Goal: Task Accomplishment & Management: Use online tool/utility

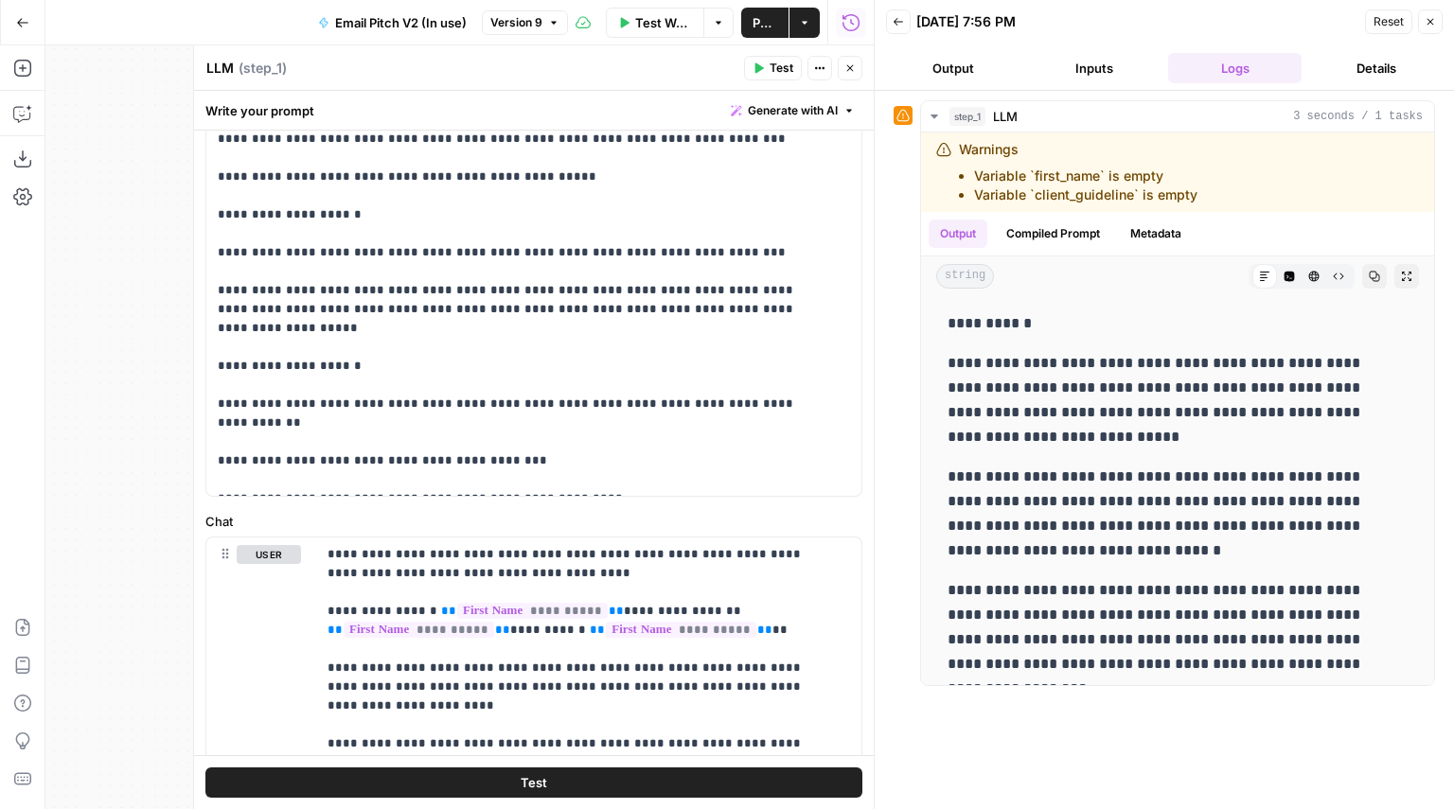
scroll to position [982, 0]
click at [593, 363] on p "**********" at bounding box center [520, 147] width 604 height 833
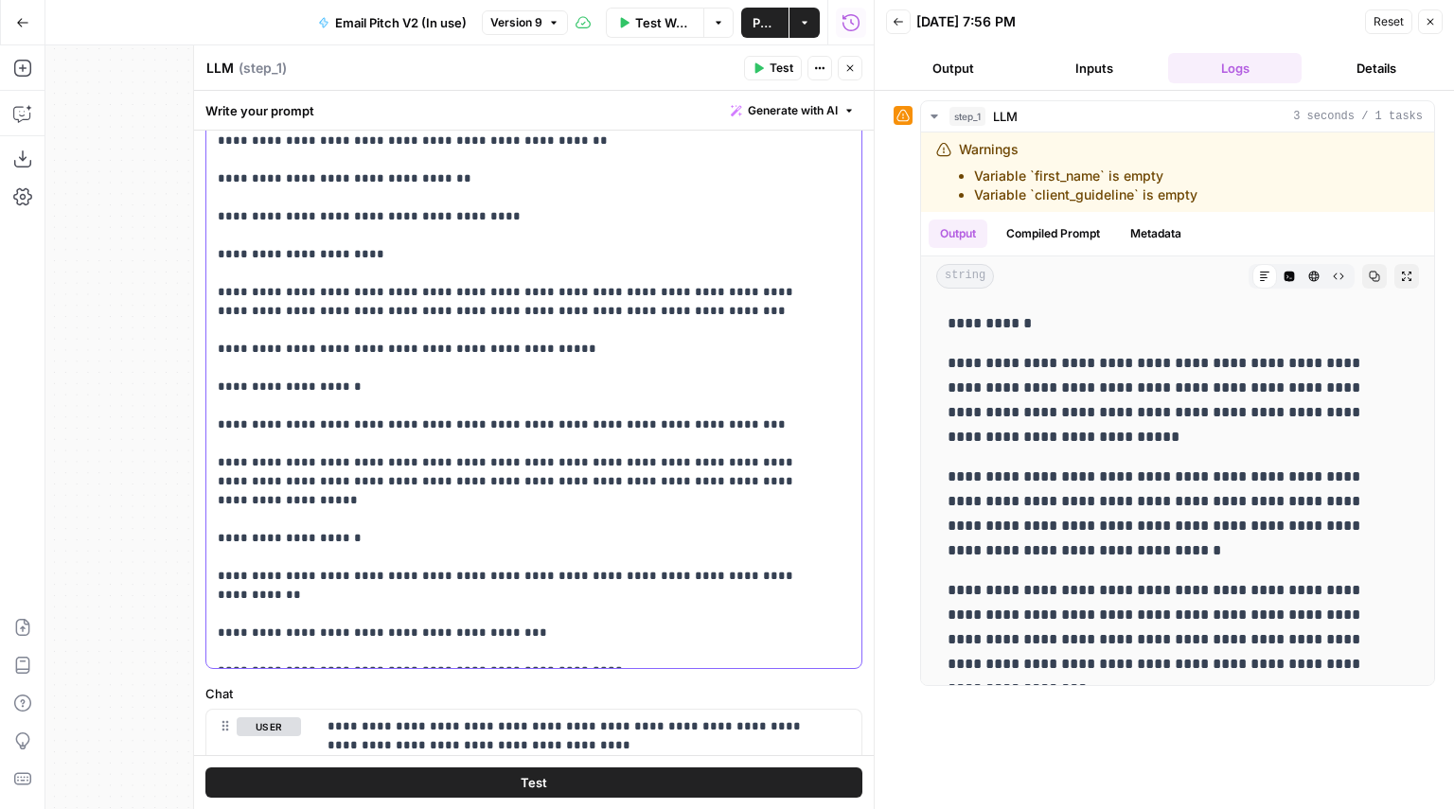
scroll to position [849, 0]
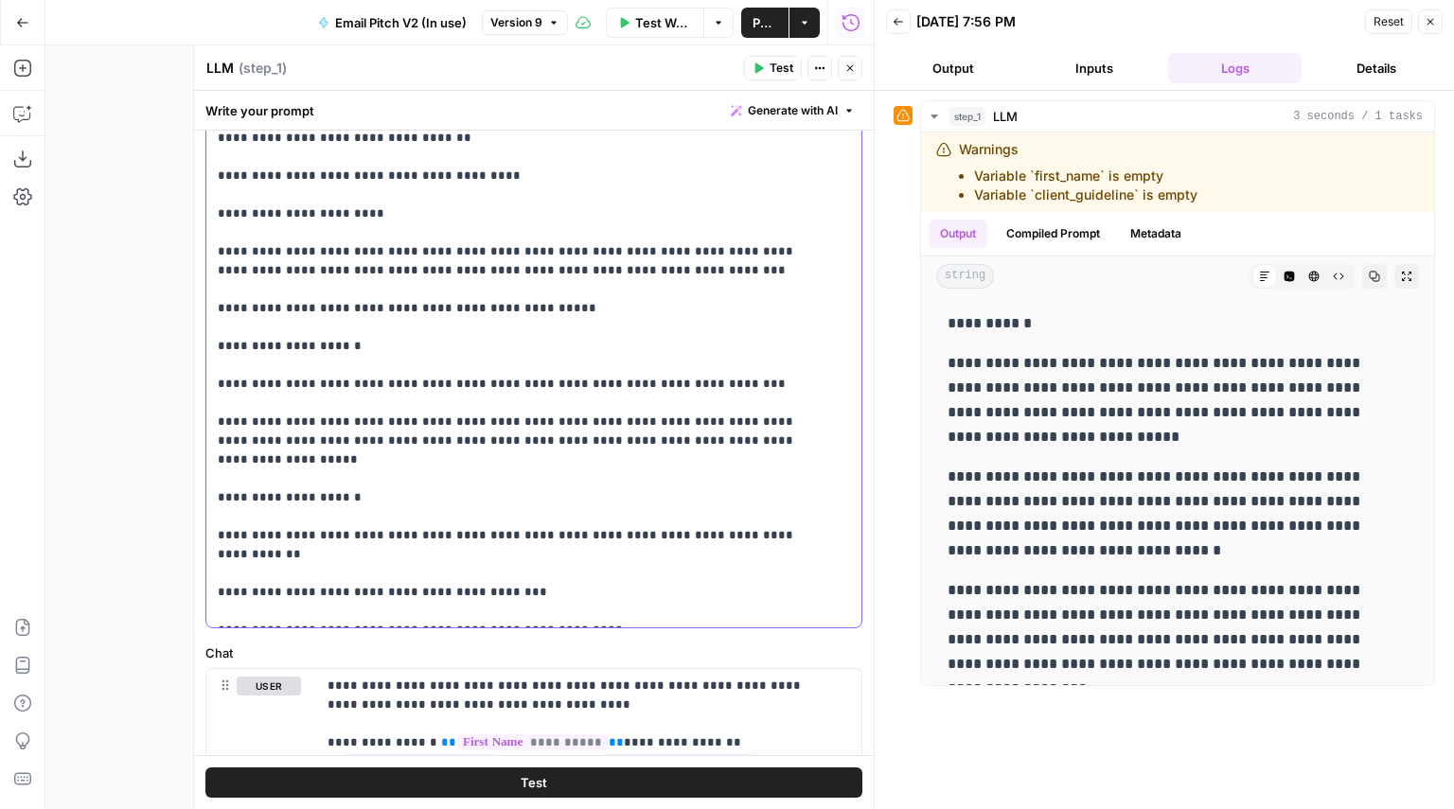
click at [512, 342] on p "**********" at bounding box center [520, 280] width 604 height 833
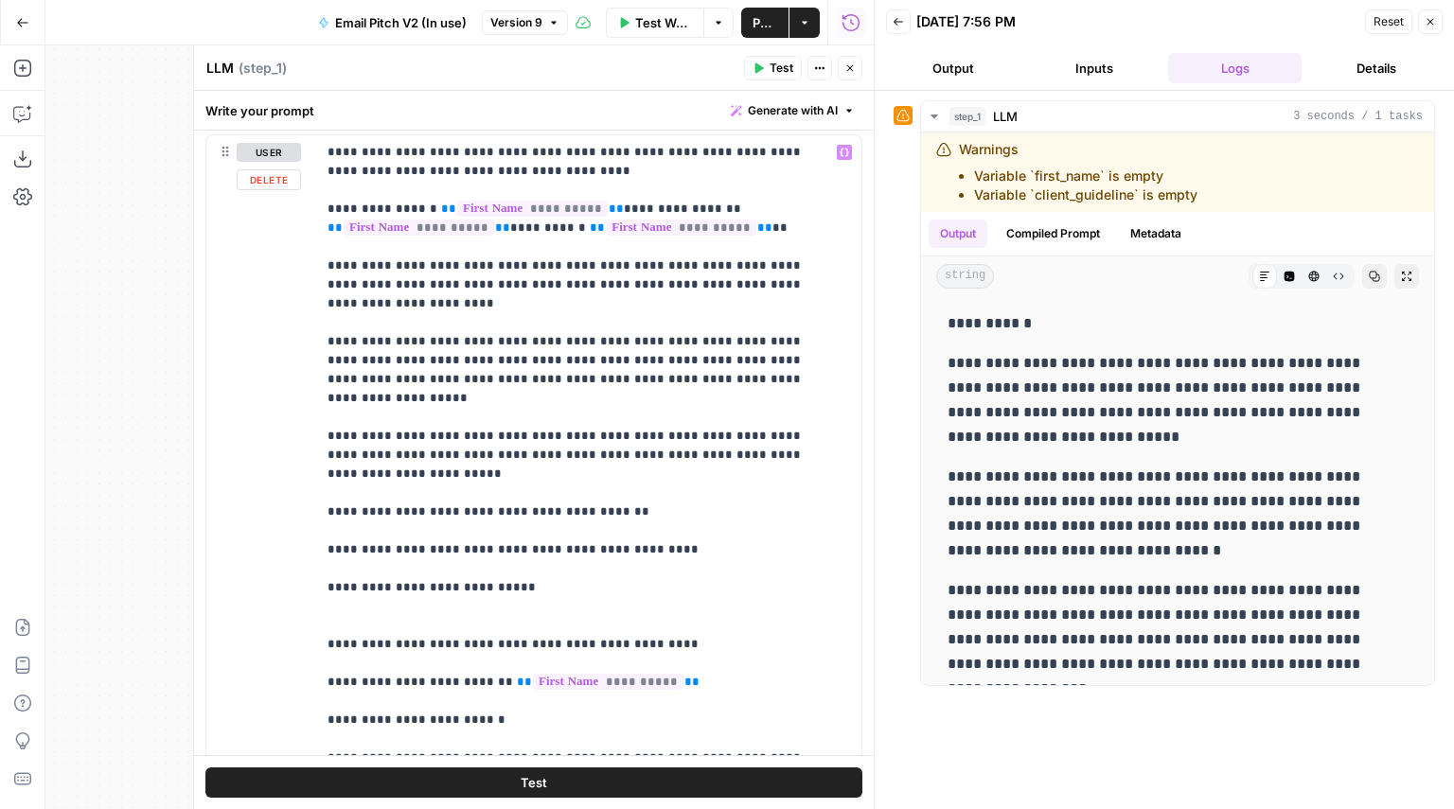
scroll to position [1392, 0]
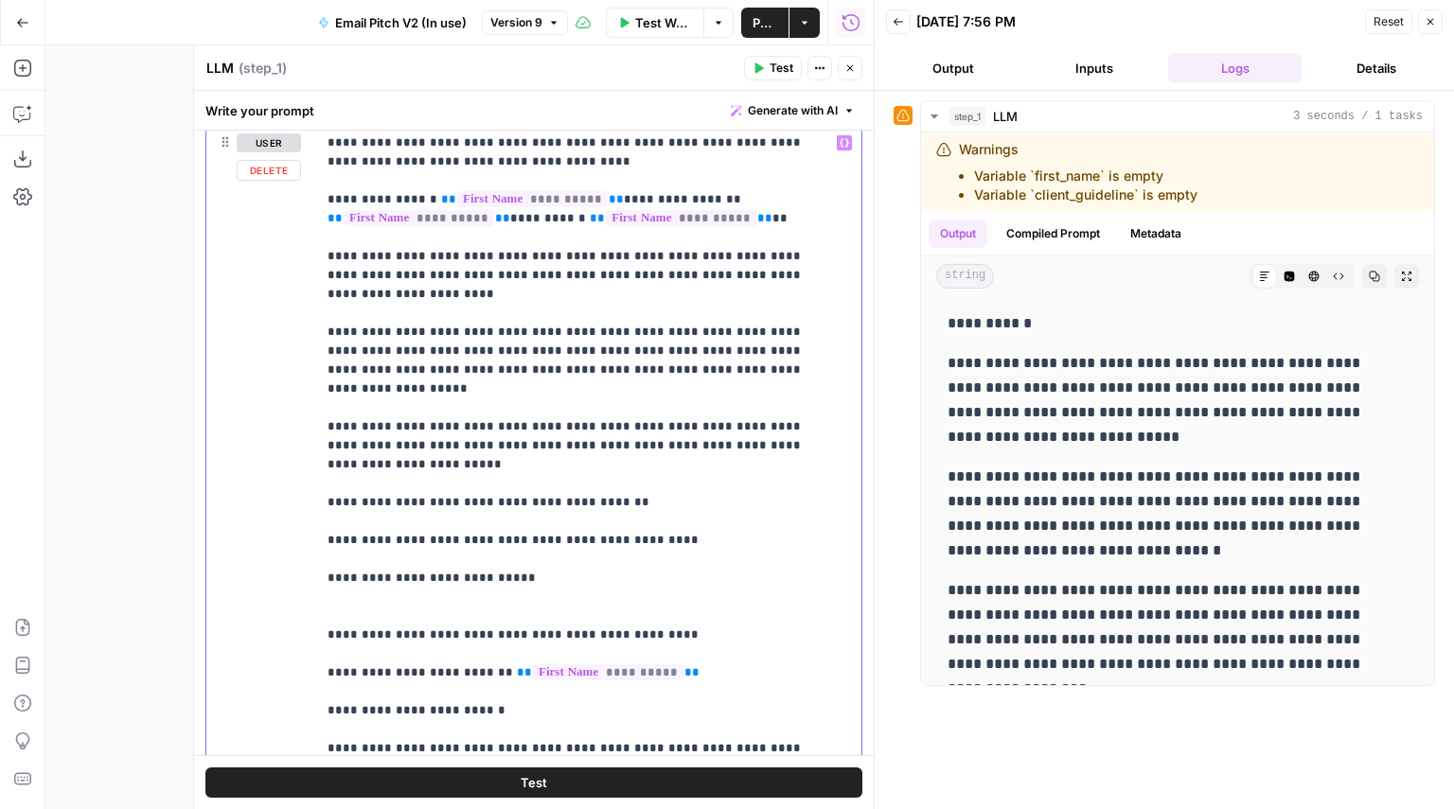
click at [504, 530] on p "**********" at bounding box center [582, 502] width 508 height 738
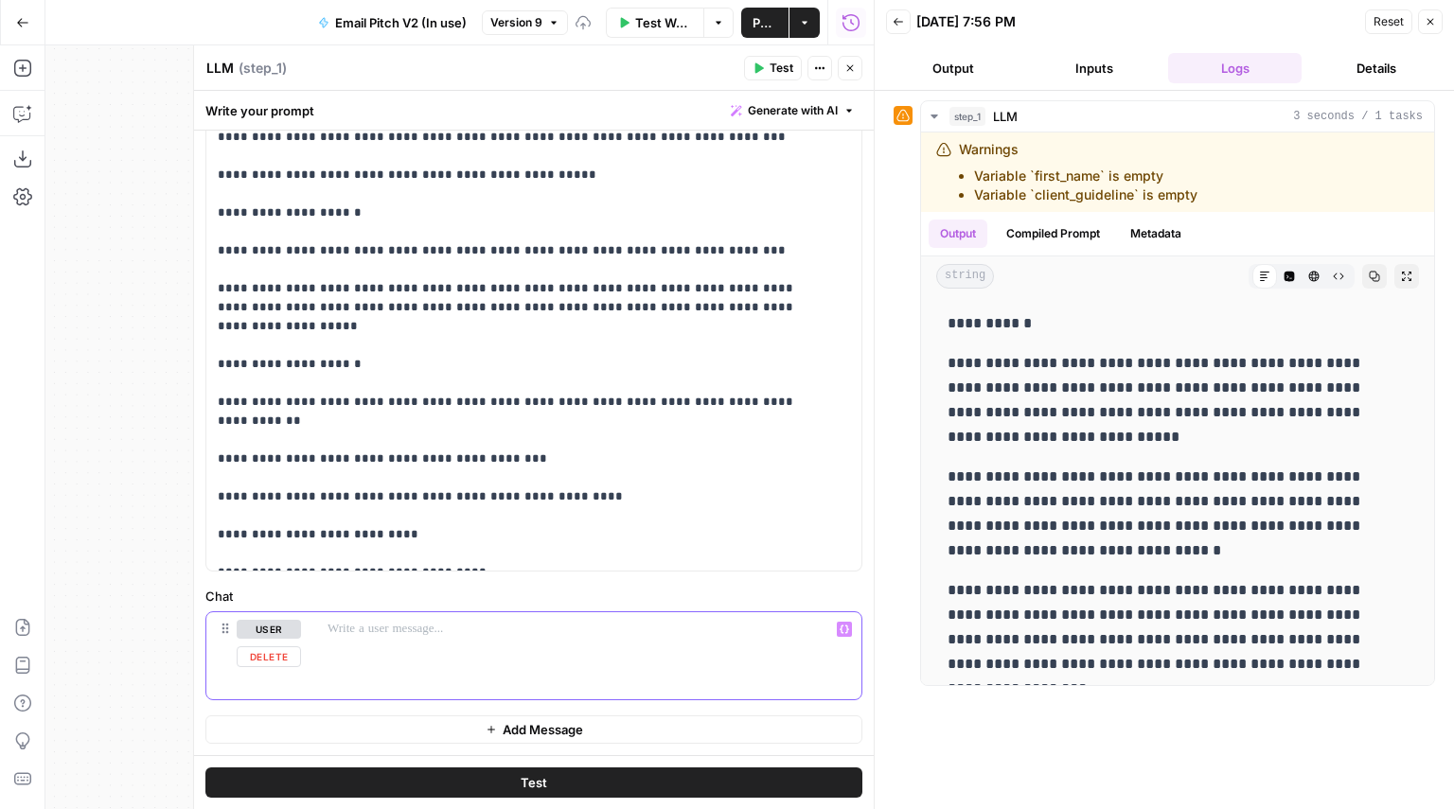
scroll to position [1175, 0]
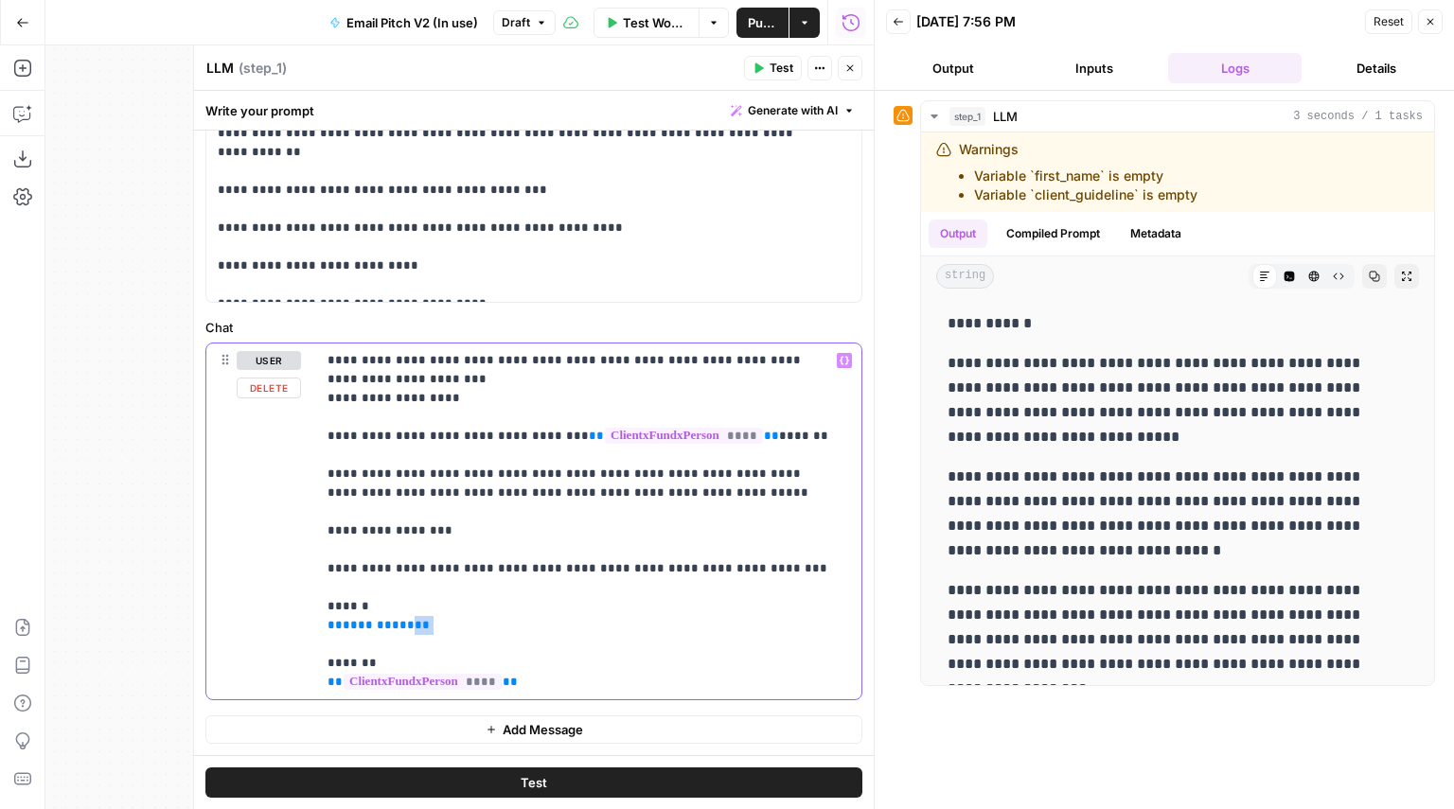
drag, startPoint x: 425, startPoint y: 619, endPoint x: 257, endPoint y: 643, distance: 169.2
click at [257, 643] on div "**********" at bounding box center [533, 522] width 655 height 356
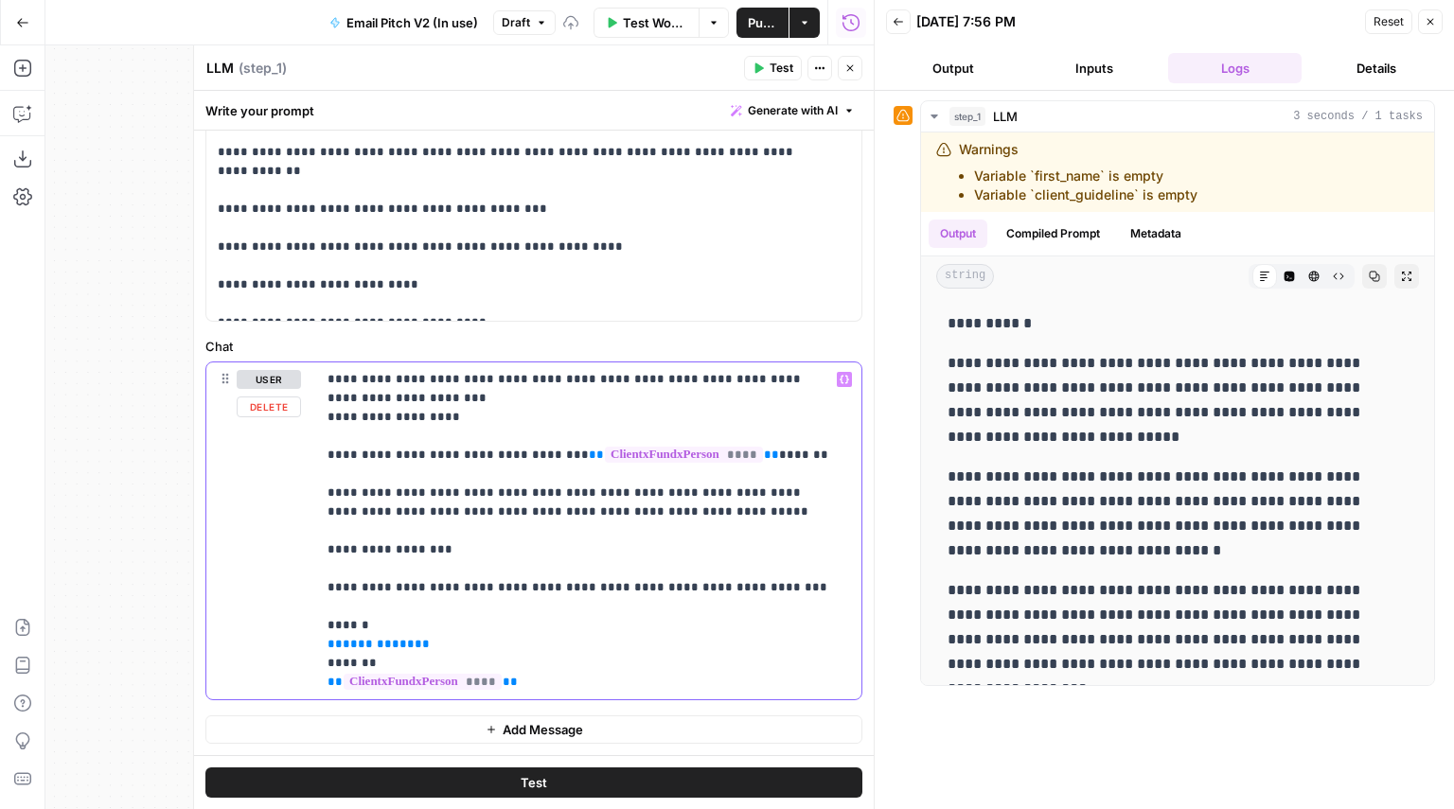
type input "***"
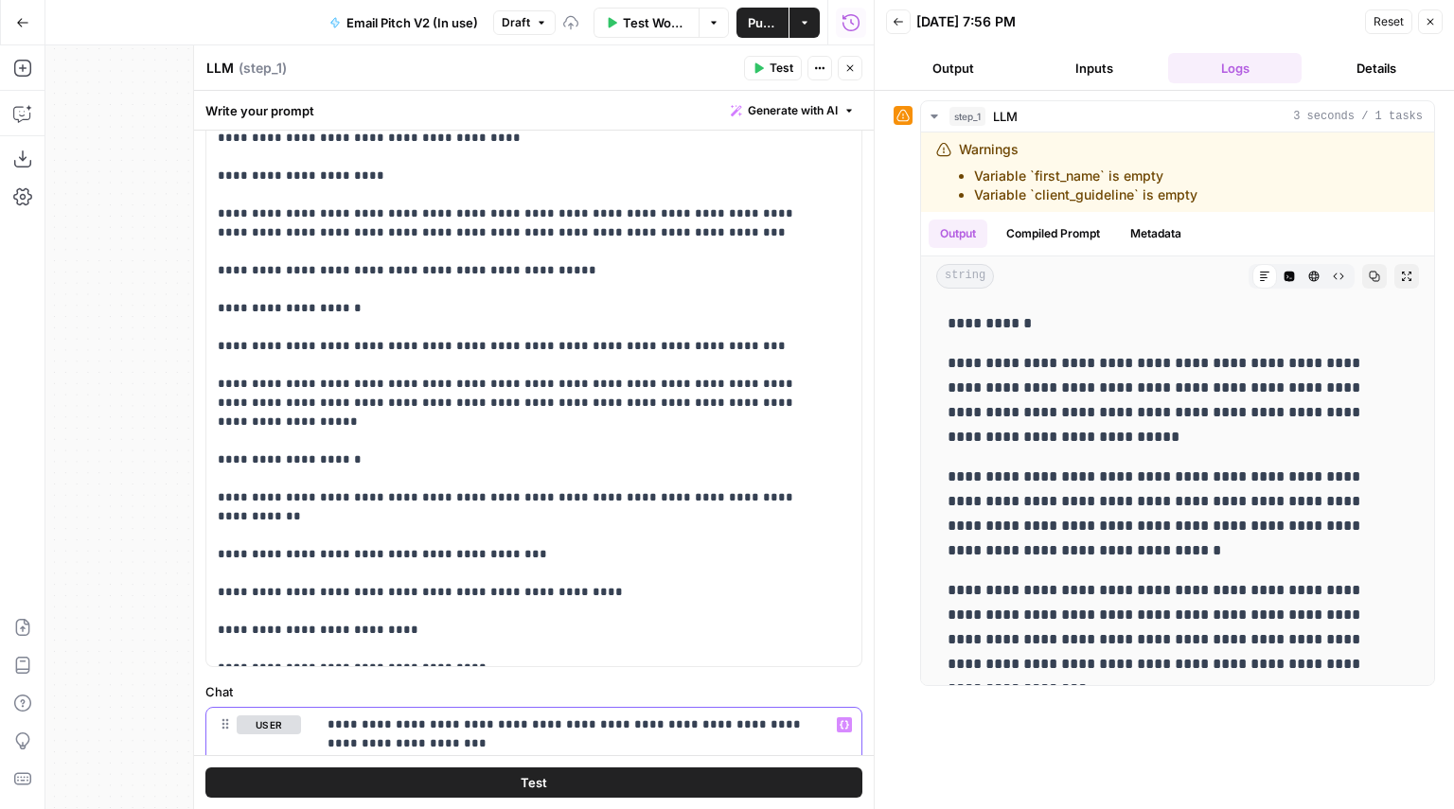
scroll to position [769, 0]
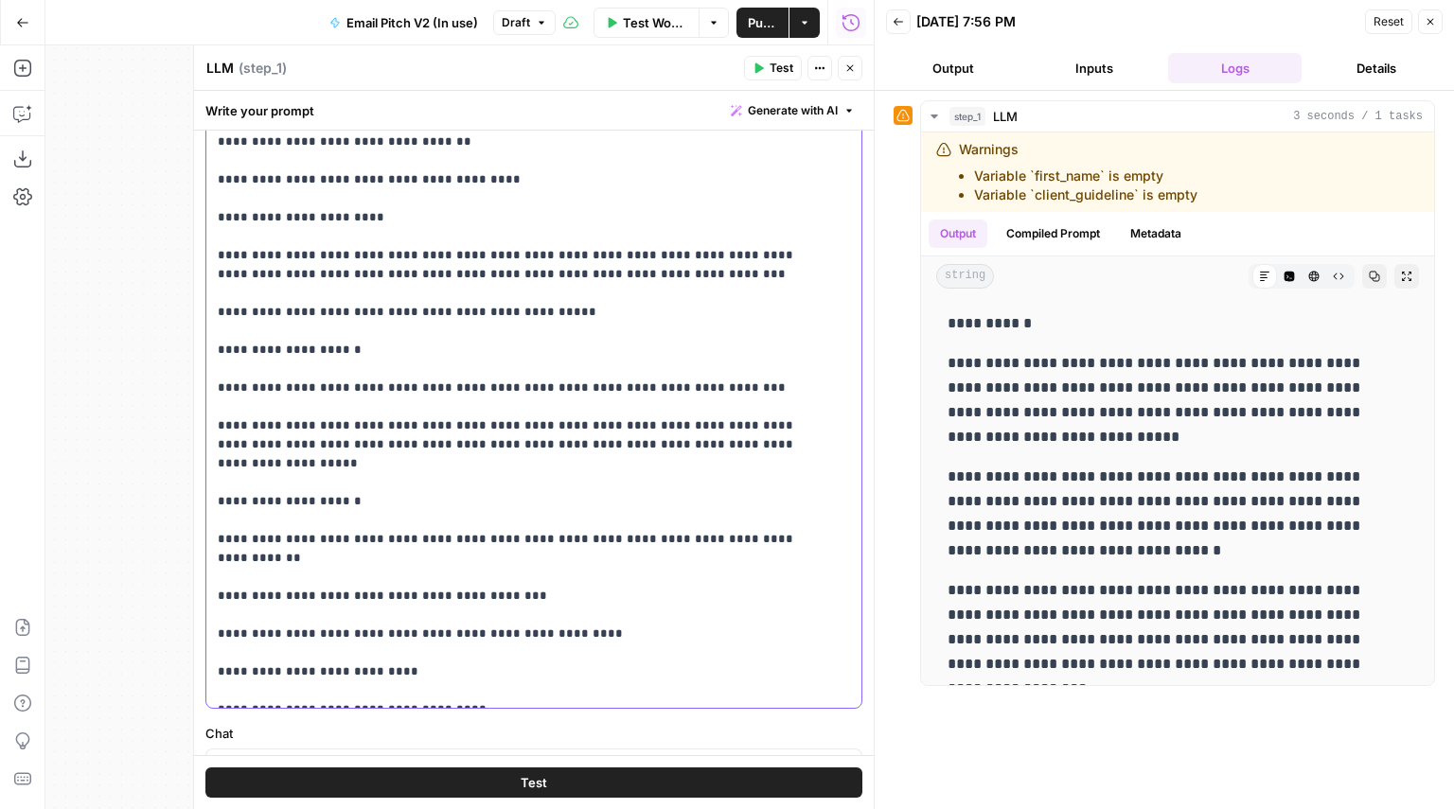
click at [543, 541] on p "**********" at bounding box center [520, 283] width 604 height 833
type input "***"
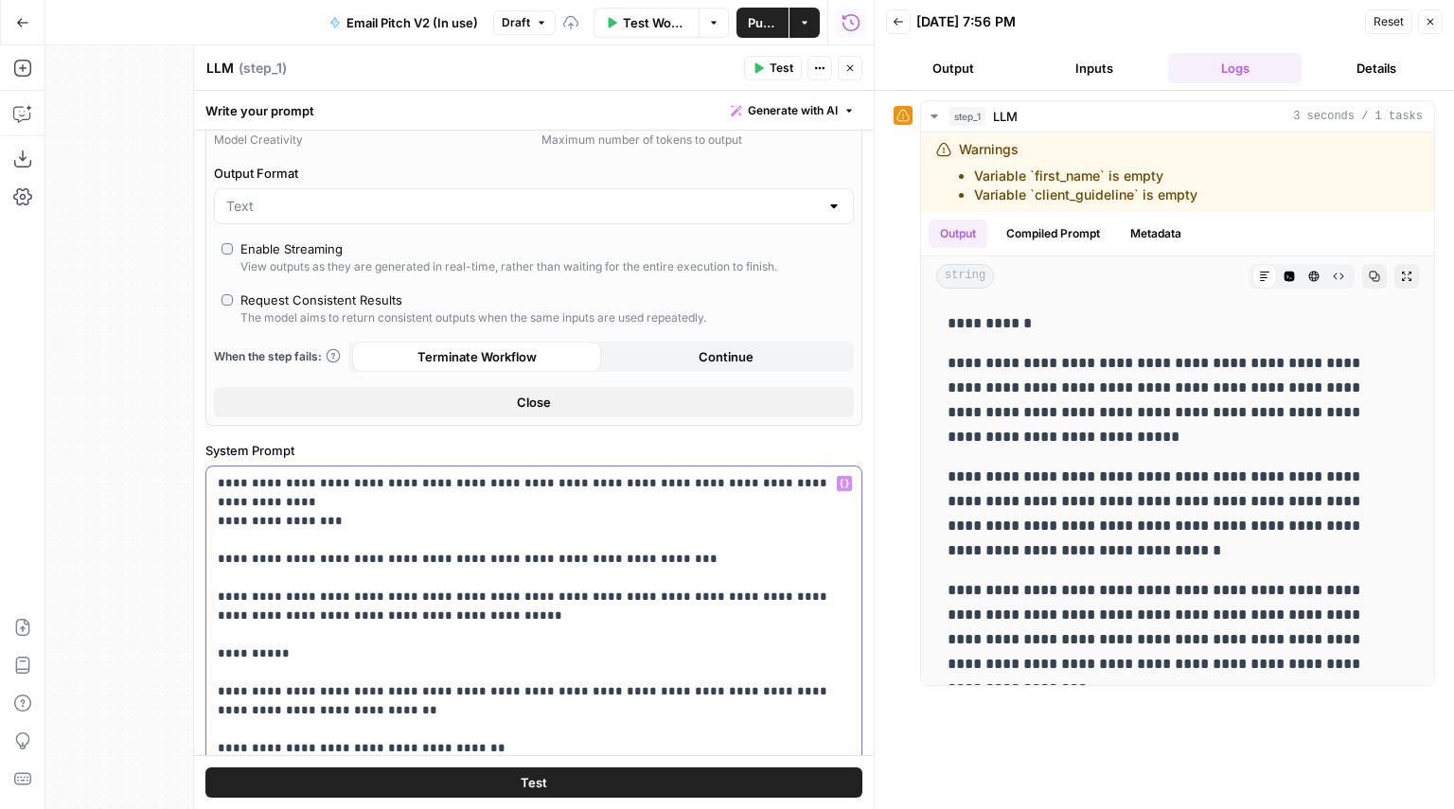
scroll to position [0, 0]
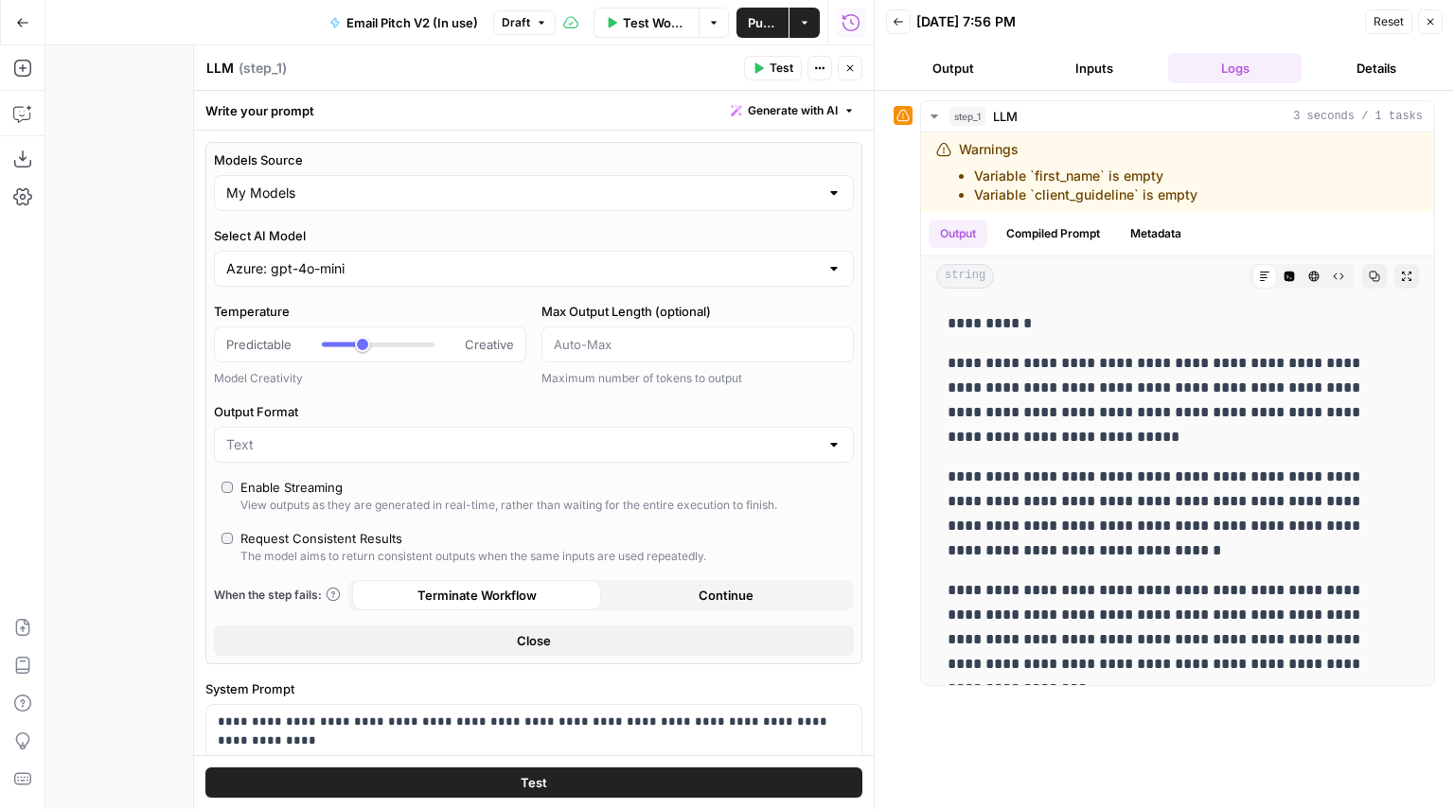
click at [1430, 23] on icon "button" at bounding box center [1430, 21] width 11 height 11
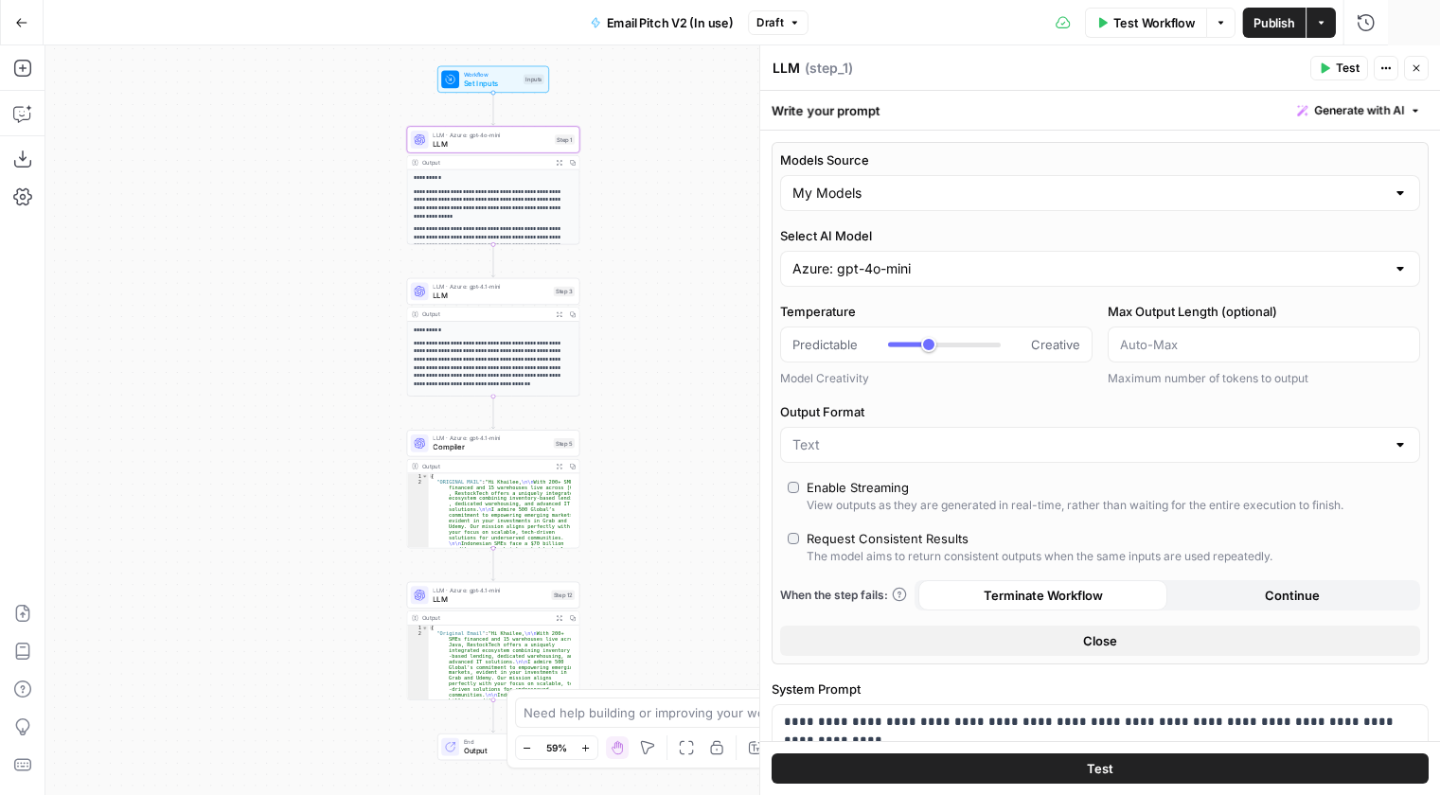
type input "***"
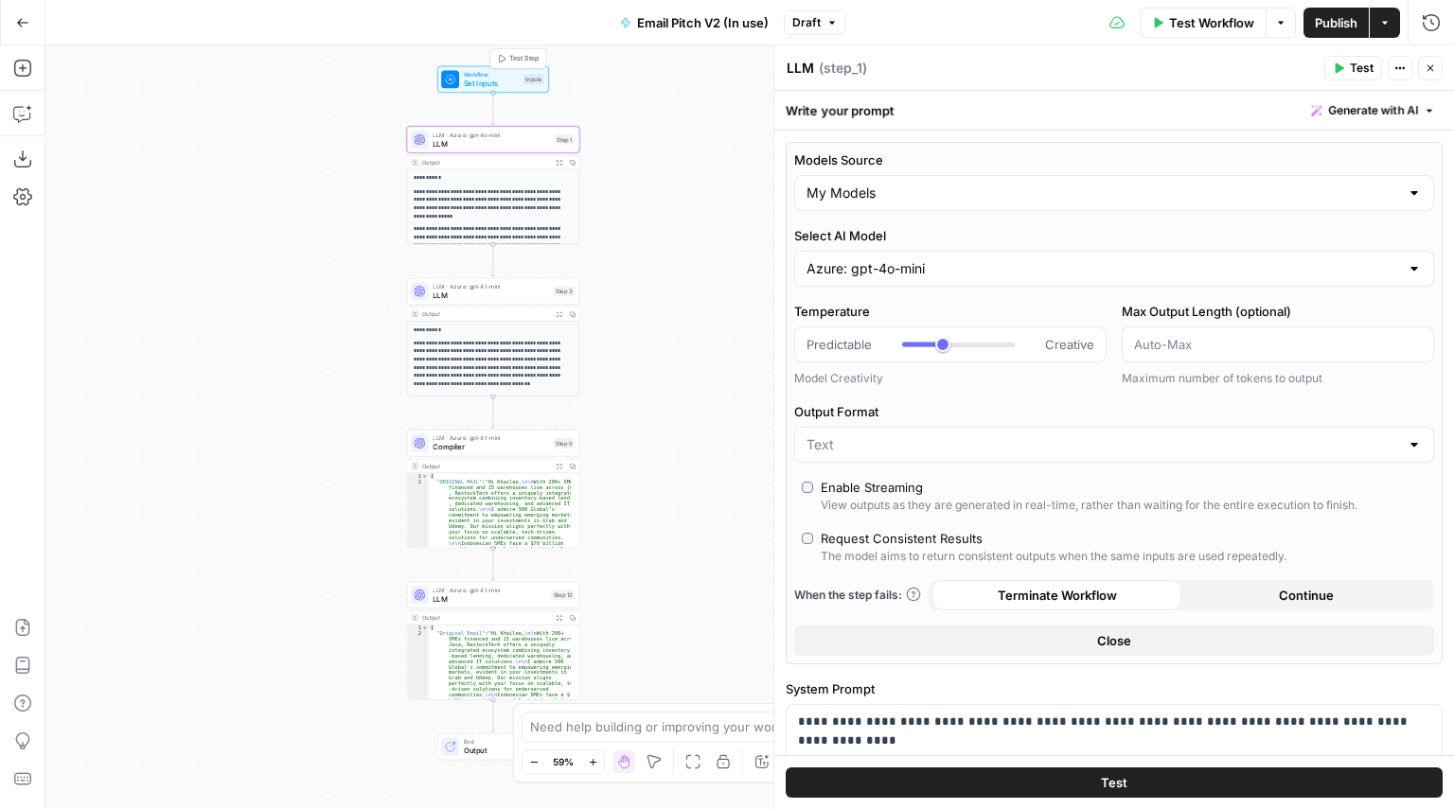
click at [520, 78] on div "Workflow Set Inputs Inputs Test Step" at bounding box center [492, 79] width 103 height 19
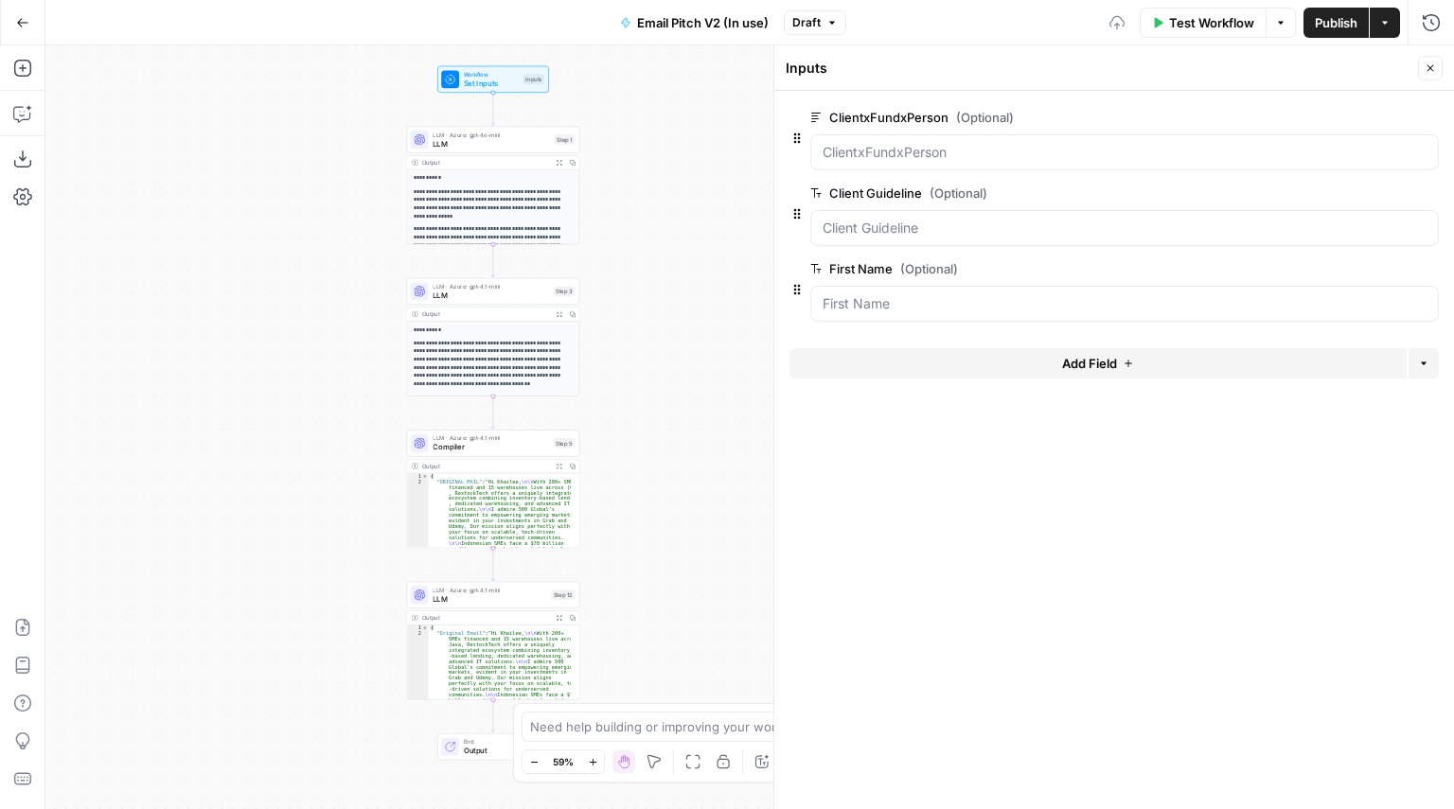
click at [1107, 358] on span "Add Field" at bounding box center [1089, 363] width 55 height 19
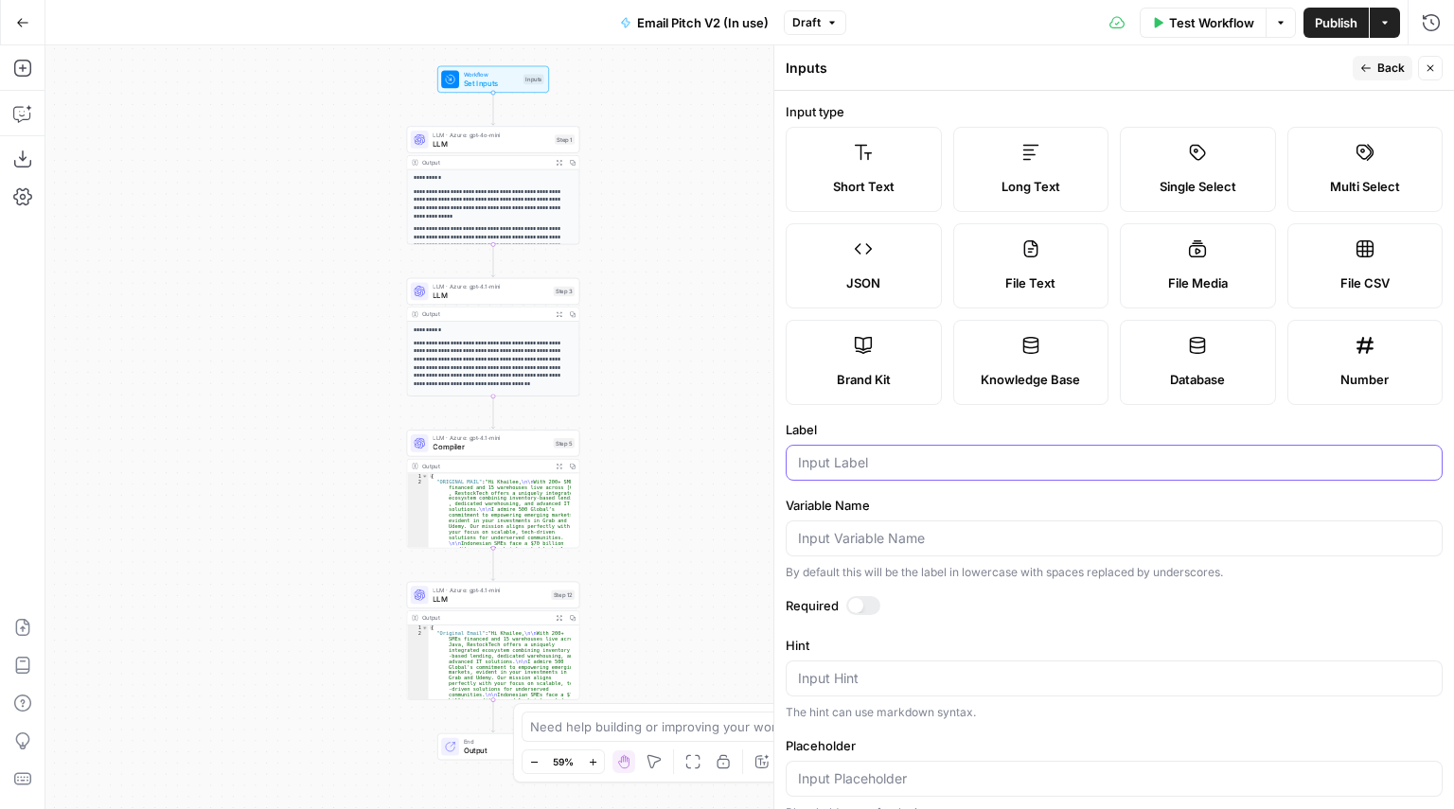
click at [872, 461] on input "Label" at bounding box center [1114, 462] width 632 height 19
type input "Pitch"
click at [1027, 190] on span "Long Text" at bounding box center [1030, 186] width 59 height 19
click at [1424, 60] on button "Close" at bounding box center [1430, 68] width 25 height 25
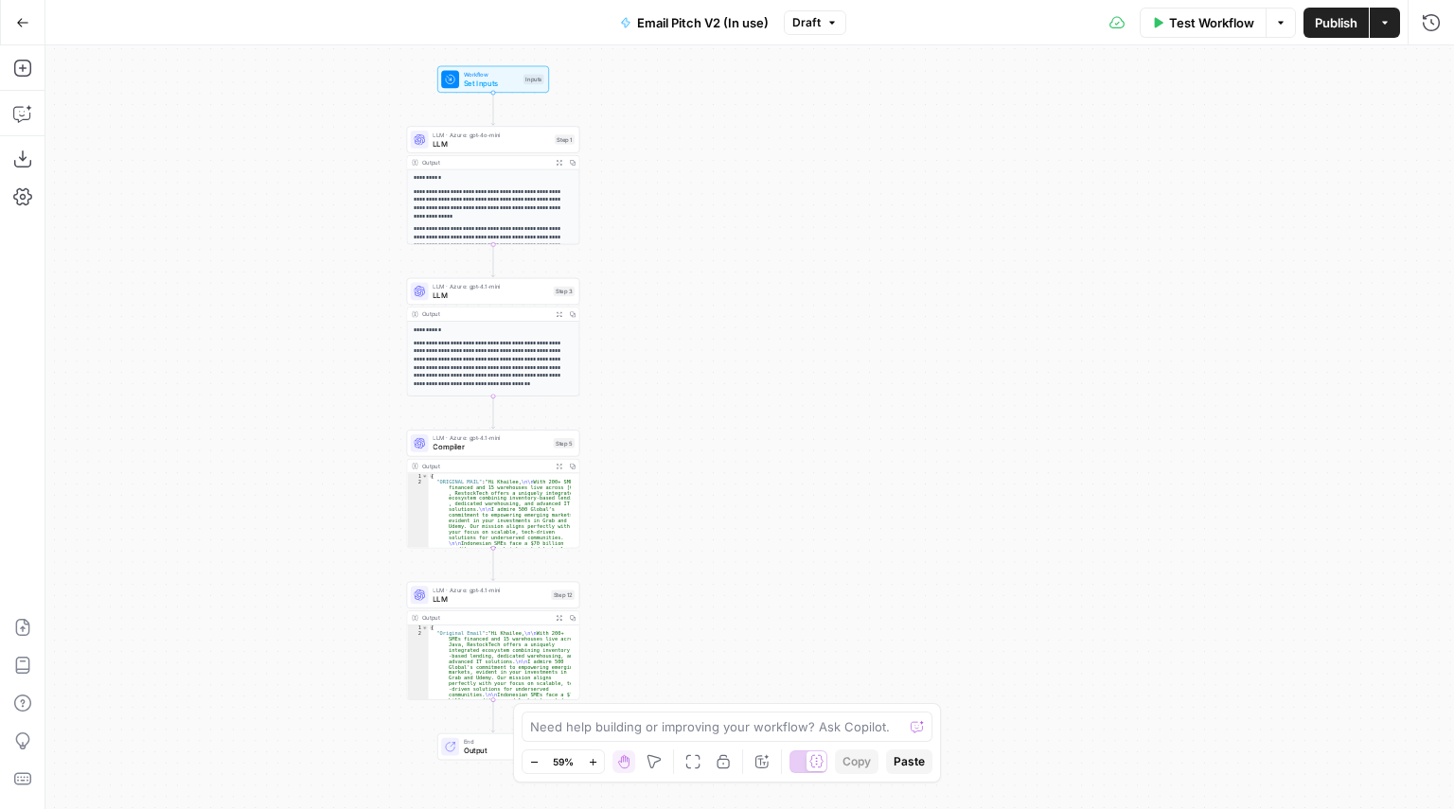
click at [514, 144] on span "LLM" at bounding box center [491, 143] width 117 height 11
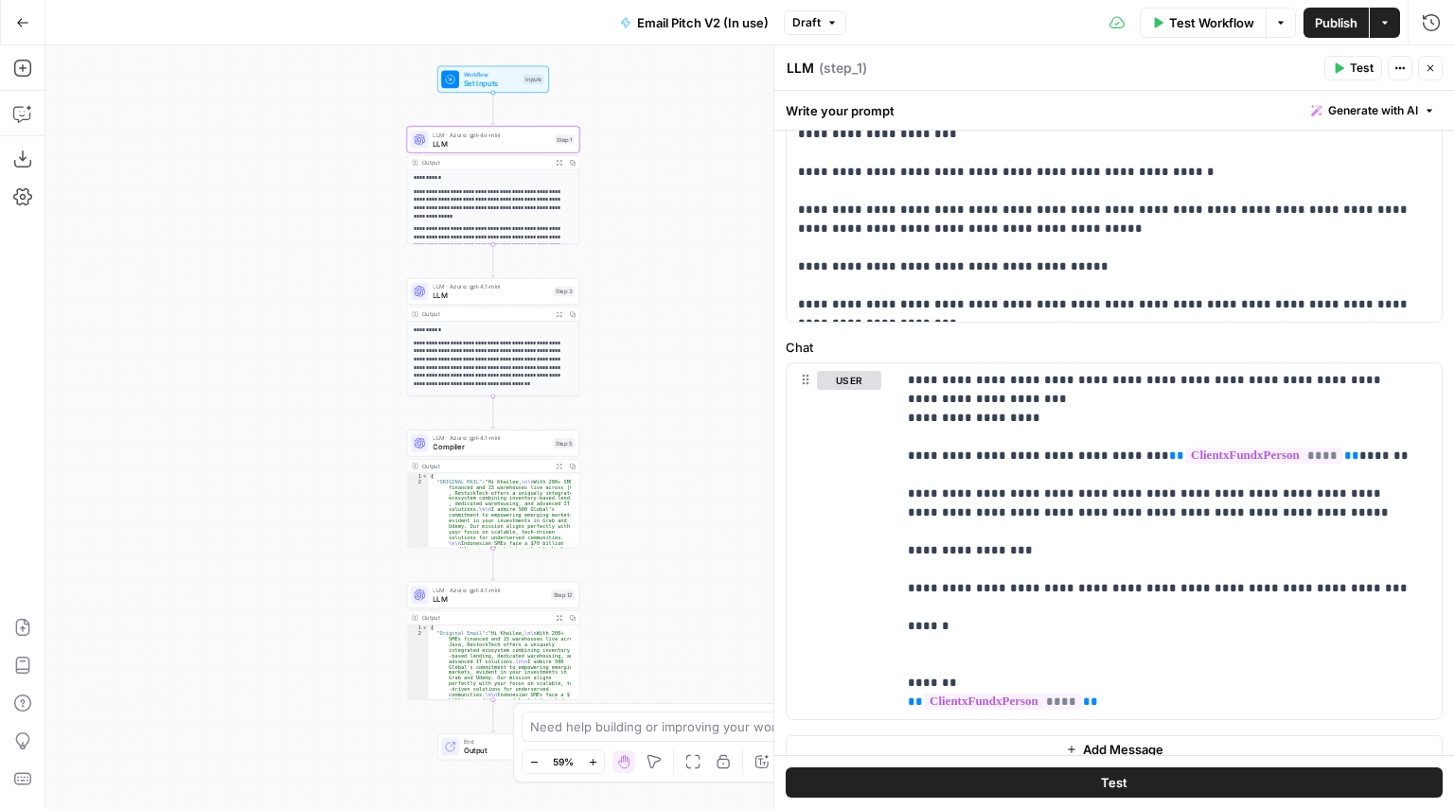
scroll to position [576, 0]
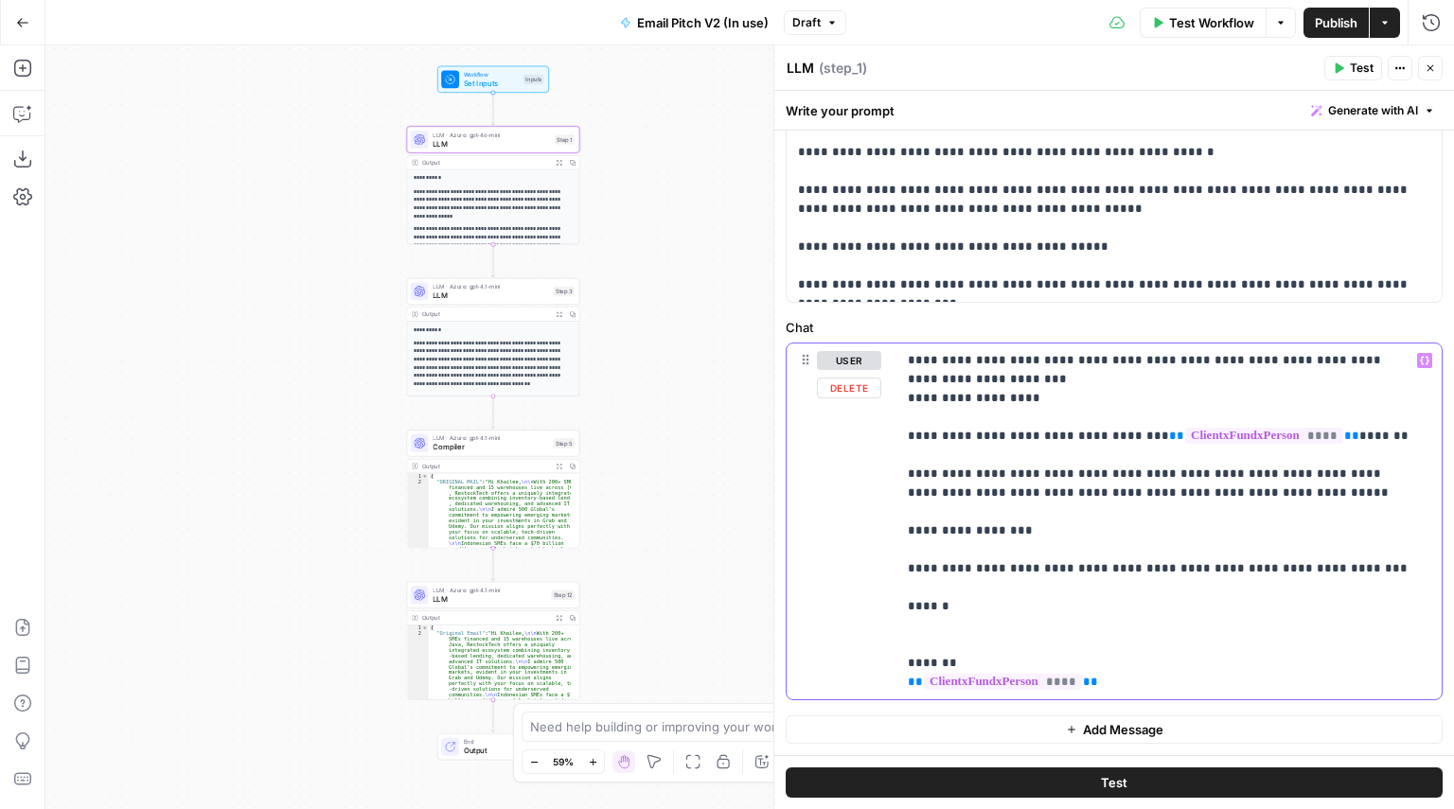
click at [939, 633] on p "**********" at bounding box center [1162, 521] width 508 height 341
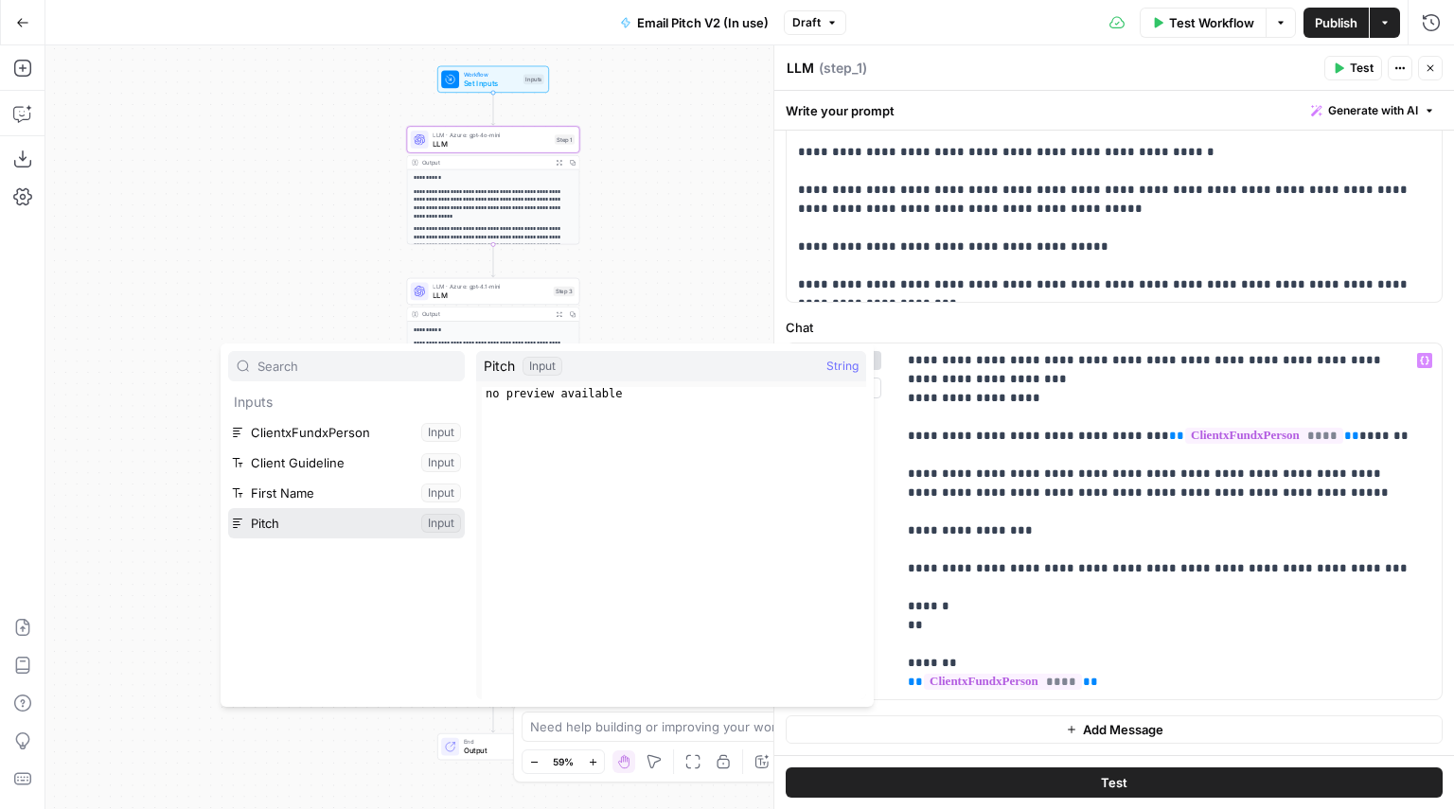
click at [228, 508] on button "Select variable Pitch" at bounding box center [346, 523] width 237 height 30
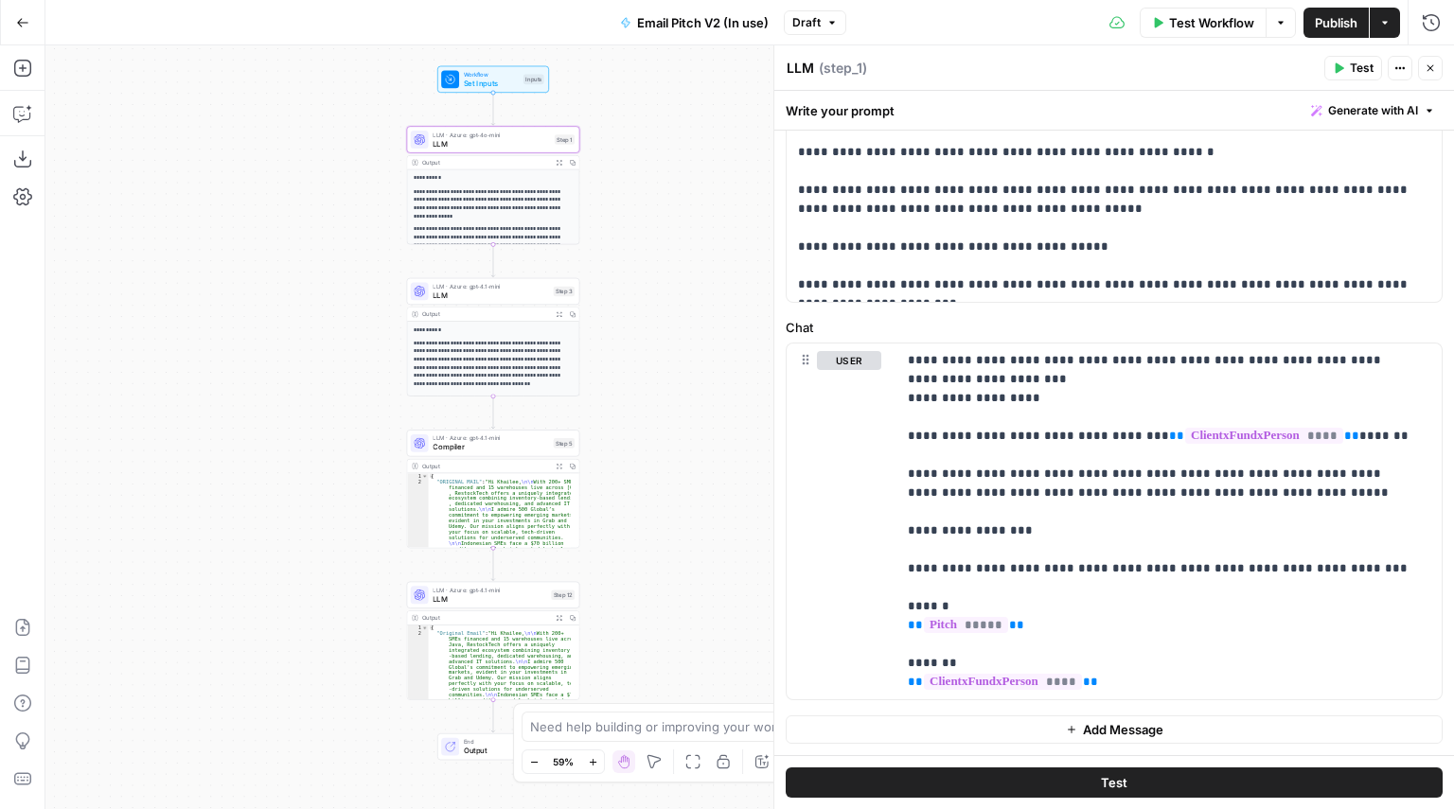
click at [1102, 786] on span "Test" at bounding box center [1114, 782] width 27 height 19
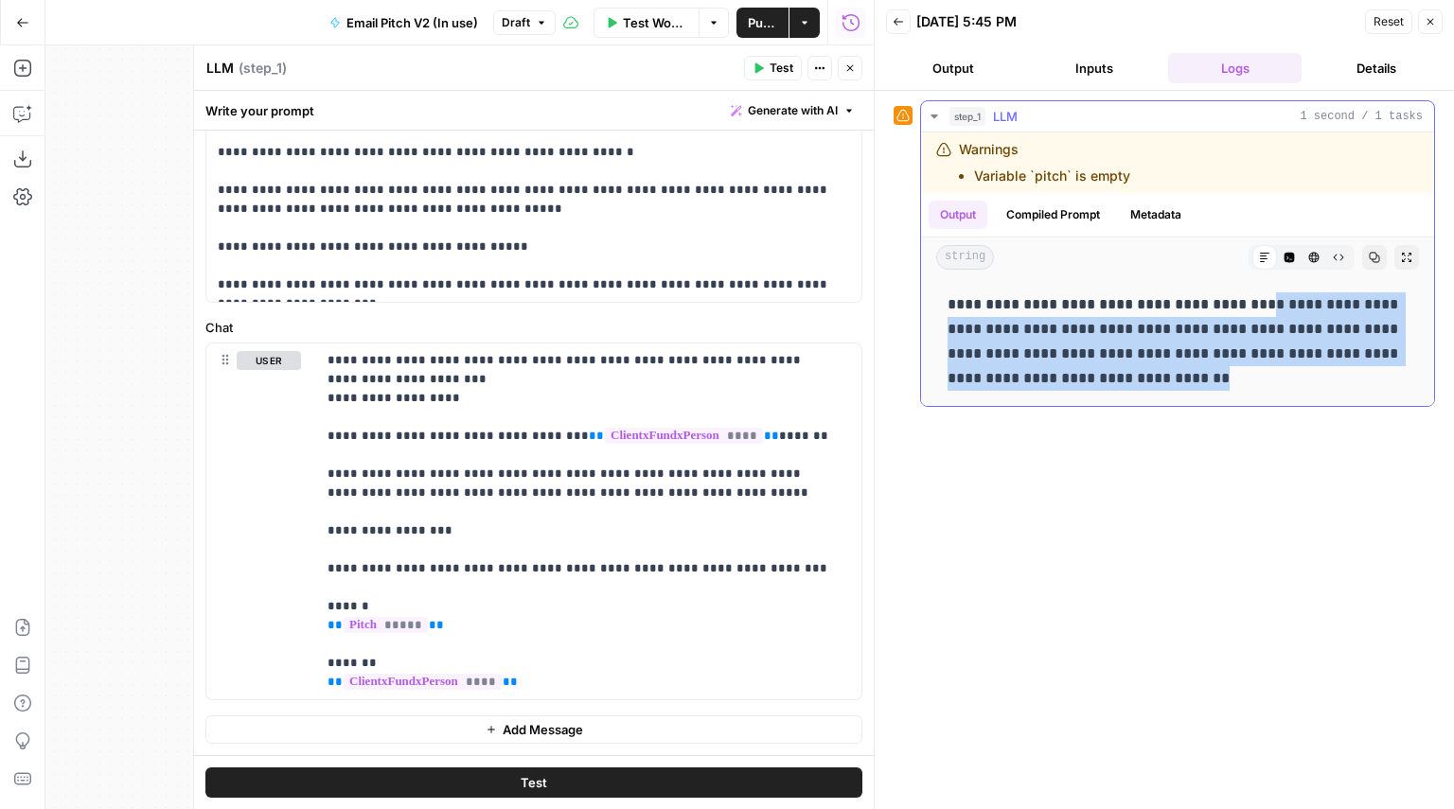
drag, startPoint x: 1258, startPoint y: 312, endPoint x: 1340, endPoint y: 388, distance: 111.9
click at [1340, 388] on p "**********" at bounding box center [1178, 341] width 460 height 98
click at [708, 25] on icon "button" at bounding box center [713, 22] width 11 height 11
click at [701, 61] on span "Run Test" at bounding box center [660, 67] width 83 height 19
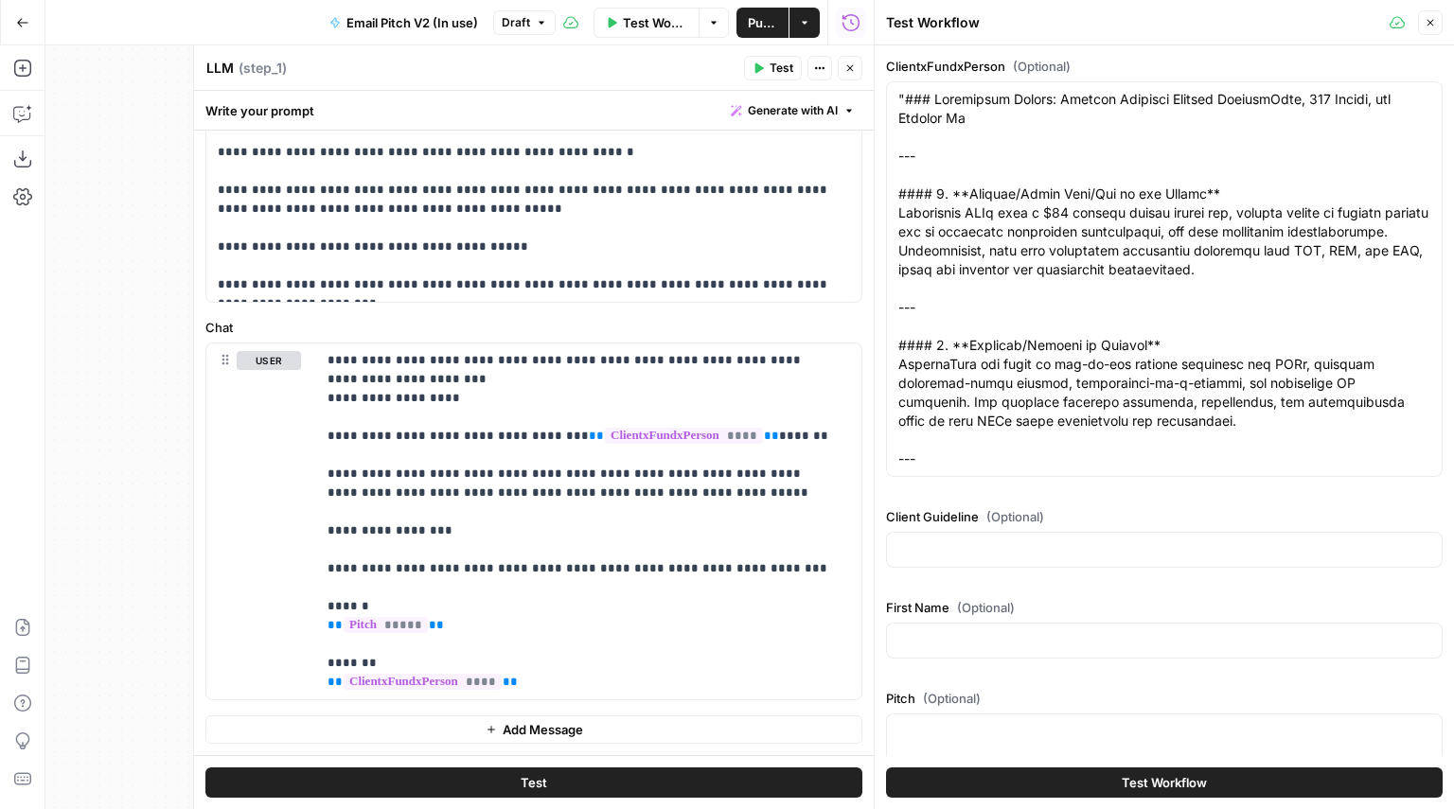
click at [933, 720] on div at bounding box center [1164, 751] width 557 height 74
paste textarea "Hello [PERSON_NAME], With 200+ SMEs financed and 15 warehouses live across [GEO…"
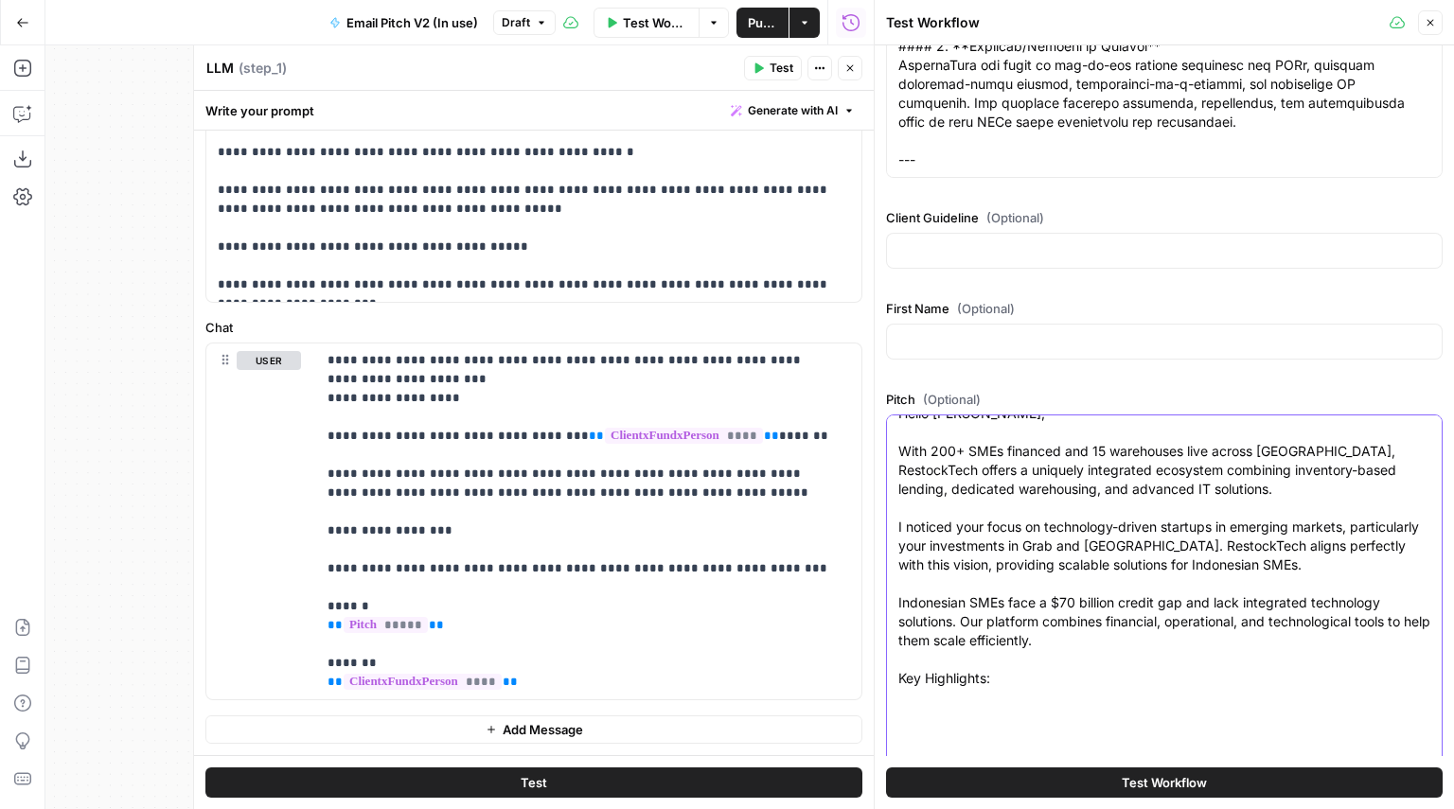
scroll to position [18, 0]
drag, startPoint x: 1346, startPoint y: 582, endPoint x: 871, endPoint y: 525, distance: 478.6
click at [874, 525] on div "Test Workflow Close ClientxFundxPerson (Optional) Client Guideline (Optional) F…" at bounding box center [1164, 404] width 580 height 809
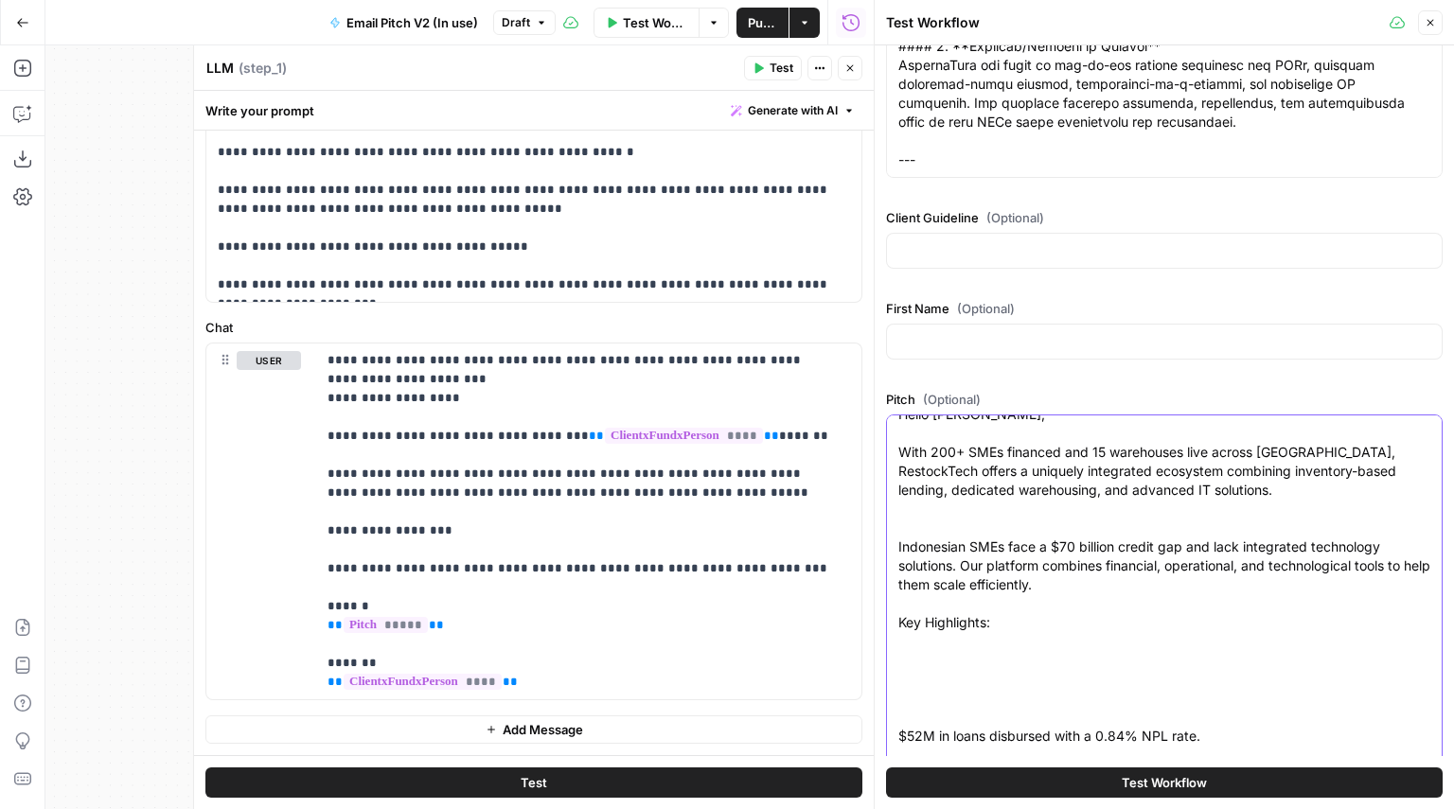
scroll to position [0, 0]
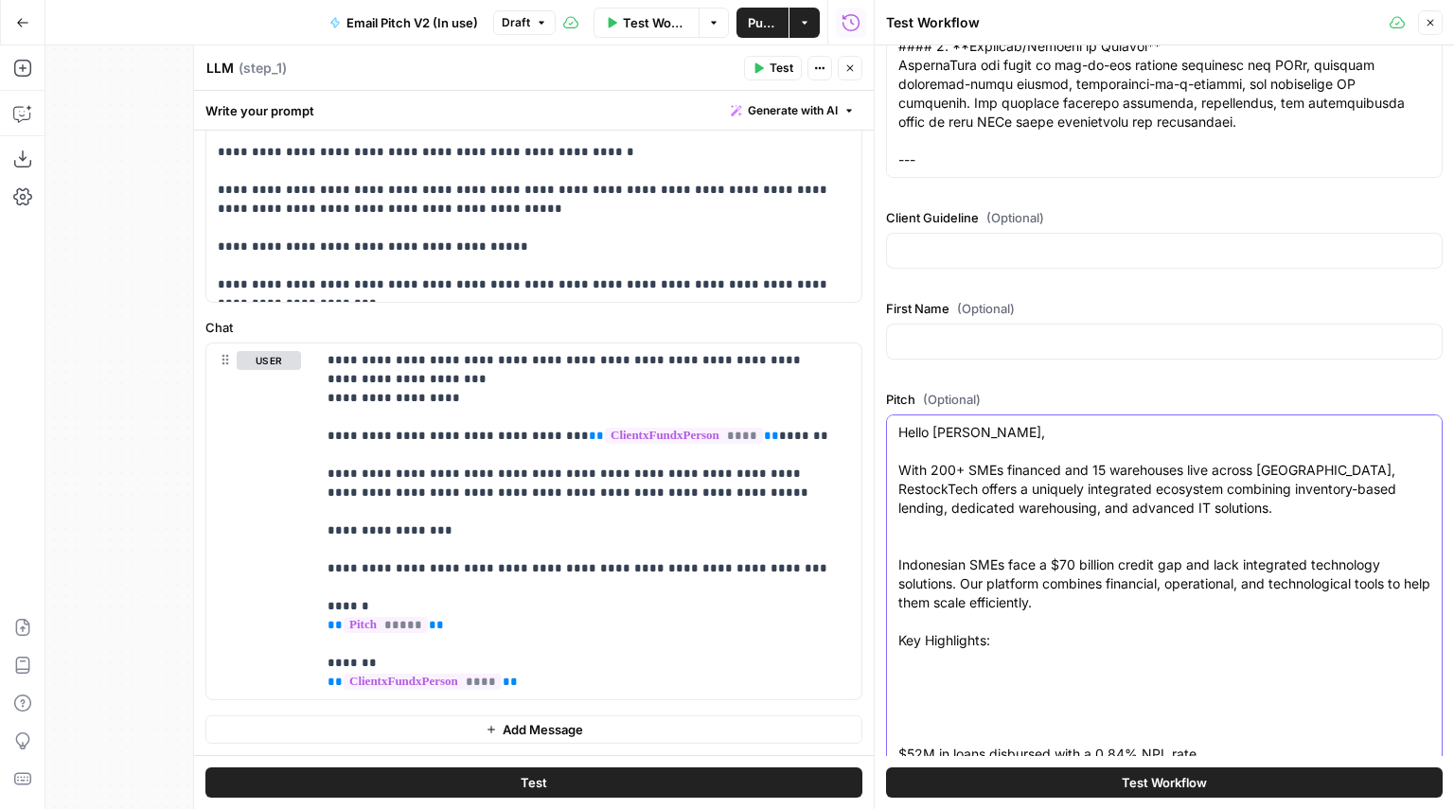
click at [954, 426] on textarea "Hello [PERSON_NAME], With 200+ SMEs financed and 15 warehouses live across [GEO…" at bounding box center [1164, 735] width 532 height 625
type textarea "Hello , With 200+ SMEs financed and 15 warehouses live across [GEOGRAPHIC_DATA]…"
click at [1024, 780] on button "Test Workflow" at bounding box center [1164, 783] width 557 height 30
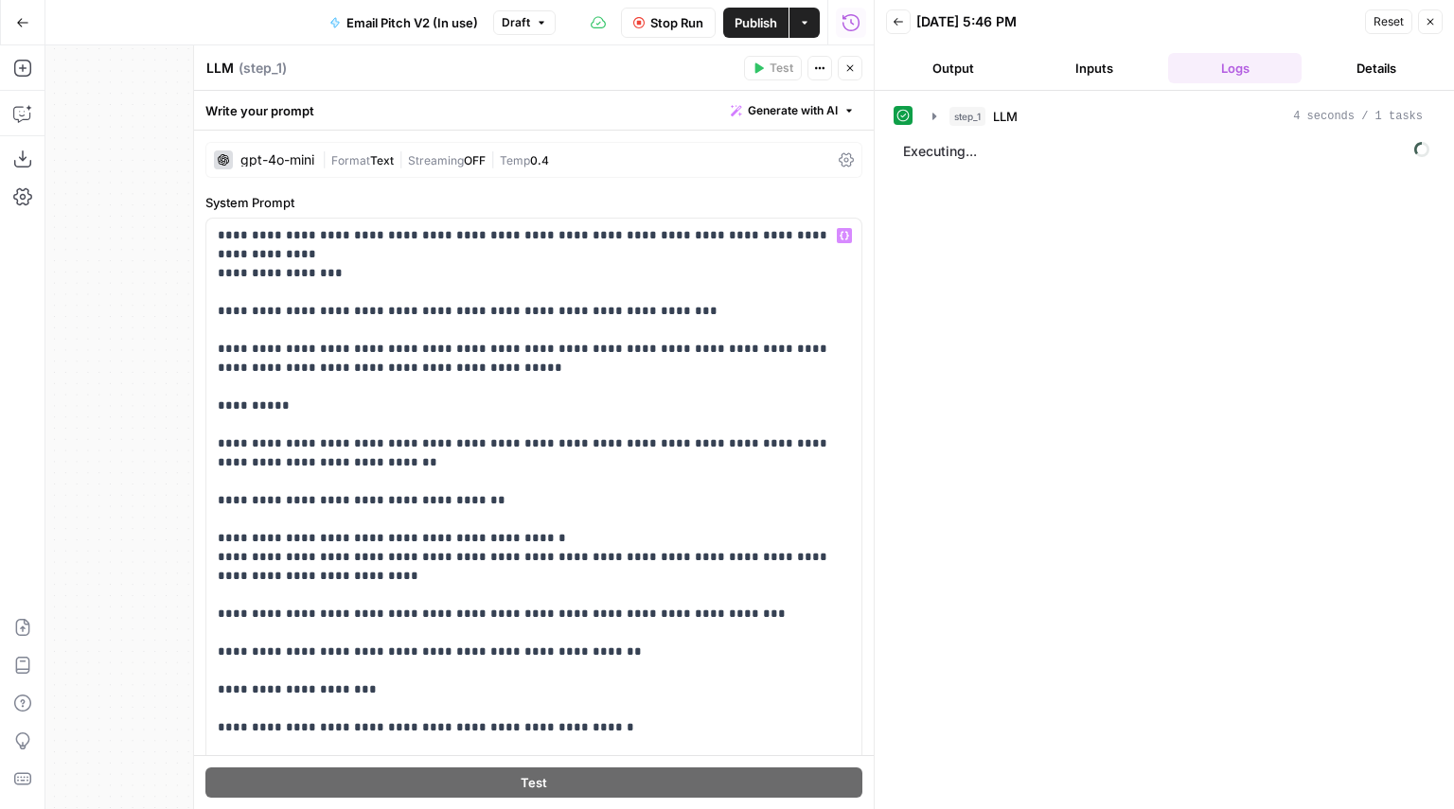
scroll to position [576, 0]
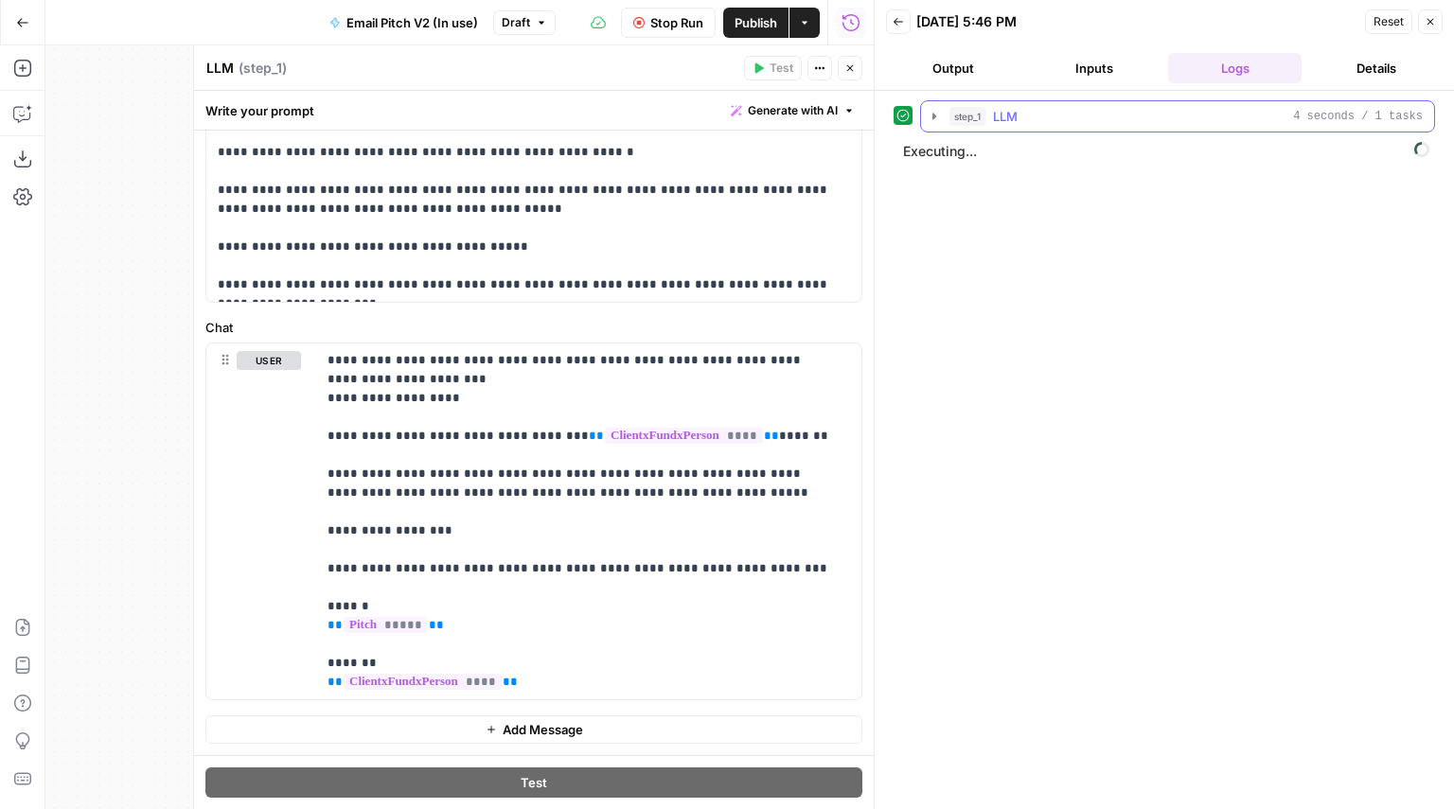
click at [1248, 127] on button "step_1 LLM 4 seconds / 1 tasks" at bounding box center [1177, 116] width 513 height 30
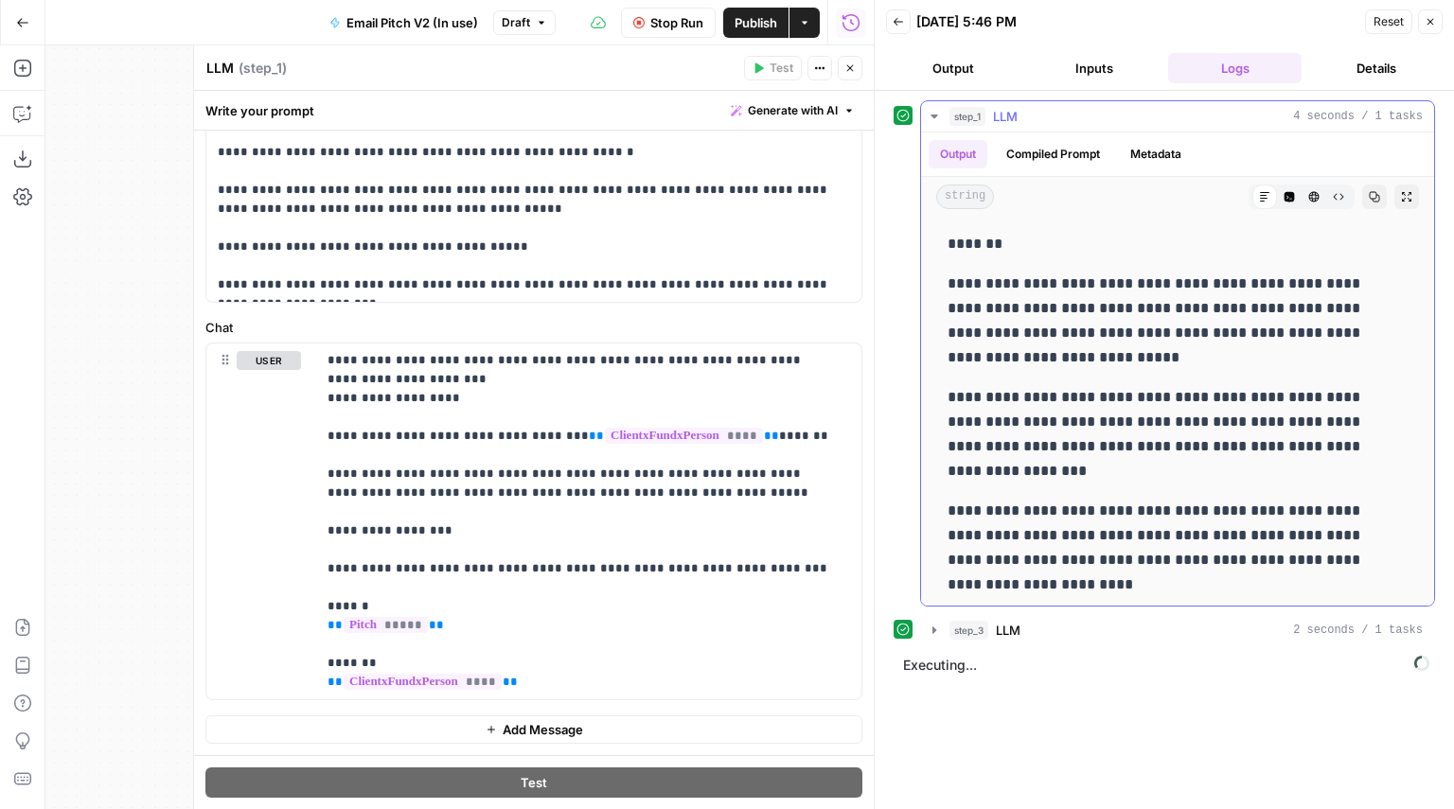
scroll to position [7, 0]
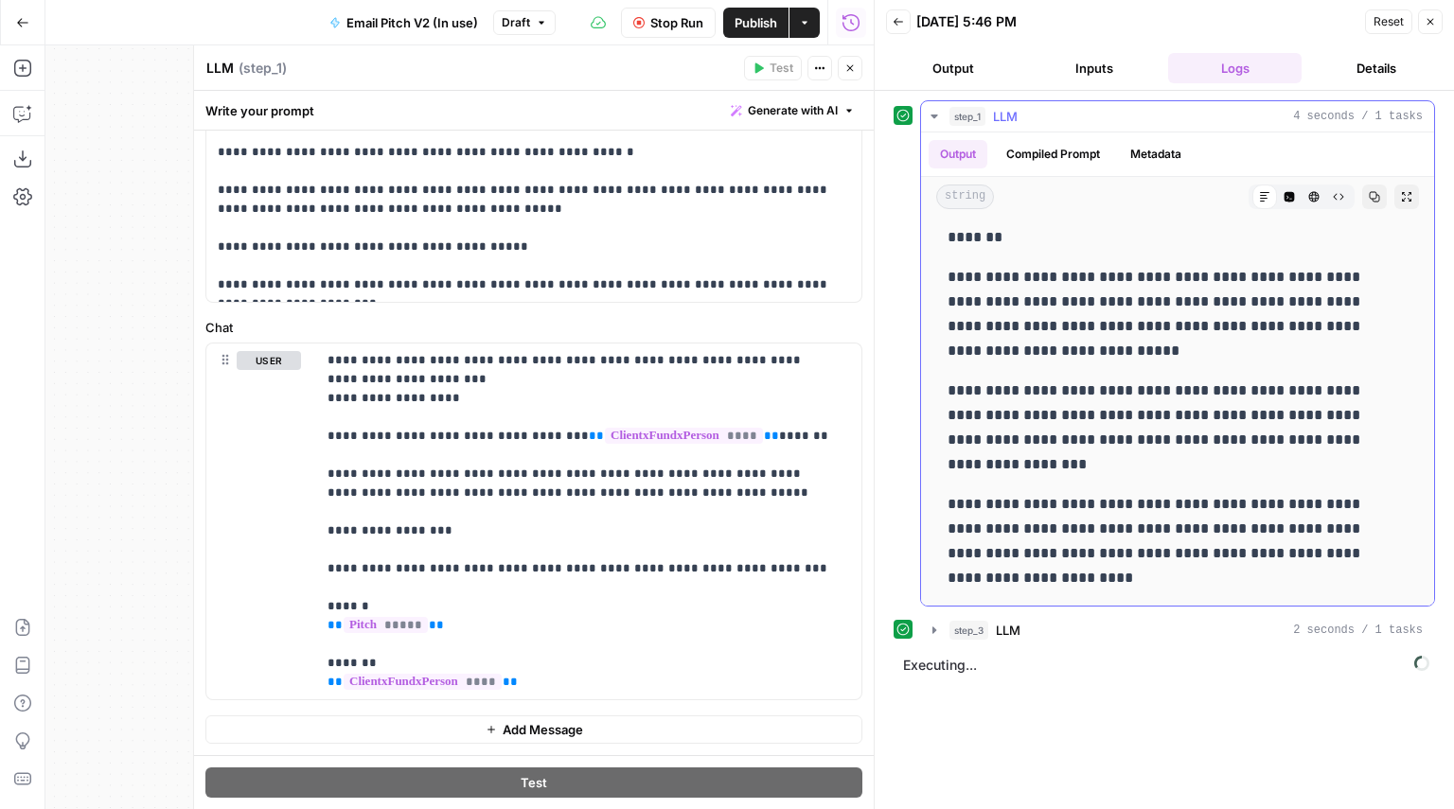
drag, startPoint x: 948, startPoint y: 407, endPoint x: 1036, endPoint y: 395, distance: 89.8
click at [1036, 395] on p "**********" at bounding box center [1171, 428] width 446 height 98
click at [1036, 434] on p "**********" at bounding box center [1171, 428] width 446 height 98
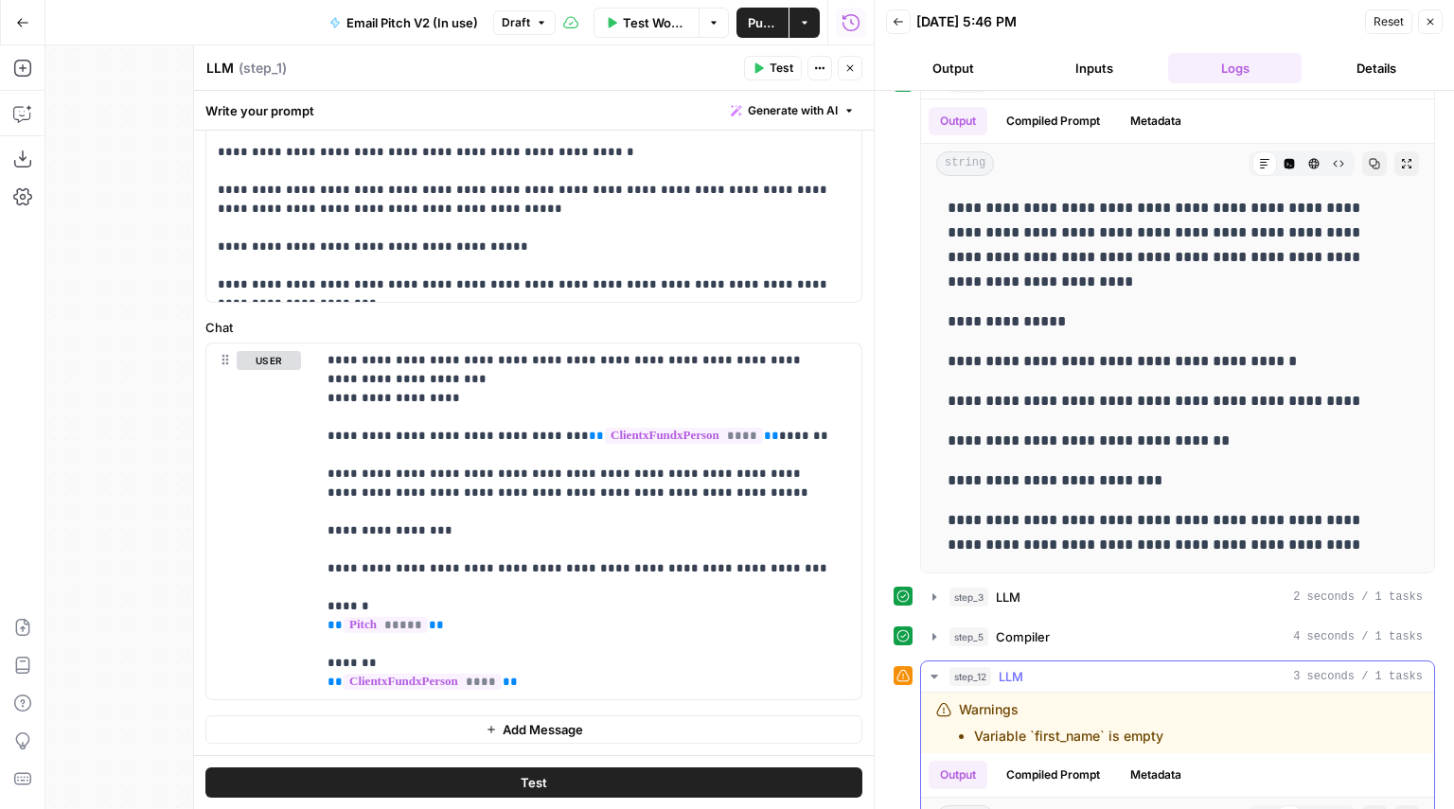
scroll to position [0, 0]
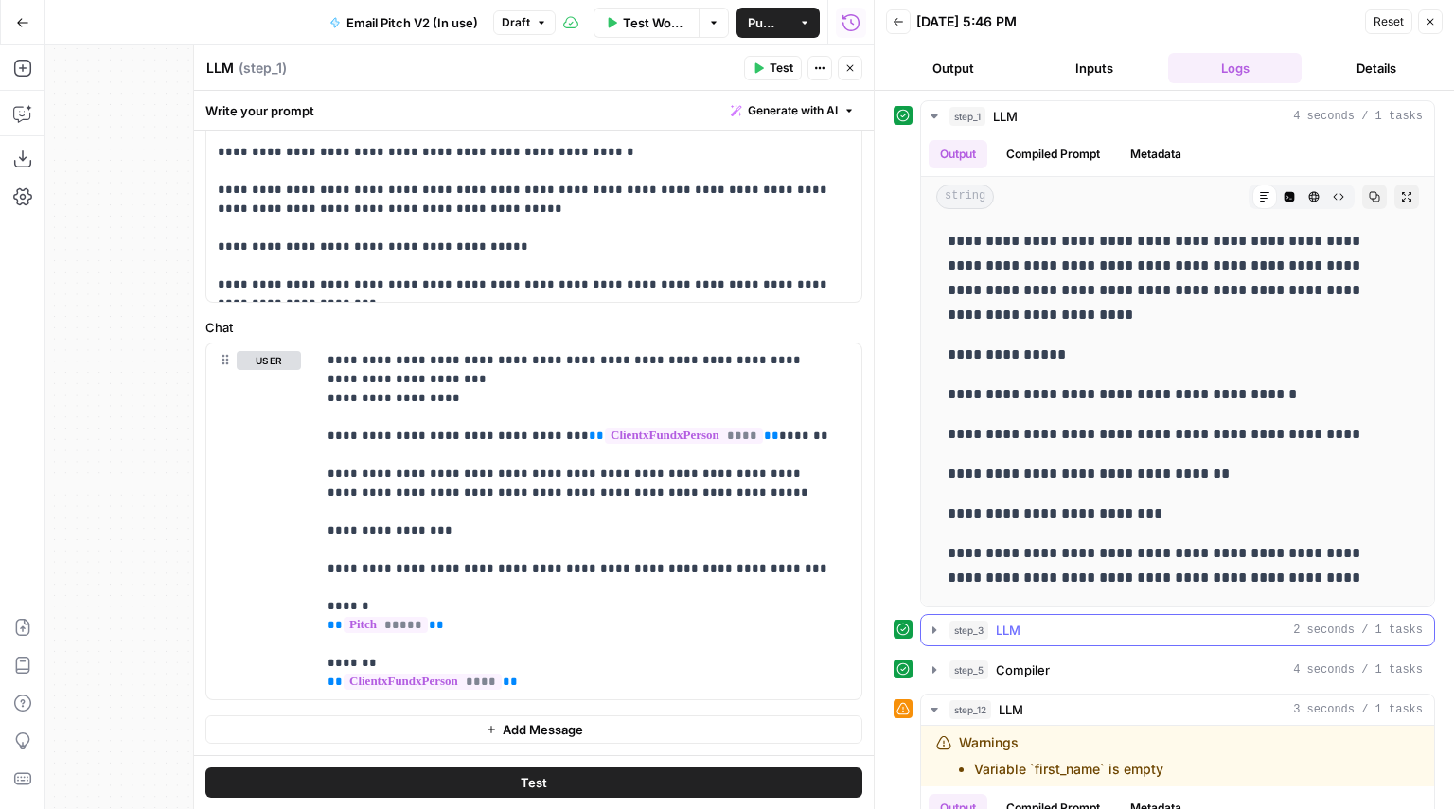
click at [1034, 629] on div "step_3 LLM 2 seconds / 1 tasks" at bounding box center [1185, 630] width 473 height 19
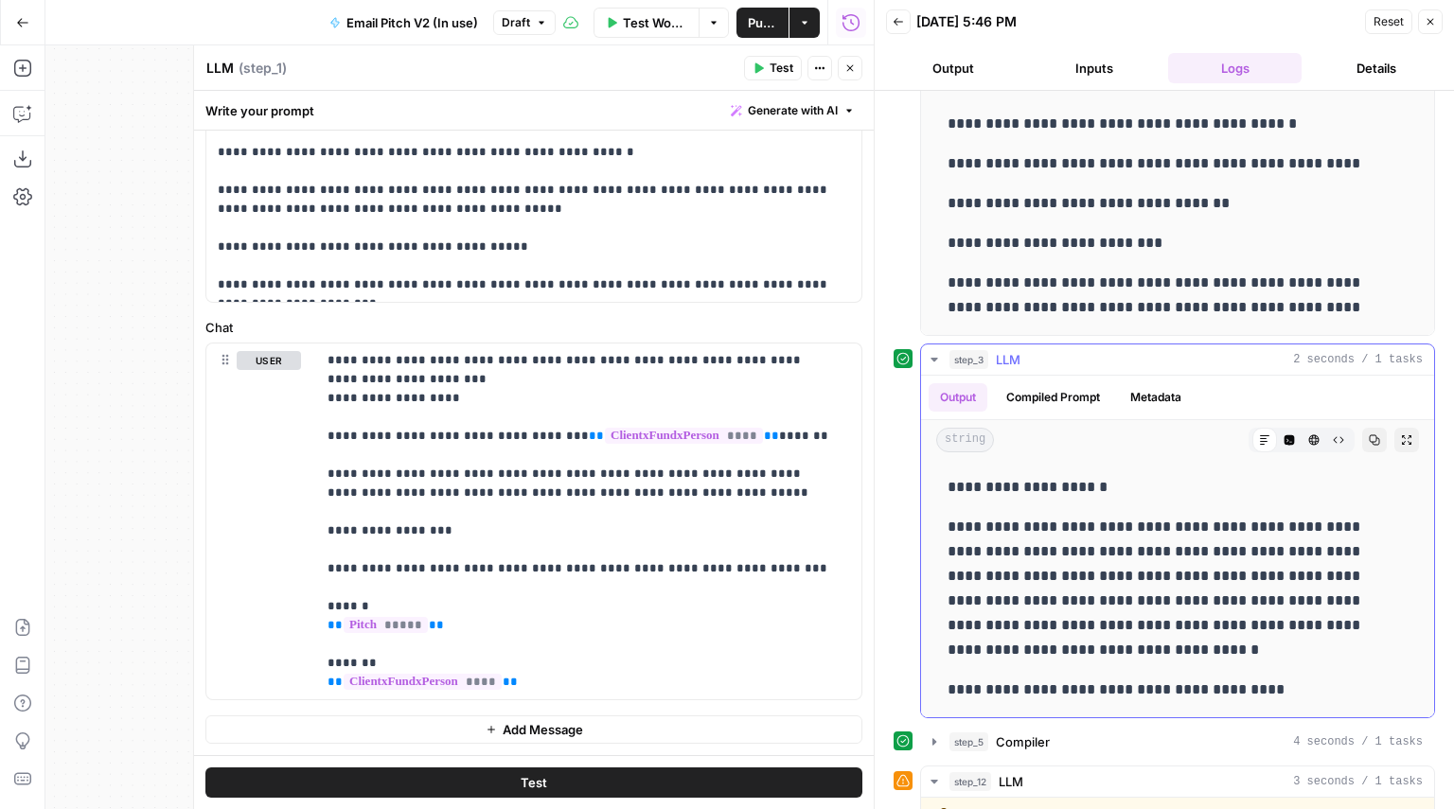
scroll to position [274, 0]
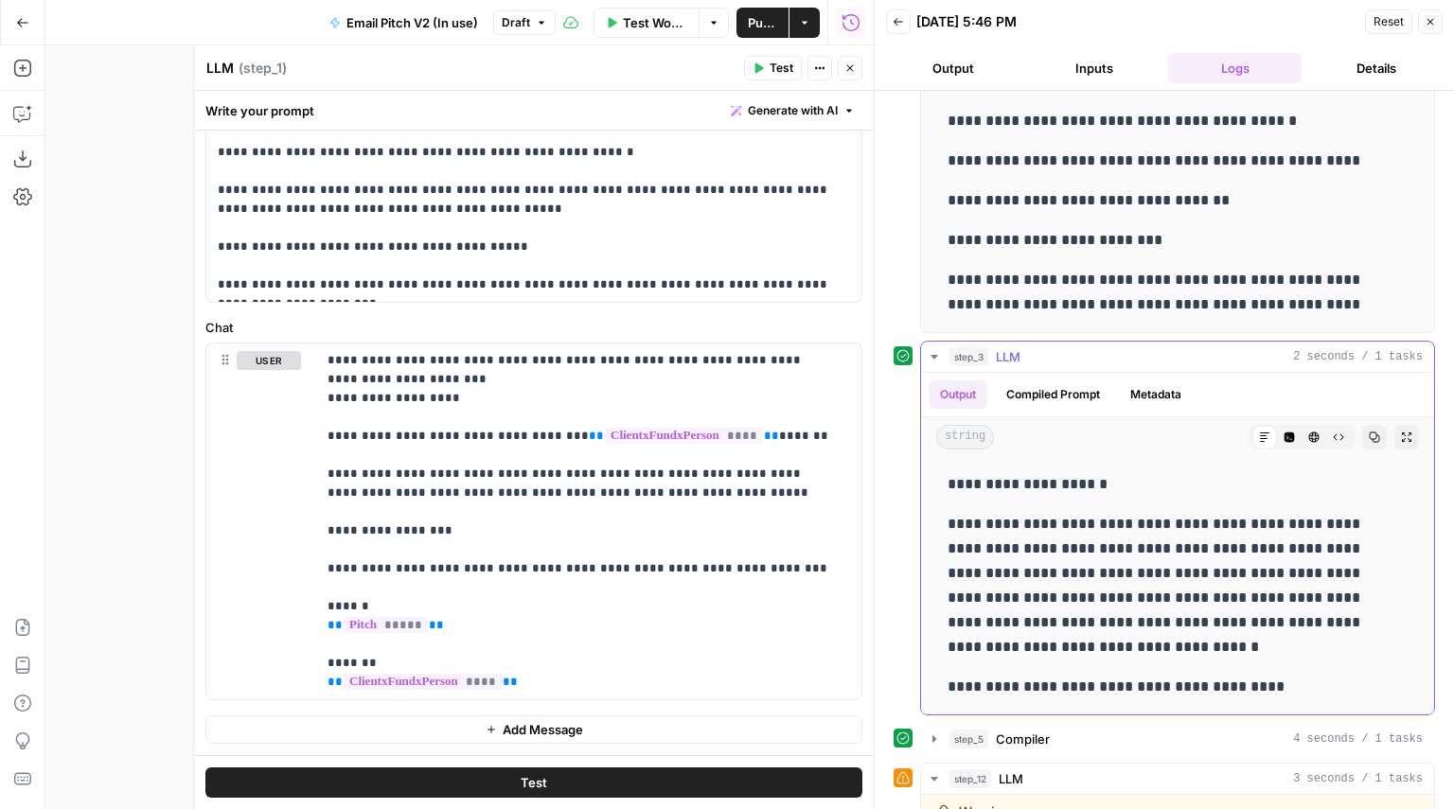
drag, startPoint x: 946, startPoint y: 524, endPoint x: 1308, endPoint y: 697, distance: 401.4
click at [1308, 697] on div "**********" at bounding box center [1177, 586] width 483 height 242
click at [1004, 354] on span "LLM" at bounding box center [1008, 356] width 25 height 19
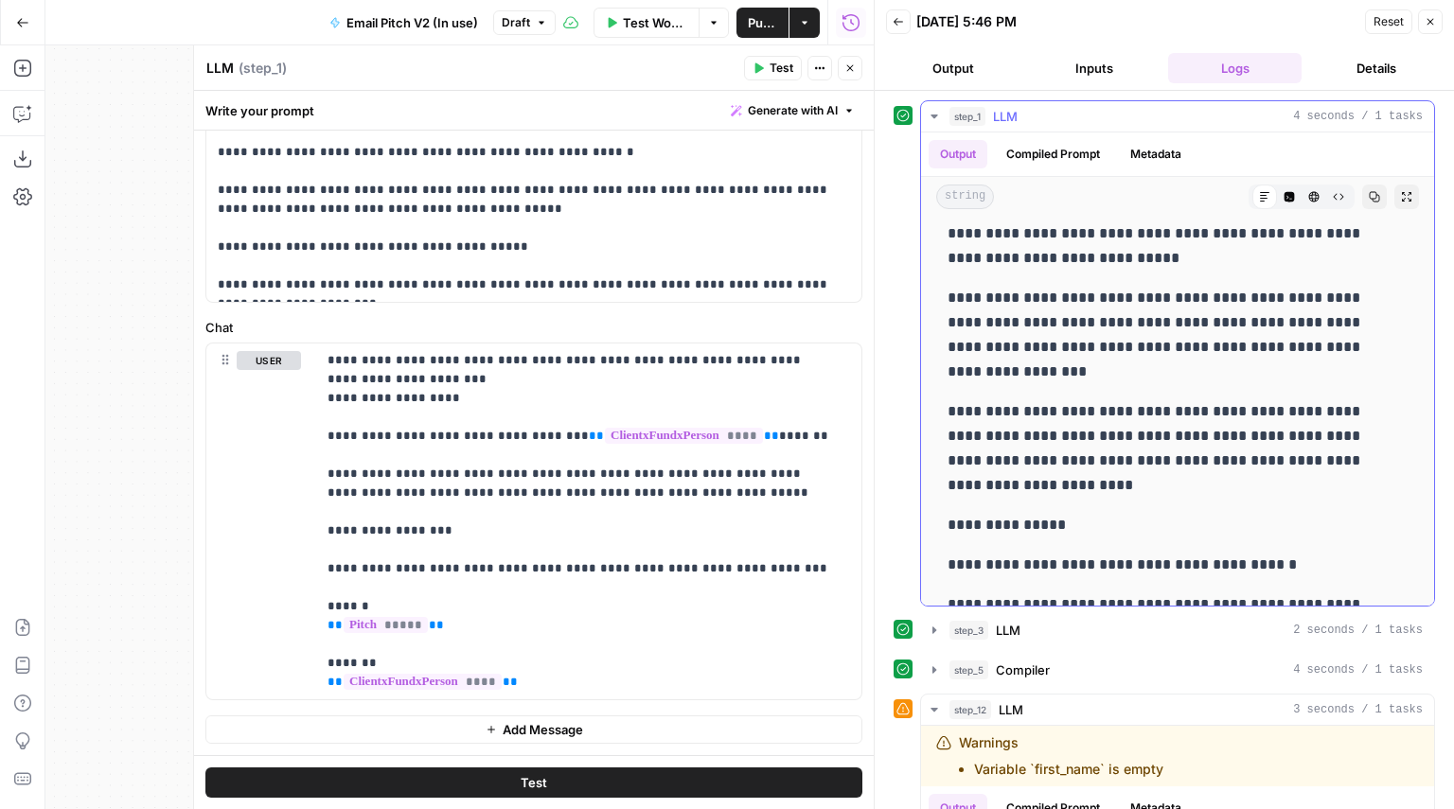
scroll to position [0, 0]
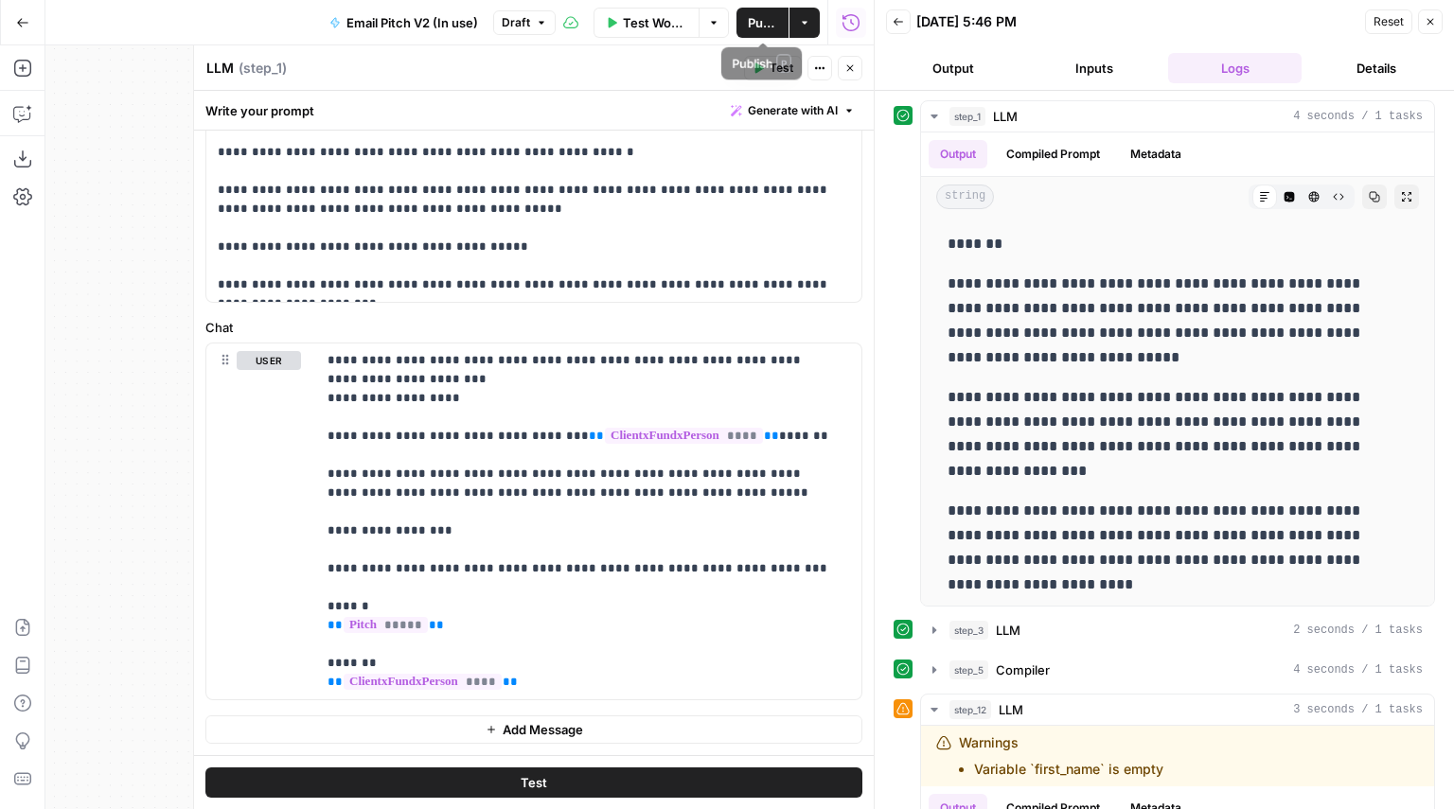
click at [749, 23] on span "Publish" at bounding box center [762, 22] width 29 height 19
click at [538, 330] on label "Chat" at bounding box center [533, 327] width 657 height 19
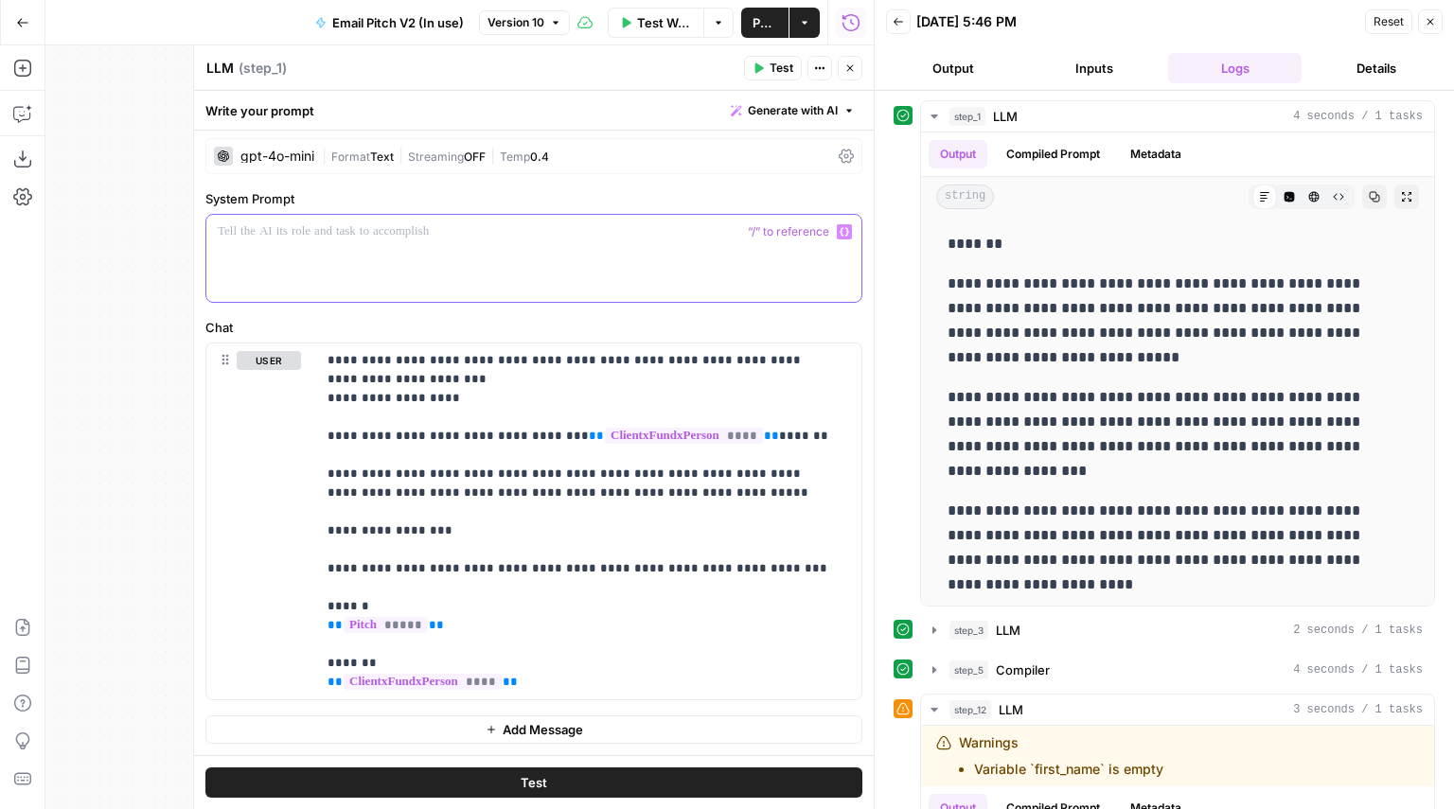
scroll to position [576, 0]
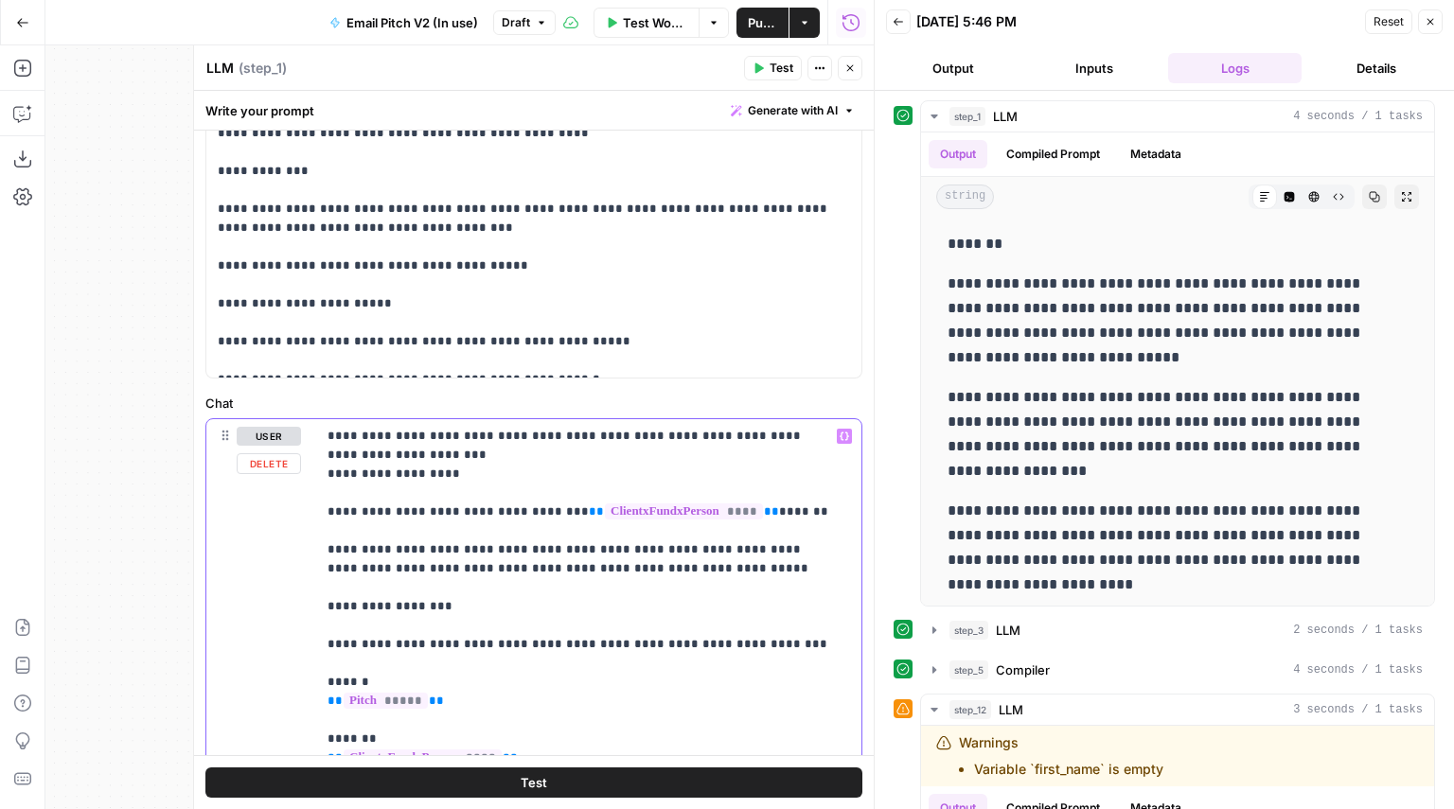
drag, startPoint x: 761, startPoint y: 644, endPoint x: 319, endPoint y: 437, distance: 487.8
click at [319, 437] on div "**********" at bounding box center [588, 597] width 545 height 356
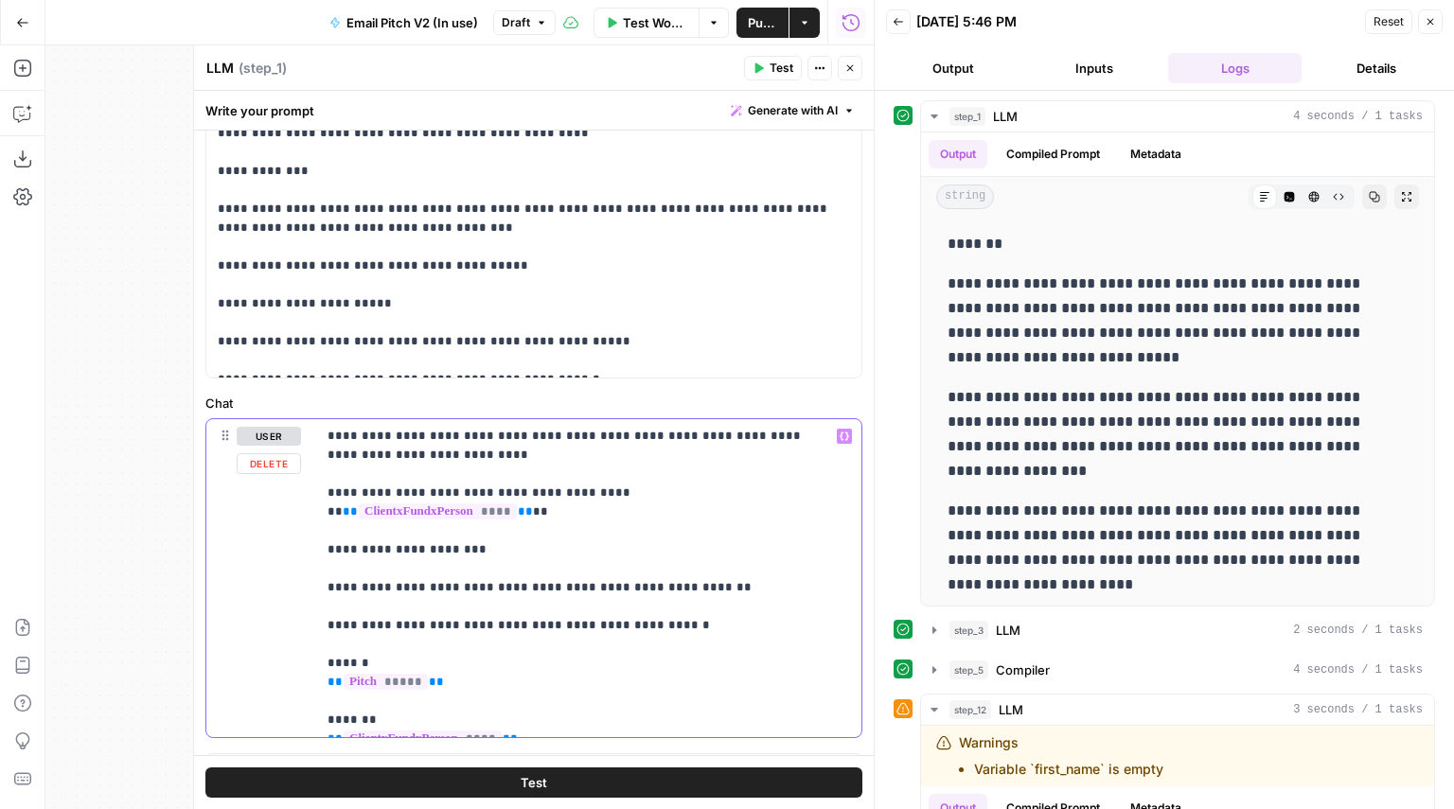
drag, startPoint x: 784, startPoint y: 493, endPoint x: 604, endPoint y: 492, distance: 179.9
click at [604, 492] on p "**********" at bounding box center [582, 578] width 508 height 303
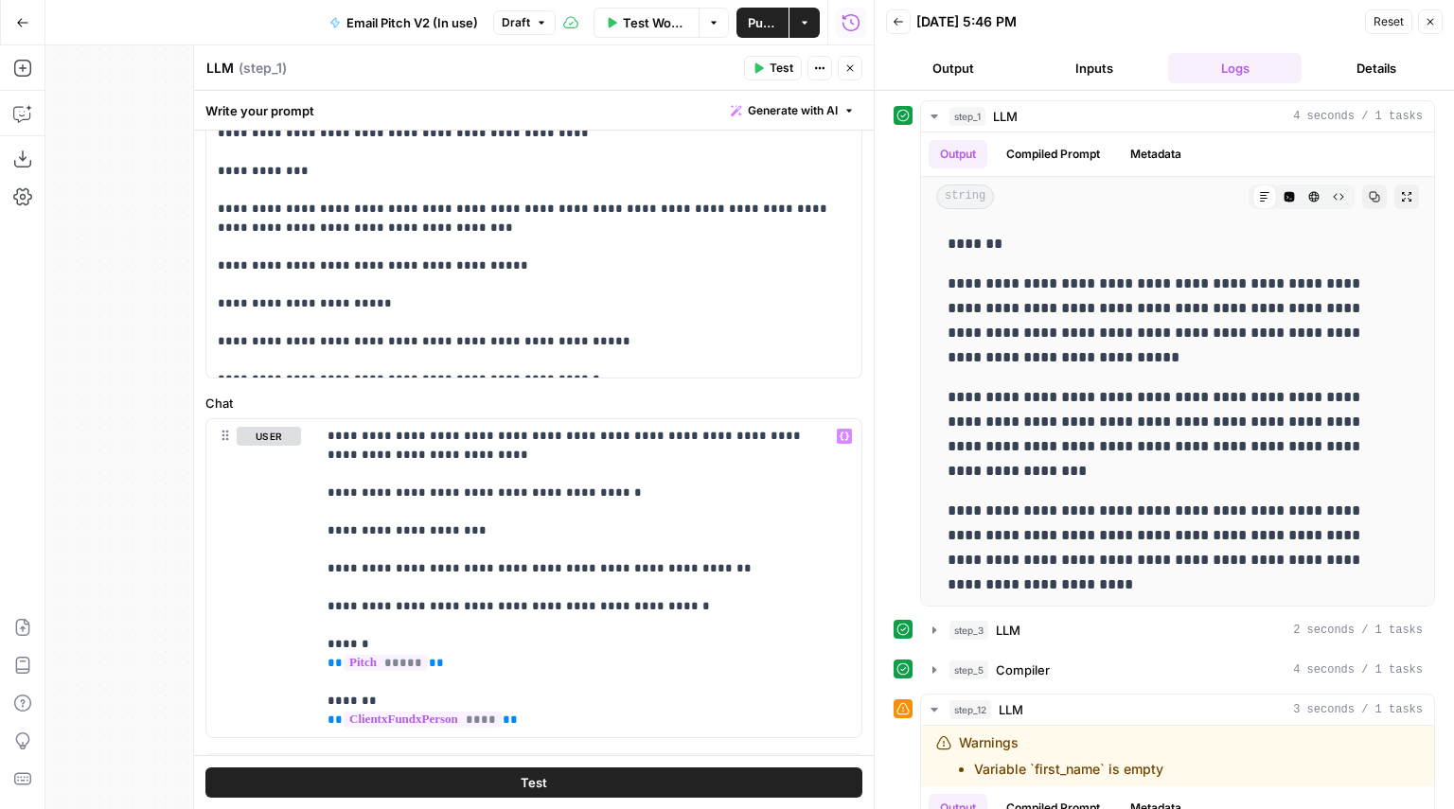
click at [749, 17] on span "Publish" at bounding box center [762, 22] width 29 height 19
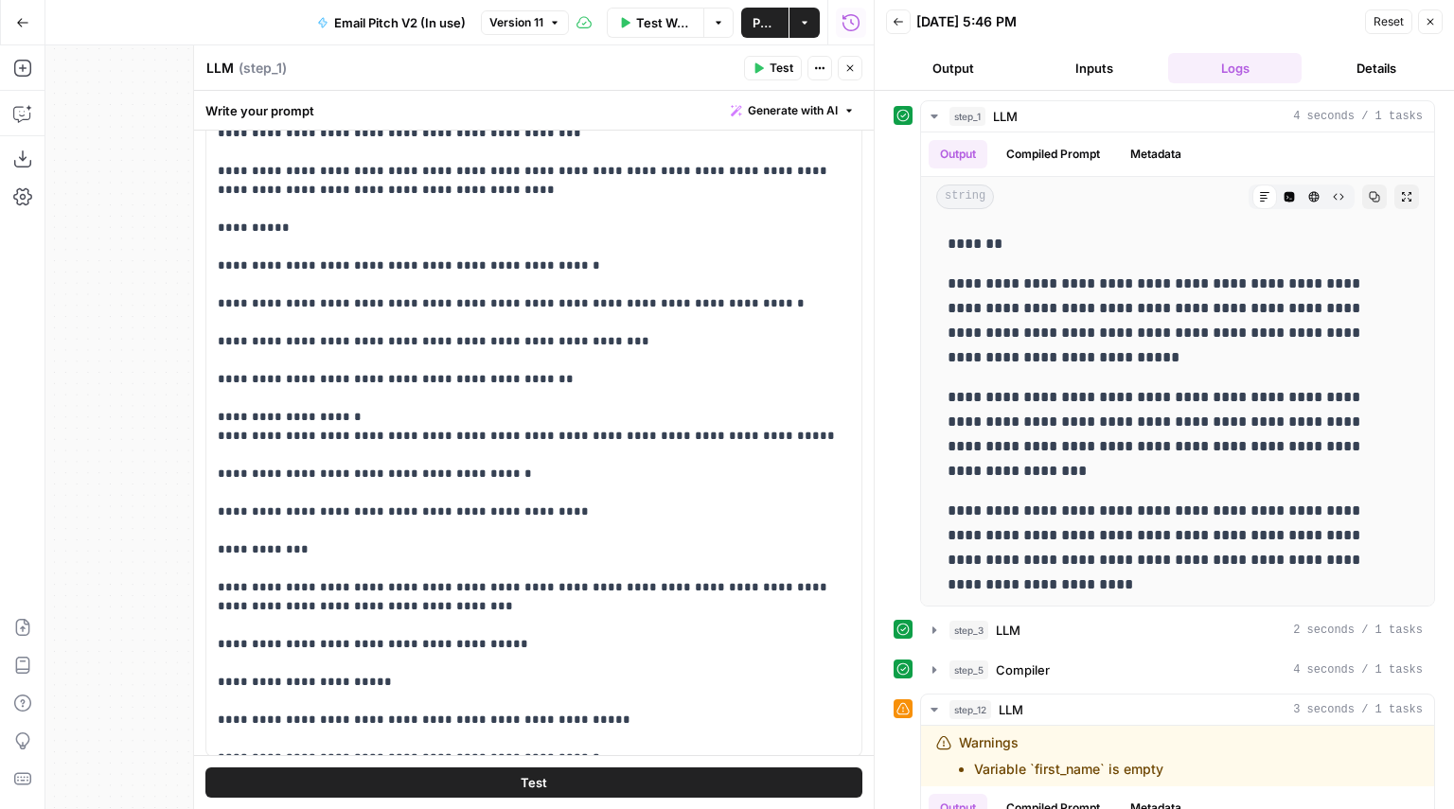
scroll to position [192, 0]
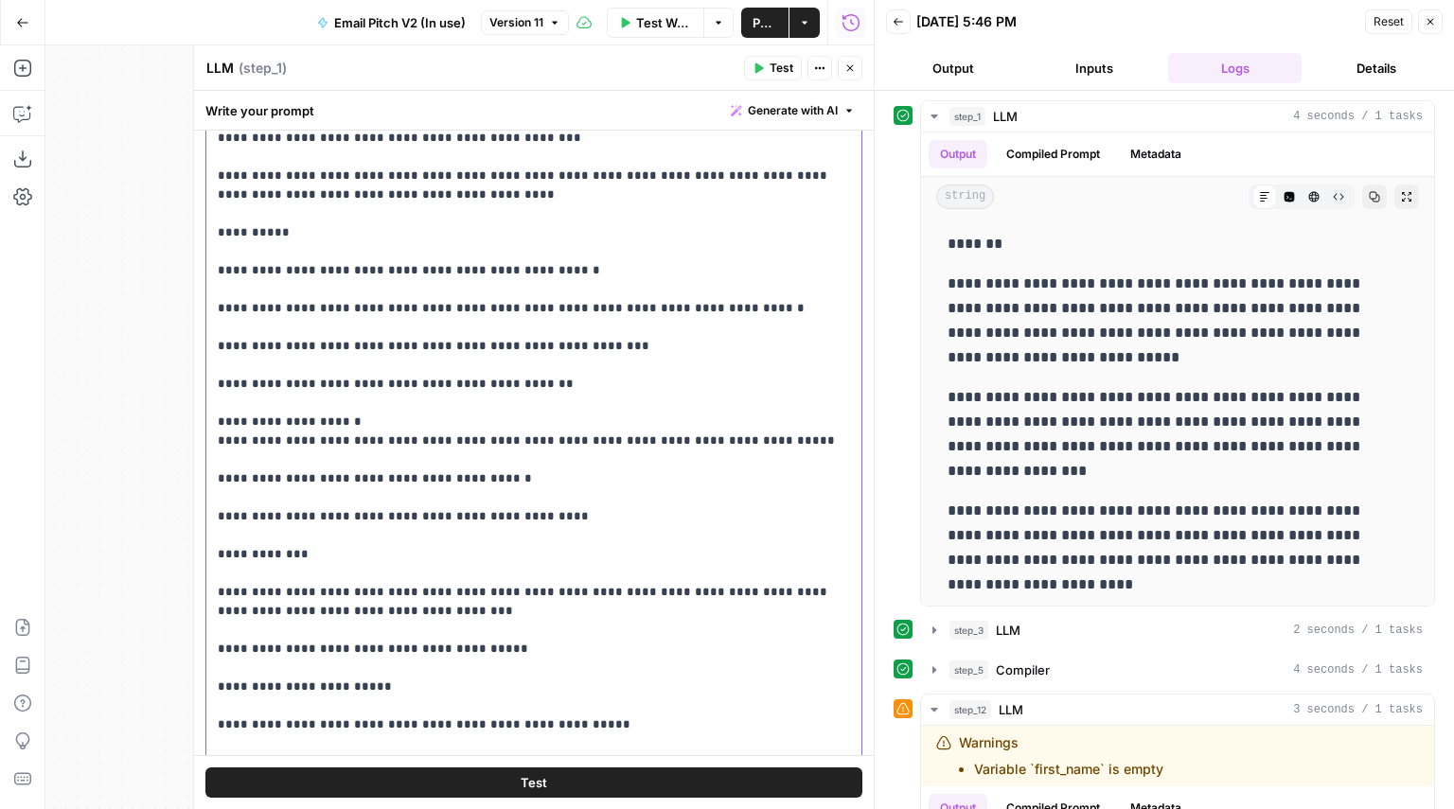
click at [775, 426] on p "**********" at bounding box center [527, 393] width 618 height 719
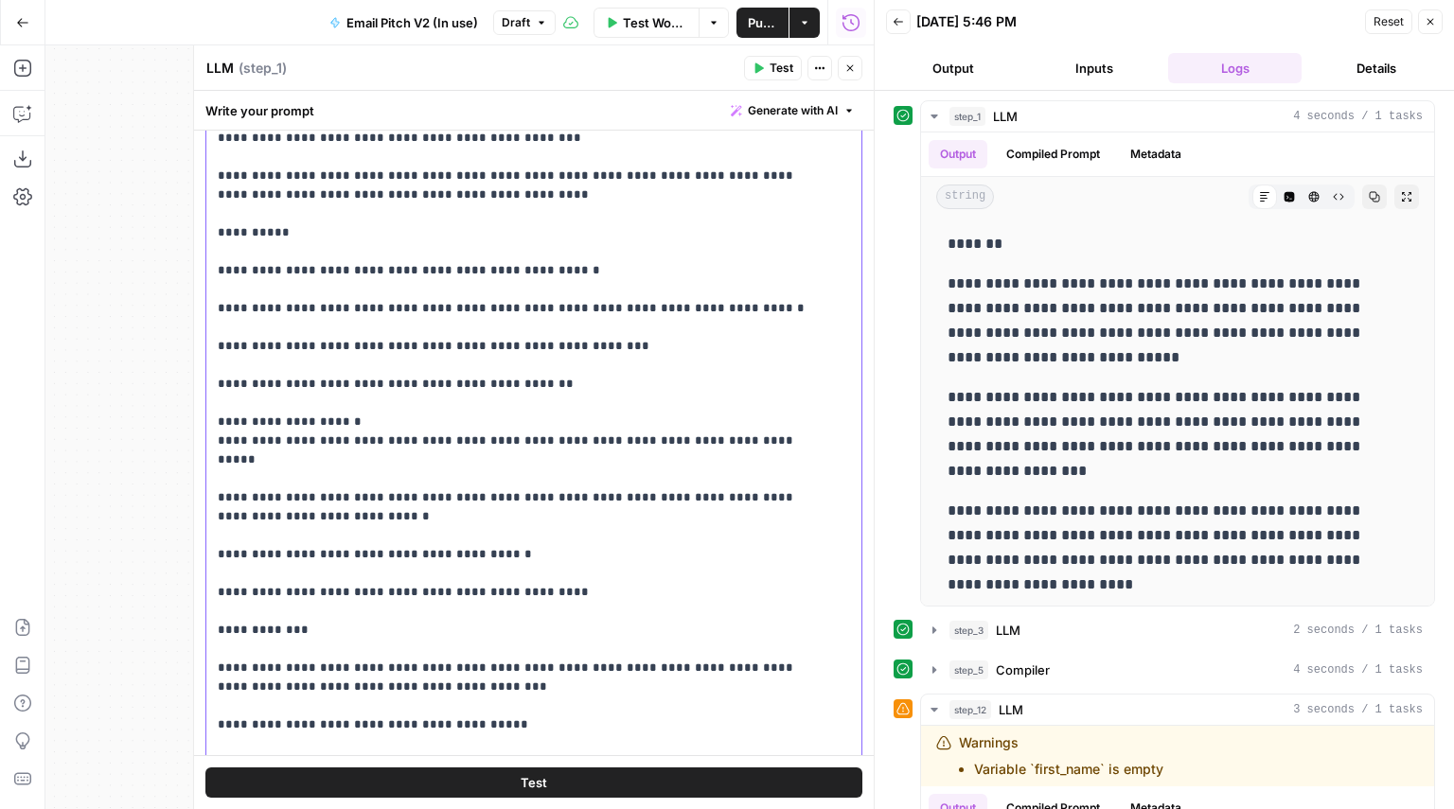
drag, startPoint x: 295, startPoint y: 484, endPoint x: 214, endPoint y: 460, distance: 84.8
click at [214, 460] on div "**********" at bounding box center [533, 412] width 655 height 771
copy p "**********"
click at [214, 460] on div "**********" at bounding box center [533, 412] width 655 height 771
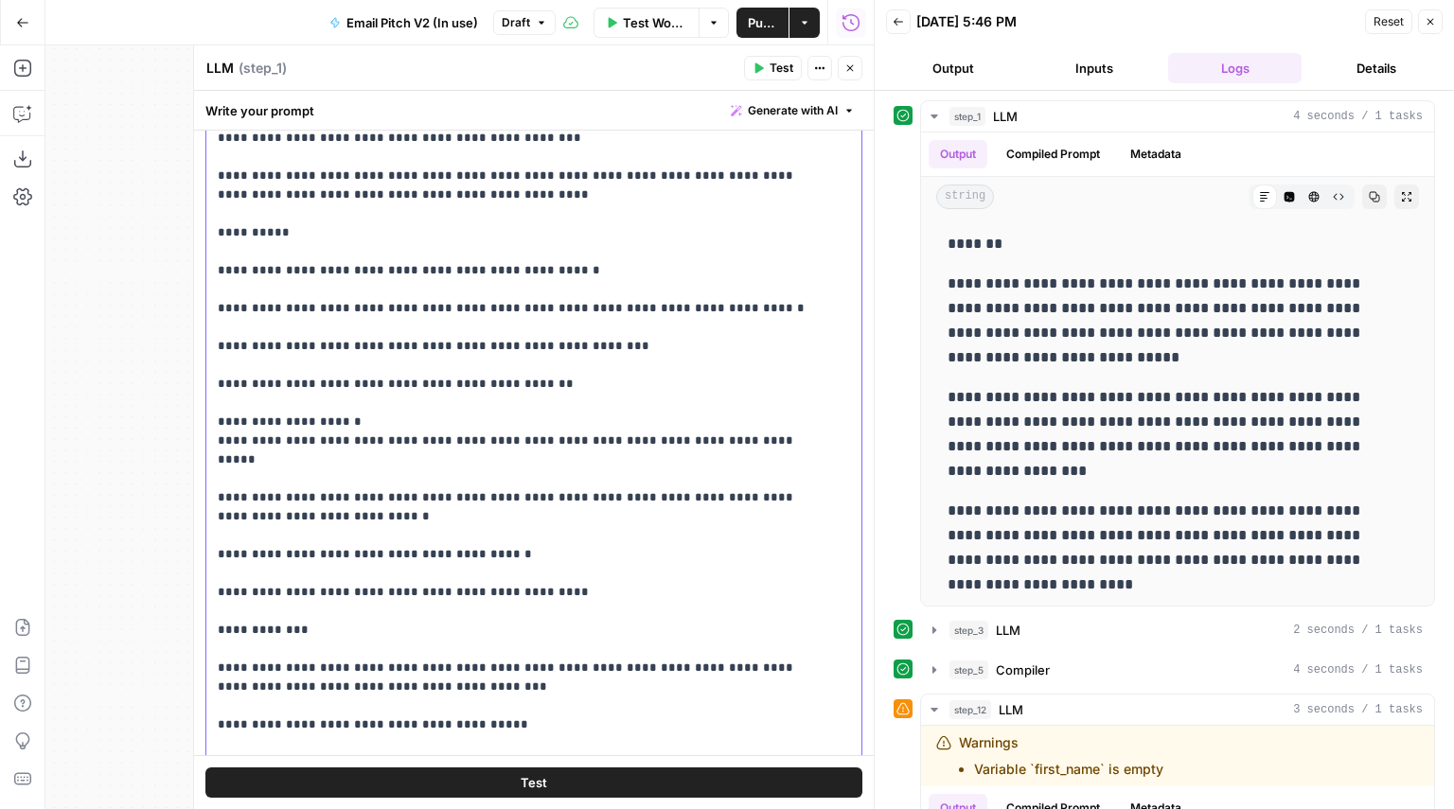
click at [214, 460] on div "**********" at bounding box center [533, 412] width 655 height 771
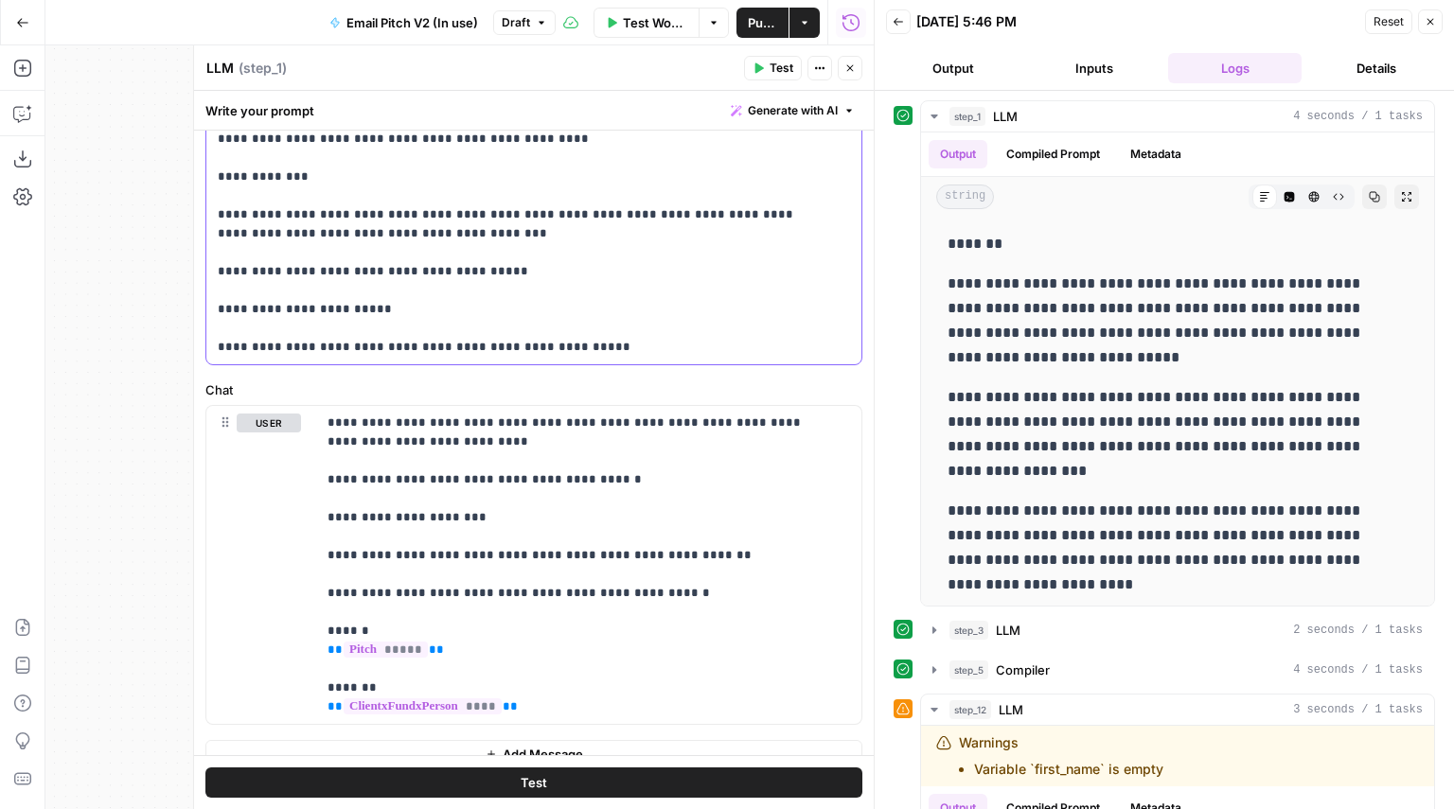
scroll to position [650, 0]
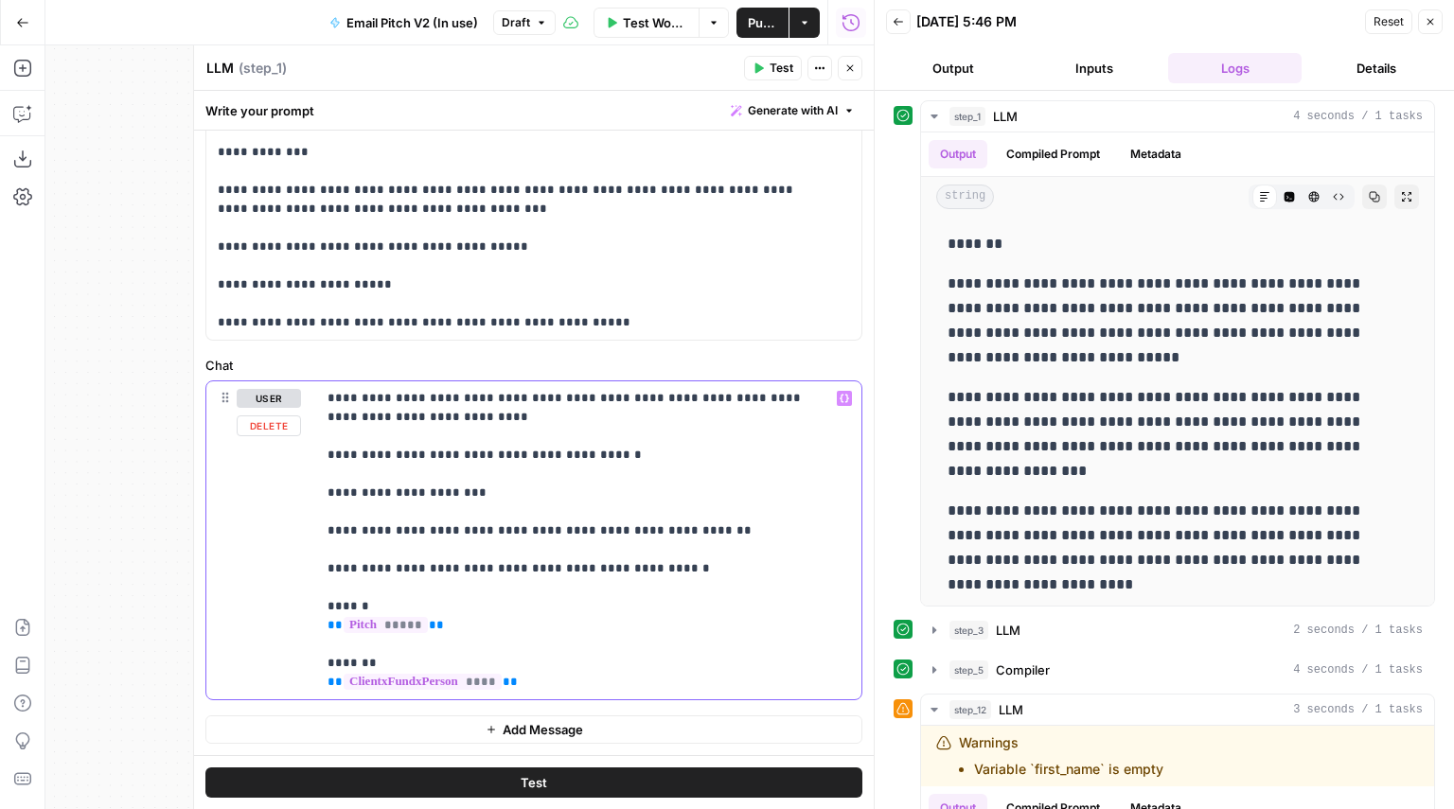
click at [511, 503] on p "**********" at bounding box center [582, 540] width 508 height 303
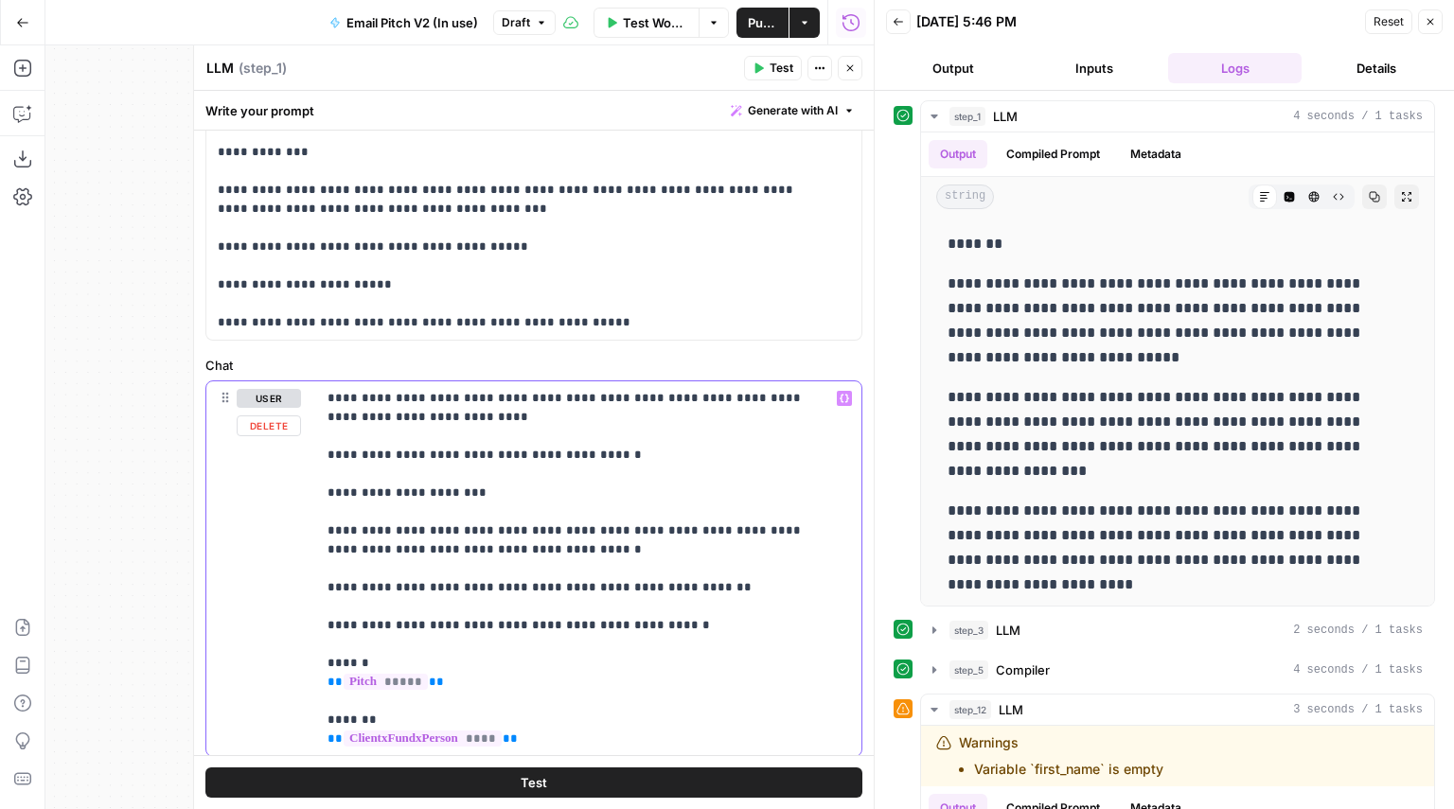
click at [328, 529] on p "**********" at bounding box center [582, 569] width 508 height 360
click at [754, 9] on button "Publish" at bounding box center [762, 23] width 52 height 30
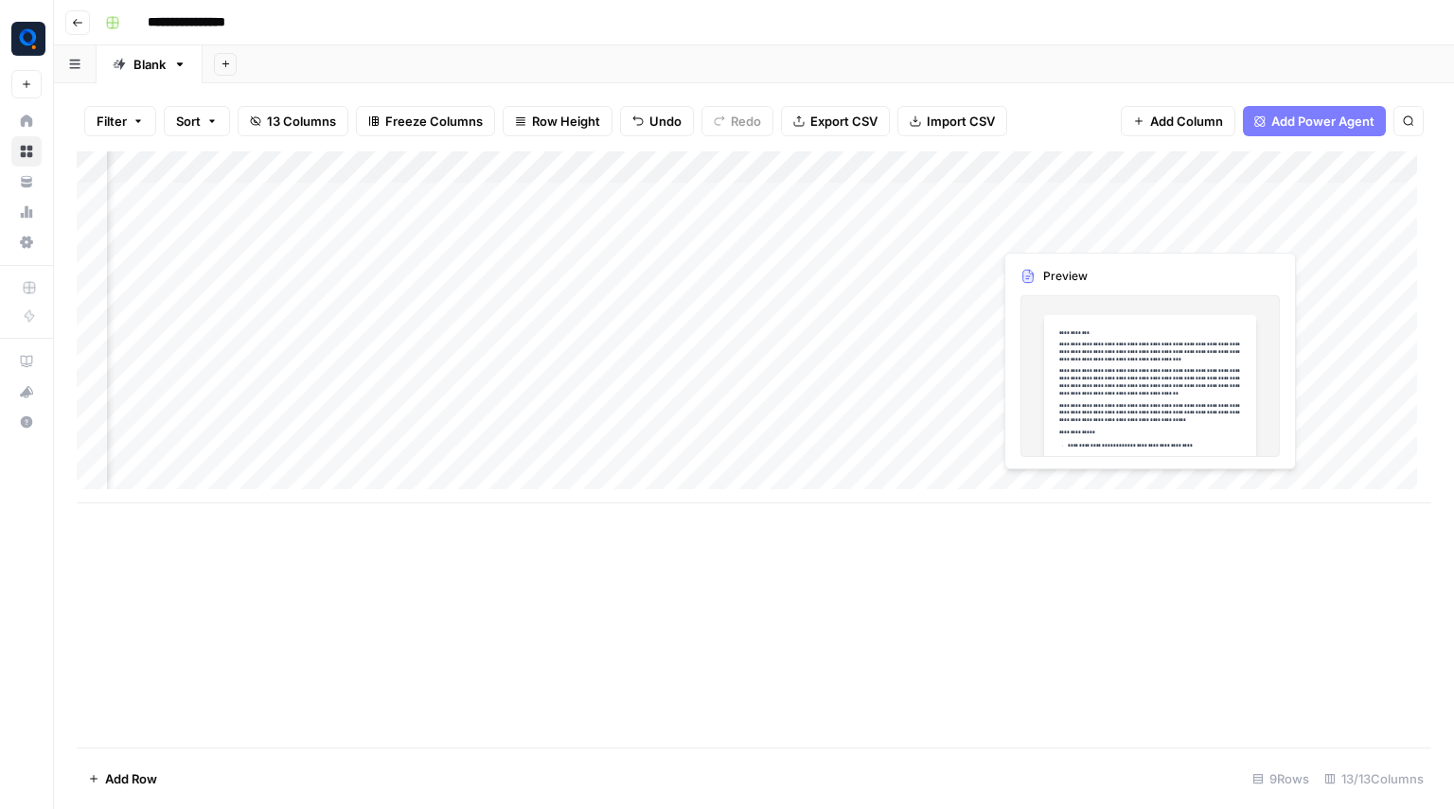
click at [1037, 237] on div "Add Column" at bounding box center [754, 327] width 1355 height 352
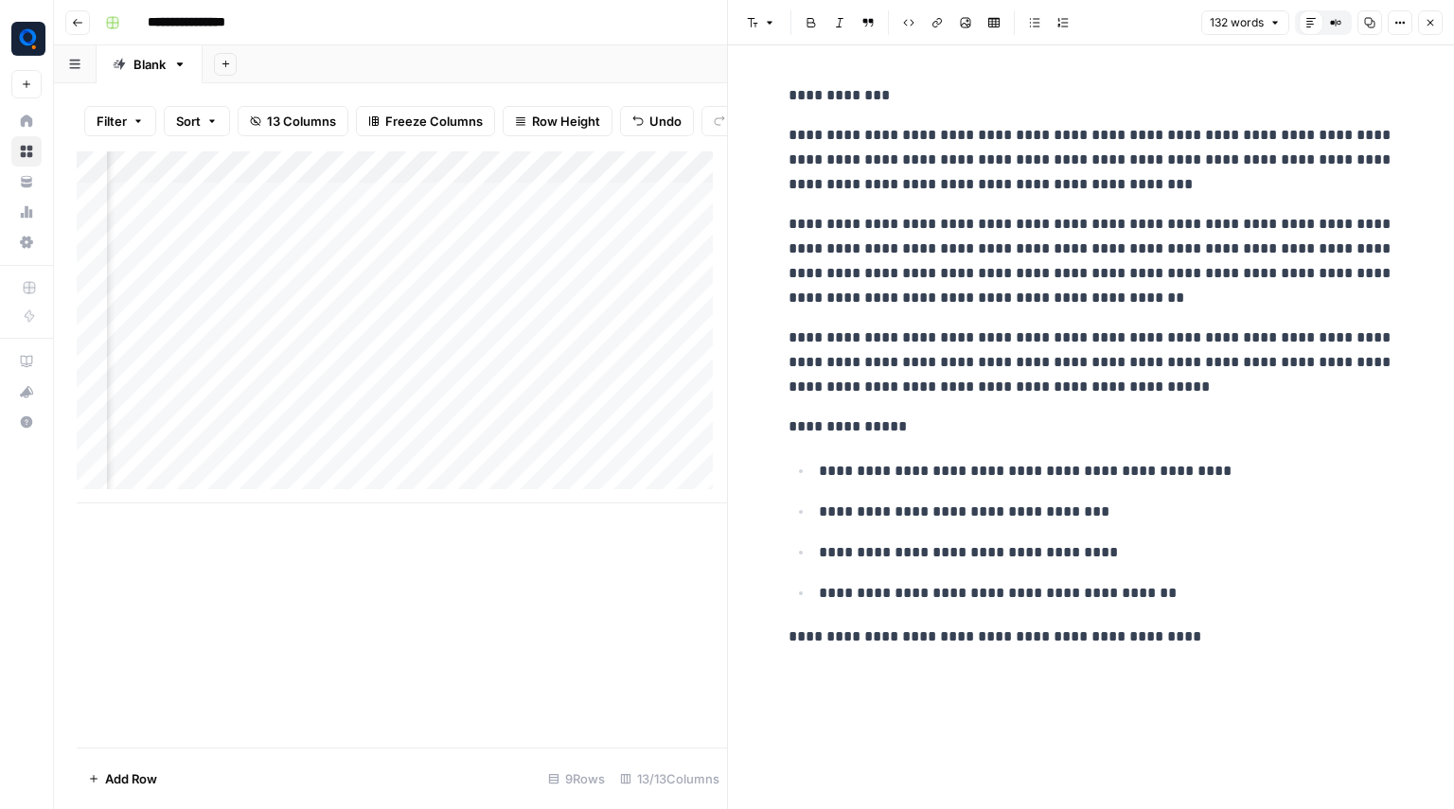
click at [823, 97] on p "**********" at bounding box center [1091, 95] width 606 height 25
click at [1432, 22] on icon "button" at bounding box center [1430, 22] width 11 height 11
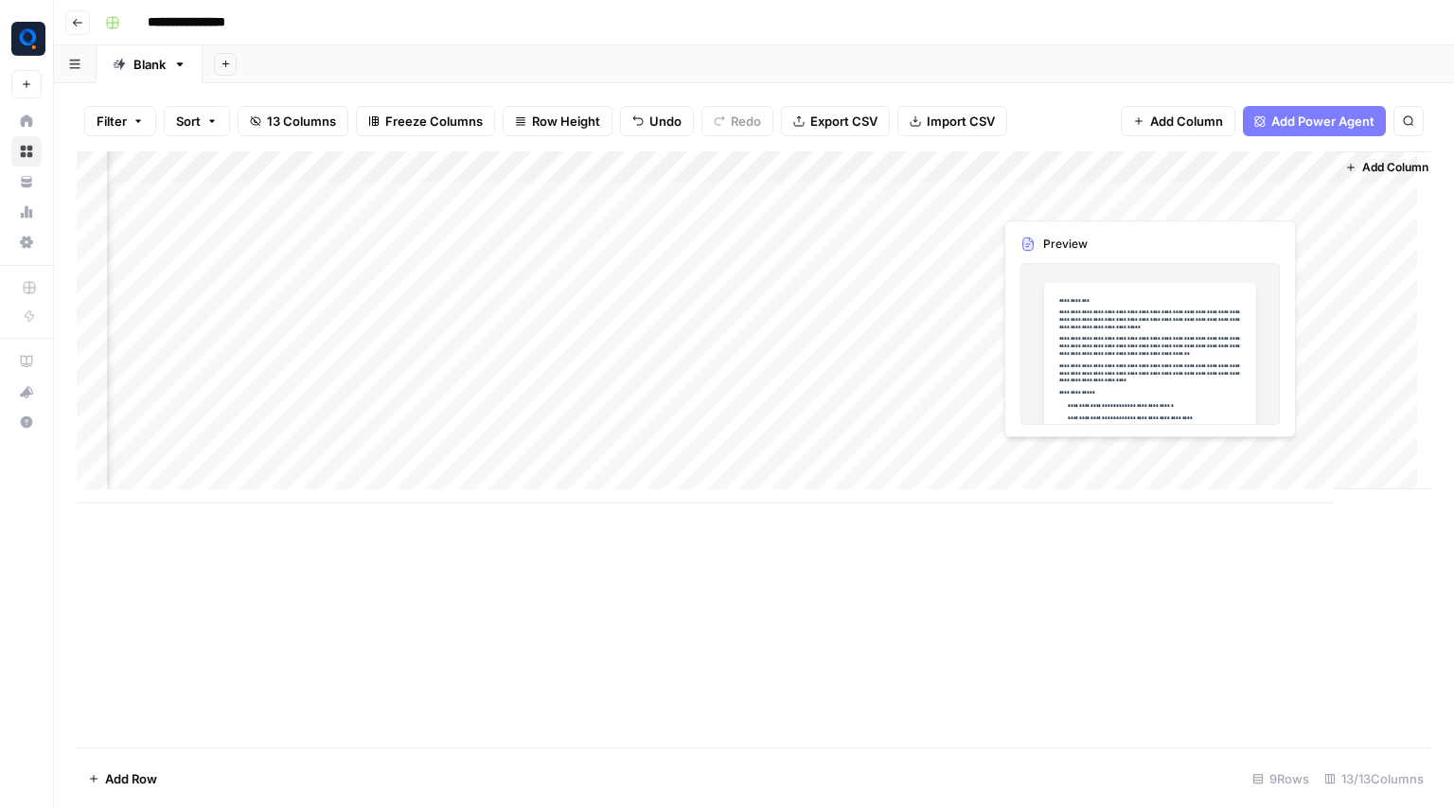
click at [1066, 192] on div "Add Column" at bounding box center [754, 327] width 1355 height 352
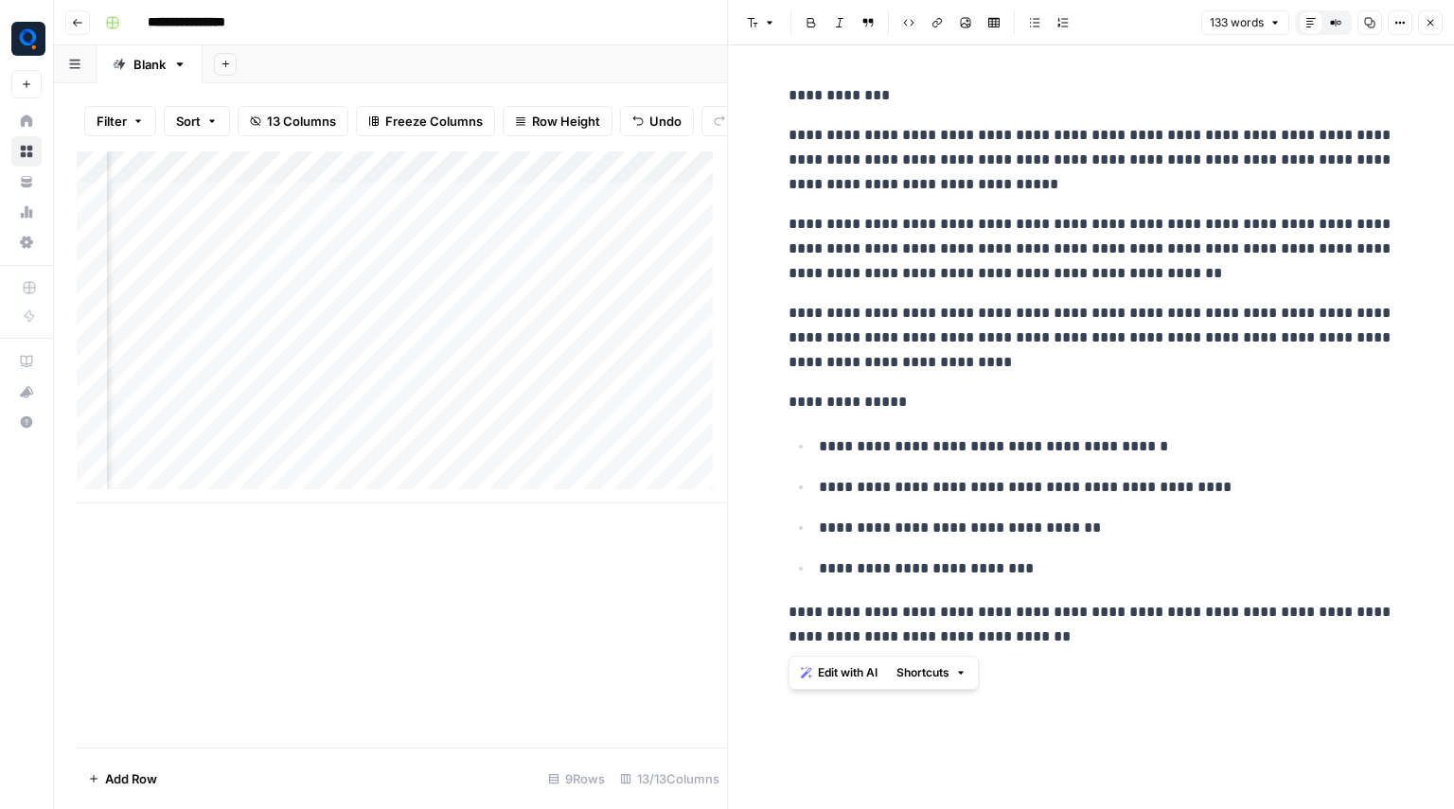
drag, startPoint x: 780, startPoint y: 88, endPoint x: 1082, endPoint y: 639, distance: 628.2
click at [1082, 639] on div "**********" at bounding box center [1091, 366] width 629 height 581
copy div "**********"
click at [1434, 22] on icon "button" at bounding box center [1430, 22] width 11 height 11
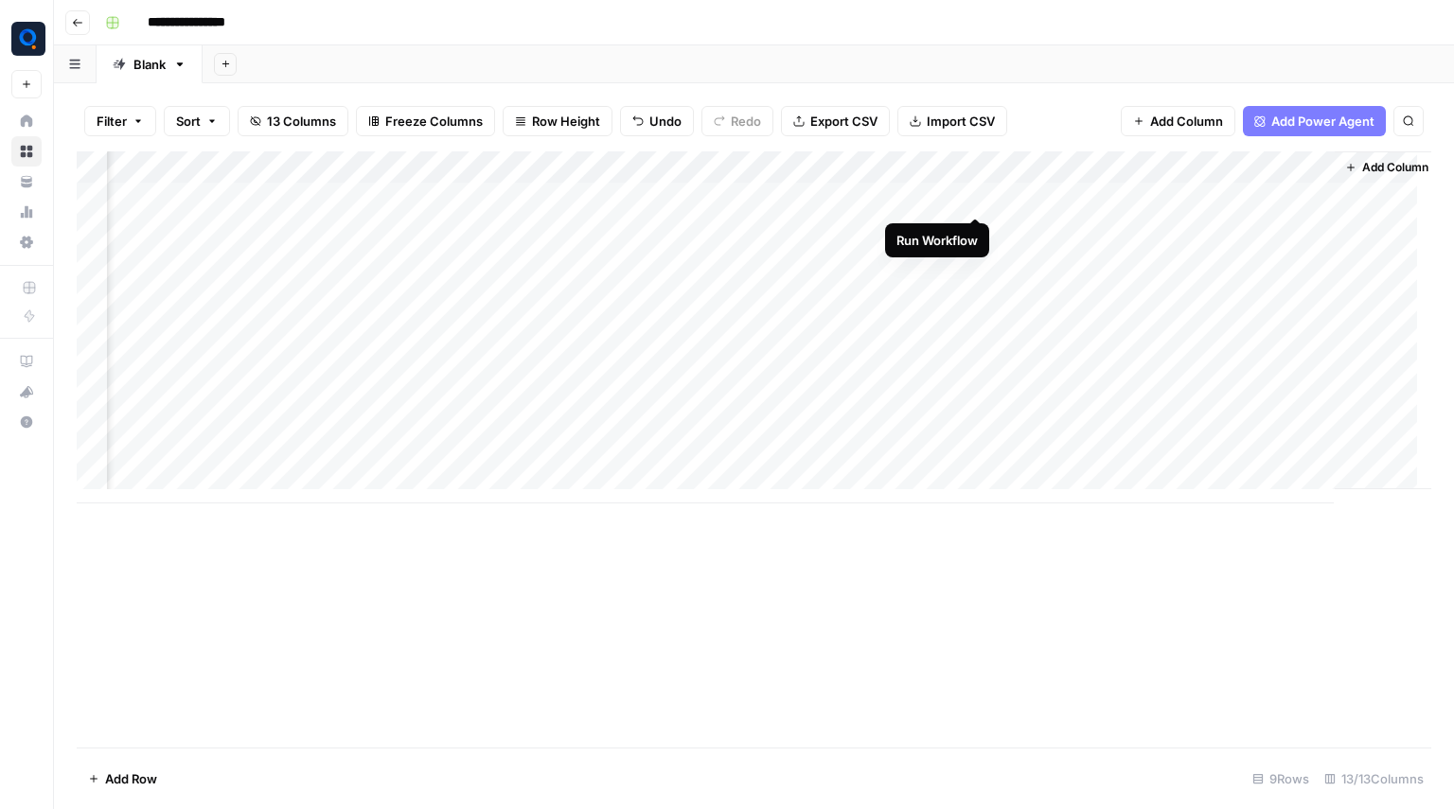
click at [980, 202] on div "Add Column" at bounding box center [754, 327] width 1355 height 352
click at [974, 257] on div "Add Column" at bounding box center [754, 327] width 1355 height 352
click at [980, 290] on div "Add Column" at bounding box center [754, 327] width 1355 height 352
click at [973, 328] on div "Add Column" at bounding box center [754, 327] width 1355 height 352
click at [1055, 189] on div "Add Column" at bounding box center [754, 327] width 1355 height 352
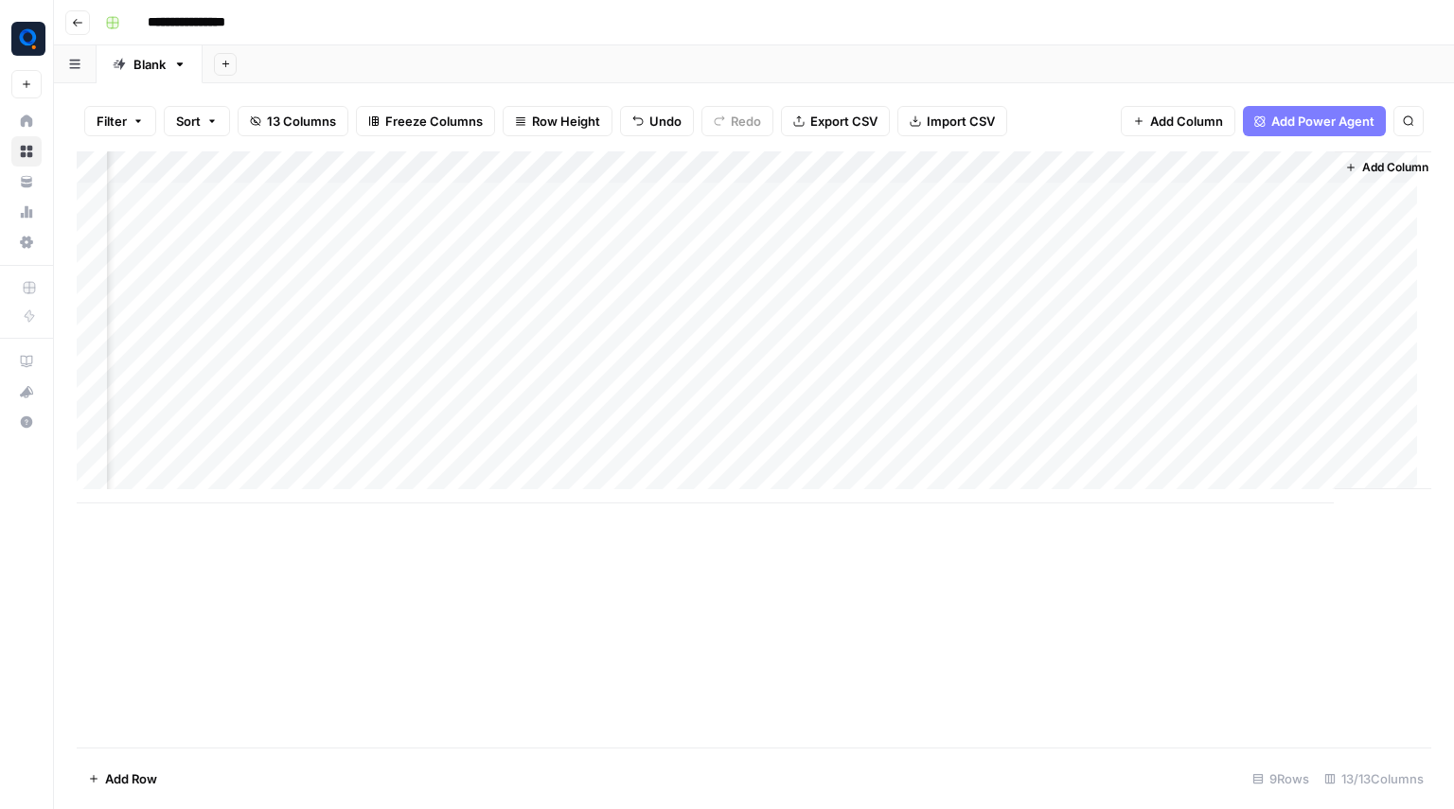
click at [1055, 189] on div "Add Column" at bounding box center [754, 327] width 1355 height 352
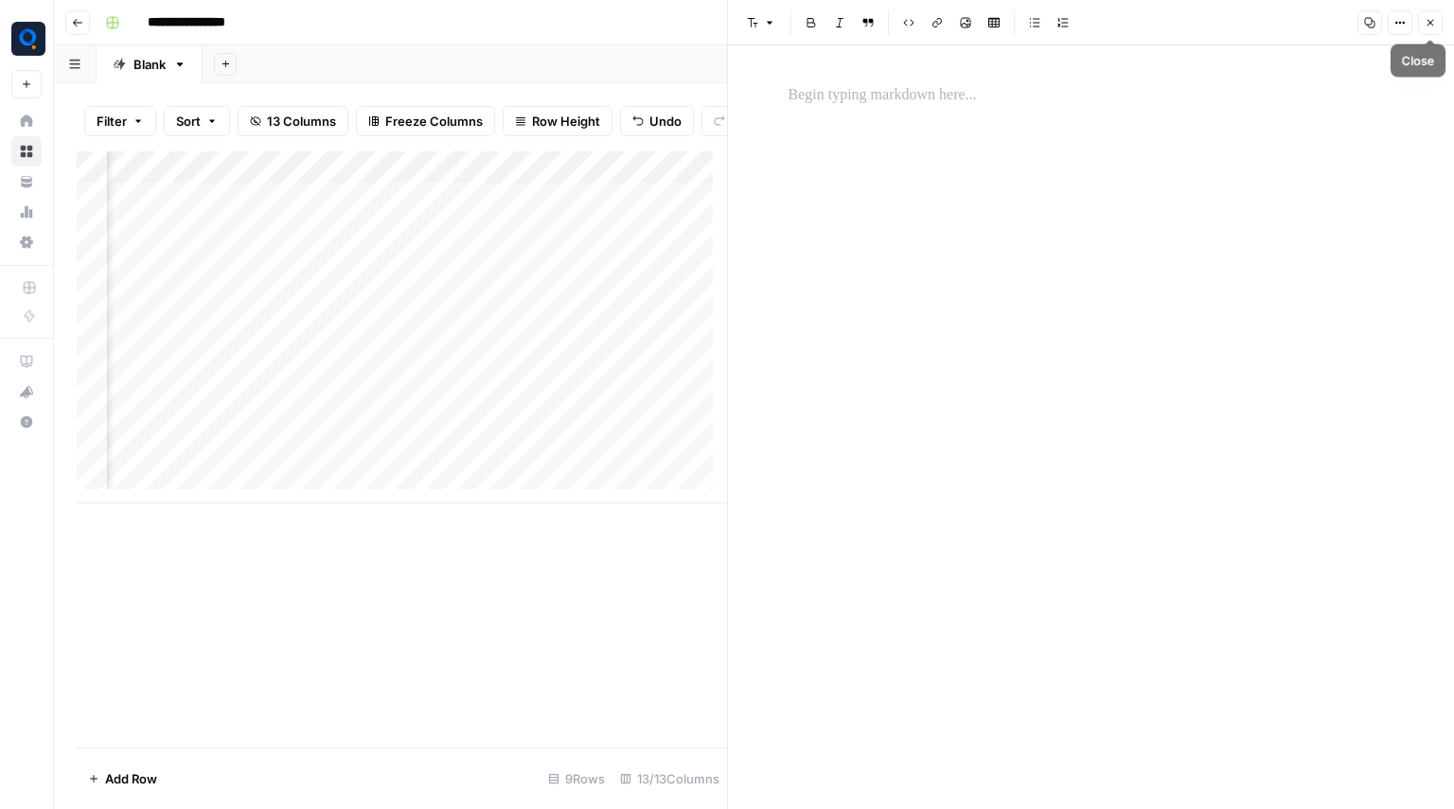
click at [1424, 19] on button "Close" at bounding box center [1430, 22] width 25 height 25
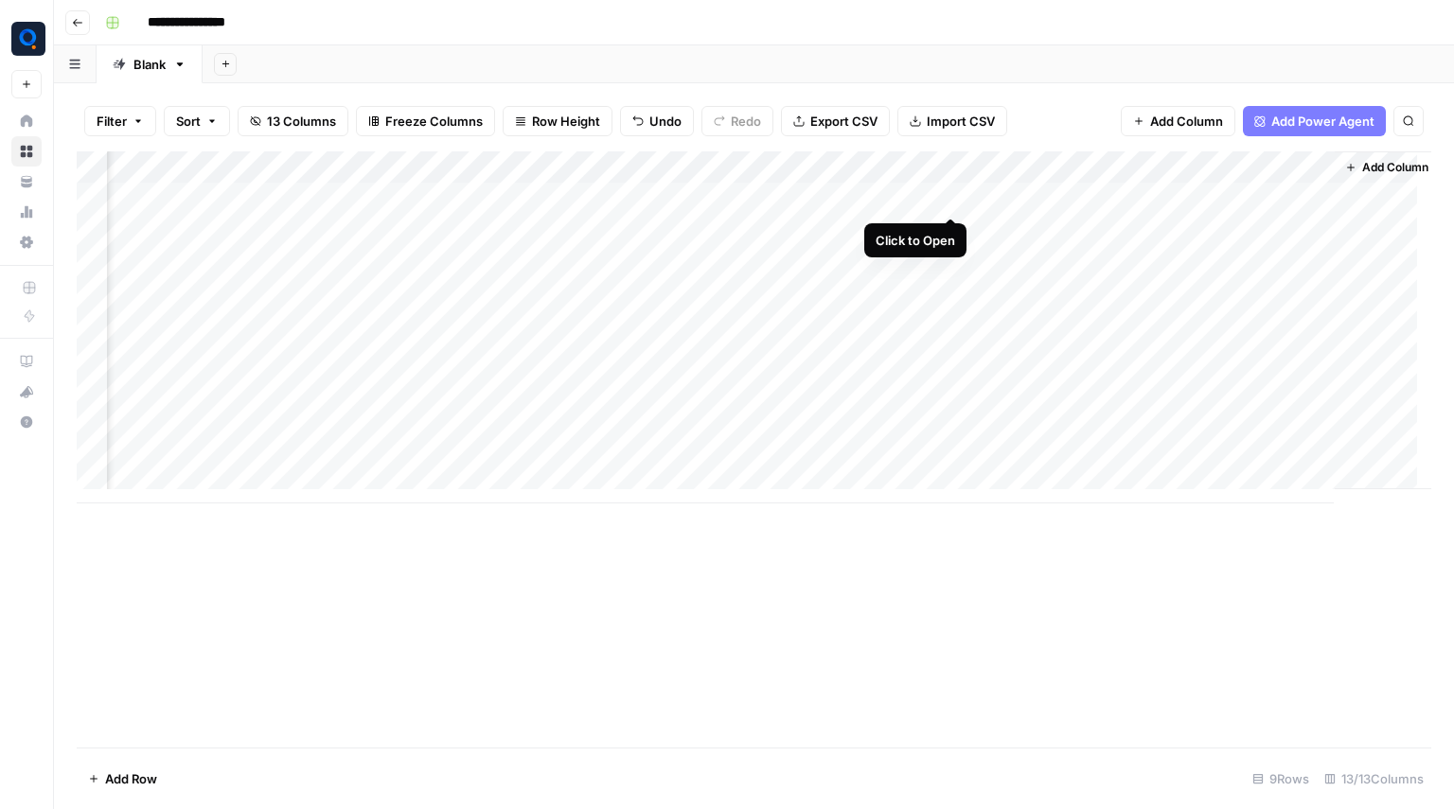
click at [951, 197] on div "Add Column" at bounding box center [754, 327] width 1355 height 352
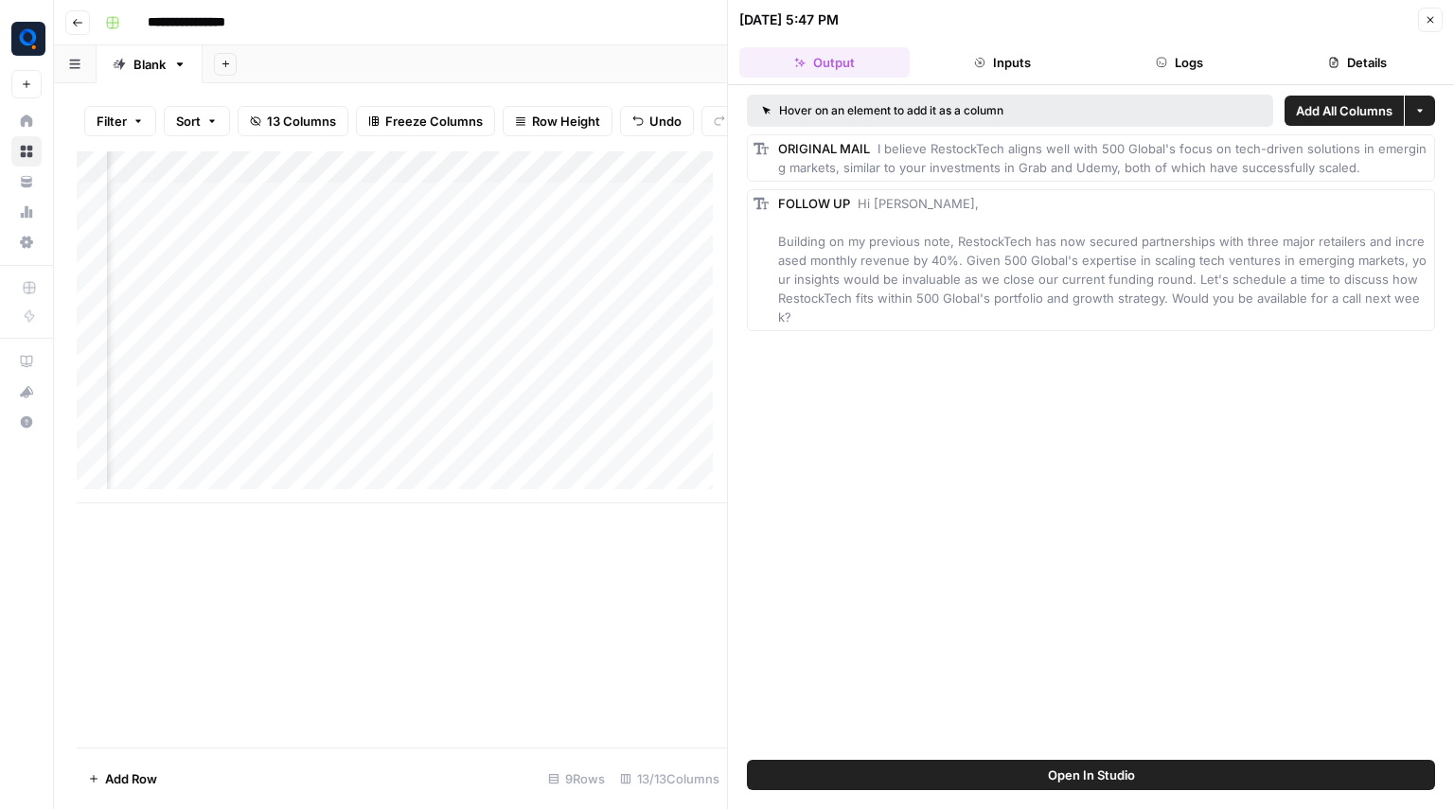
click at [1311, 109] on span "Add All Columns" at bounding box center [1344, 110] width 97 height 19
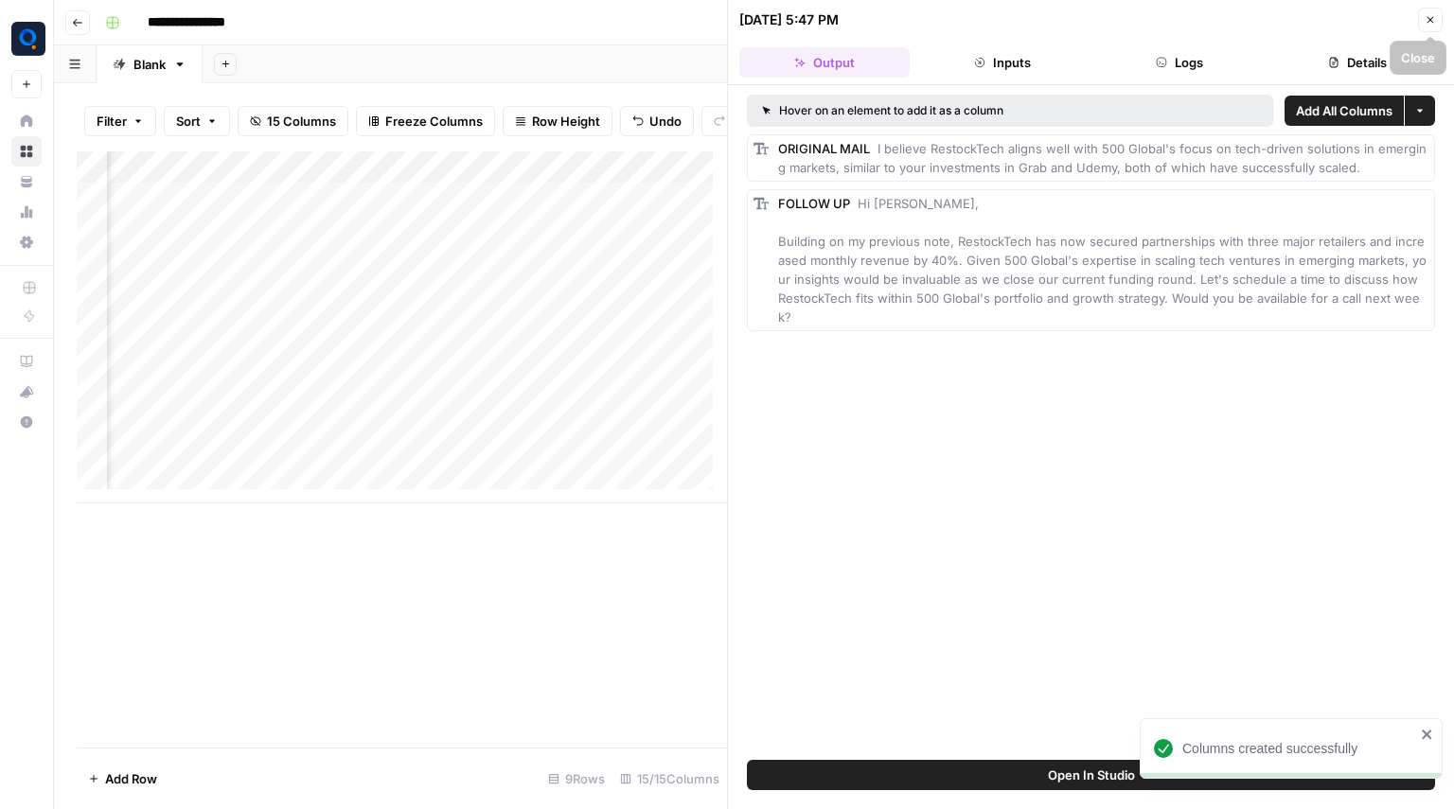
click at [1421, 22] on button "Close" at bounding box center [1430, 20] width 25 height 25
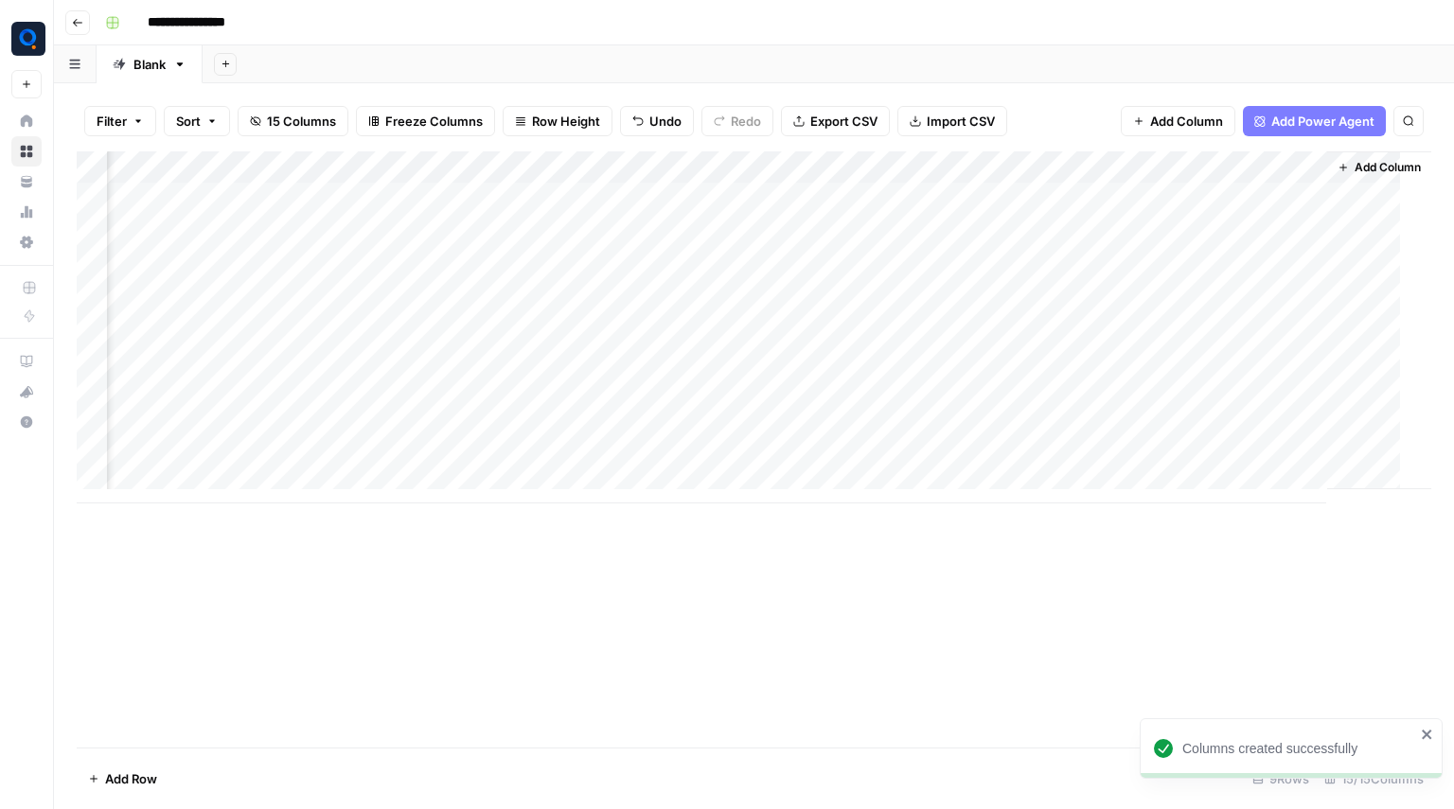
scroll to position [0, 1329]
click at [617, 169] on div "Add Column" at bounding box center [754, 327] width 1355 height 352
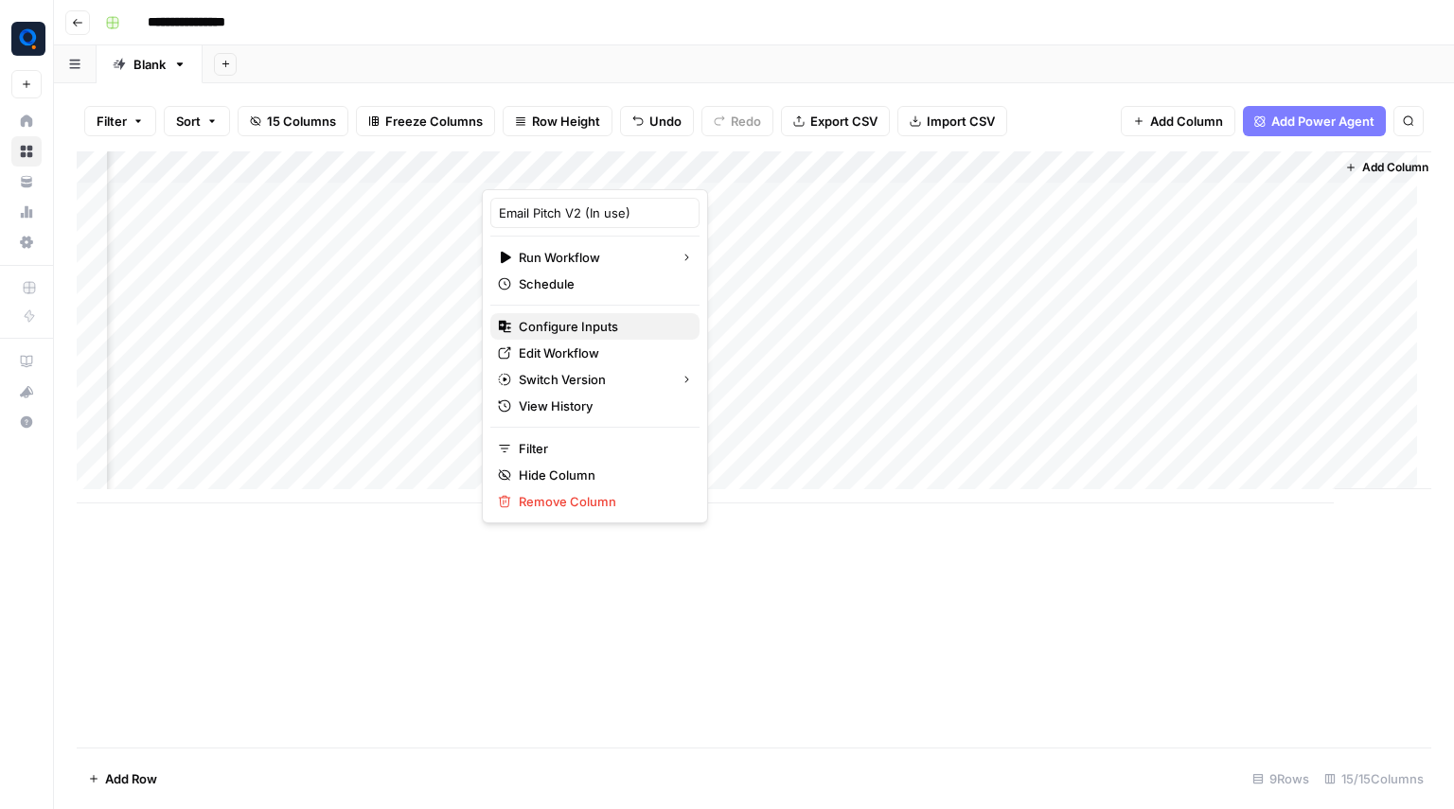
click at [571, 328] on span "Configure Inputs" at bounding box center [602, 326] width 166 height 19
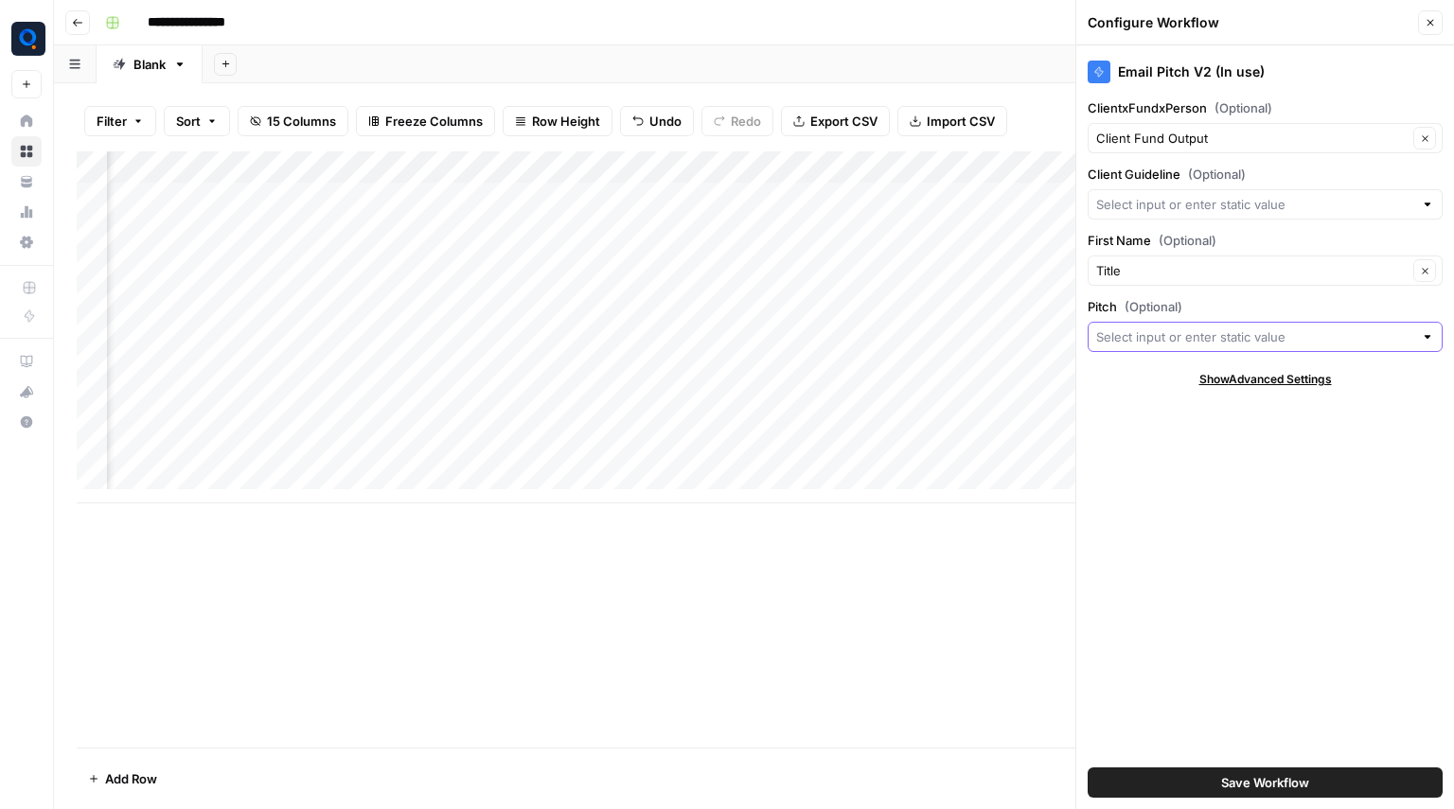
click at [1169, 342] on input "Pitch (Optional)" at bounding box center [1254, 337] width 317 height 19
click at [1146, 275] on input "First Name (Optional)" at bounding box center [1251, 270] width 311 height 19
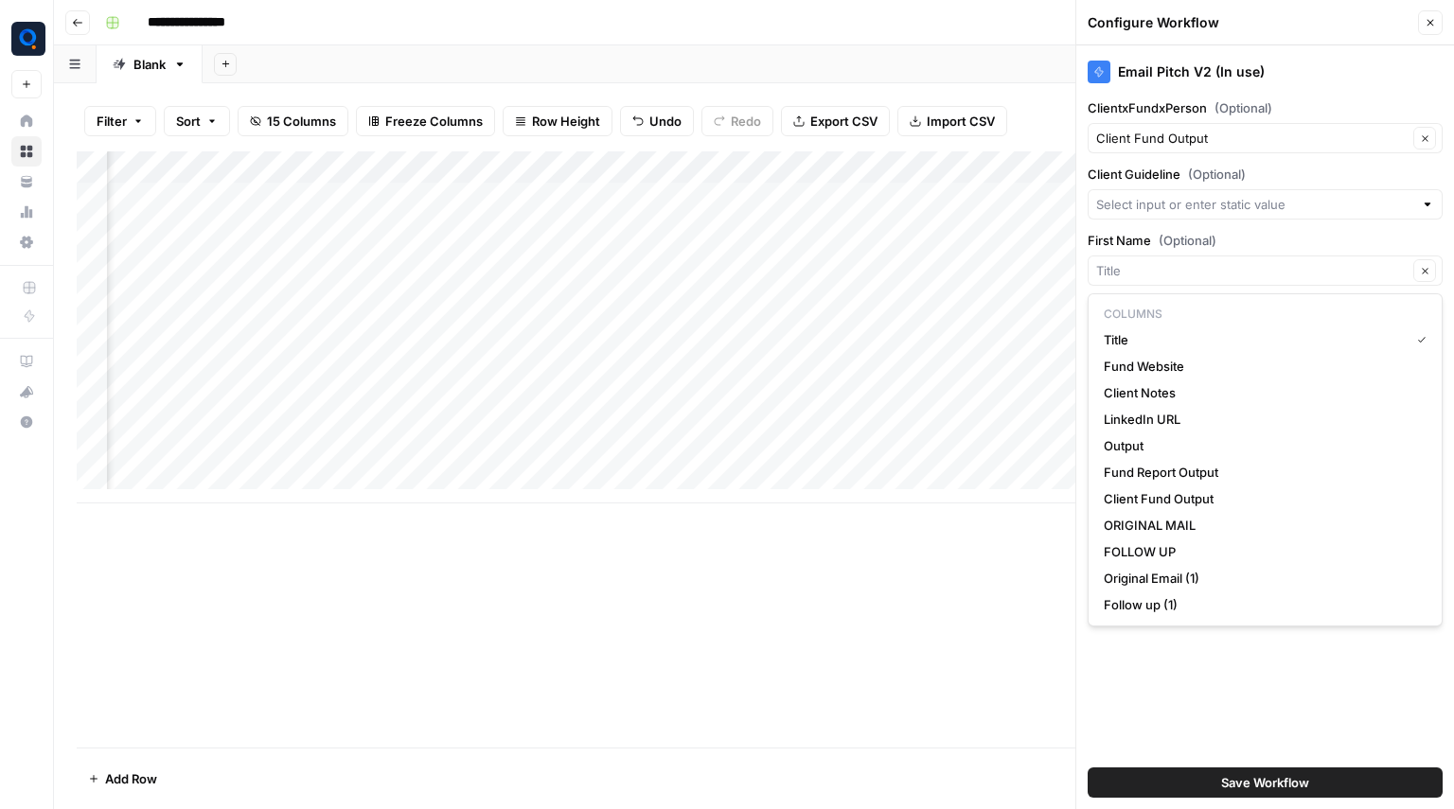
click at [1137, 310] on p "Columns" at bounding box center [1265, 314] width 338 height 25
type input "Title"
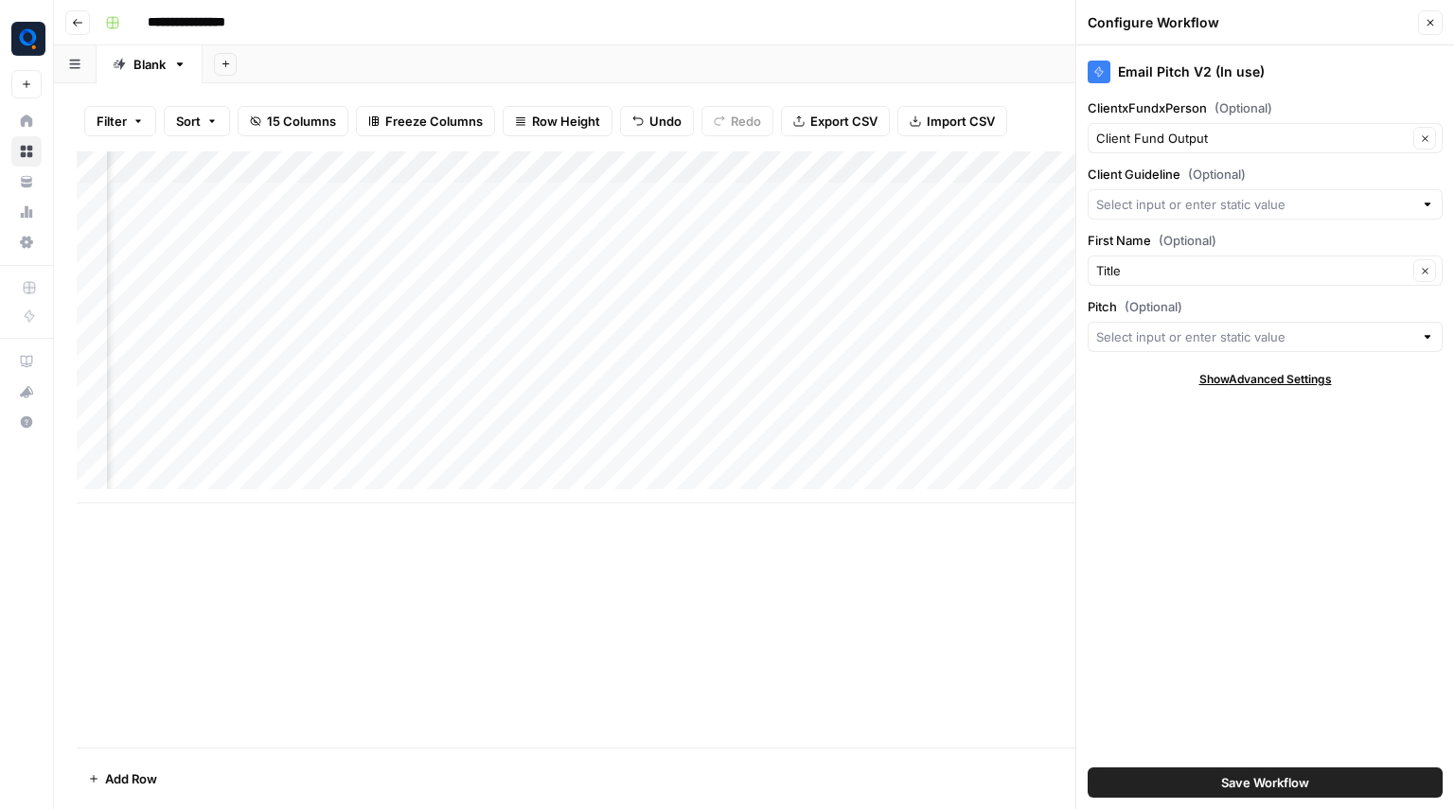
click at [1224, 654] on div "Email Pitch V2 (In use) ClientxFundxPerson (Optional) Client Fund Output Clear …" at bounding box center [1265, 427] width 378 height 764
click at [1165, 276] on input "First Name (Optional)" at bounding box center [1251, 270] width 311 height 19
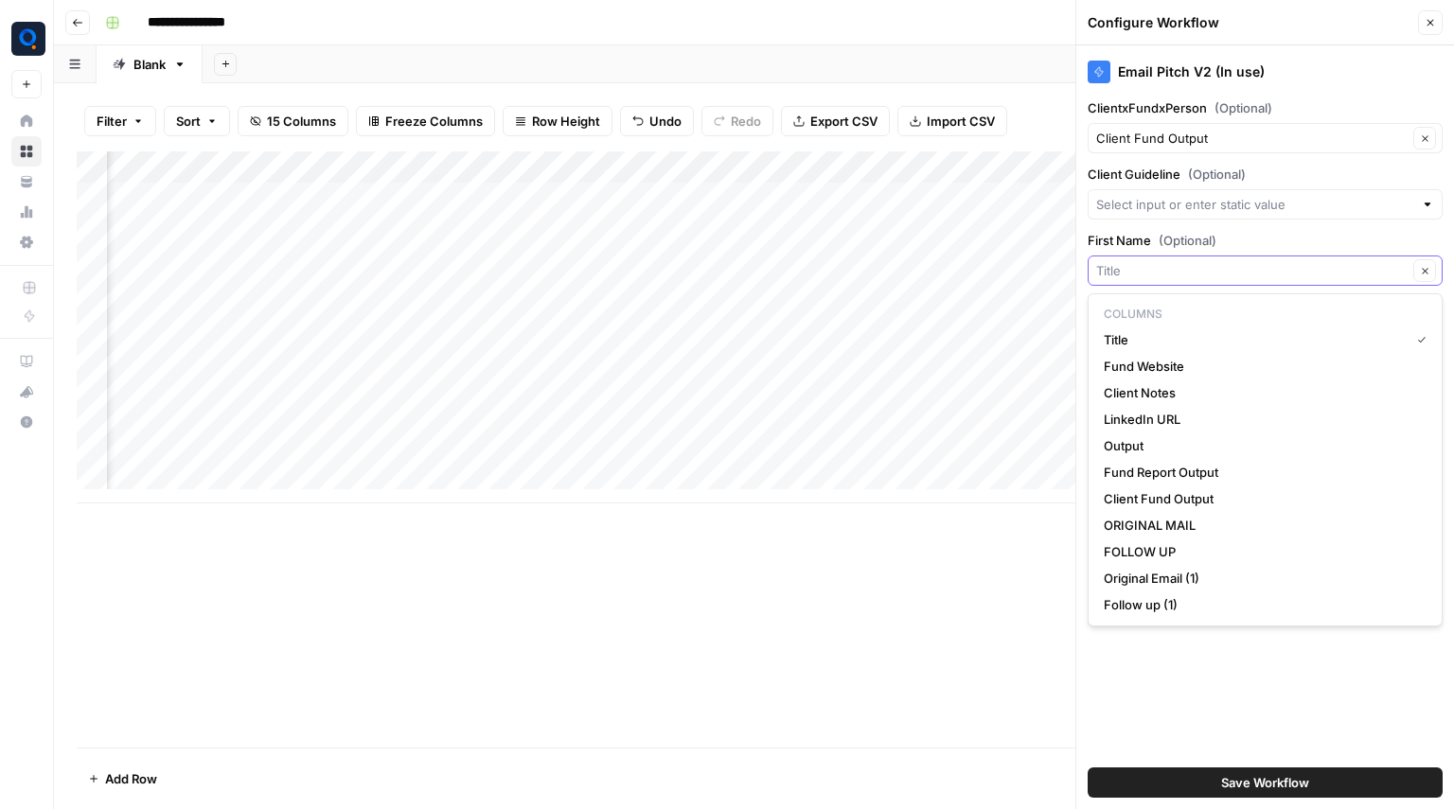
click at [1165, 276] on input "First Name (Optional)" at bounding box center [1251, 270] width 311 height 19
click at [1125, 337] on span "Title" at bounding box center [1253, 339] width 298 height 19
type input "Title"
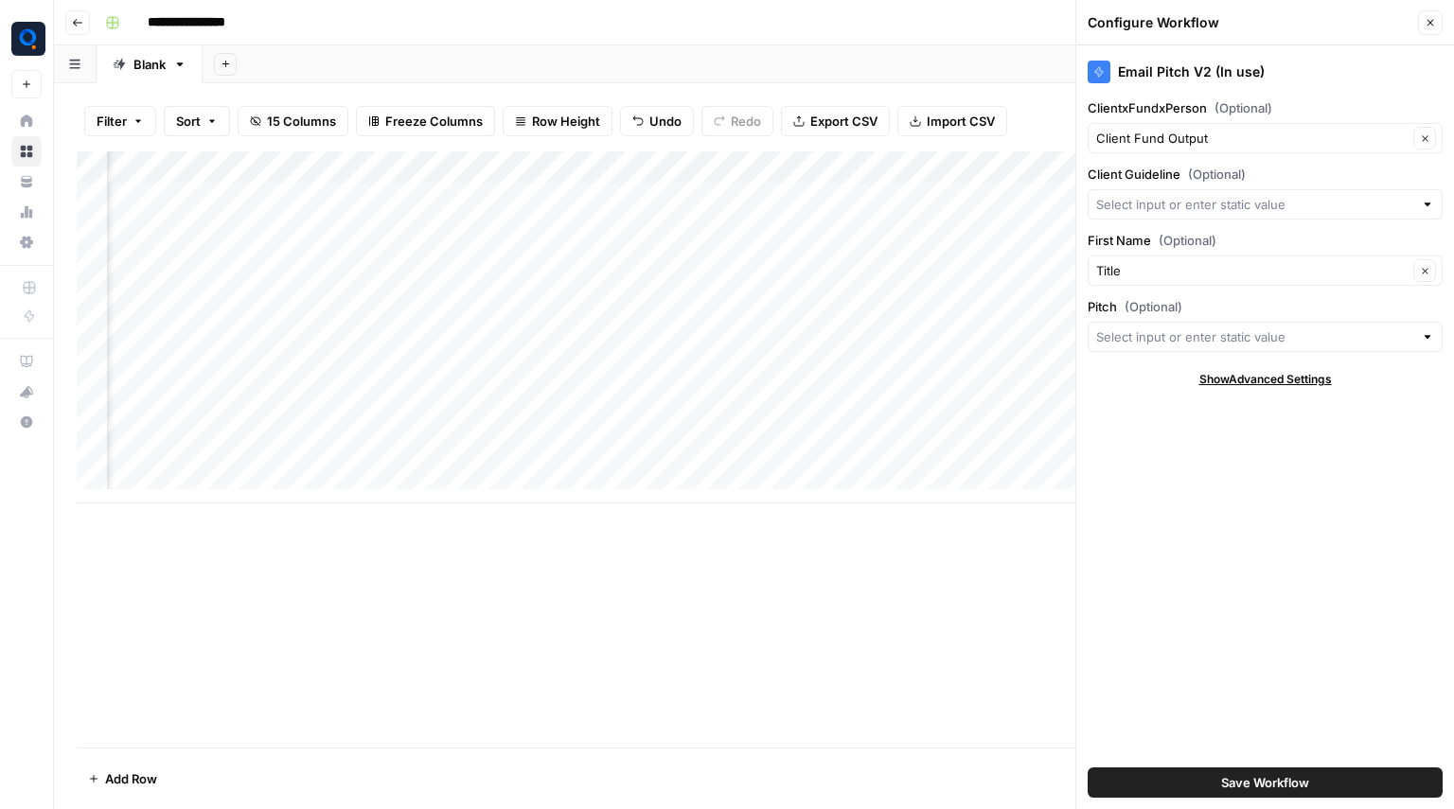
click at [1146, 259] on div "Title Clear" at bounding box center [1265, 271] width 355 height 30
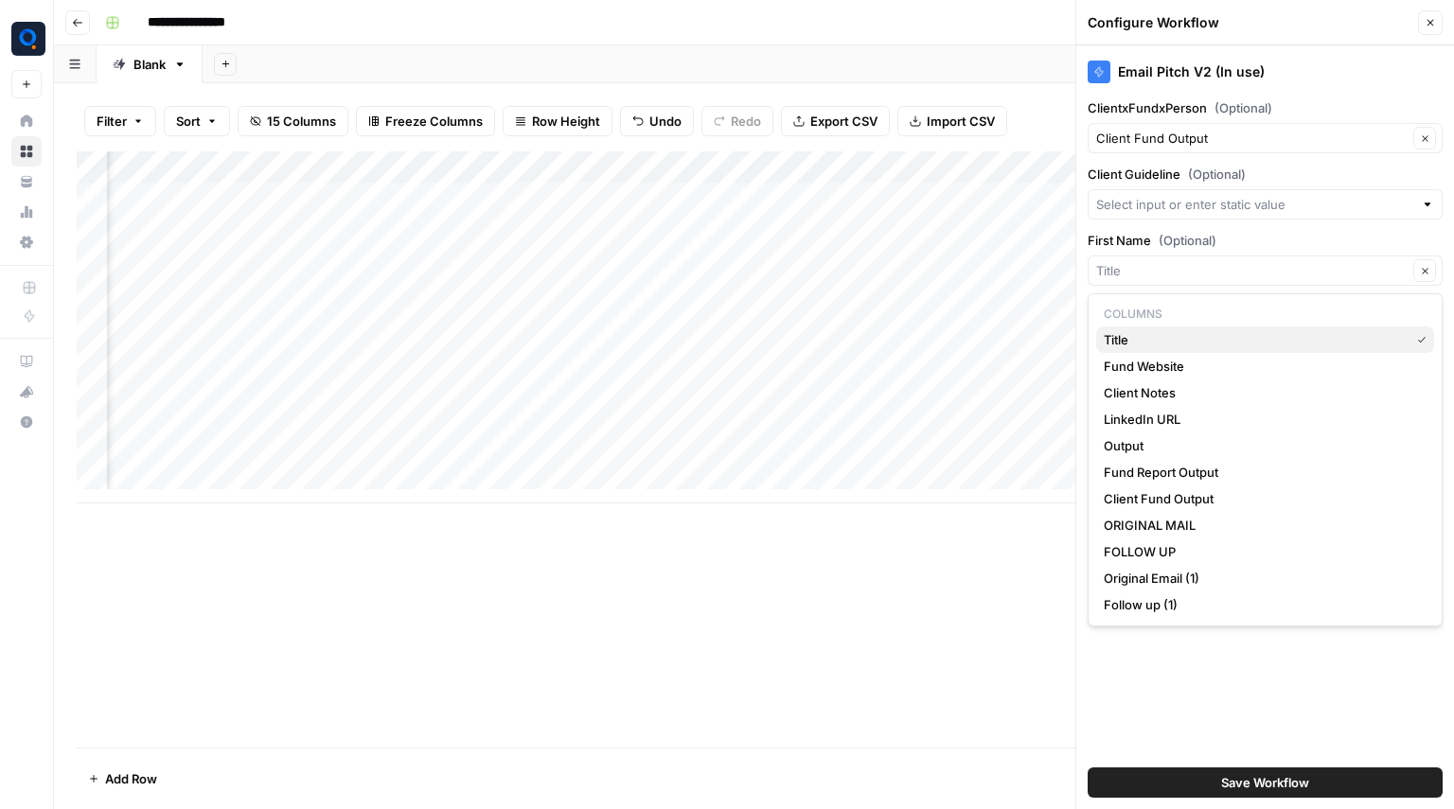
click at [1109, 340] on span "Title" at bounding box center [1253, 339] width 298 height 19
type input "Title"
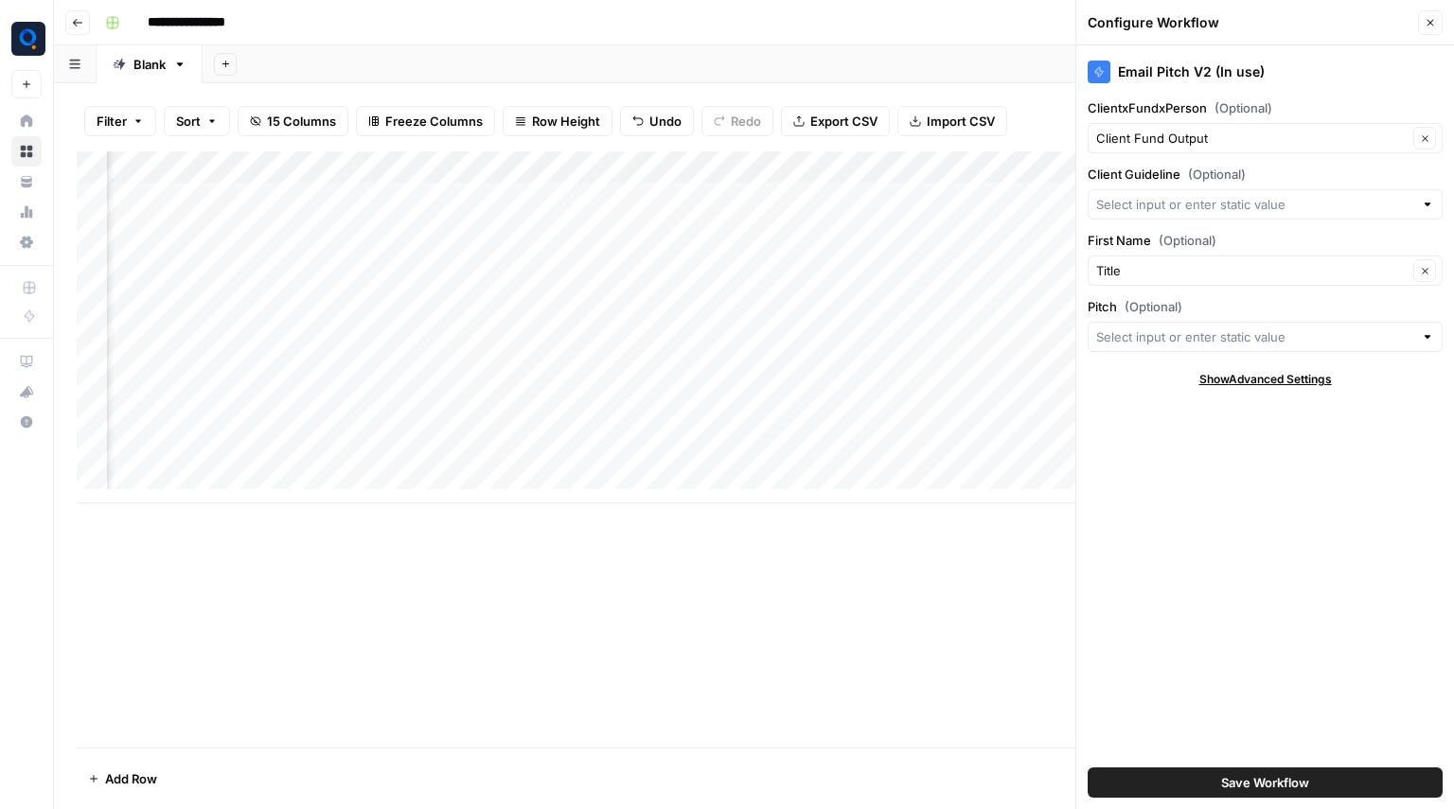
scroll to position [0, 1482]
click at [455, 167] on div "Add Column" at bounding box center [754, 327] width 1355 height 352
click at [501, 59] on div "Add Sheet" at bounding box center [828, 64] width 1251 height 38
click at [1065, 168] on icon "button" at bounding box center [1069, 168] width 8 height 8
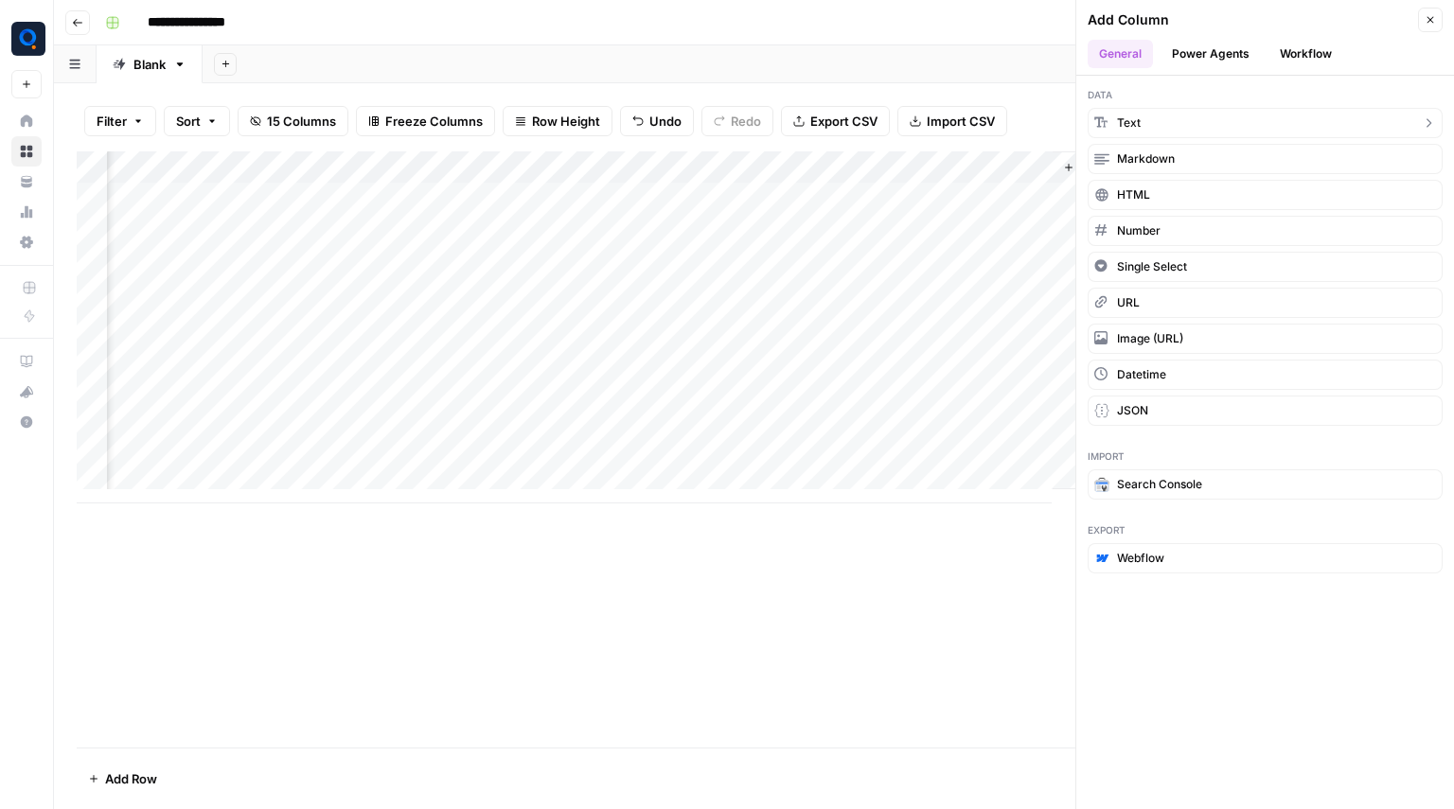
click at [1246, 114] on button "Text" at bounding box center [1265, 123] width 355 height 30
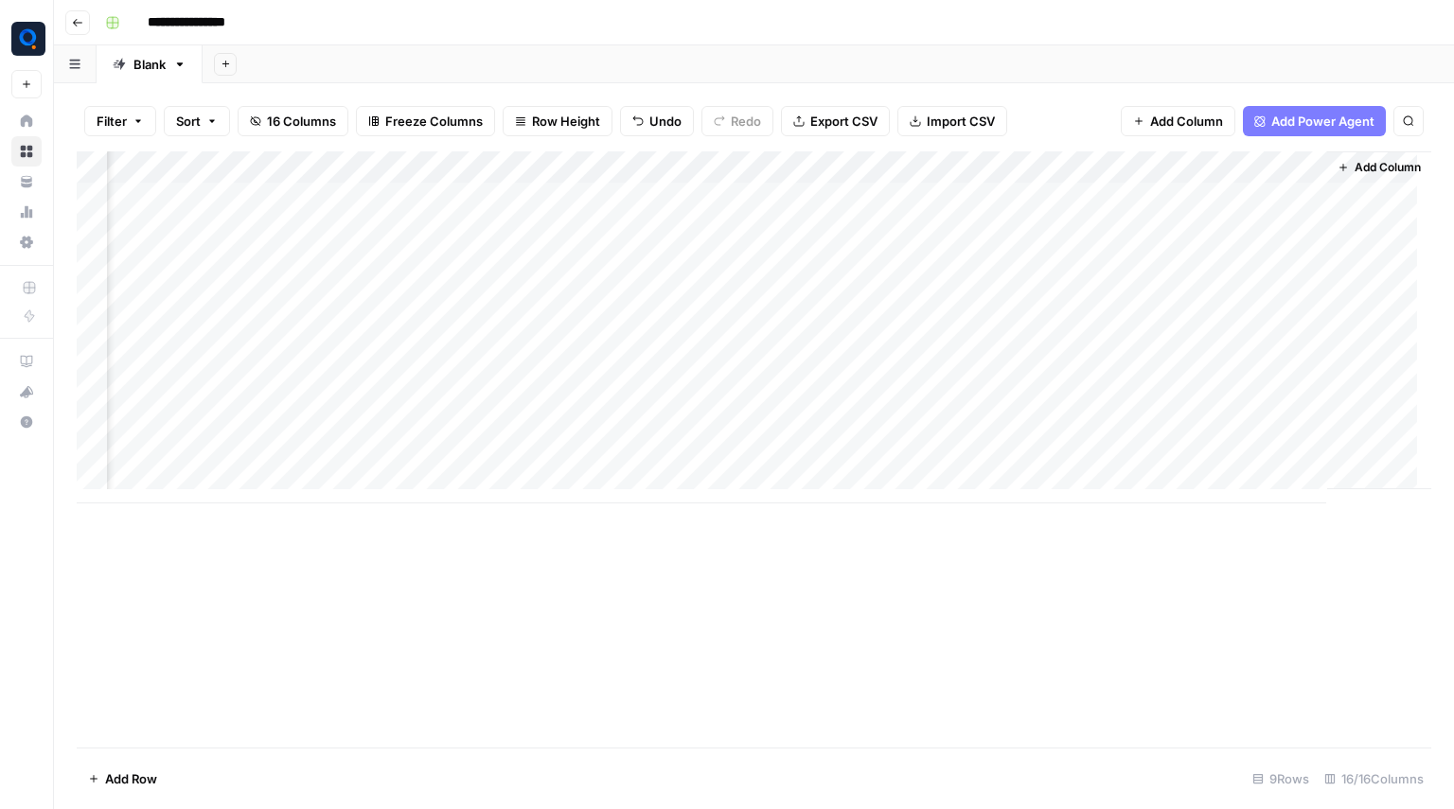
click at [1196, 161] on div "Add Column" at bounding box center [754, 327] width 1355 height 352
click at [1196, 161] on div at bounding box center [1226, 170] width 171 height 38
click at [1185, 215] on input "New Column" at bounding box center [1254, 213] width 192 height 19
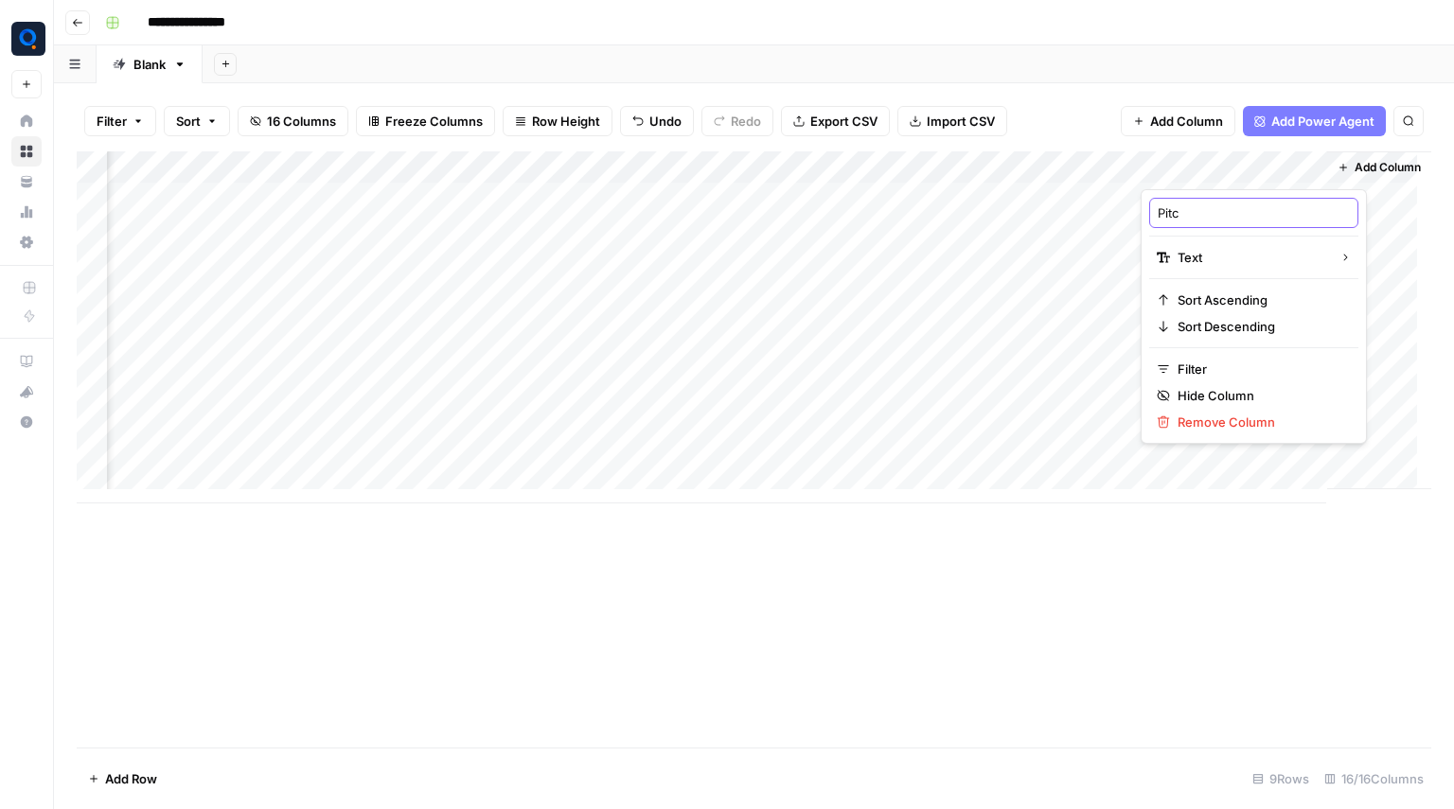
type input "Pitch"
click at [881, 223] on div "Add Column" at bounding box center [754, 327] width 1355 height 352
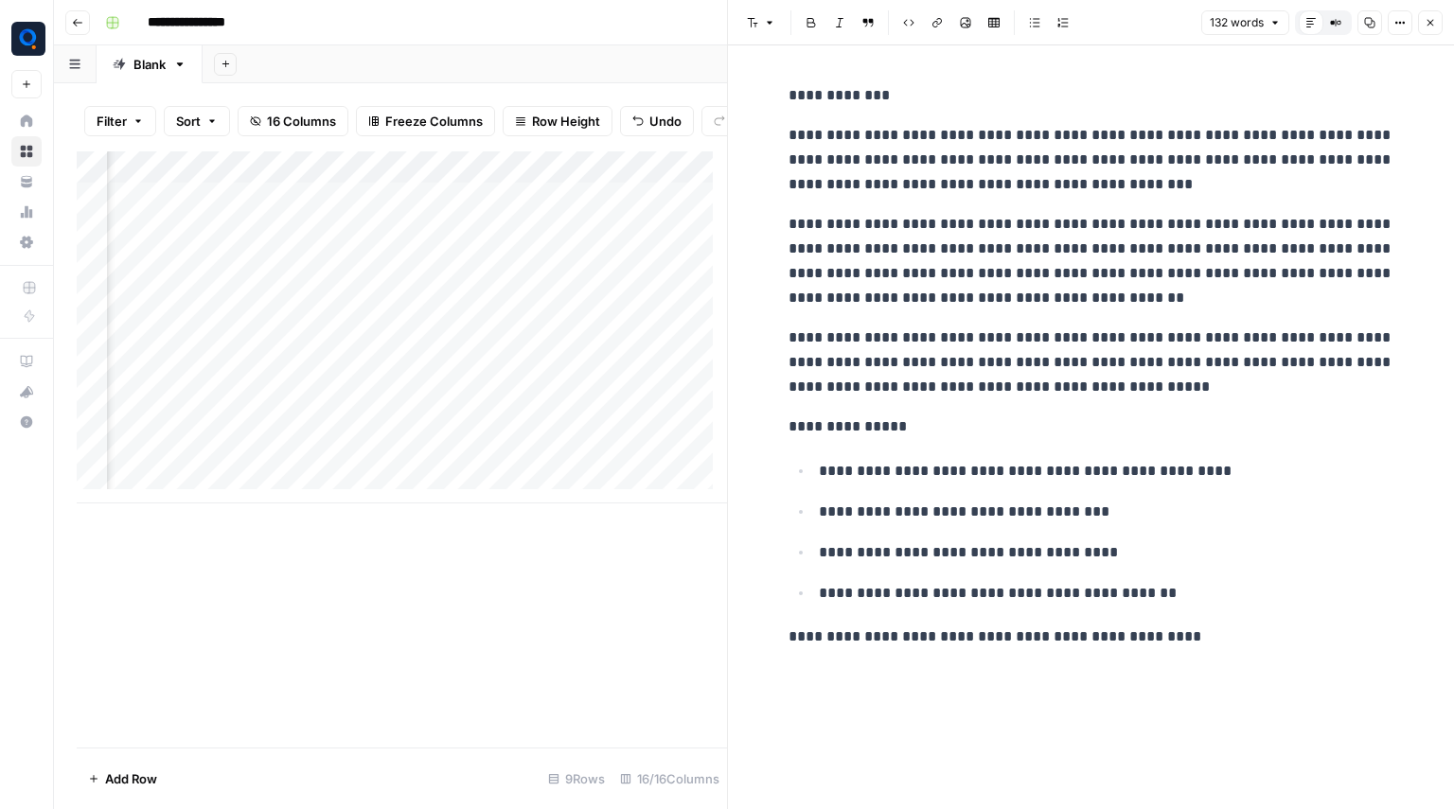
click at [1426, 28] on button "Close" at bounding box center [1430, 22] width 25 height 25
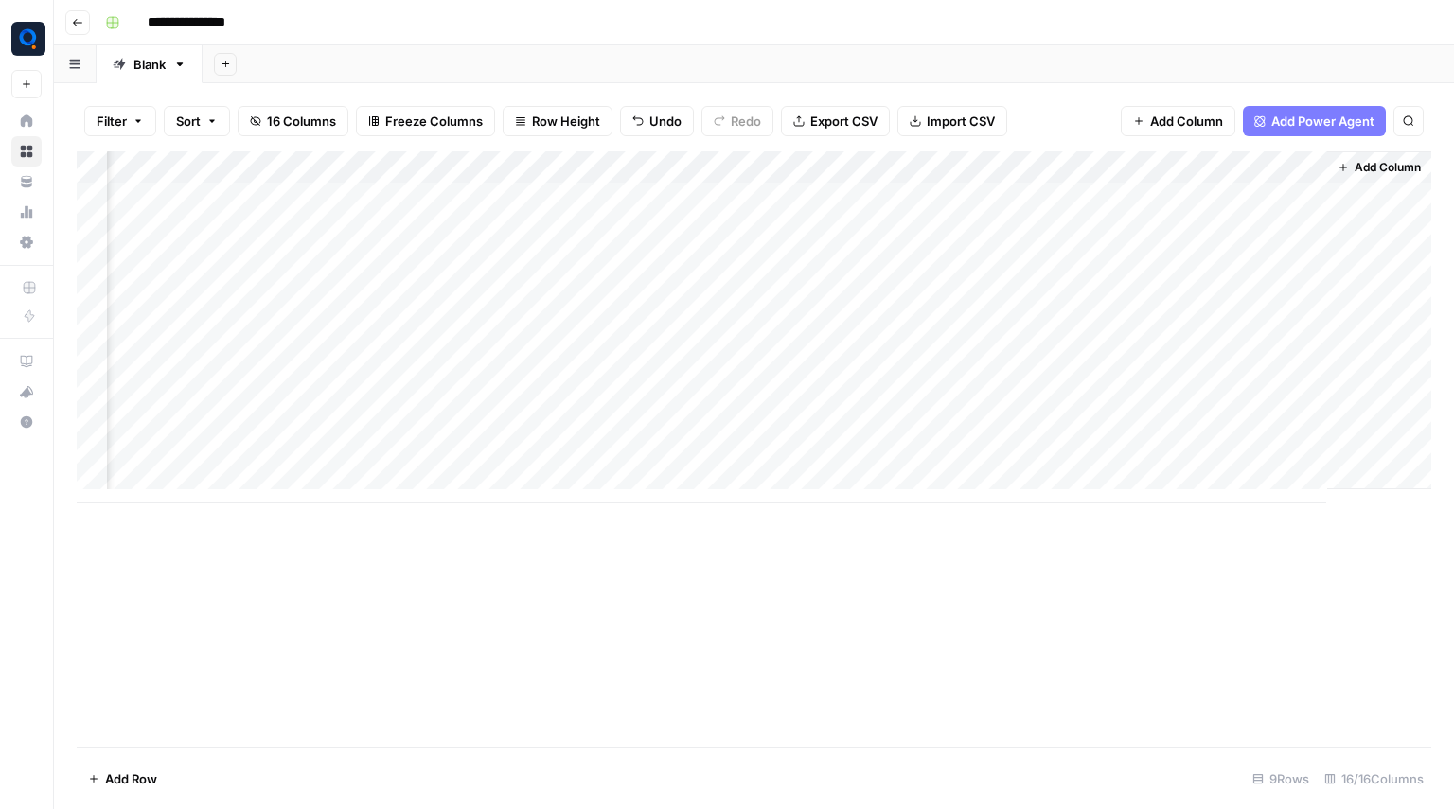
scroll to position [0, 1499]
click at [891, 275] on div "Add Column" at bounding box center [754, 327] width 1355 height 352
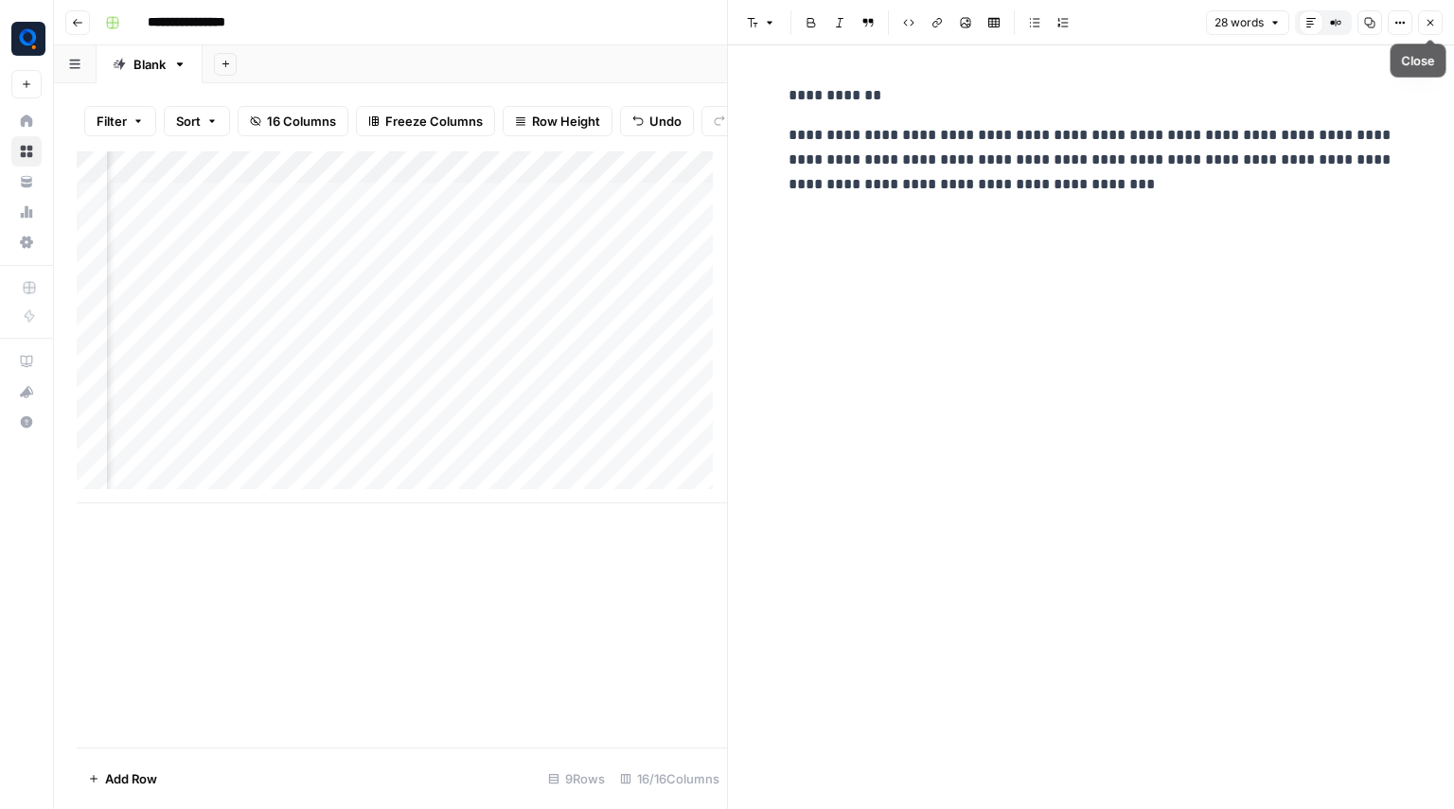
click at [1427, 23] on icon "button" at bounding box center [1430, 22] width 11 height 11
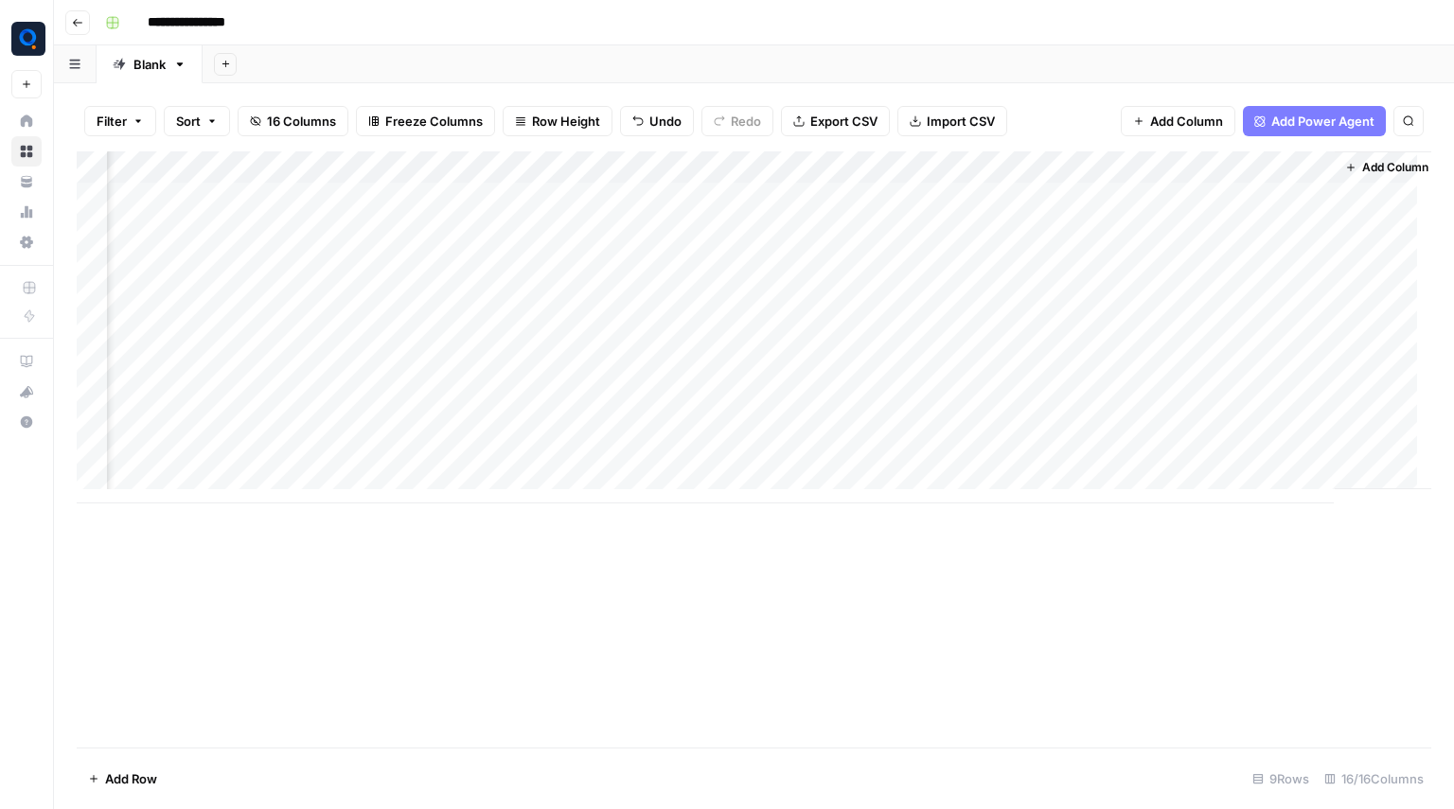
click at [906, 363] on div "Add Column" at bounding box center [754, 327] width 1355 height 352
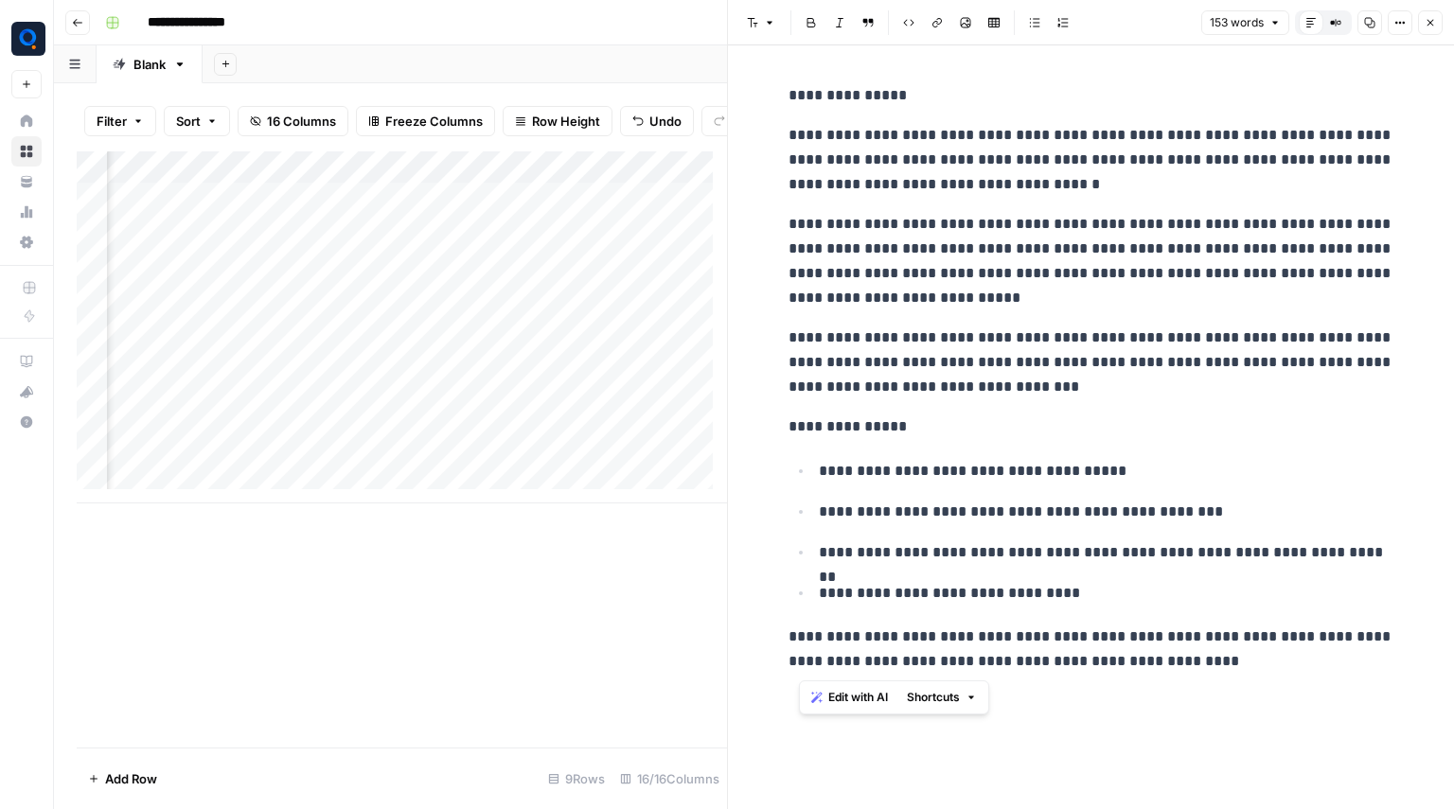
drag, startPoint x: 796, startPoint y: 107, endPoint x: 1274, endPoint y: 660, distance: 730.8
click at [1274, 660] on div "**********" at bounding box center [1091, 379] width 629 height 606
click at [783, 101] on div "**********" at bounding box center [1091, 379] width 629 height 606
drag, startPoint x: 787, startPoint y: 90, endPoint x: 1284, endPoint y: 735, distance: 814.7
click at [1284, 735] on div "**********" at bounding box center [1091, 427] width 629 height 764
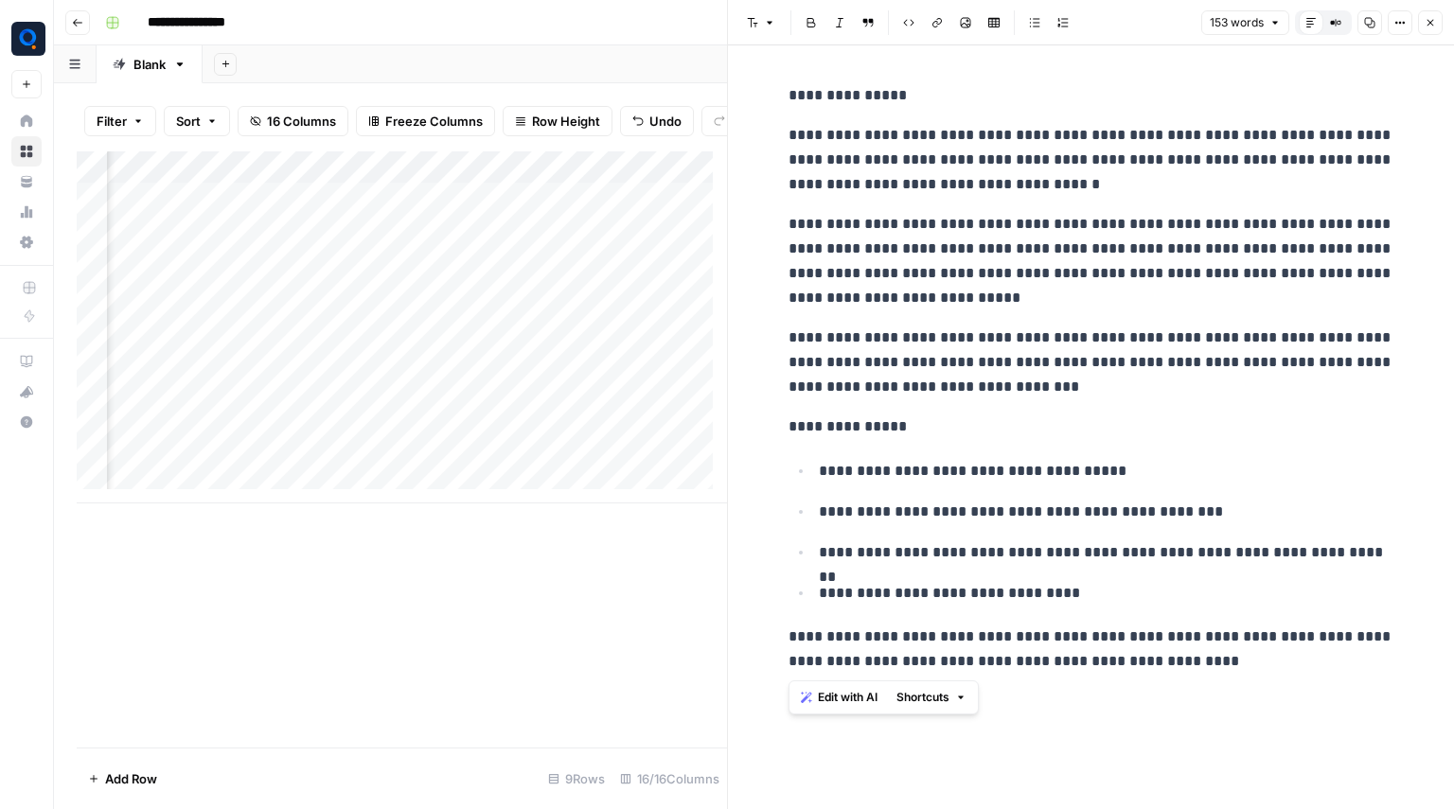
click at [814, 92] on p "**********" at bounding box center [1091, 95] width 606 height 25
drag, startPoint x: 787, startPoint y: 95, endPoint x: 1307, endPoint y: 686, distance: 788.1
click at [1307, 686] on div "**********" at bounding box center [1091, 427] width 629 height 764
click at [1029, 266] on p "**********" at bounding box center [1091, 261] width 606 height 98
drag, startPoint x: 876, startPoint y: 295, endPoint x: 753, endPoint y: 213, distance: 148.1
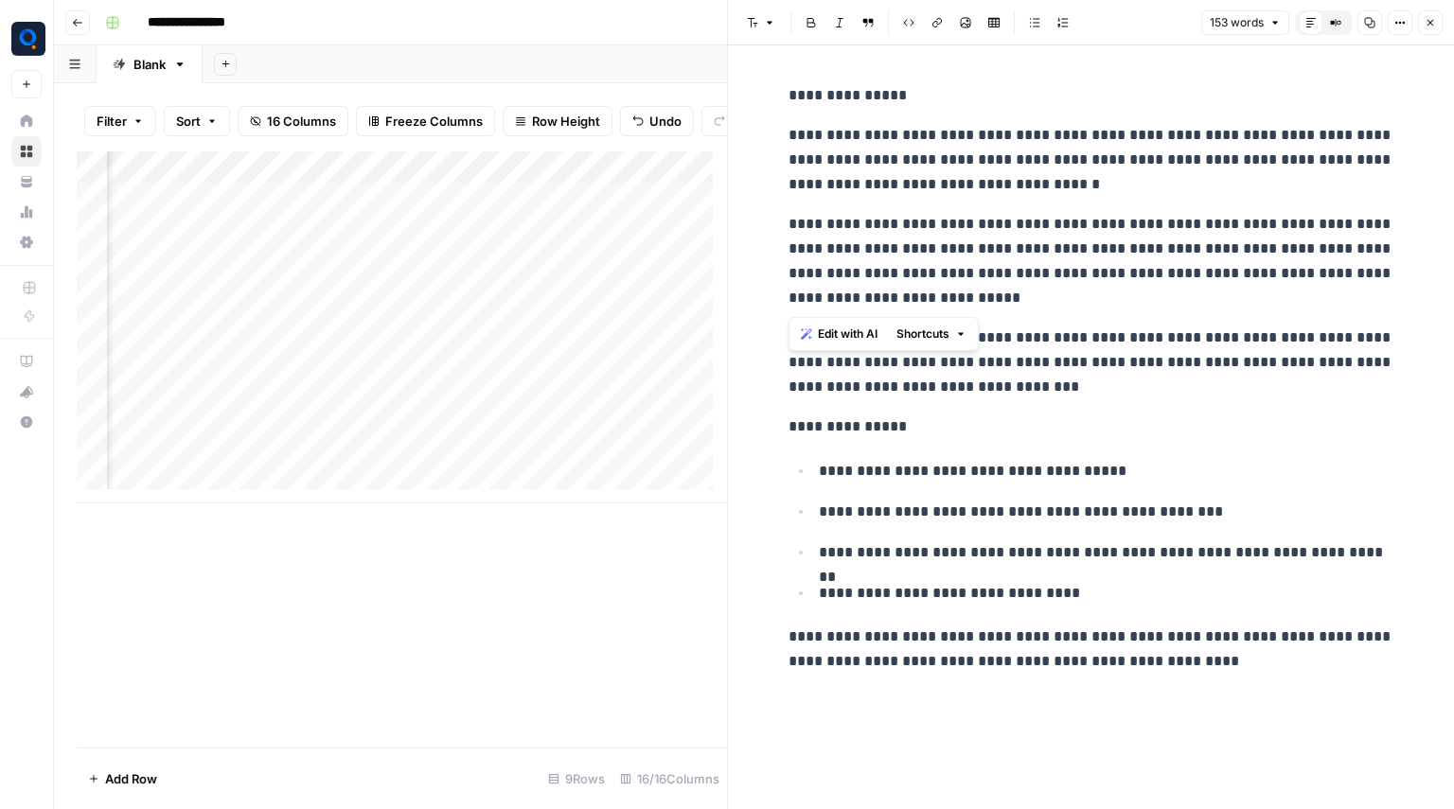
click at [753, 213] on div "**********" at bounding box center [1091, 427] width 726 height 764
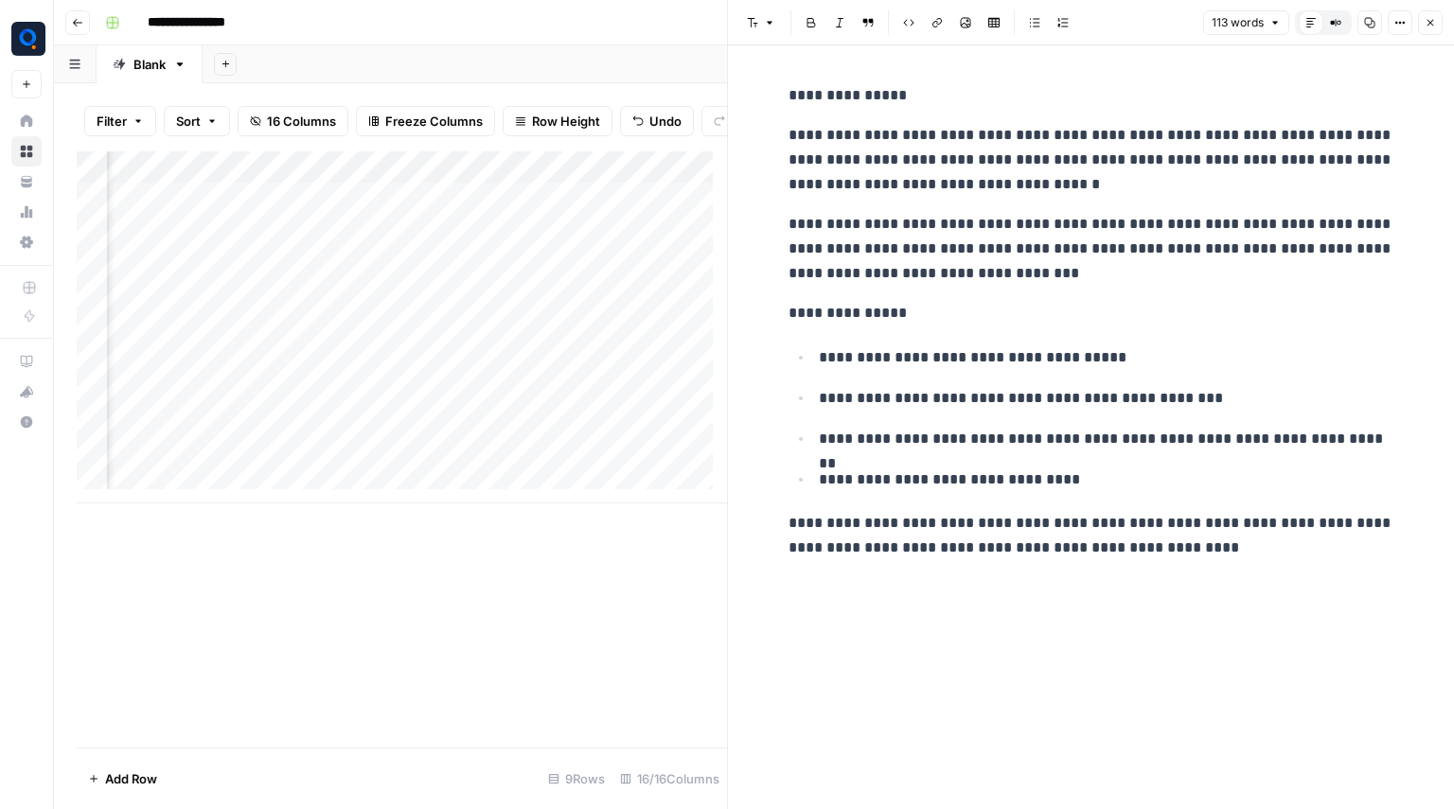
click at [842, 94] on p "**********" at bounding box center [1091, 95] width 606 height 25
drag, startPoint x: 1264, startPoint y: 544, endPoint x: 783, endPoint y: 102, distance: 653.2
click at [783, 102] on div "**********" at bounding box center [1091, 322] width 629 height 492
copy div "**********"
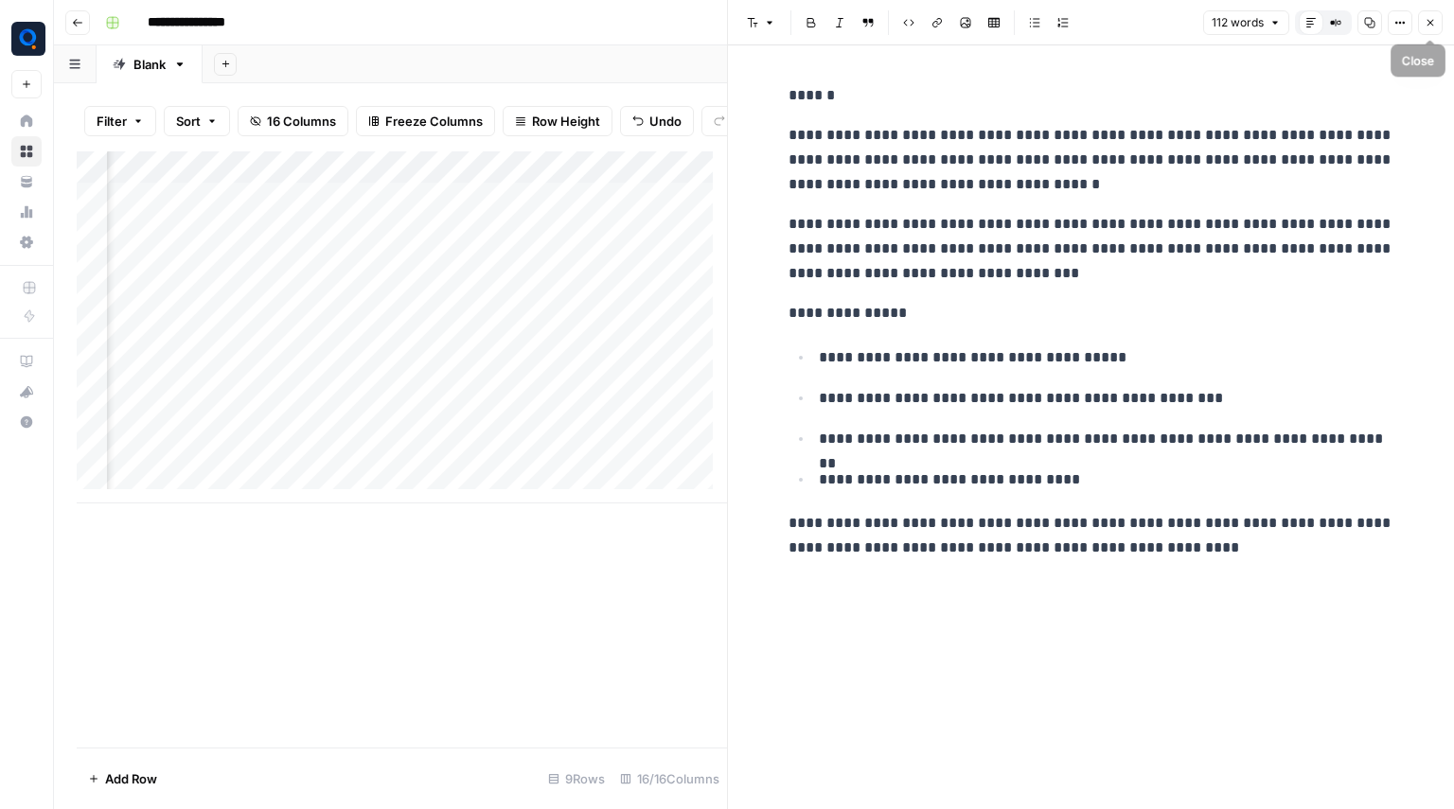
click at [1423, 17] on button "Close" at bounding box center [1430, 22] width 25 height 25
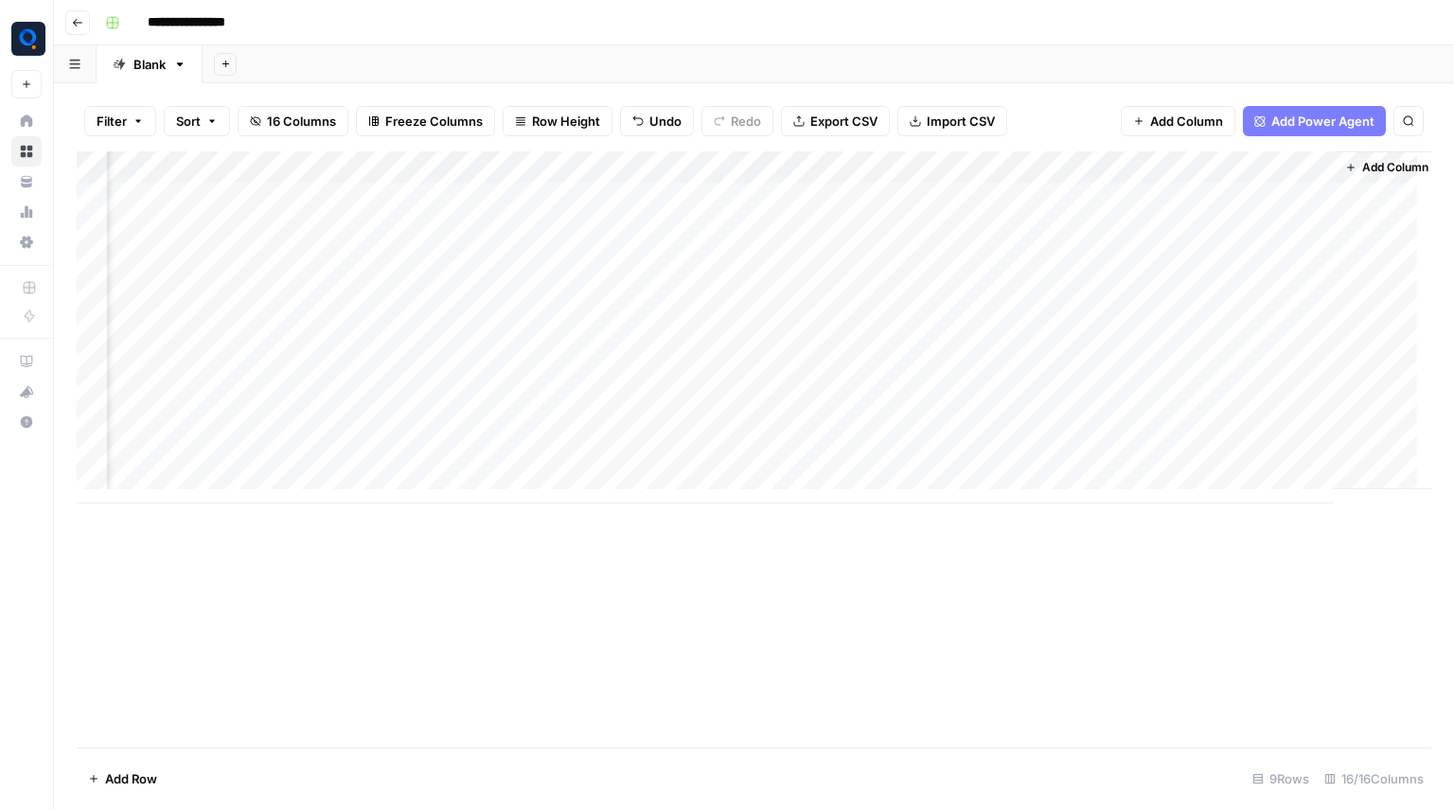
click at [1205, 196] on div "Add Column" at bounding box center [754, 327] width 1355 height 352
click at [1205, 196] on textarea at bounding box center [1293, 199] width 303 height 27
type textarea "**********"
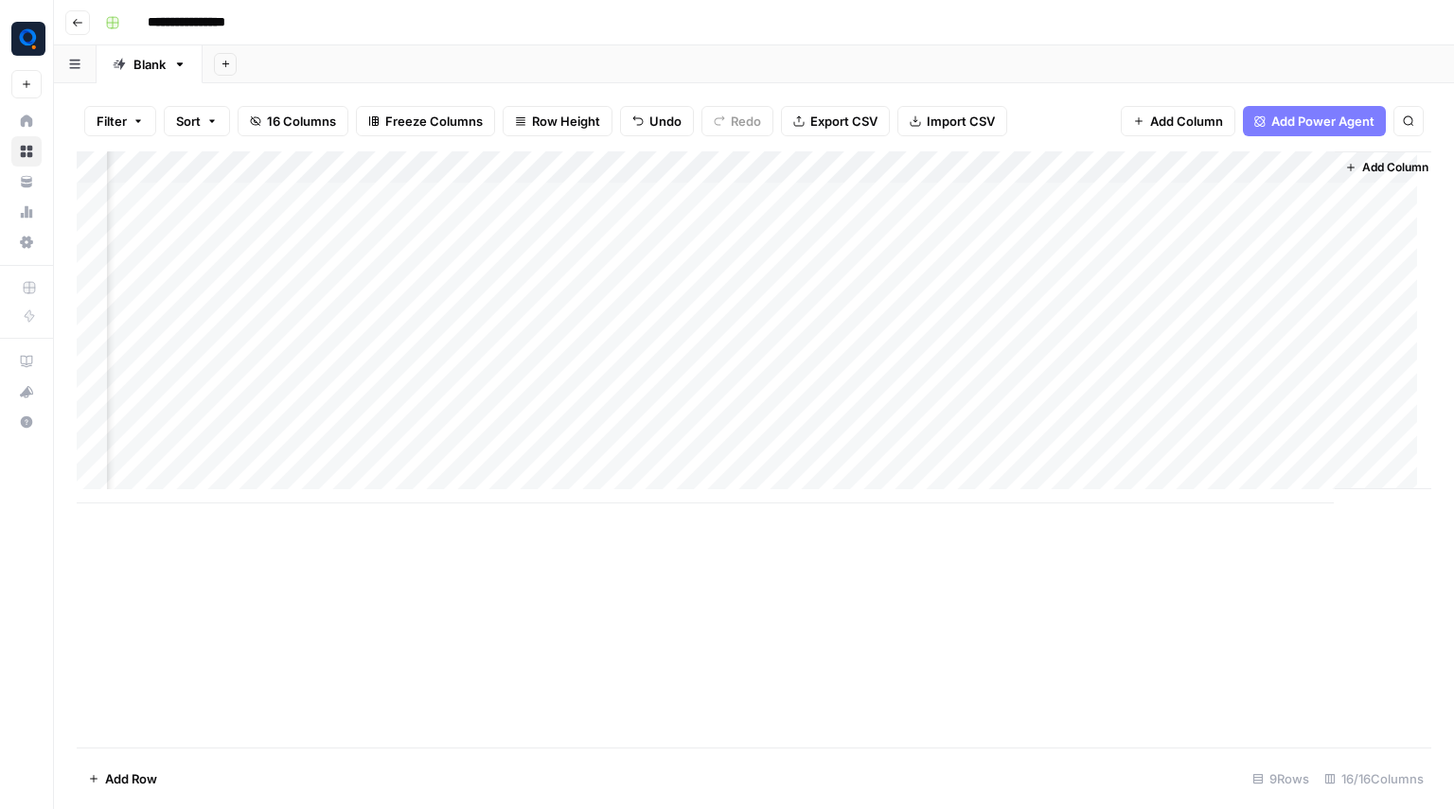
click at [1210, 189] on div "Add Column" at bounding box center [754, 327] width 1355 height 352
drag, startPoint x: 1329, startPoint y: 209, endPoint x: 1349, endPoint y: 364, distance: 156.5
click at [1349, 364] on div "Add Column" at bounding box center [754, 327] width 1355 height 352
click at [1255, 211] on div "Add Column" at bounding box center [754, 327] width 1355 height 352
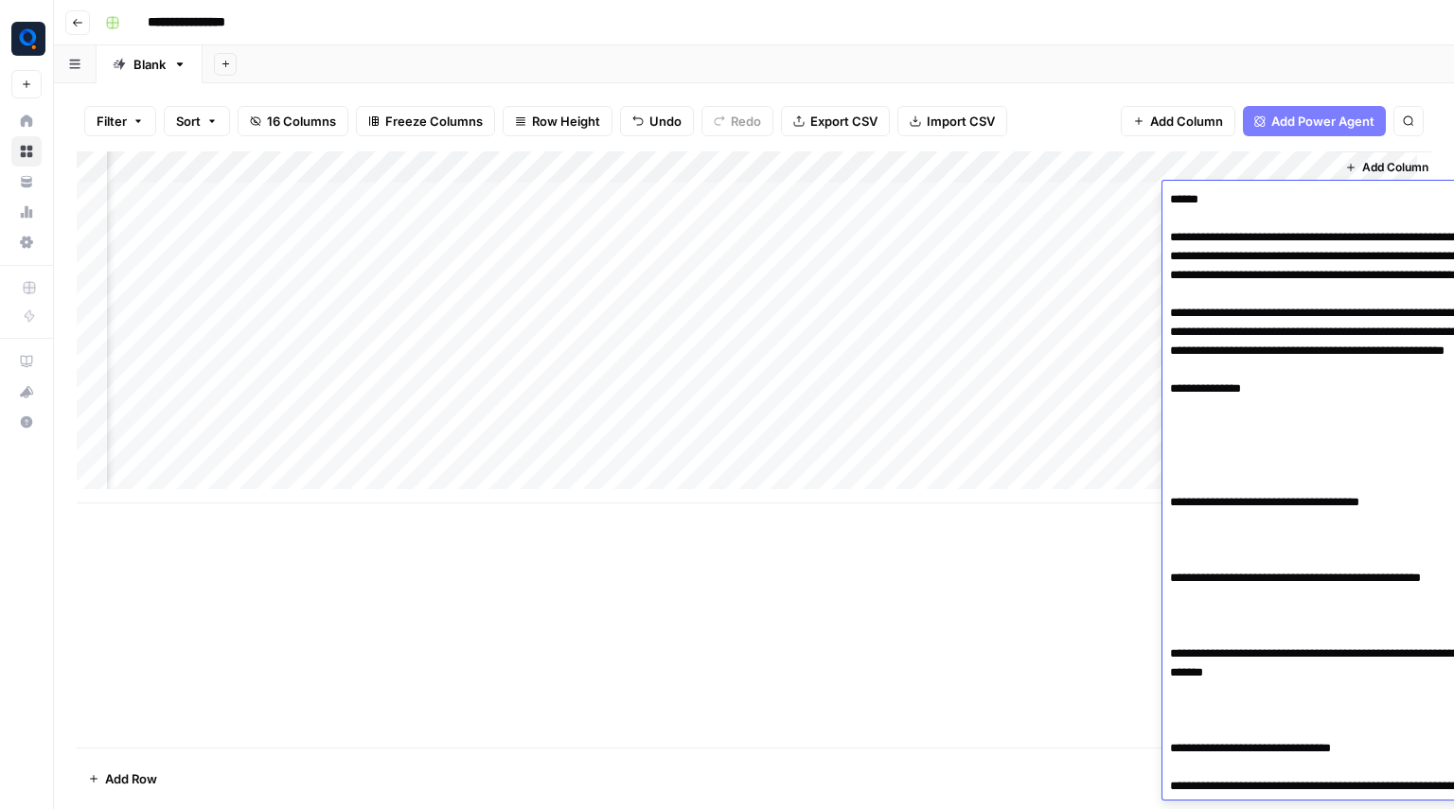
scroll to position [76, 0]
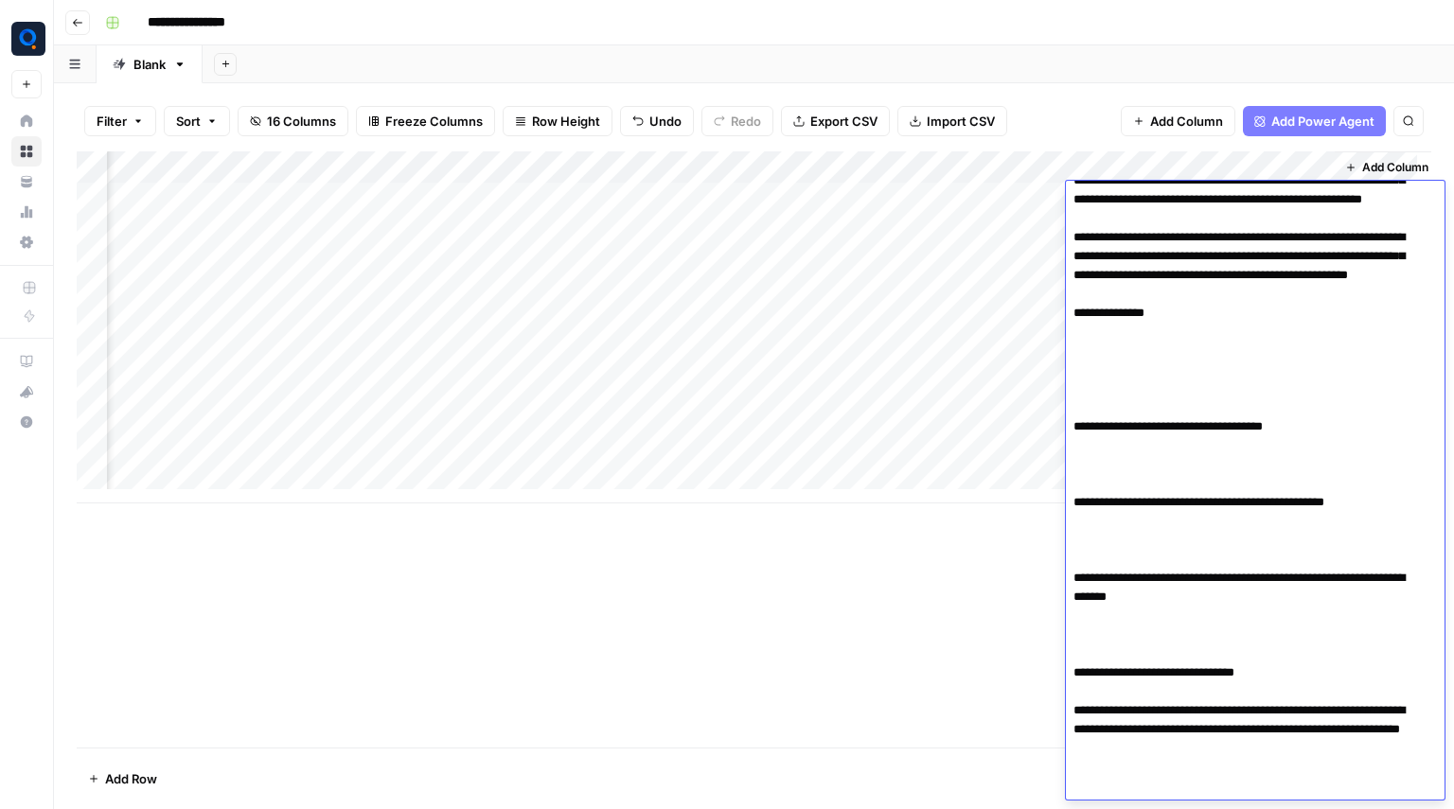
click at [940, 441] on div "Add Column" at bounding box center [754, 327] width 1355 height 352
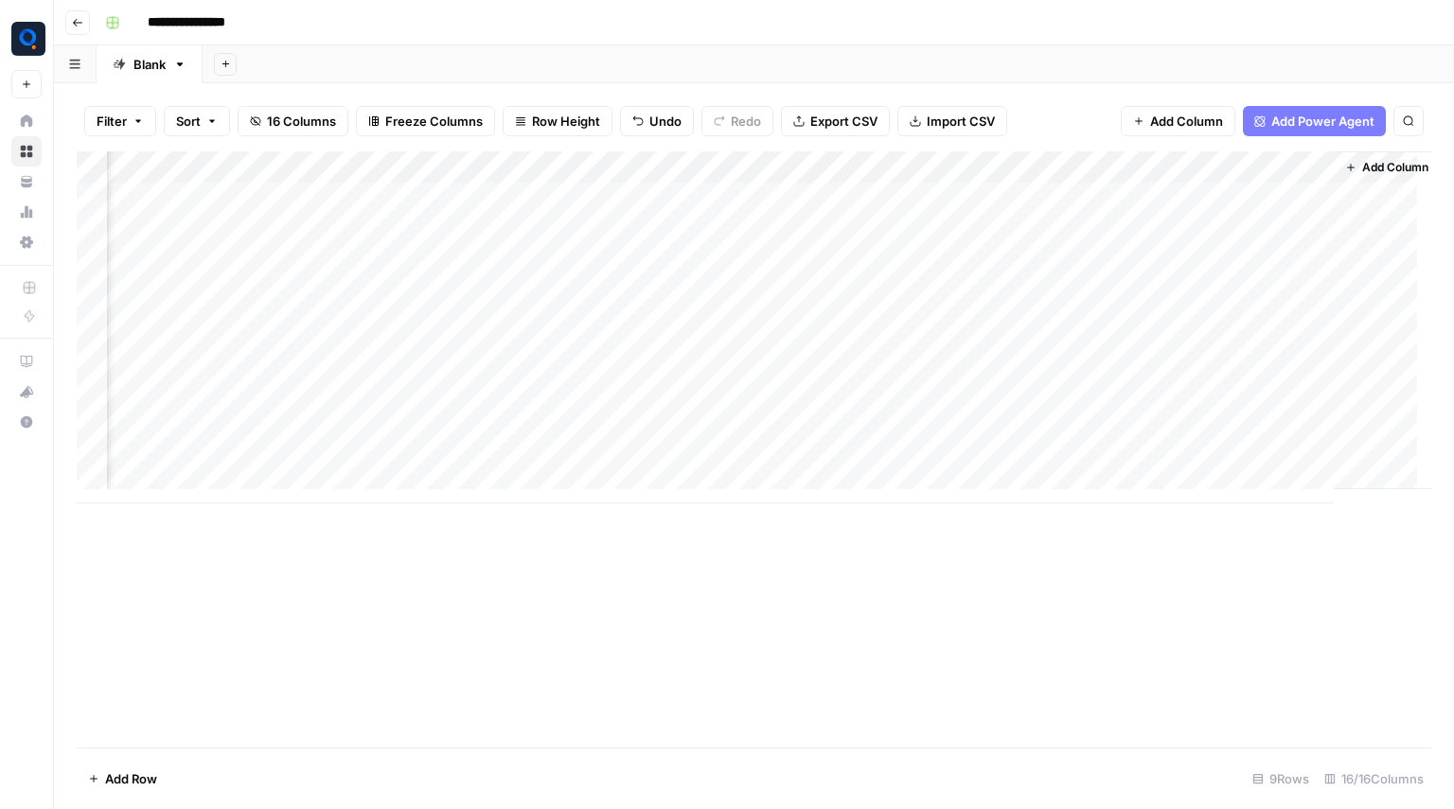
click at [1276, 198] on div "Add Column" at bounding box center [754, 327] width 1355 height 352
drag, startPoint x: 1332, startPoint y: 209, endPoint x: 1337, endPoint y: 360, distance: 150.6
click at [1337, 360] on div "Add Column" at bounding box center [754, 327] width 1355 height 352
click at [1267, 210] on div "Add Column" at bounding box center [754, 327] width 1355 height 352
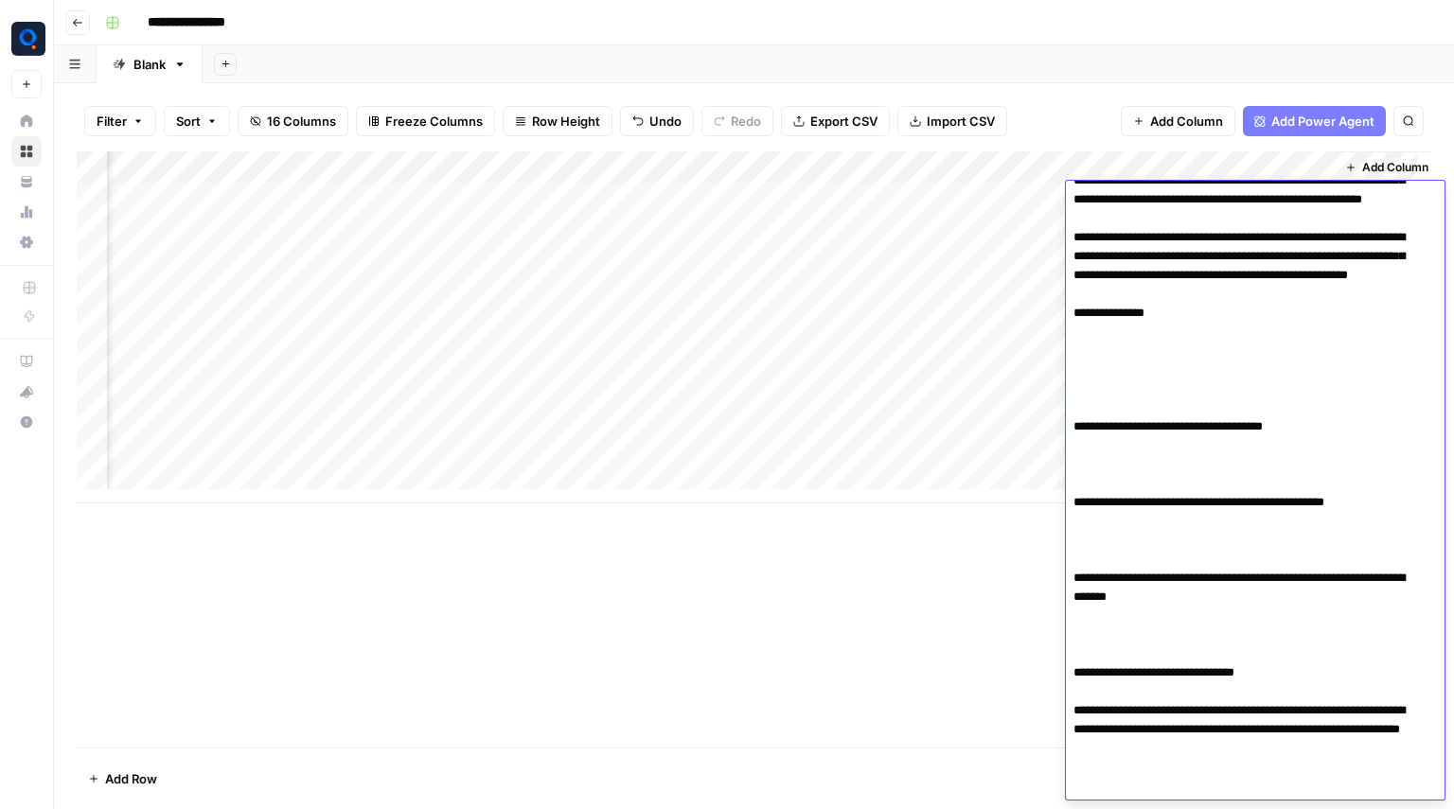
click at [1267, 210] on textarea "**********" at bounding box center [1248, 455] width 364 height 689
click at [1220, 292] on textarea "**********" at bounding box center [1248, 455] width 364 height 689
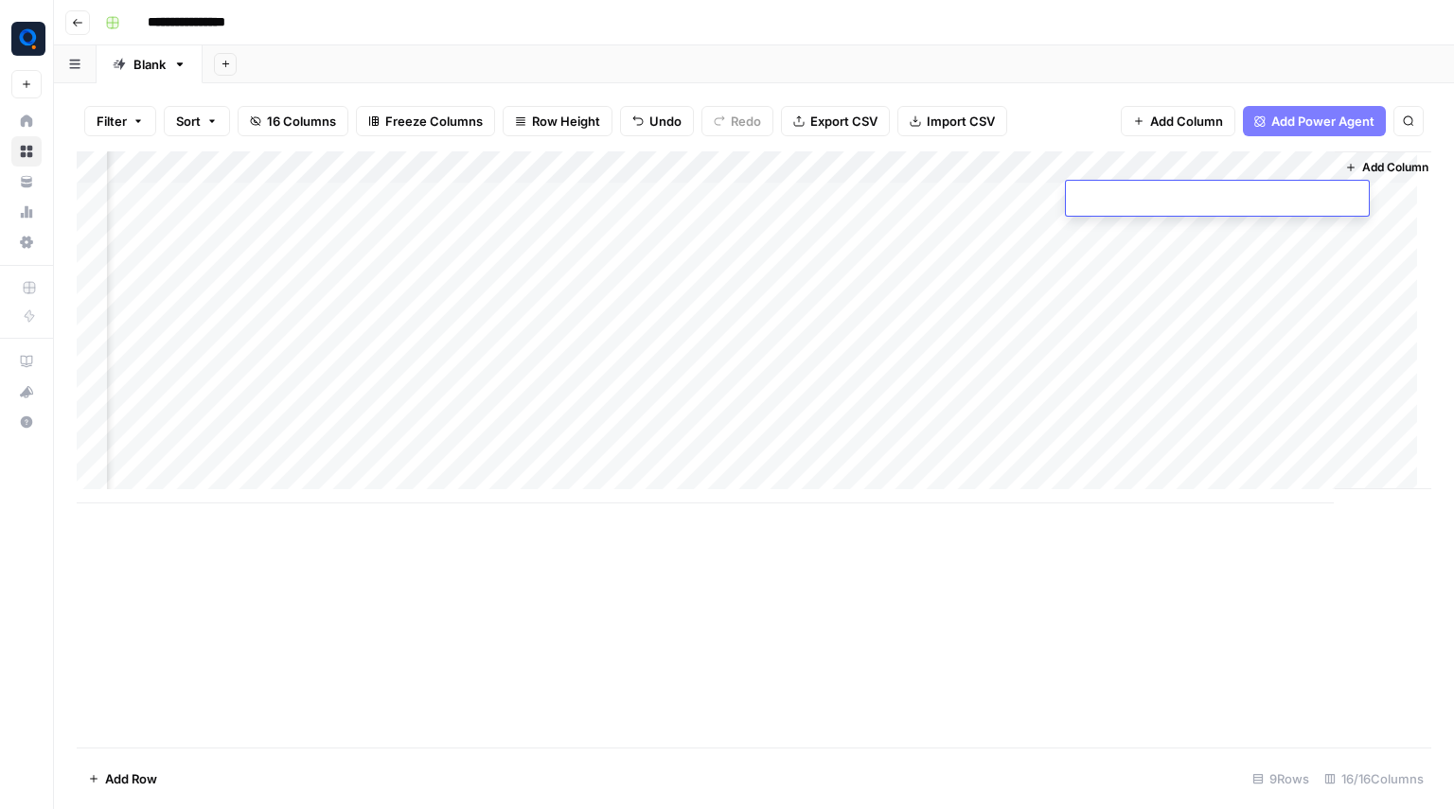
scroll to position [0, 0]
type textarea "**********"
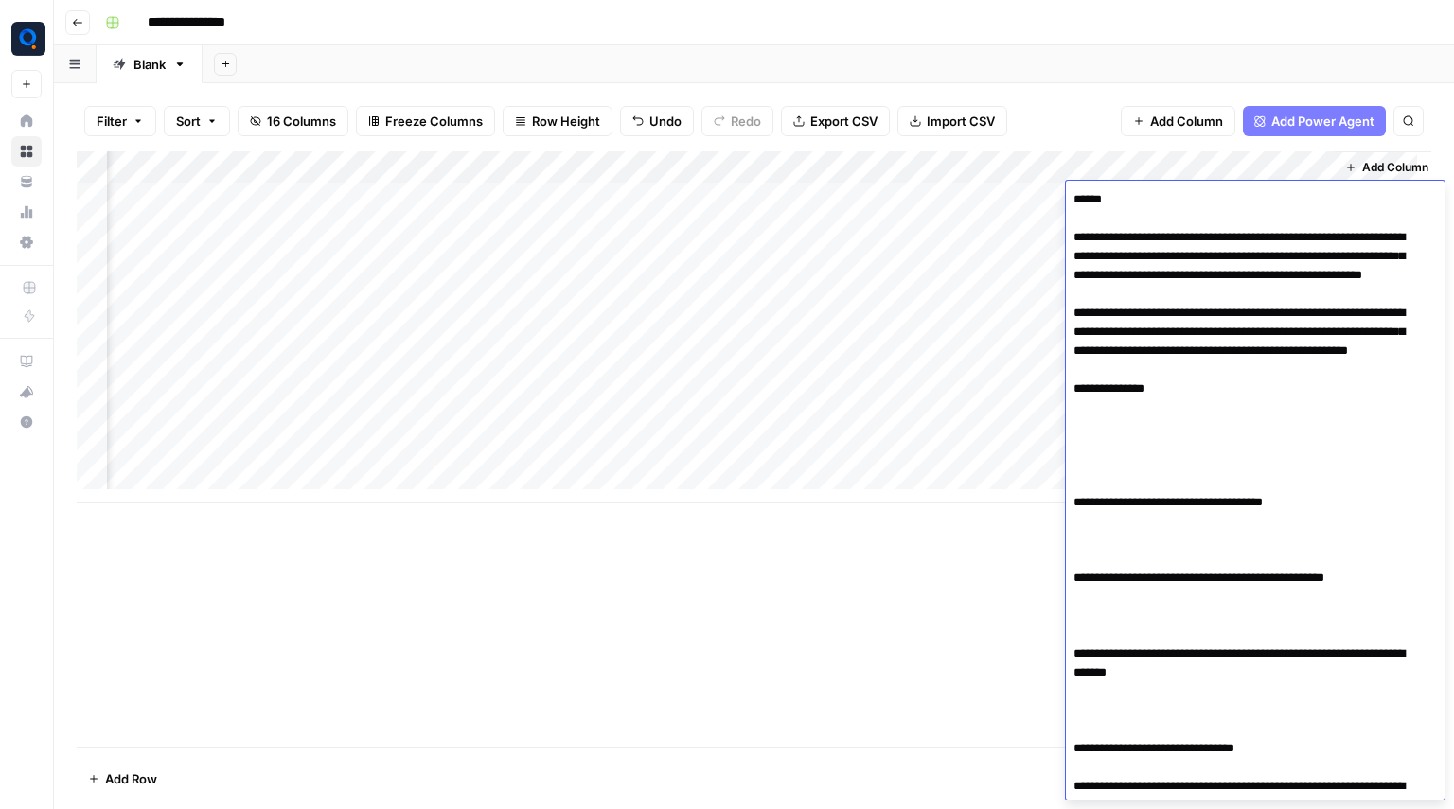
scroll to position [70, 0]
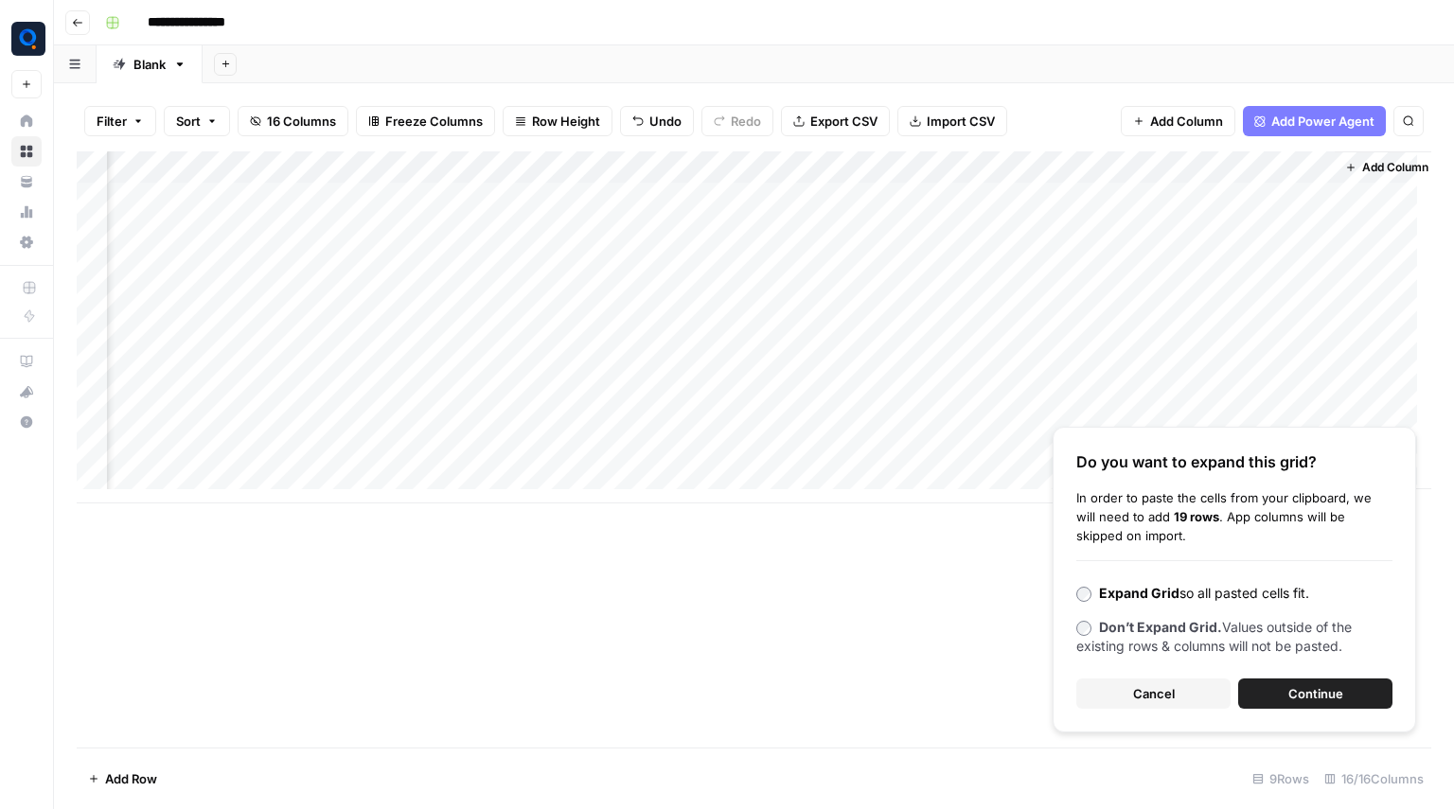
click at [1148, 647] on span "Don’t Expand Grid. Values outside of the existing rows & columns will not be pa…" at bounding box center [1213, 636] width 275 height 35
click at [1128, 595] on b "Expand Grid" at bounding box center [1139, 593] width 80 height 16
click at [1136, 682] on button "Cancel" at bounding box center [1153, 694] width 154 height 30
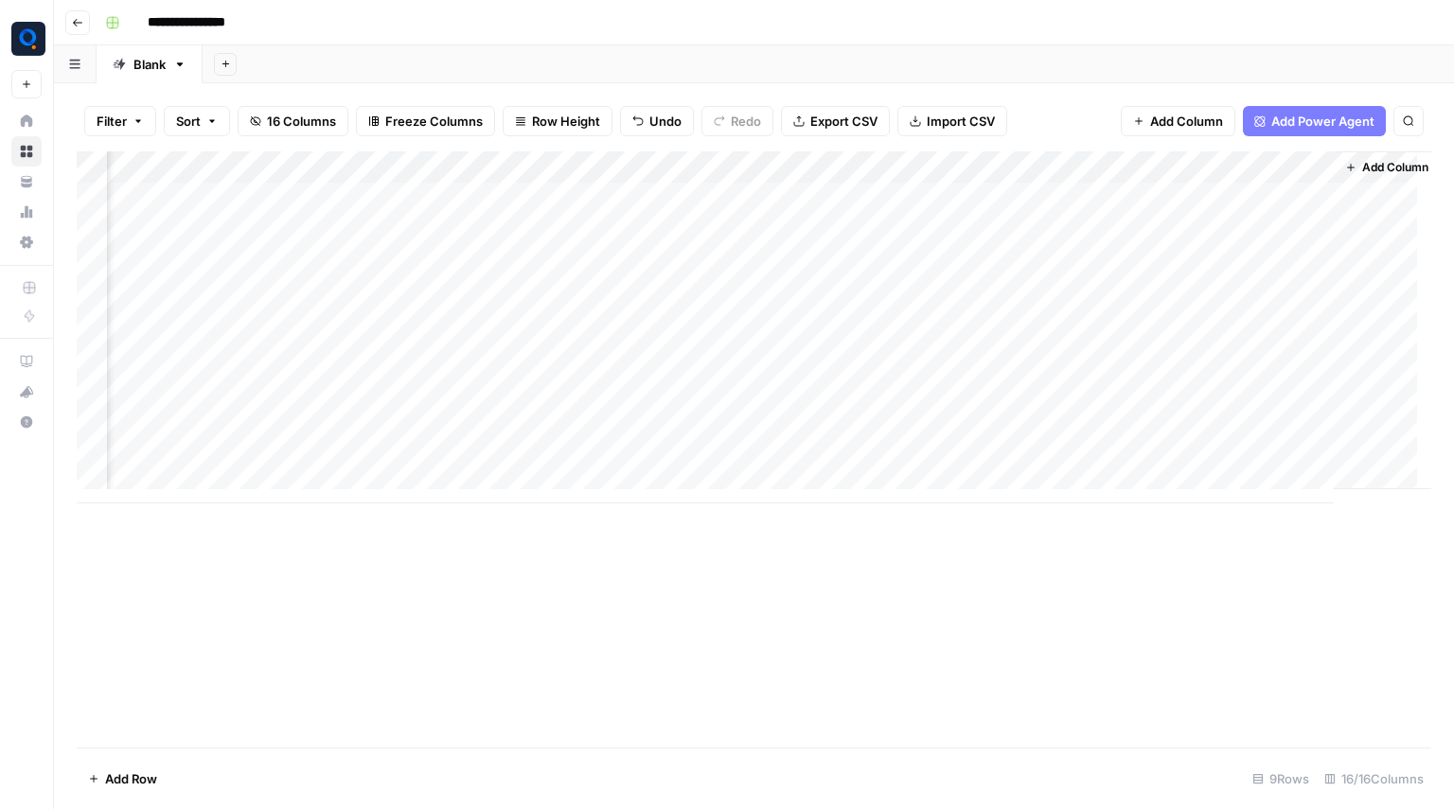
click at [1259, 234] on div "Add Column" at bounding box center [754, 327] width 1355 height 352
click at [1259, 234] on textarea at bounding box center [1293, 232] width 303 height 27
type textarea "**********"
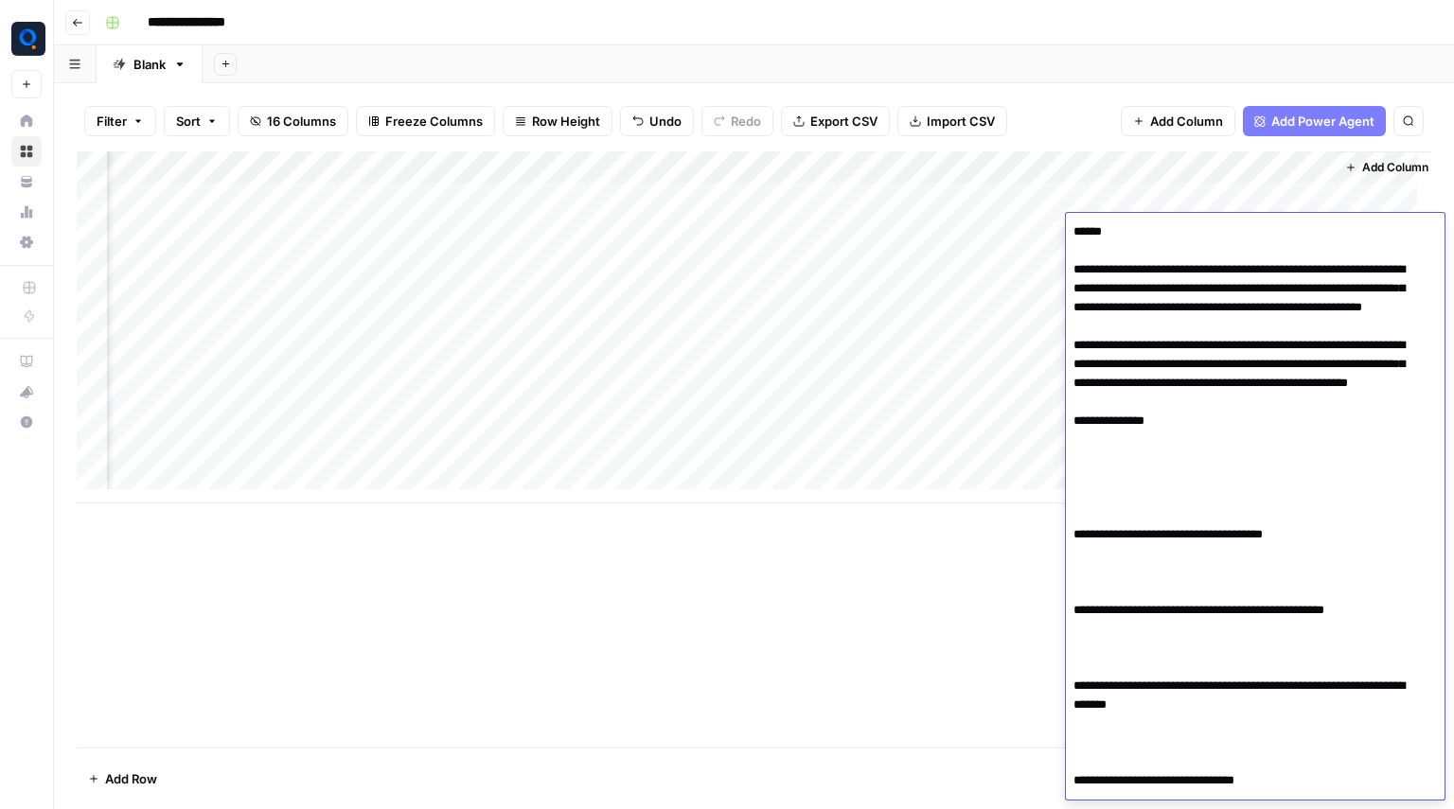
scroll to position [102, 0]
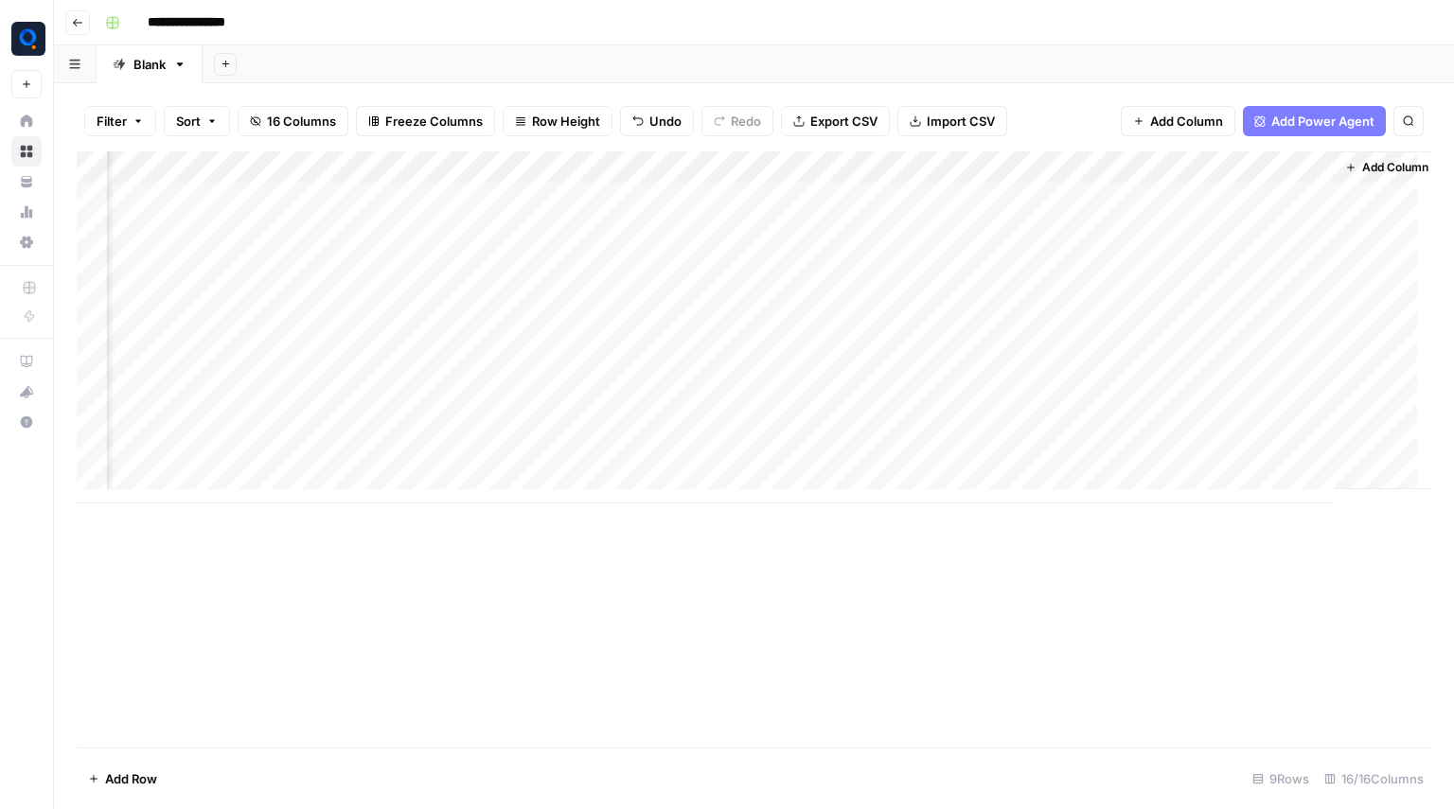
click at [1235, 267] on div "Add Column" at bounding box center [754, 327] width 1355 height 352
click at [1235, 267] on textarea at bounding box center [1293, 264] width 303 height 27
type textarea "**********"
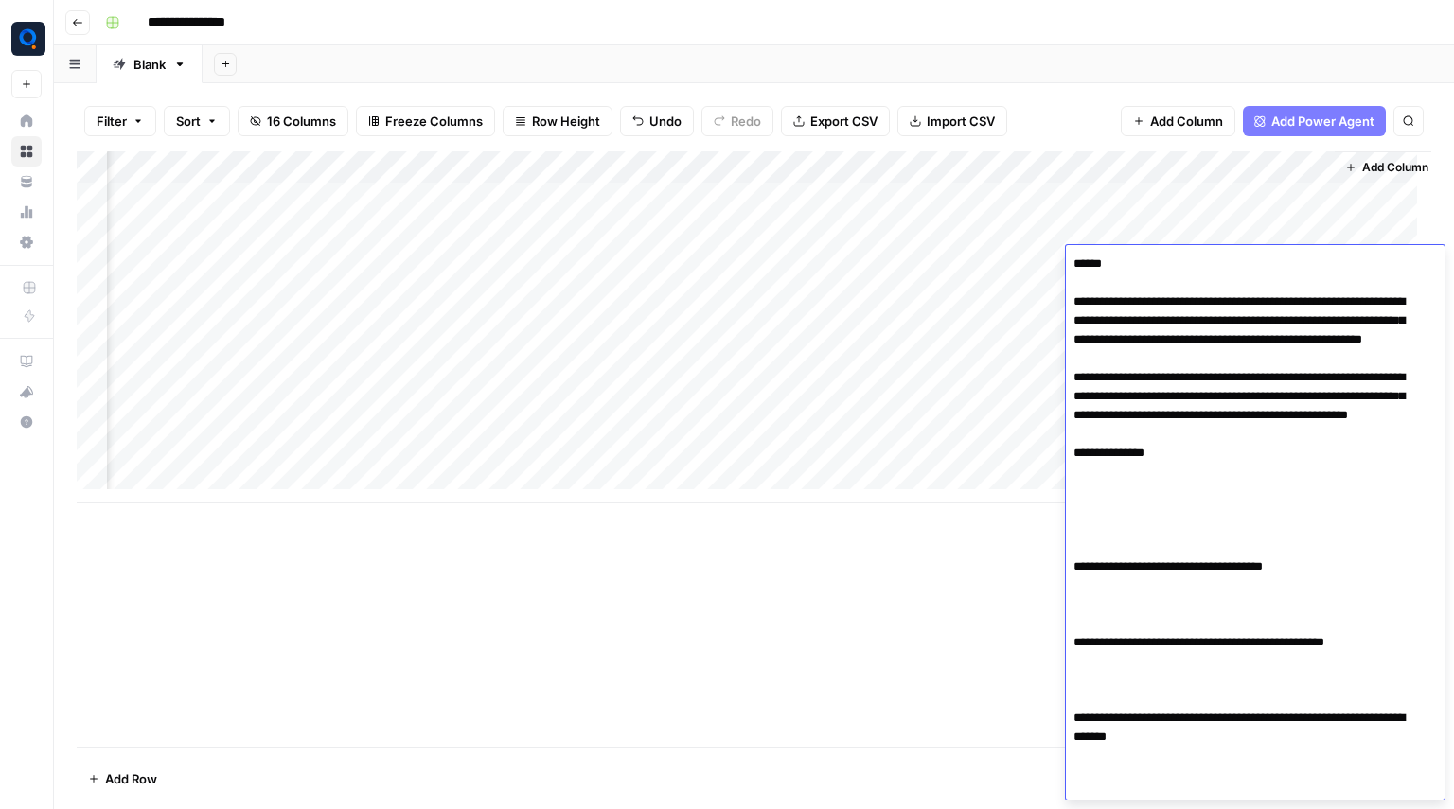
scroll to position [134, 0]
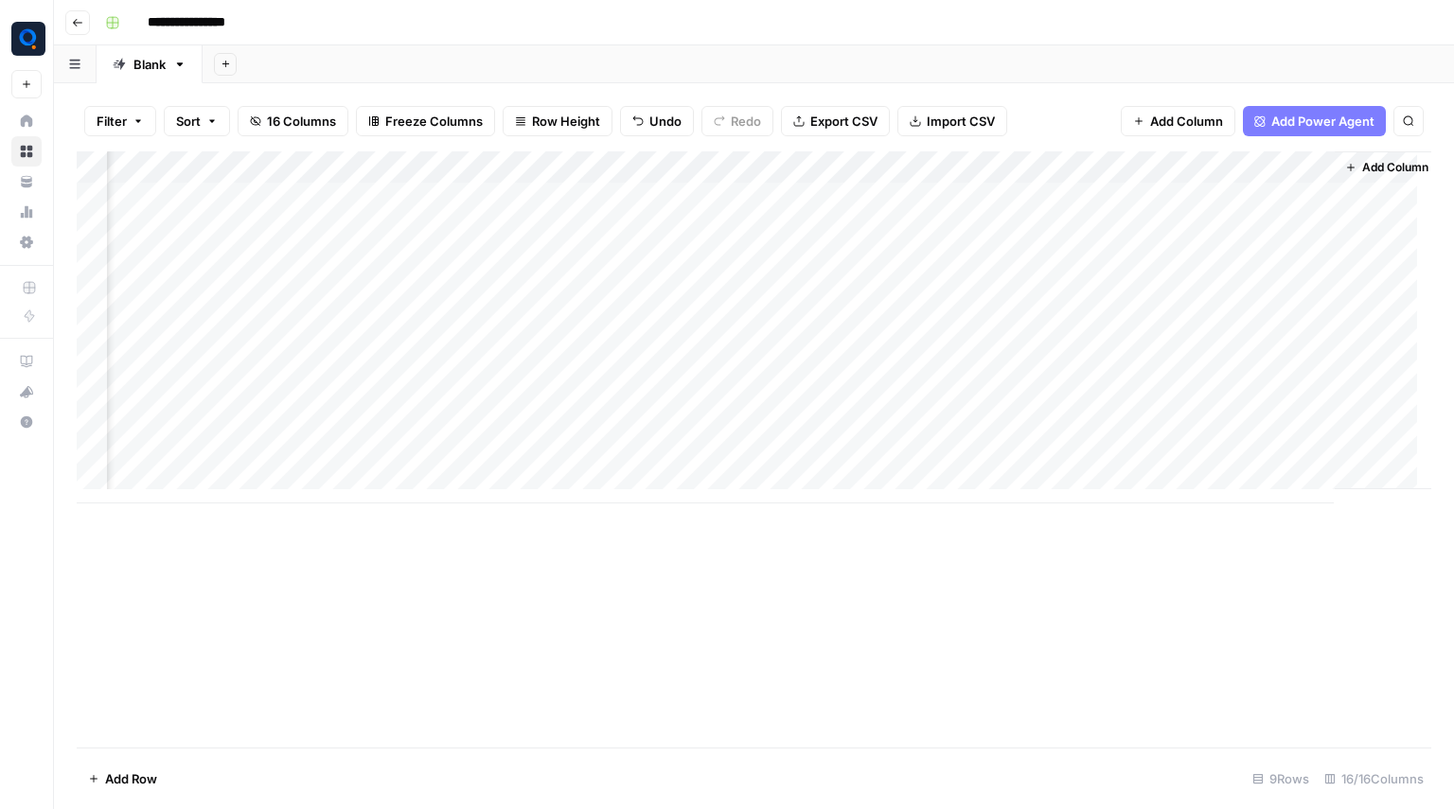
click at [1230, 288] on div "Add Column" at bounding box center [754, 327] width 1355 height 352
click at [1230, 288] on textarea at bounding box center [1293, 296] width 303 height 27
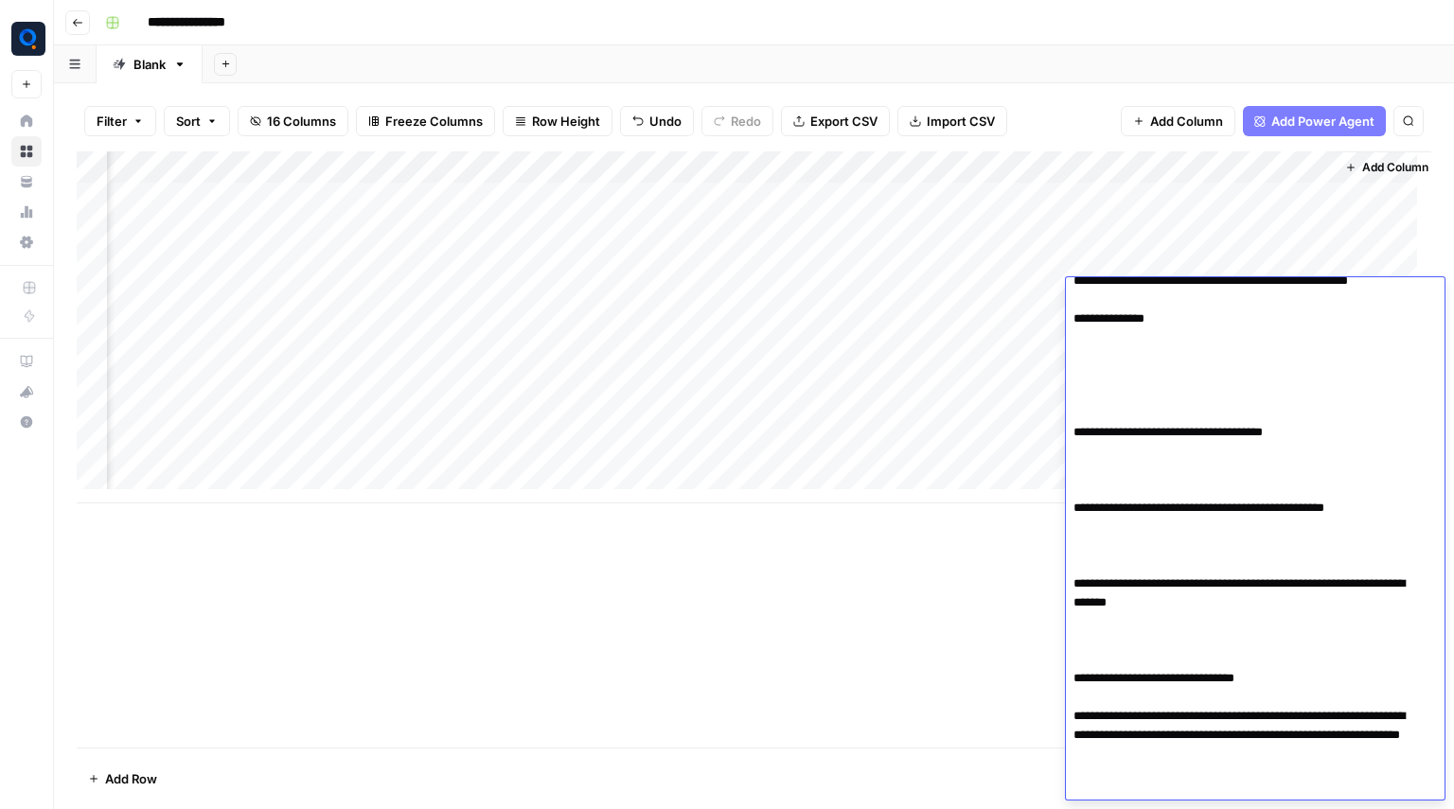
type textarea "**********"
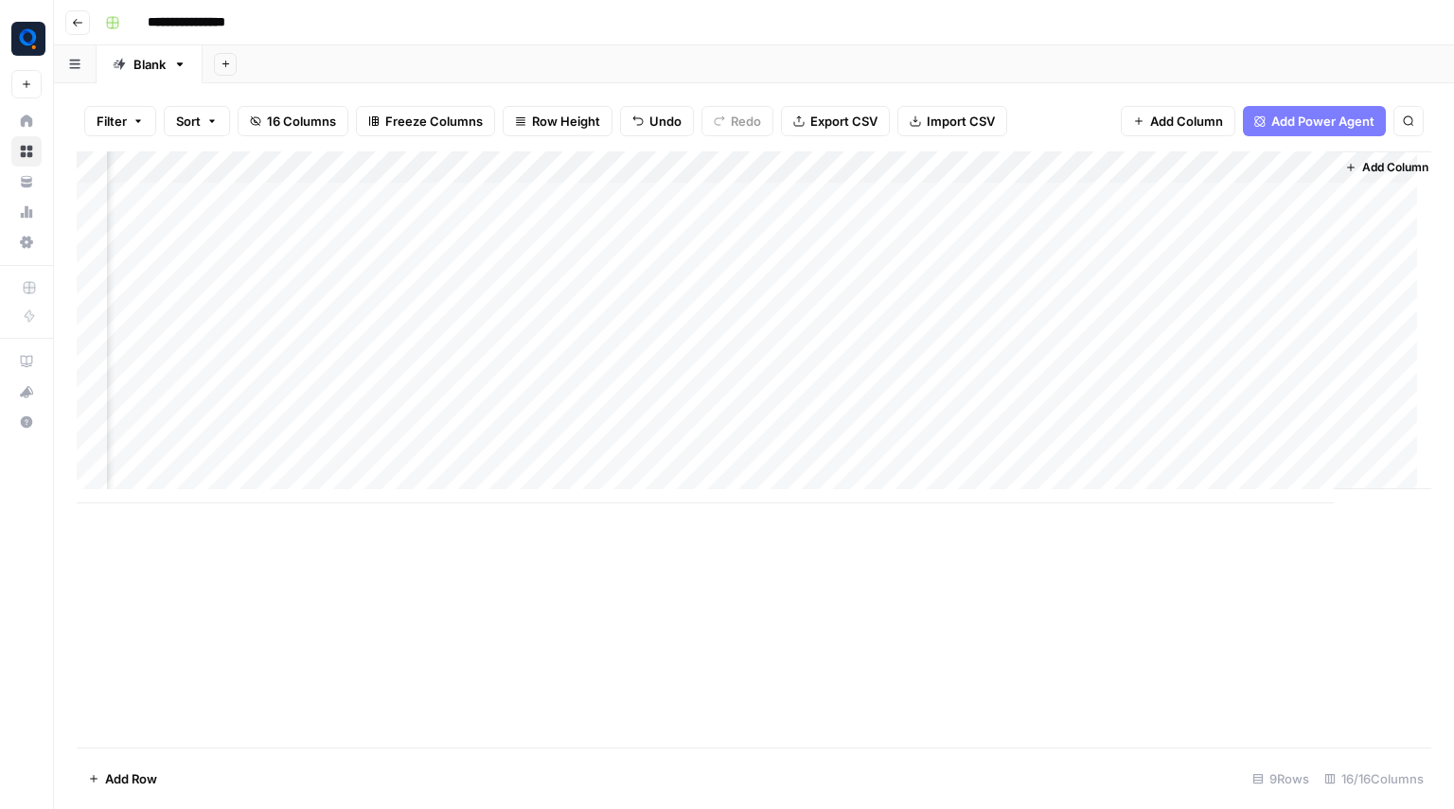
click at [1224, 328] on div "Add Column" at bounding box center [754, 327] width 1355 height 352
click at [1224, 328] on textarea at bounding box center [1313, 328] width 303 height 27
click at [1224, 328] on textarea at bounding box center [1293, 328] width 303 height 27
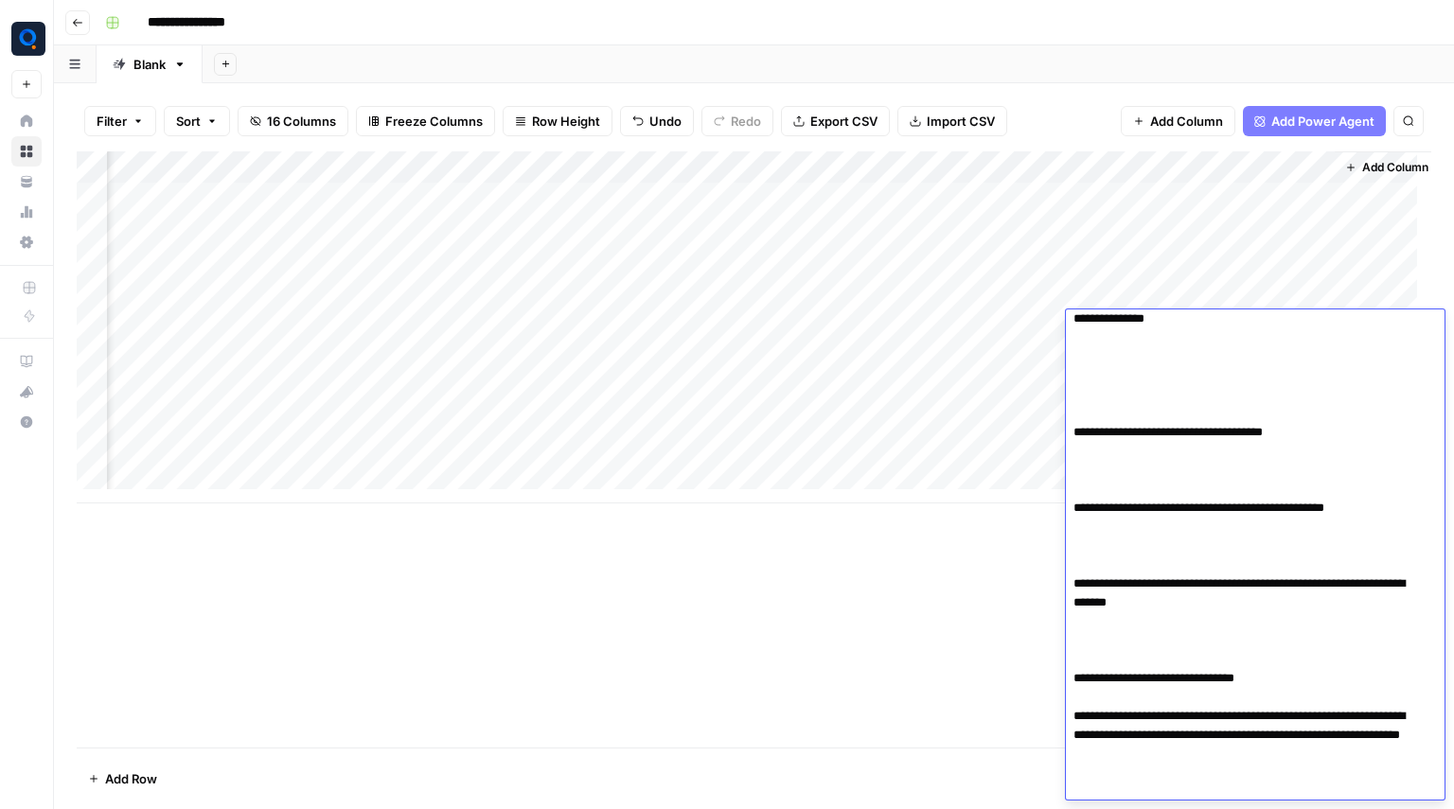
type textarea "**********"
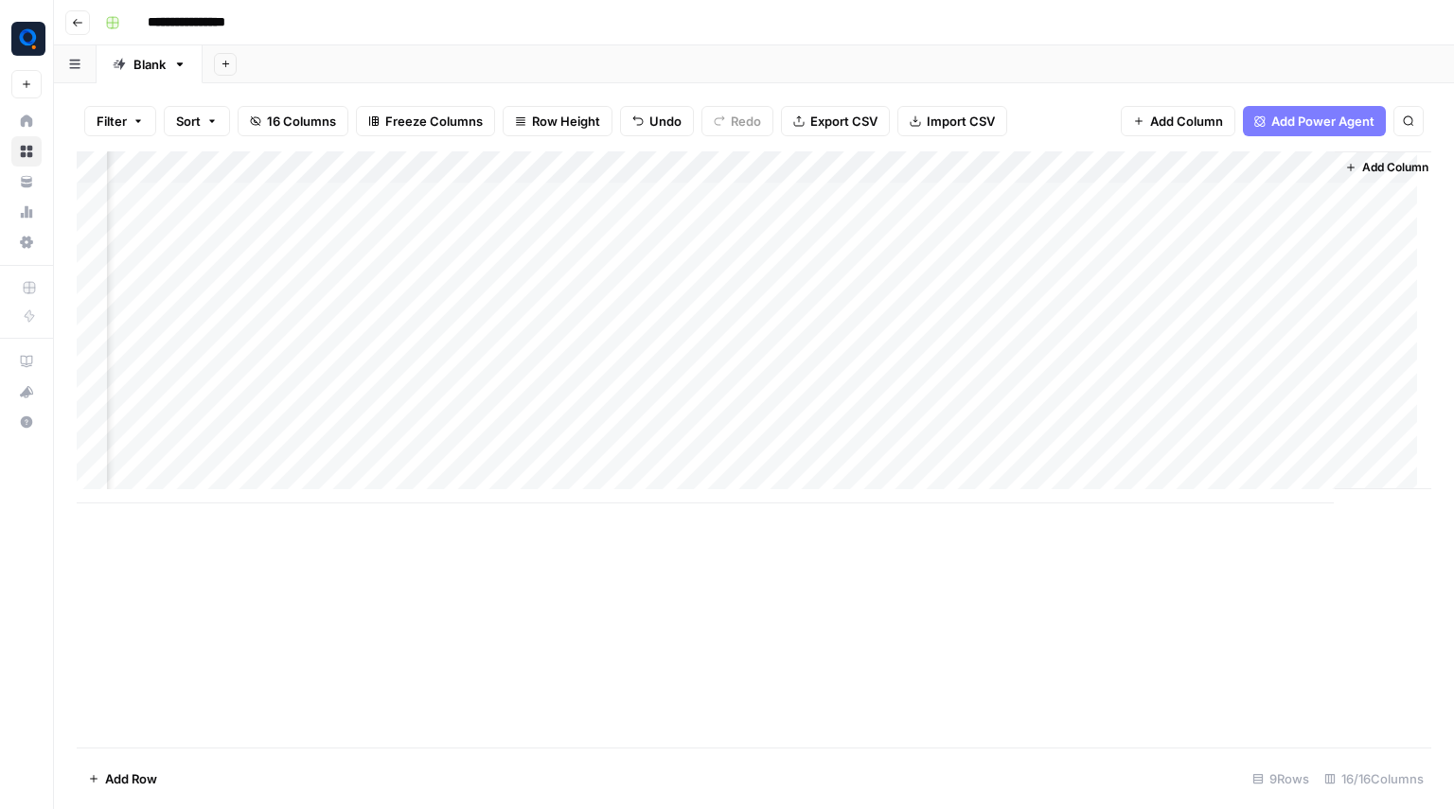
click at [1213, 361] on div "Add Column" at bounding box center [754, 327] width 1355 height 352
click at [1213, 361] on textarea at bounding box center [1293, 360] width 303 height 27
type textarea "**********"
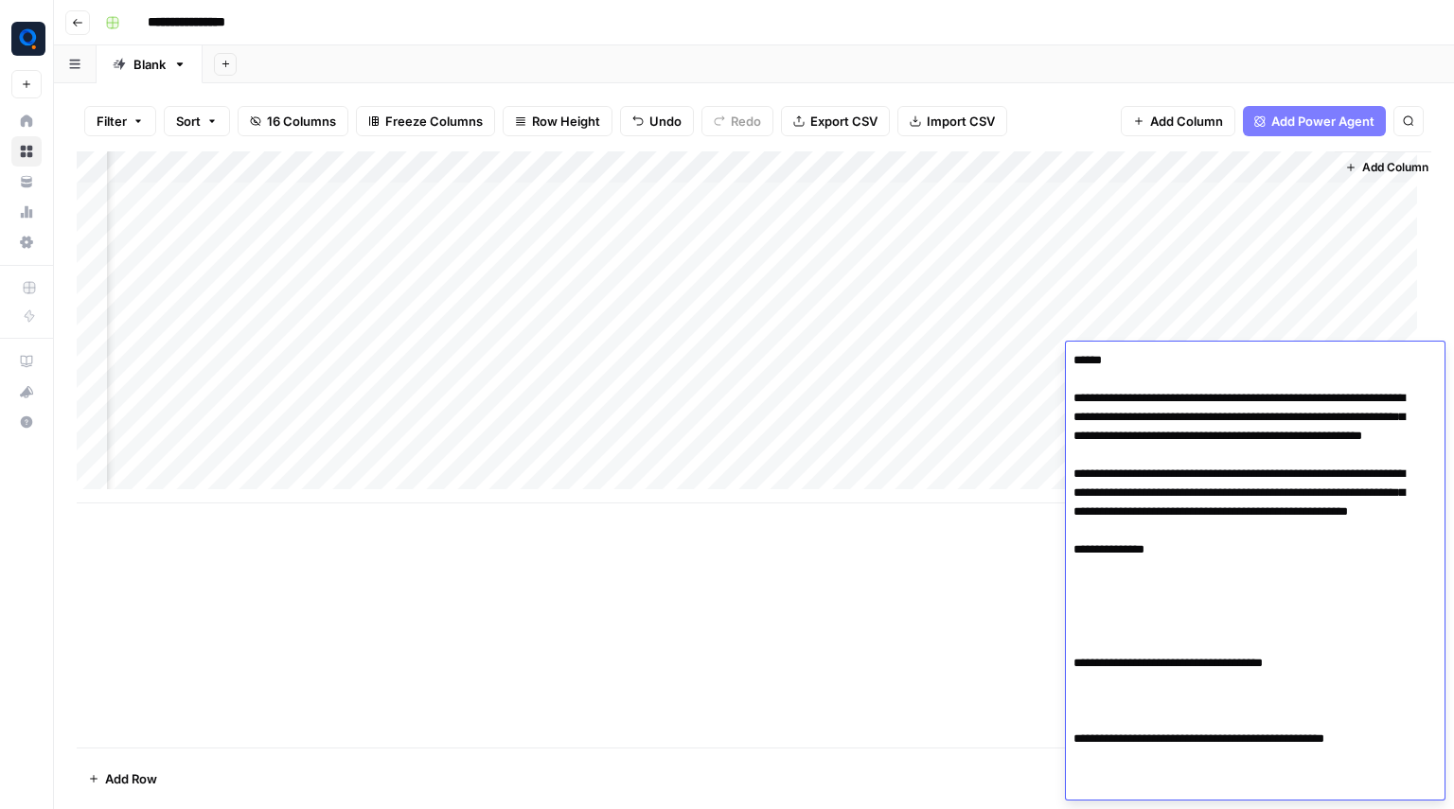
scroll to position [231, 0]
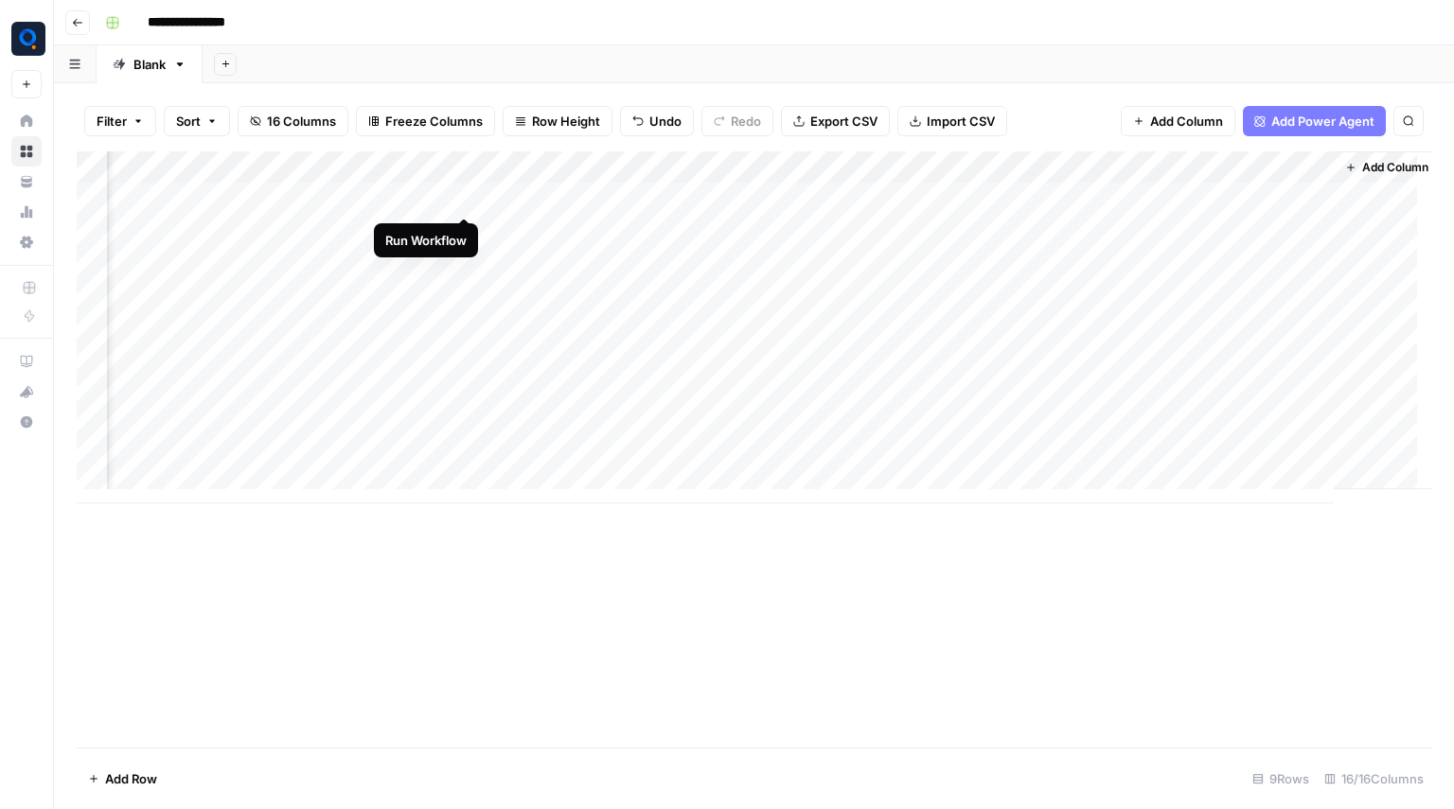
click at [463, 203] on div "Add Column" at bounding box center [754, 327] width 1355 height 352
click at [466, 227] on div "Add Column" at bounding box center [754, 327] width 1355 height 352
click at [467, 262] on div "Add Column" at bounding box center [754, 327] width 1355 height 352
click at [466, 285] on div "Add Column" at bounding box center [754, 327] width 1355 height 352
click at [458, 328] on div "Add Column" at bounding box center [754, 327] width 1355 height 352
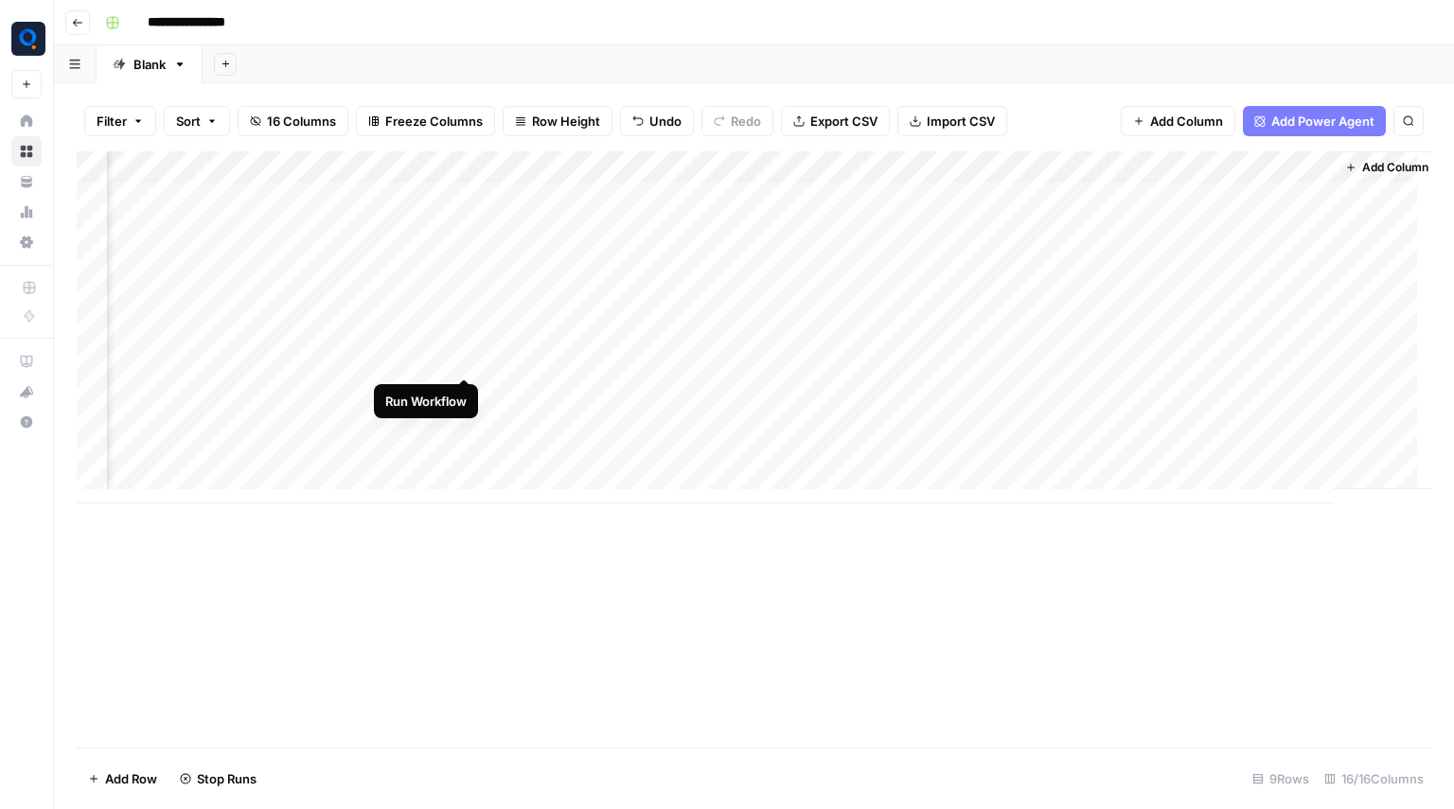
click at [464, 358] on div "Add Column" at bounding box center [754, 327] width 1355 height 352
click at [557, 200] on div "Add Column" at bounding box center [754, 327] width 1355 height 352
click at [600, 315] on div "Add Column" at bounding box center [754, 327] width 1355 height 352
click at [441, 164] on div "Add Column" at bounding box center [754, 327] width 1355 height 352
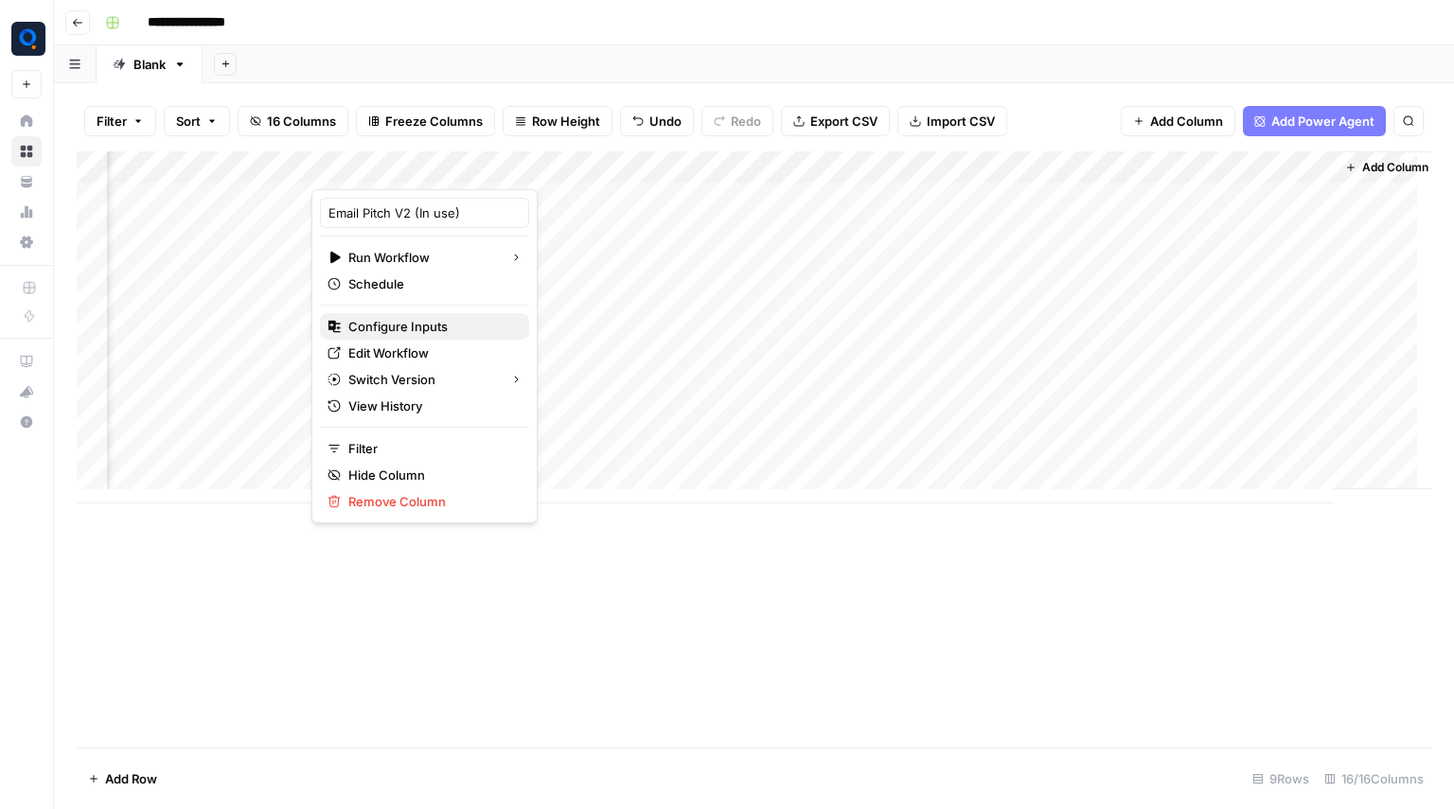
click at [434, 328] on span "Configure Inputs" at bounding box center [431, 326] width 166 height 19
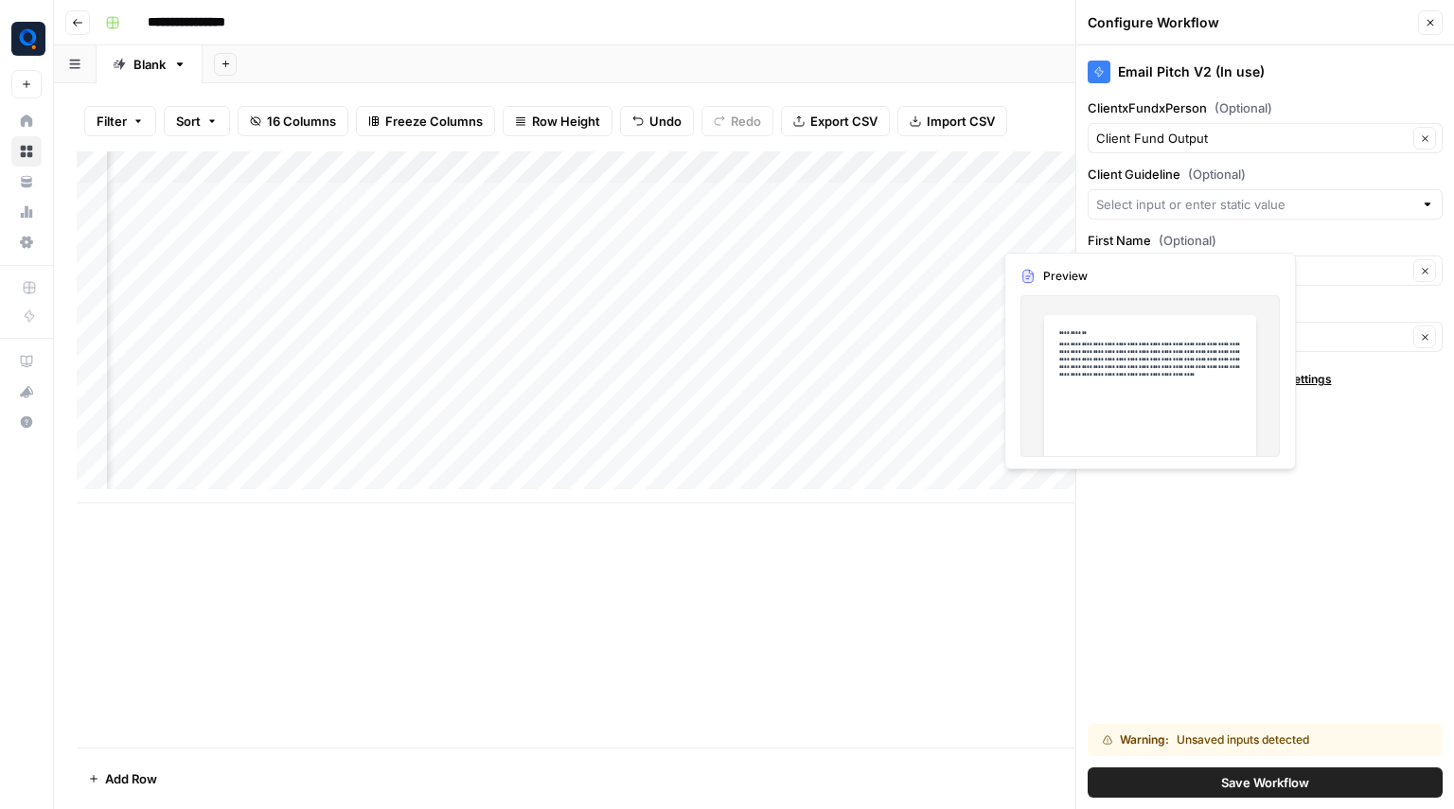
click at [1298, 559] on div "Email Pitch V2 (In use) ClientxFundxPerson (Optional) Client Fund Output Clear …" at bounding box center [1265, 427] width 378 height 764
click at [1256, 779] on span "Save Workflow" at bounding box center [1265, 782] width 88 height 19
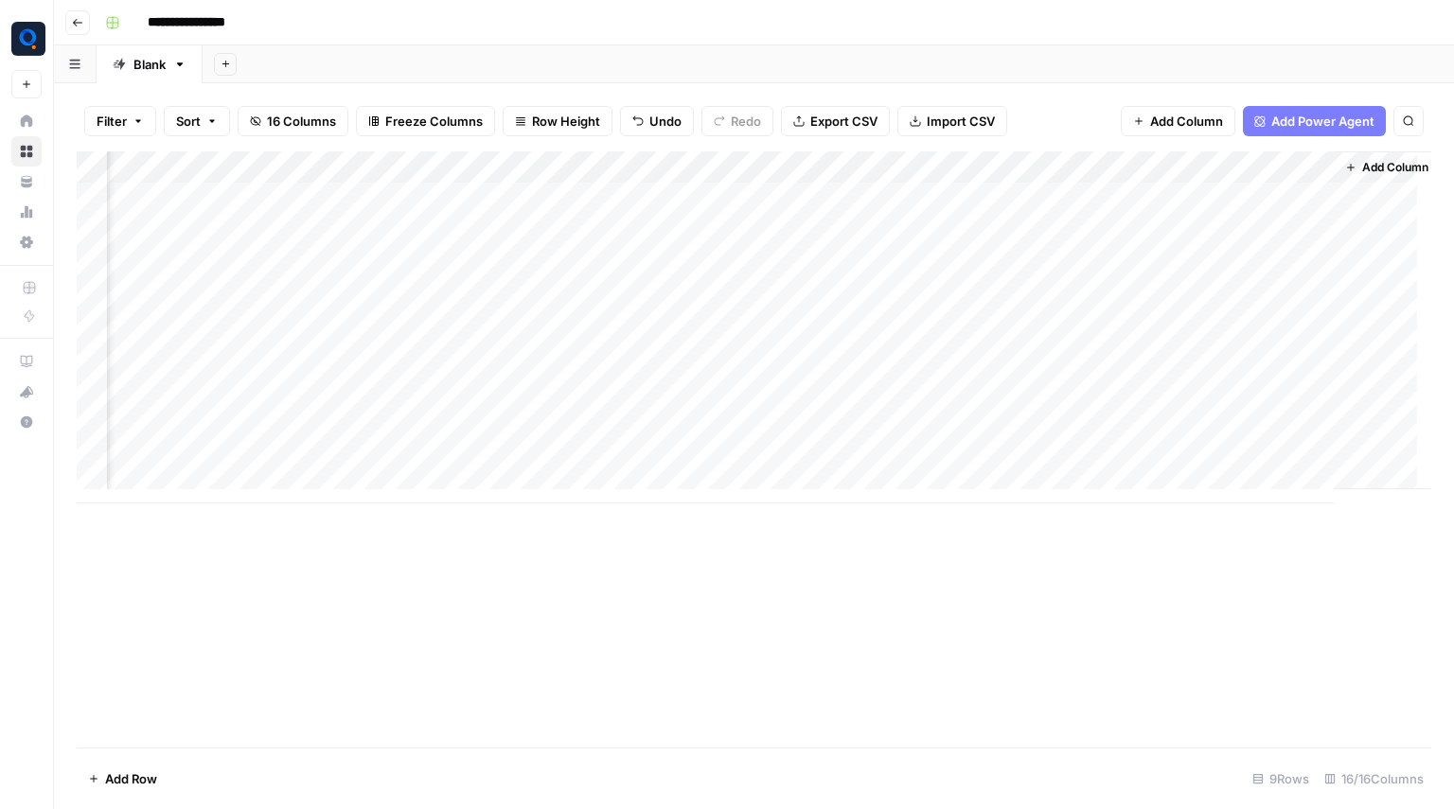
click at [468, 196] on div "Add Column" at bounding box center [754, 327] width 1355 height 352
click at [467, 232] on div "Add Column" at bounding box center [754, 327] width 1355 height 352
click at [466, 265] on div "Add Column" at bounding box center [754, 327] width 1355 height 352
click at [465, 296] on div "Add Column" at bounding box center [754, 327] width 1355 height 352
click at [465, 325] on div "Add Column" at bounding box center [754, 327] width 1355 height 352
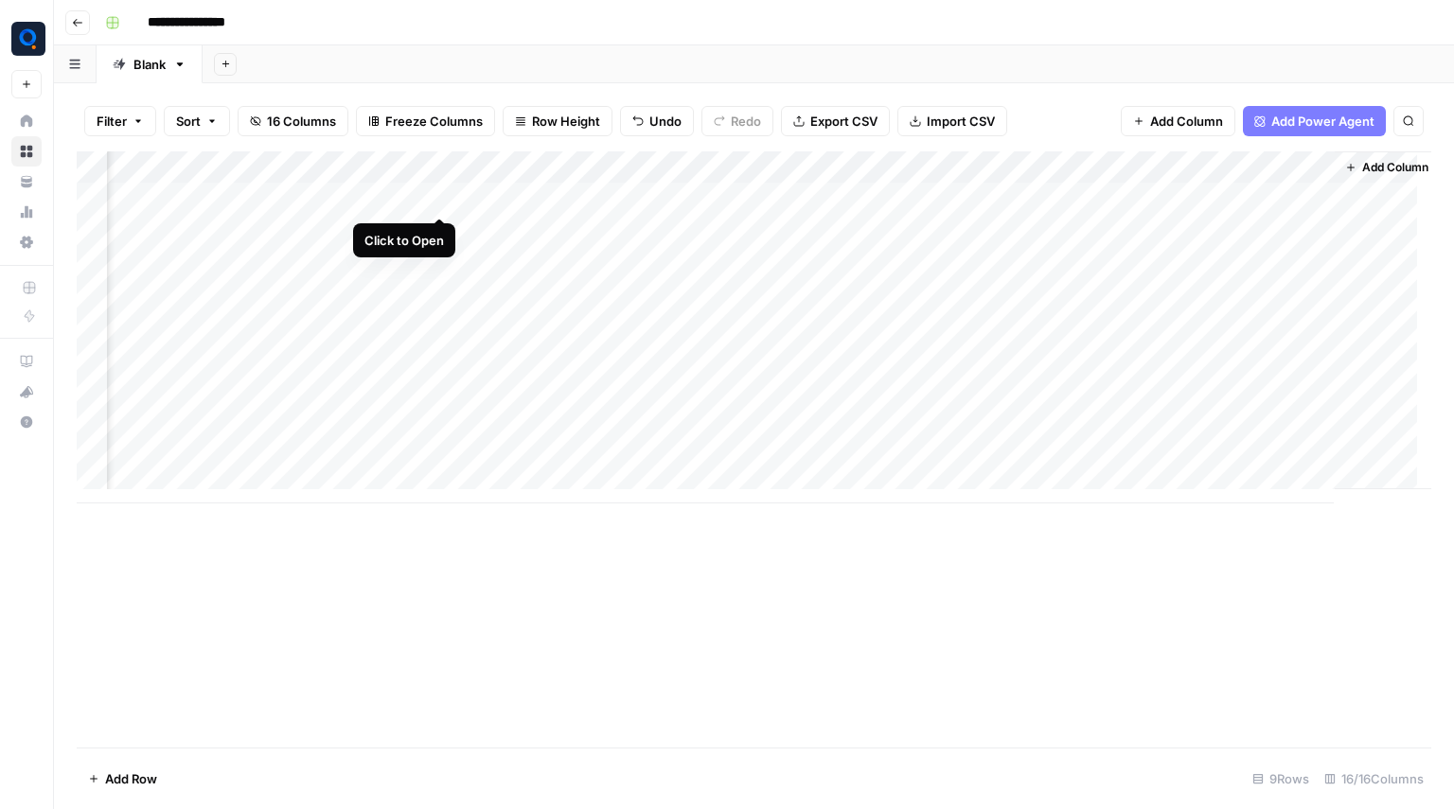
click at [440, 204] on div "Add Column" at bounding box center [754, 327] width 1355 height 352
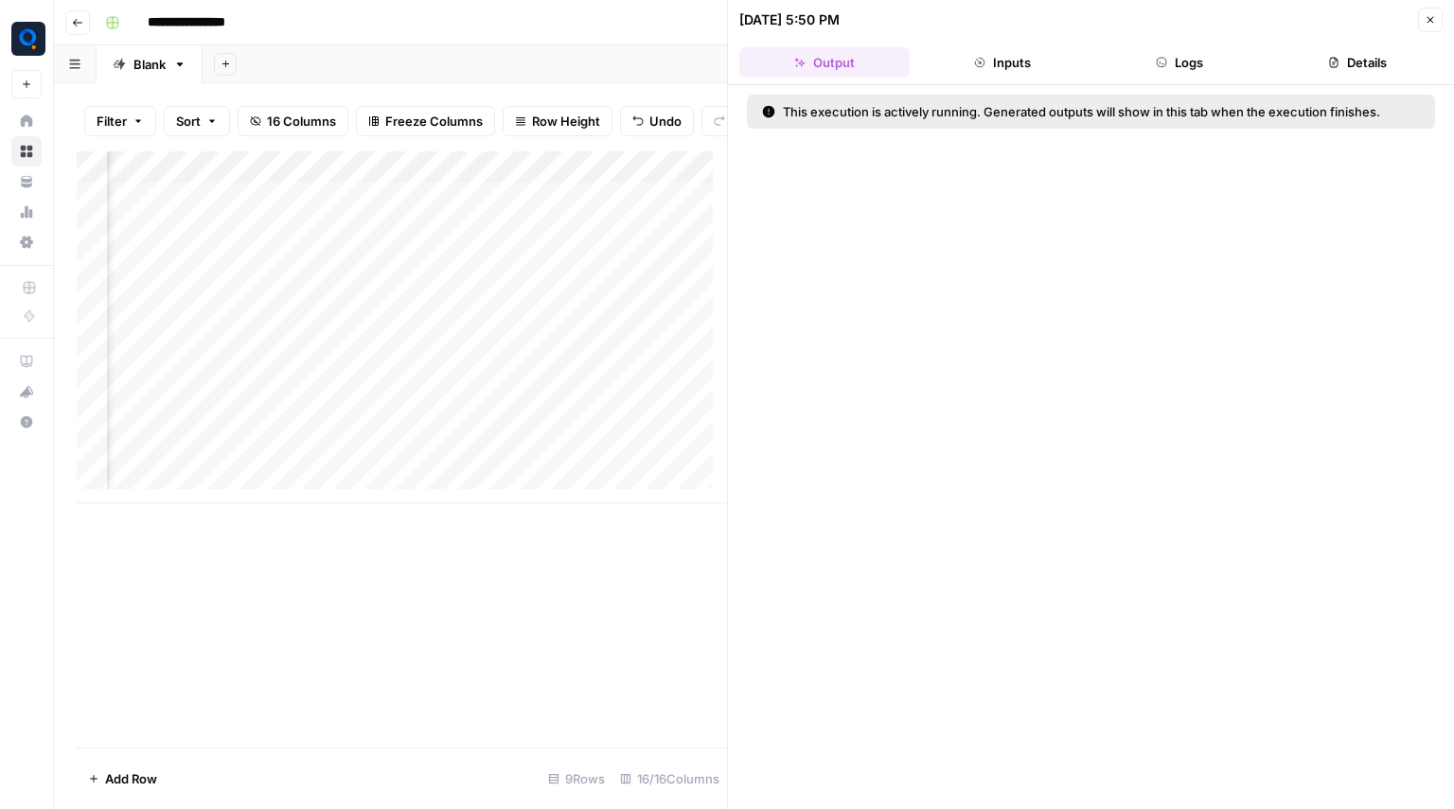
click at [1150, 57] on button "Logs" at bounding box center [1180, 62] width 170 height 30
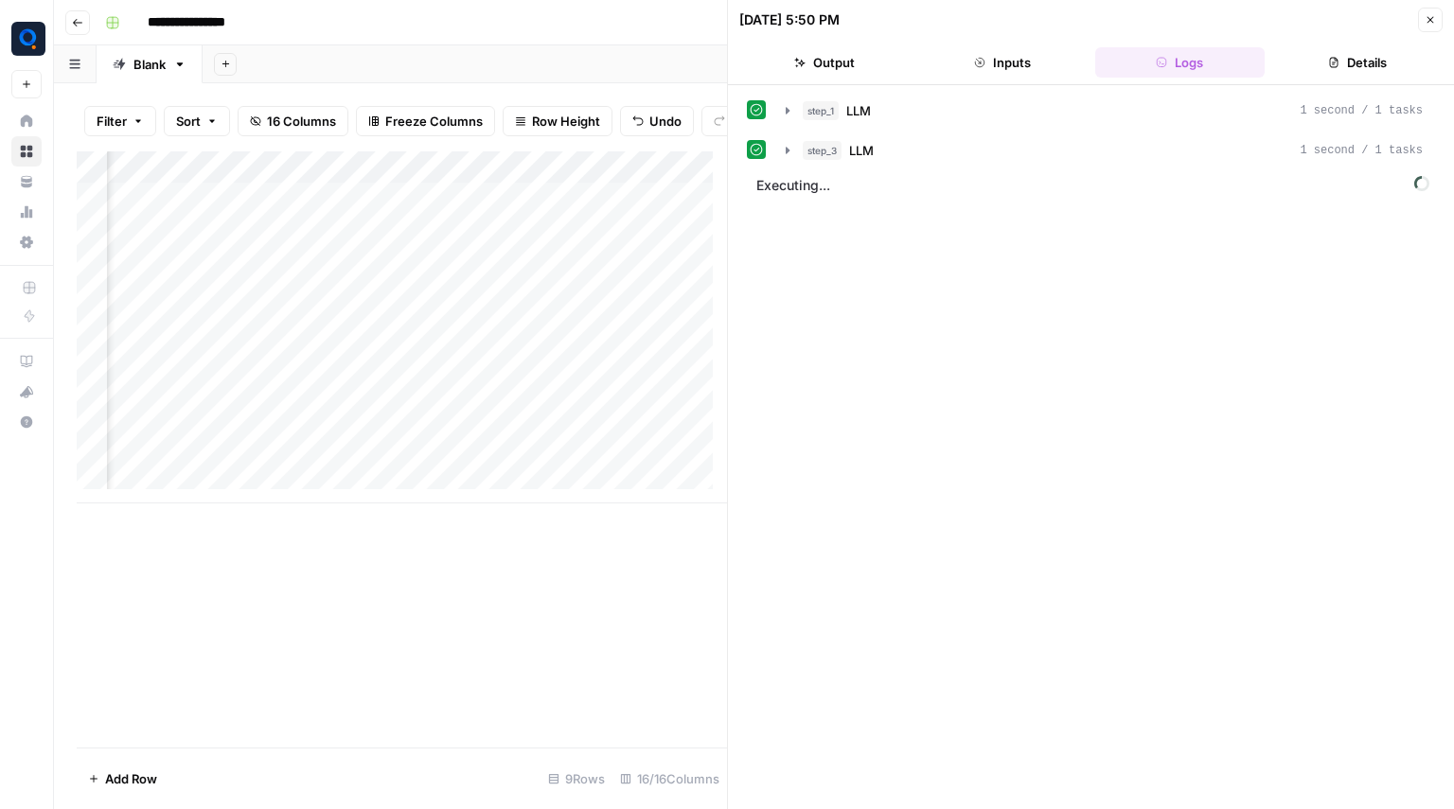
click at [972, 127] on div "step_1 LLM 1 second / 1 tasks step_3 LLM 1 second / 1 tasks" at bounding box center [1091, 131] width 688 height 72
click at [890, 110] on div "step_1 LLM 1 second / 1 tasks" at bounding box center [1113, 110] width 620 height 19
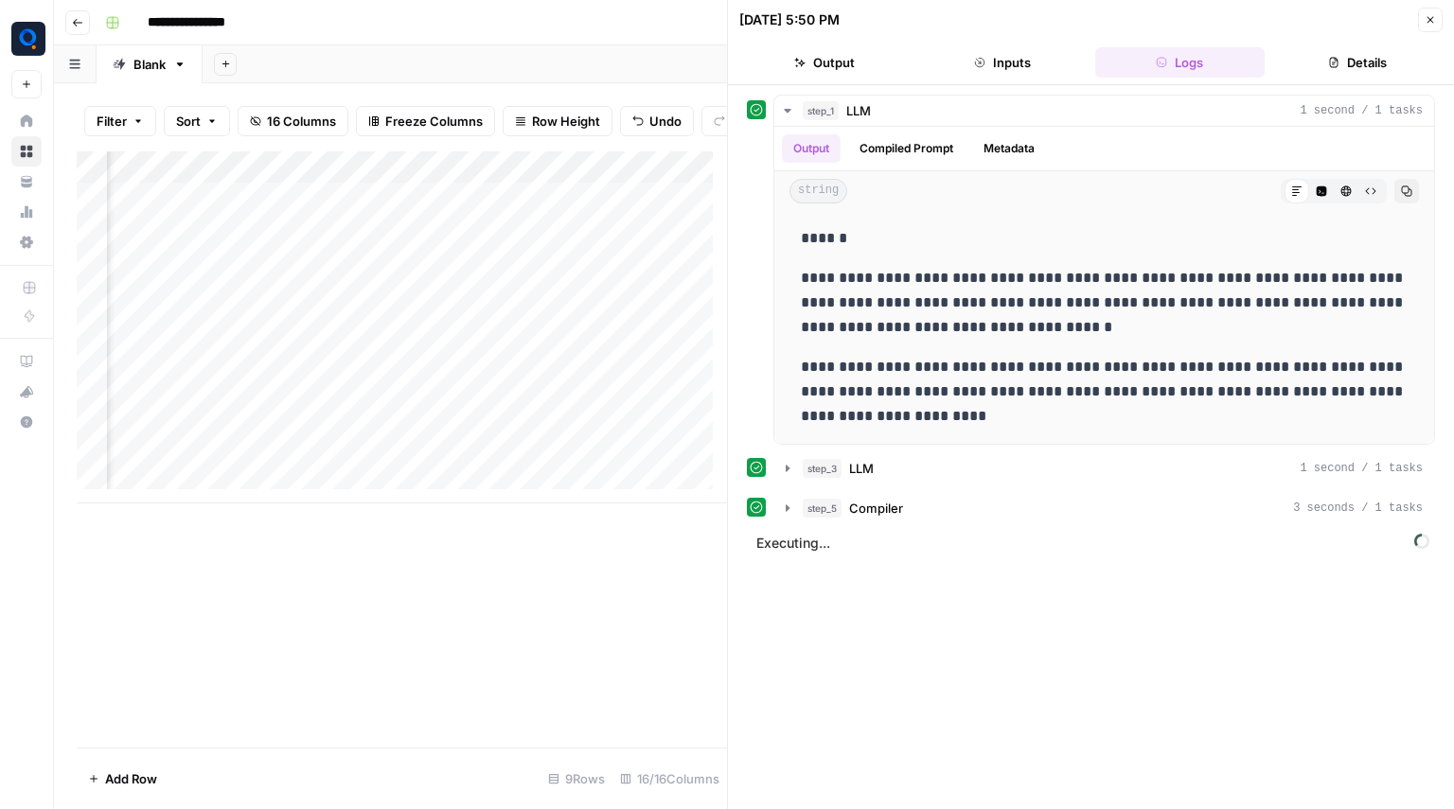
click at [1435, 25] on icon "button" at bounding box center [1430, 19] width 11 height 11
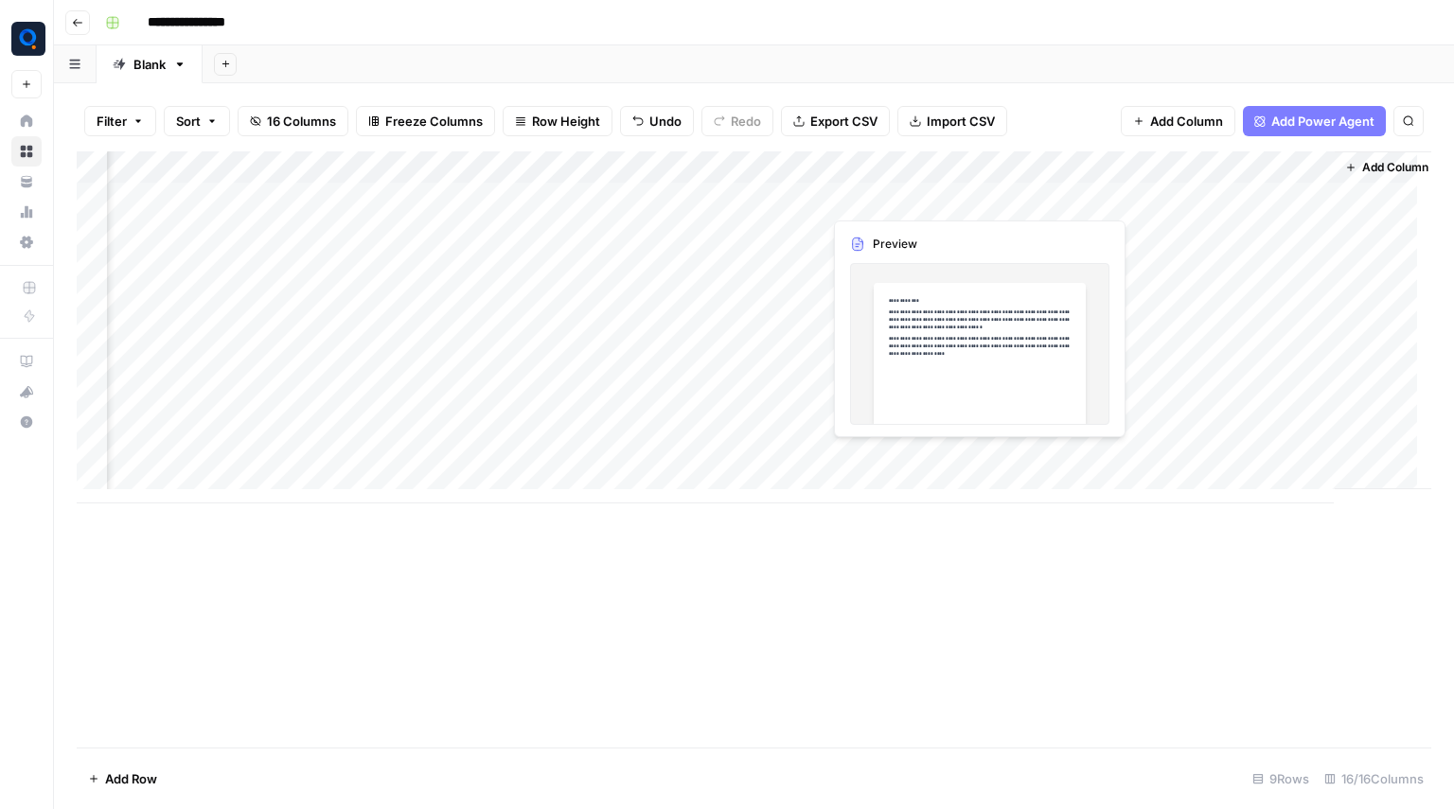
click at [887, 199] on div "Add Column" at bounding box center [754, 327] width 1355 height 352
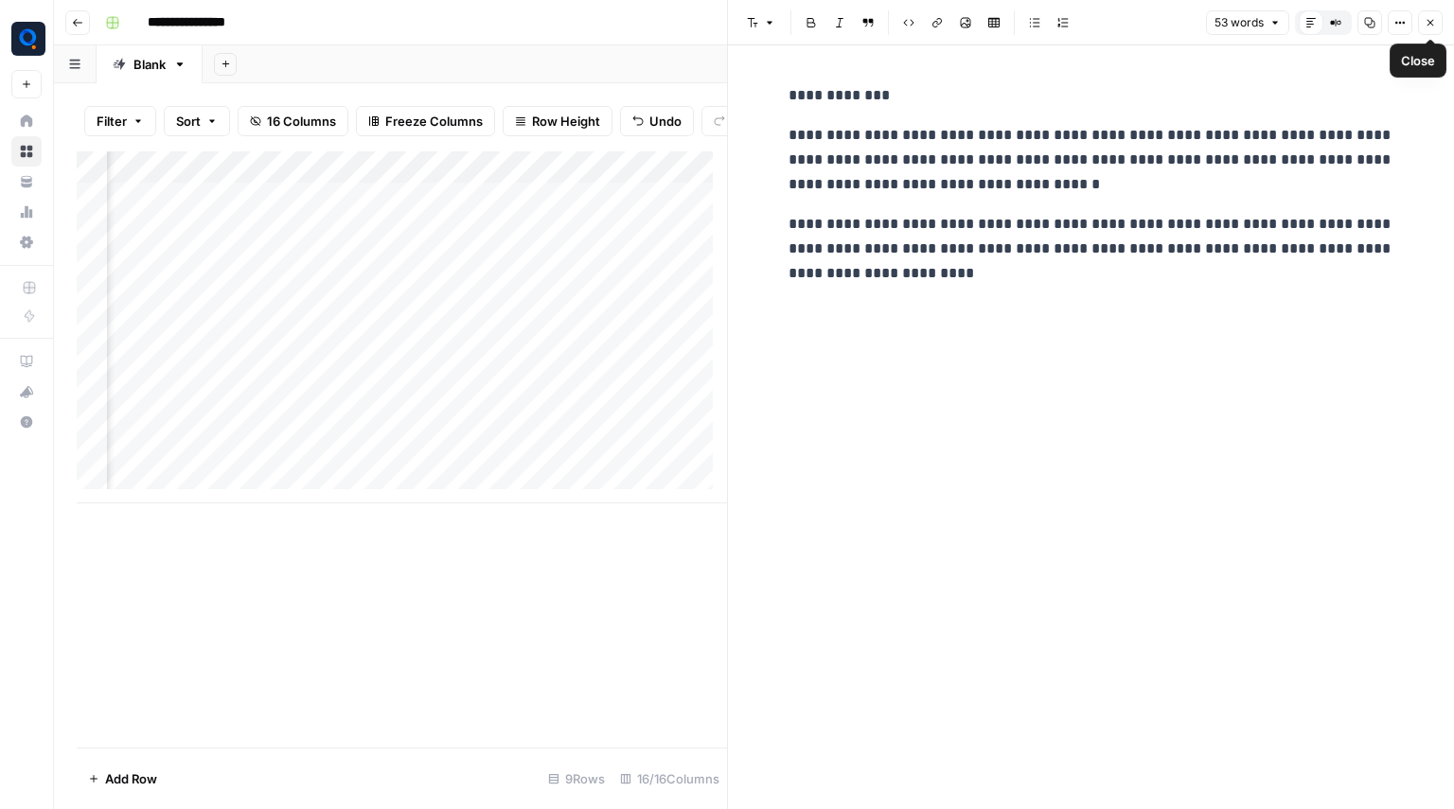
click at [1426, 32] on button "Close" at bounding box center [1430, 22] width 25 height 25
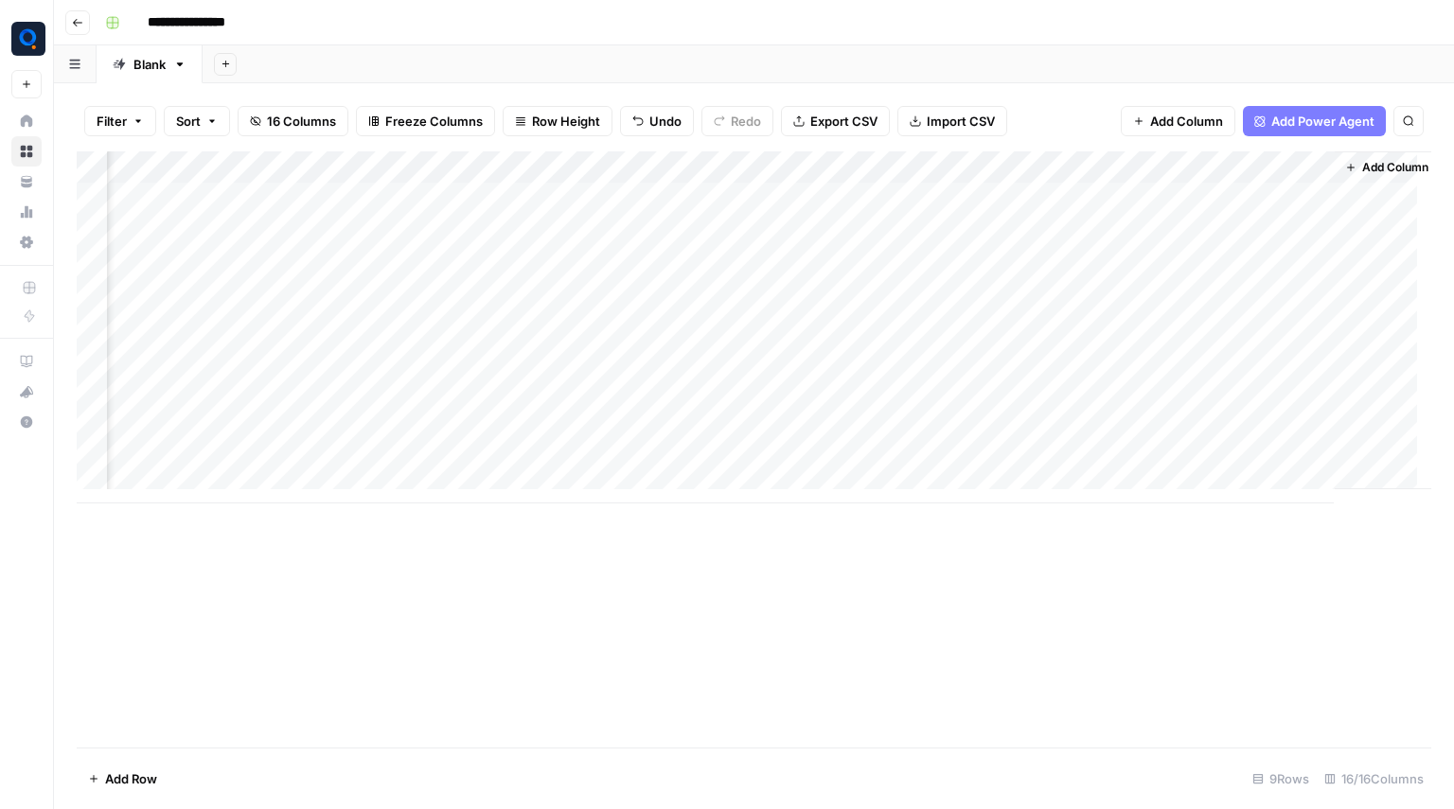
click at [576, 262] on div "Add Column" at bounding box center [754, 327] width 1355 height 352
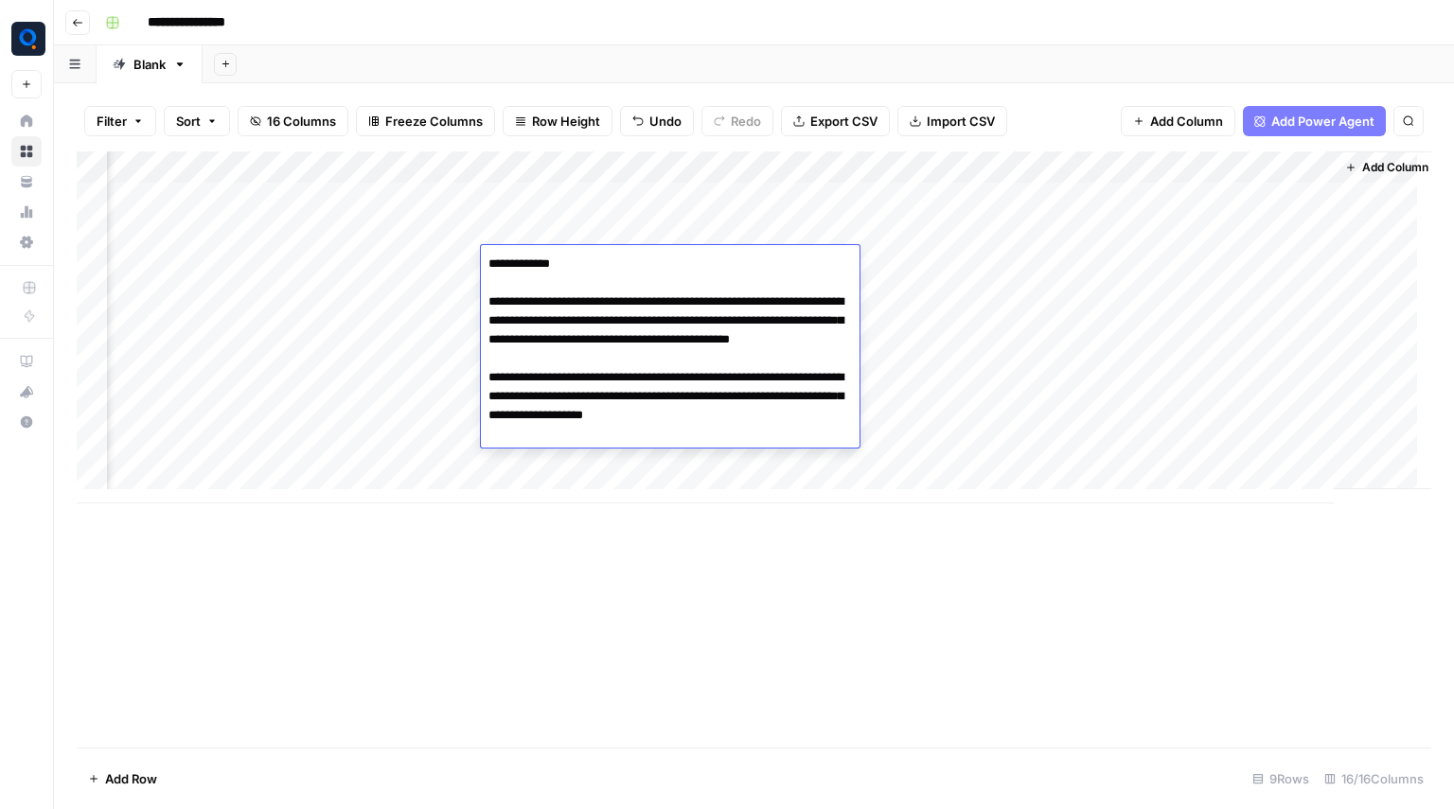
click at [714, 686] on div "Add Column" at bounding box center [754, 449] width 1355 height 596
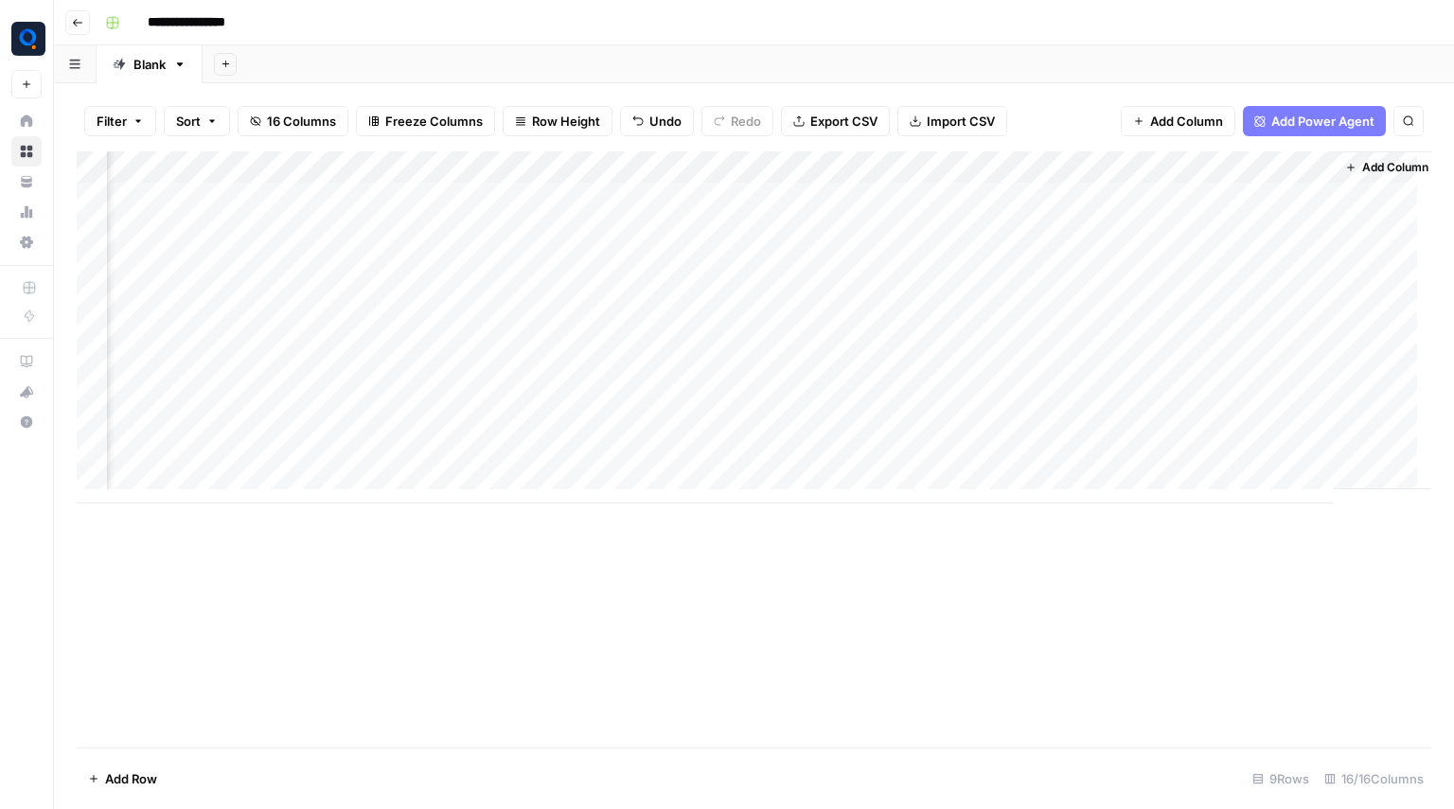
click at [718, 267] on div "Add Column" at bounding box center [754, 327] width 1355 height 352
click at [718, 610] on div "Add Column" at bounding box center [754, 449] width 1355 height 596
click at [564, 374] on div "Add Column" at bounding box center [754, 327] width 1355 height 352
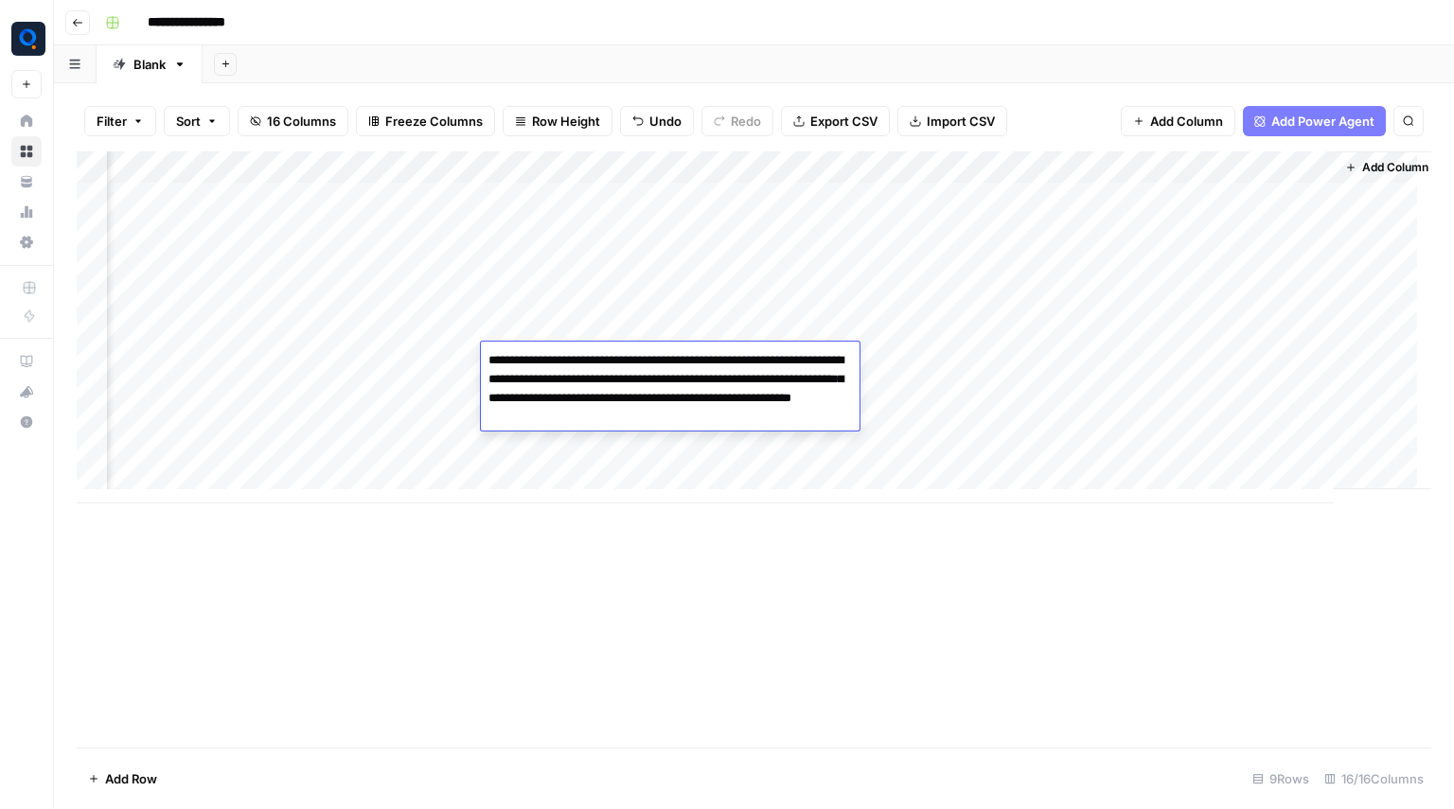
click at [645, 580] on div "Add Column" at bounding box center [754, 449] width 1355 height 596
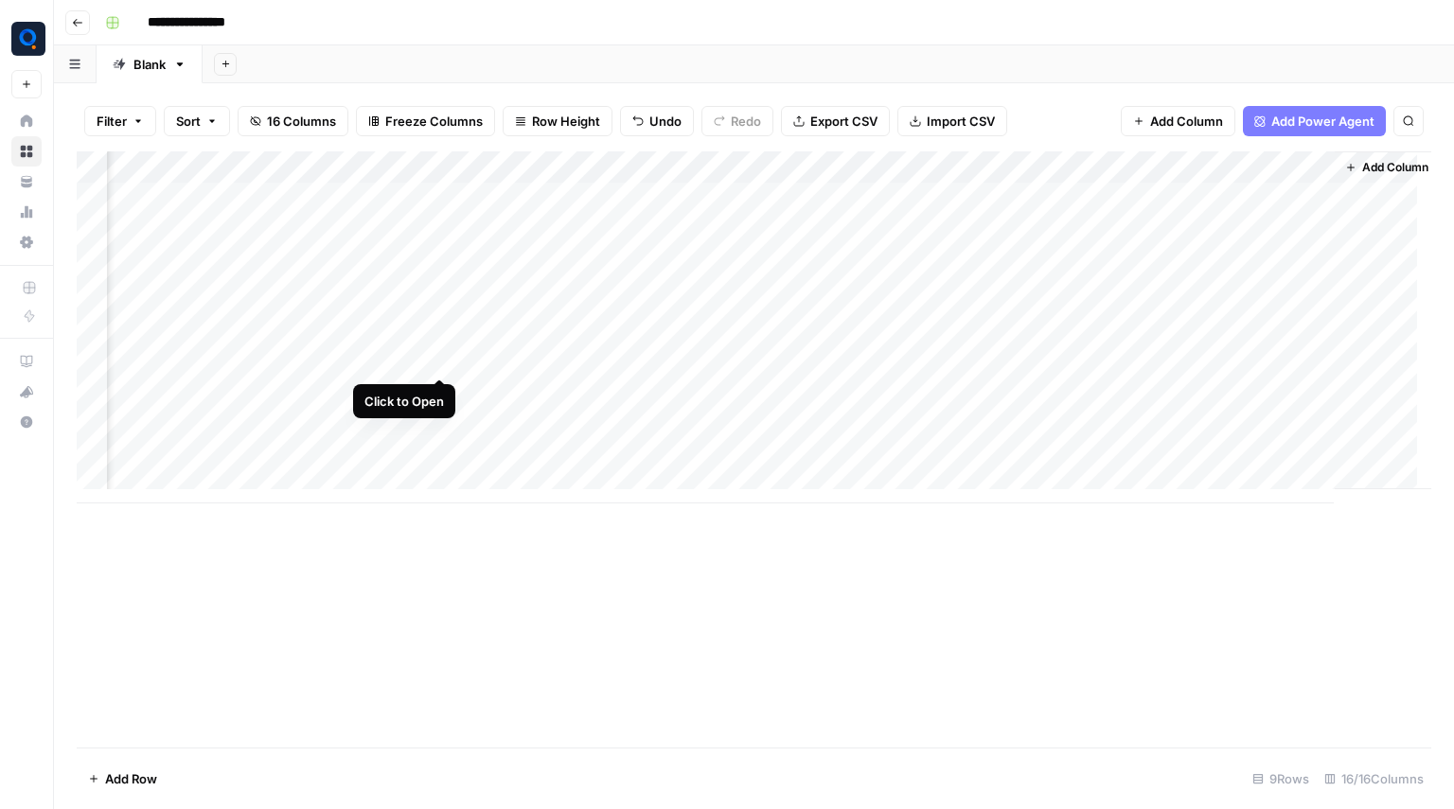
click at [434, 362] on div "Add Column" at bounding box center [754, 327] width 1355 height 352
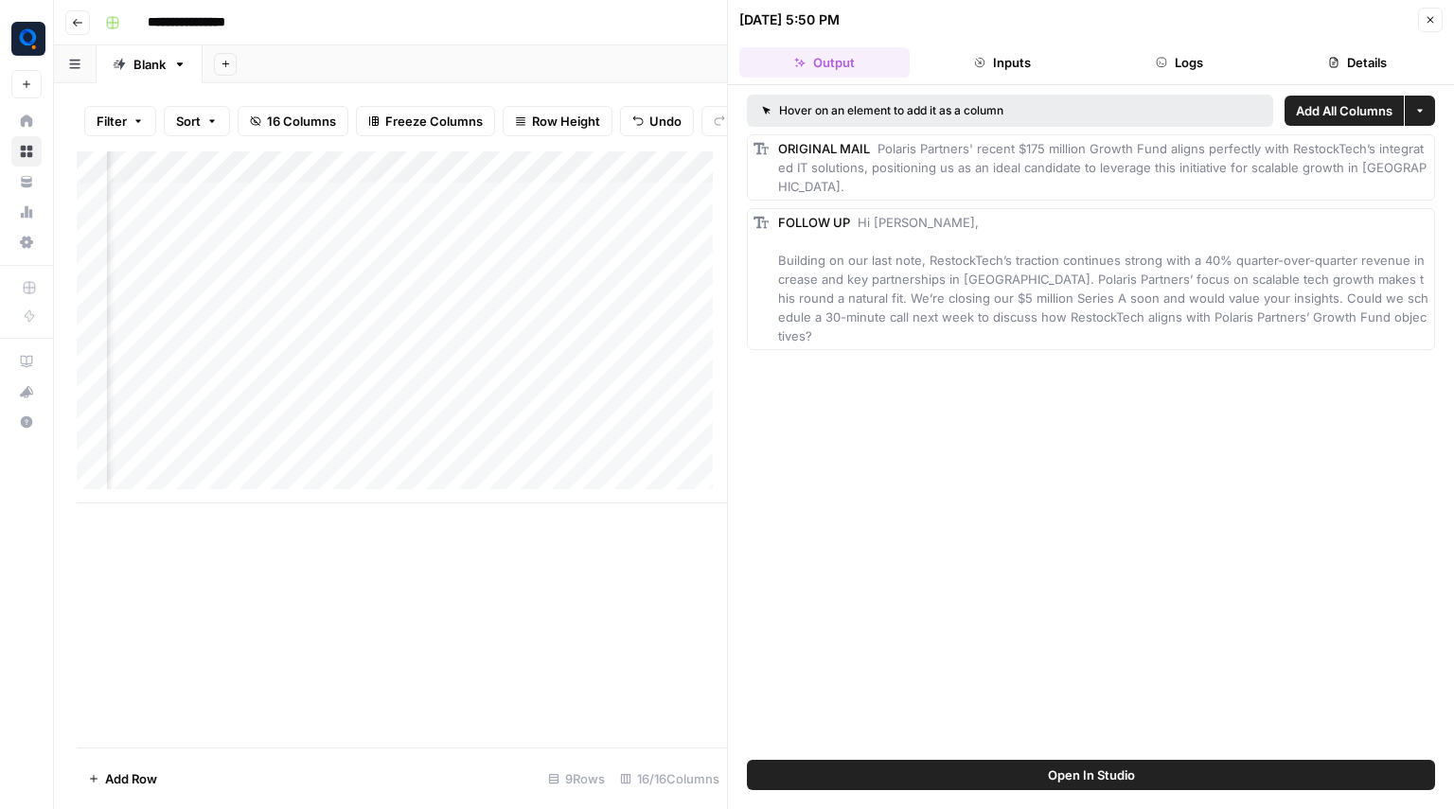
click at [1145, 69] on button "Logs" at bounding box center [1180, 62] width 170 height 30
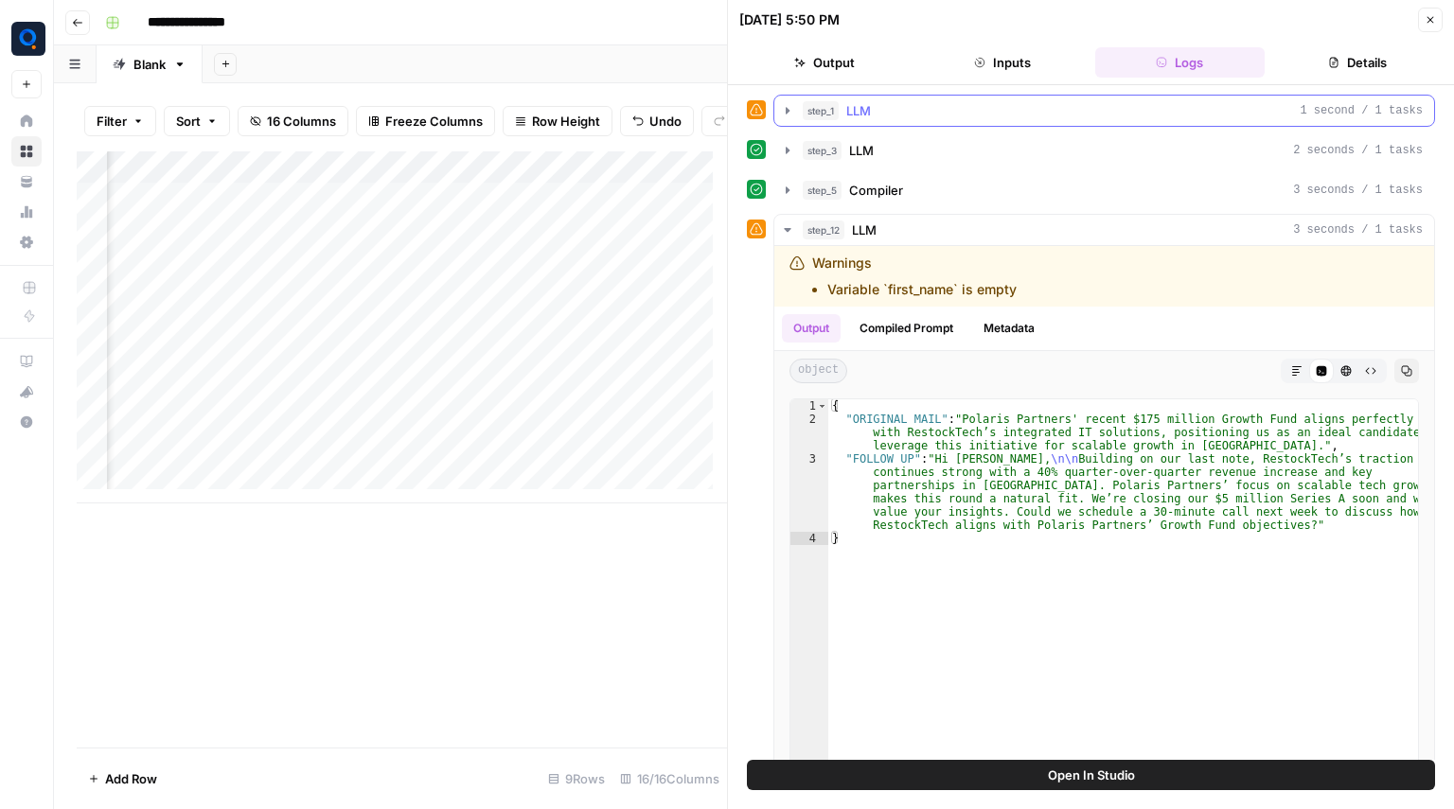
click at [975, 100] on button "step_1 LLM 1 second / 1 tasks" at bounding box center [1104, 111] width 660 height 30
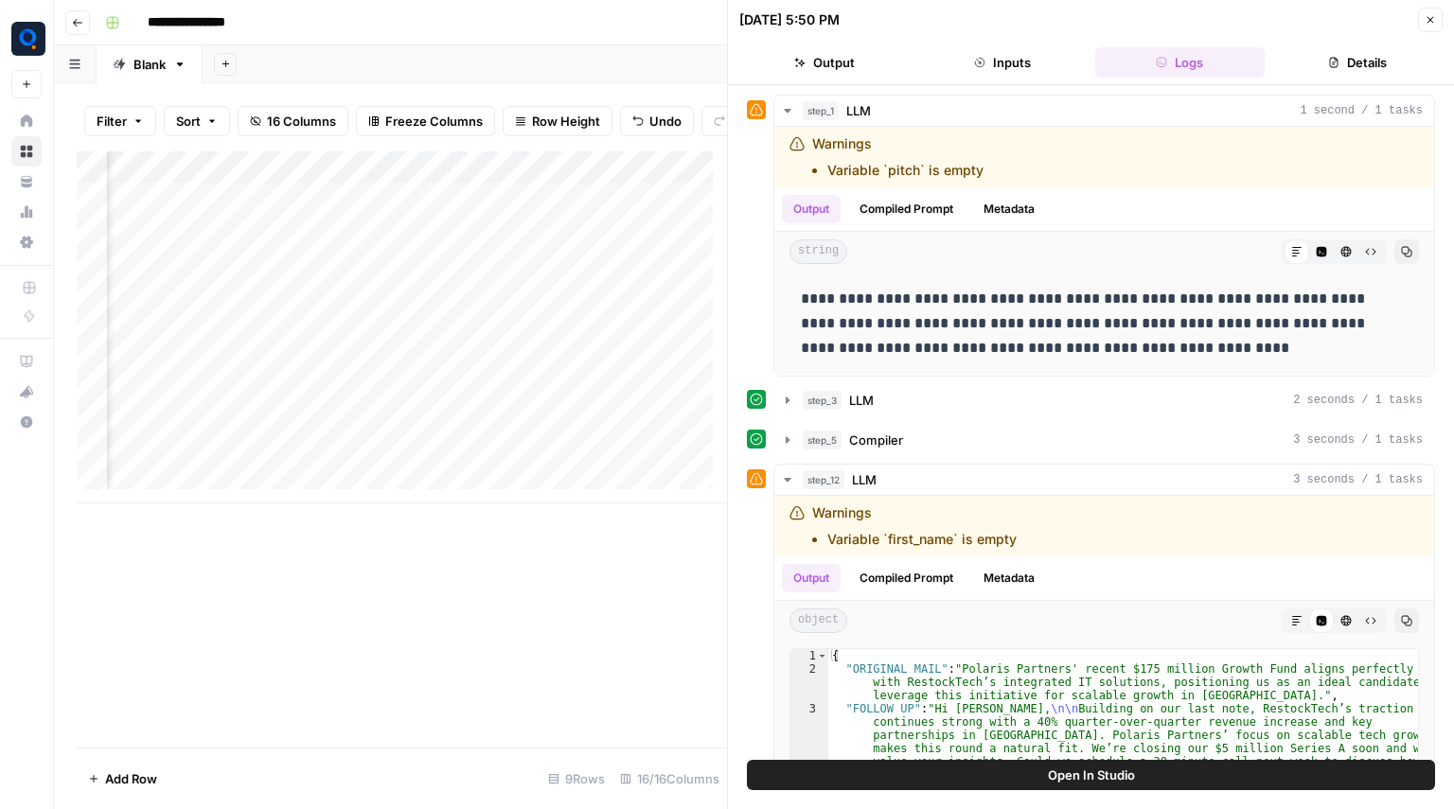
click at [1418, 24] on button "Close" at bounding box center [1430, 20] width 25 height 25
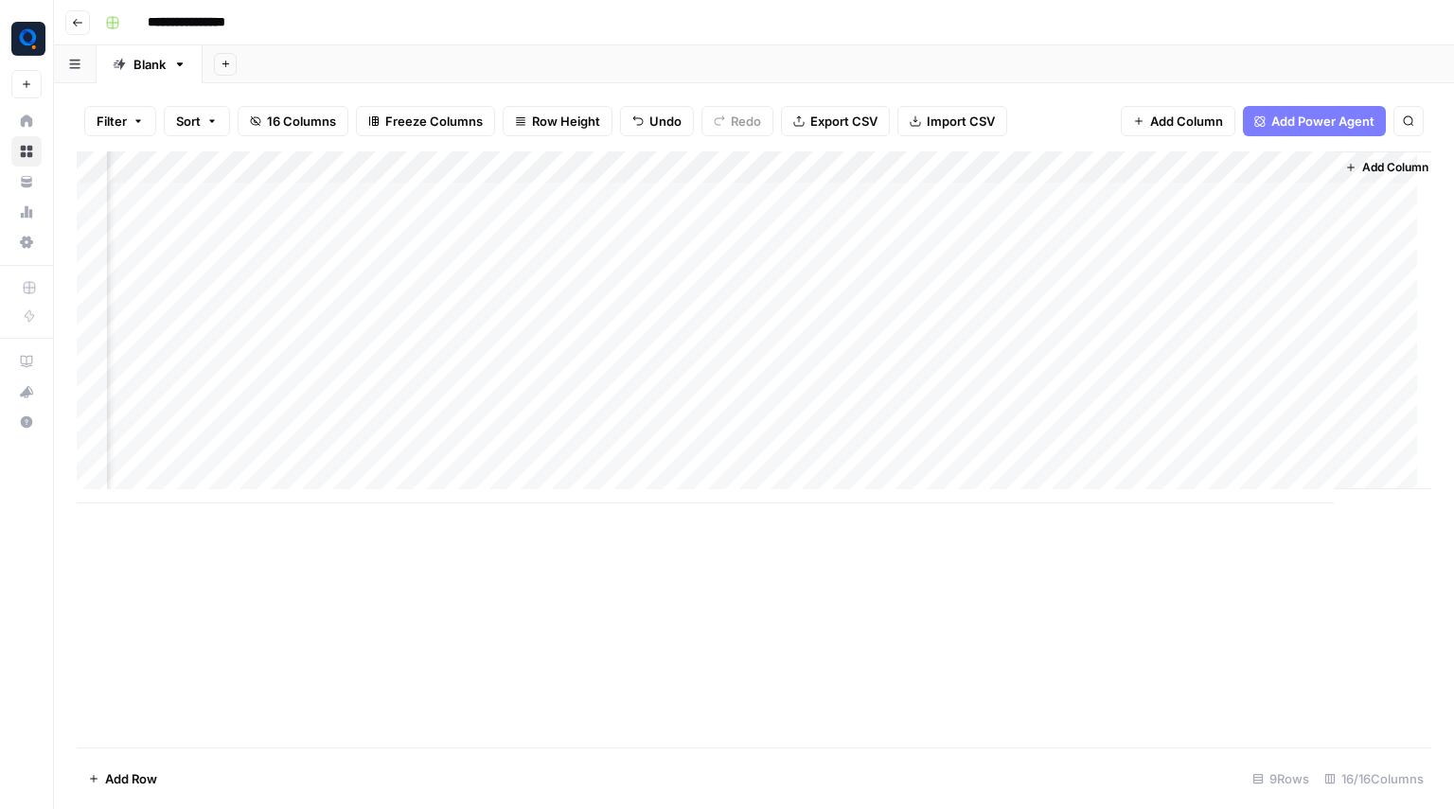
click at [1263, 363] on div "Add Column" at bounding box center [754, 327] width 1355 height 352
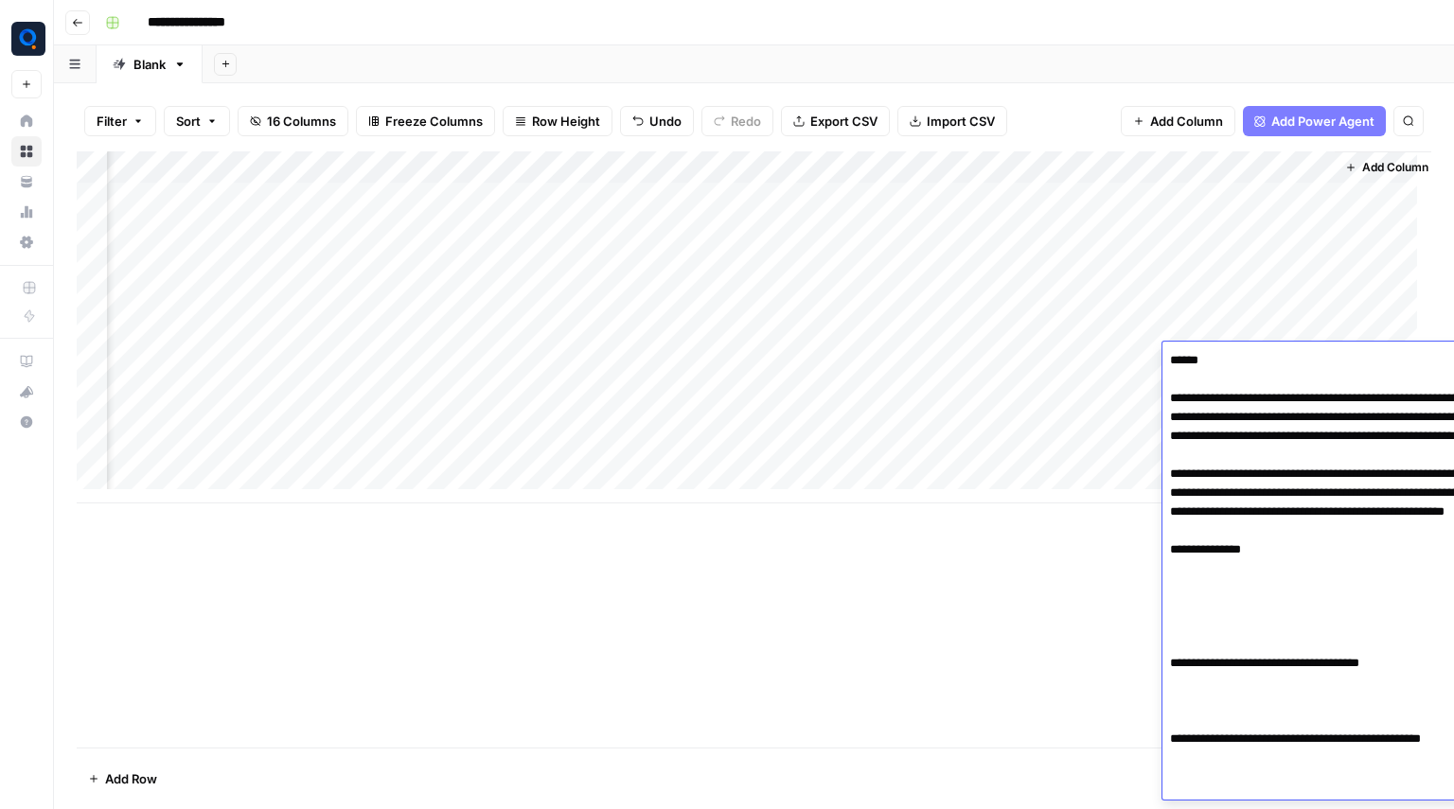
click at [1263, 363] on textarea "**********" at bounding box center [1344, 691] width 364 height 689
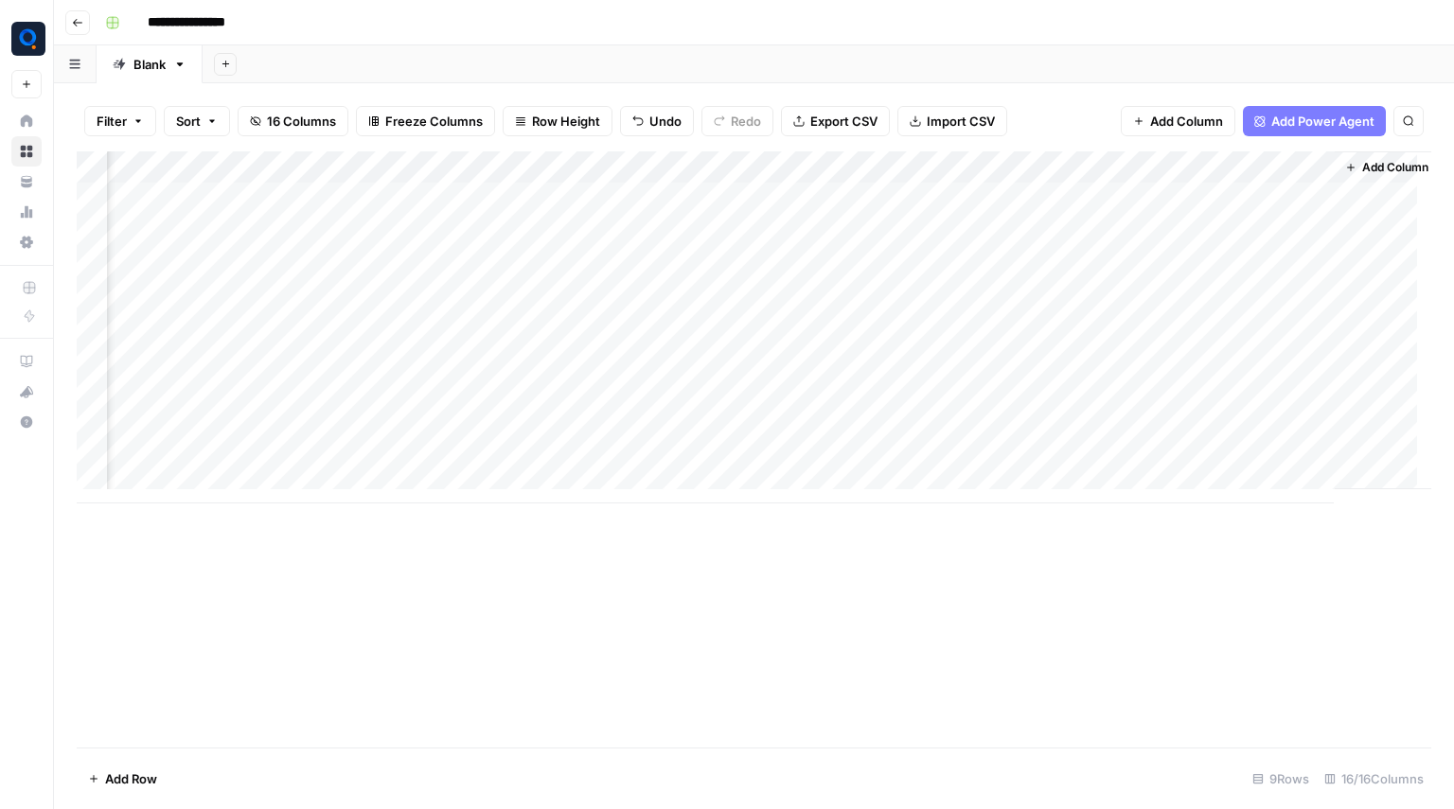
click at [829, 505] on div "Add Column" at bounding box center [754, 449] width 1355 height 596
click at [446, 173] on div "Add Column" at bounding box center [754, 327] width 1355 height 352
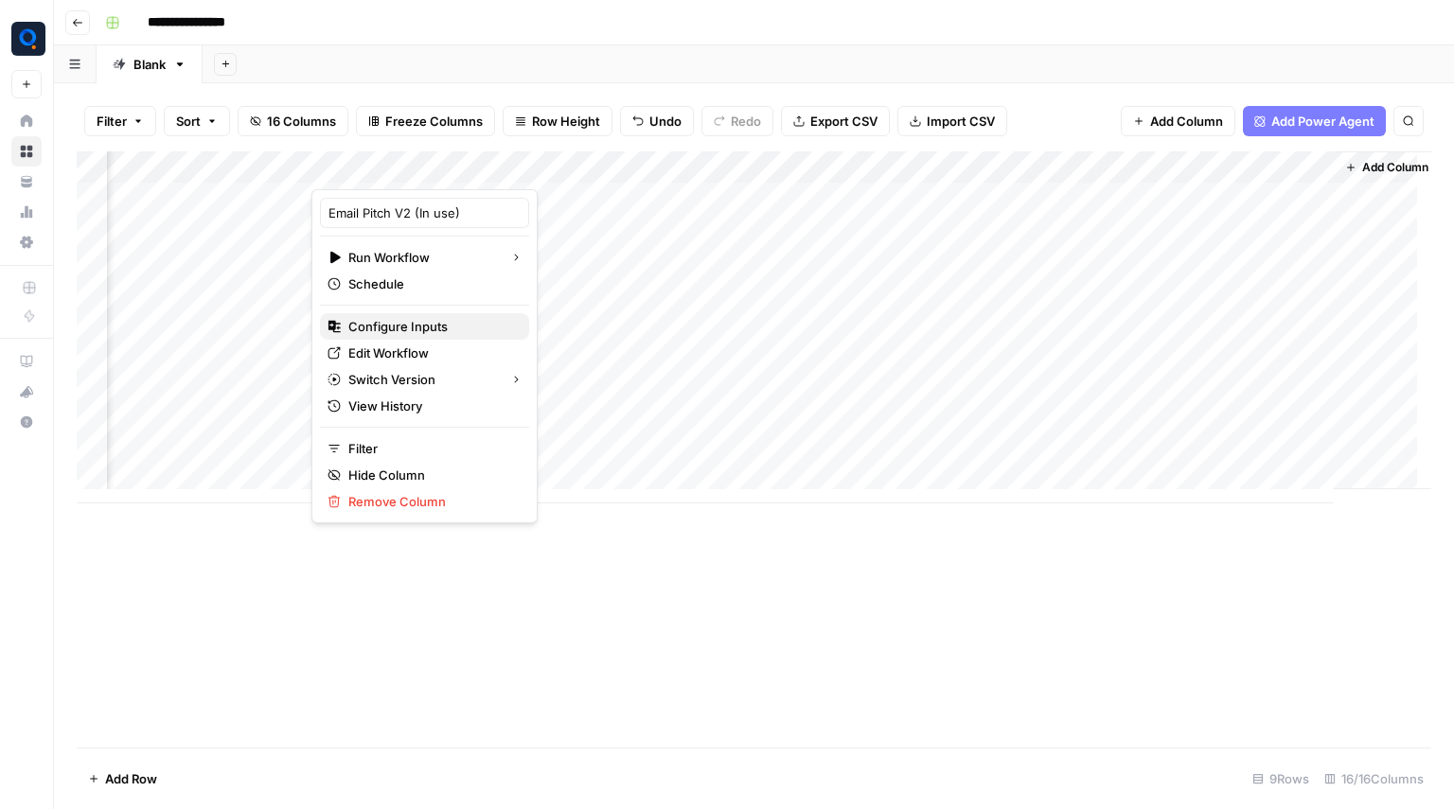
click at [422, 335] on span "Configure Inputs" at bounding box center [431, 326] width 166 height 19
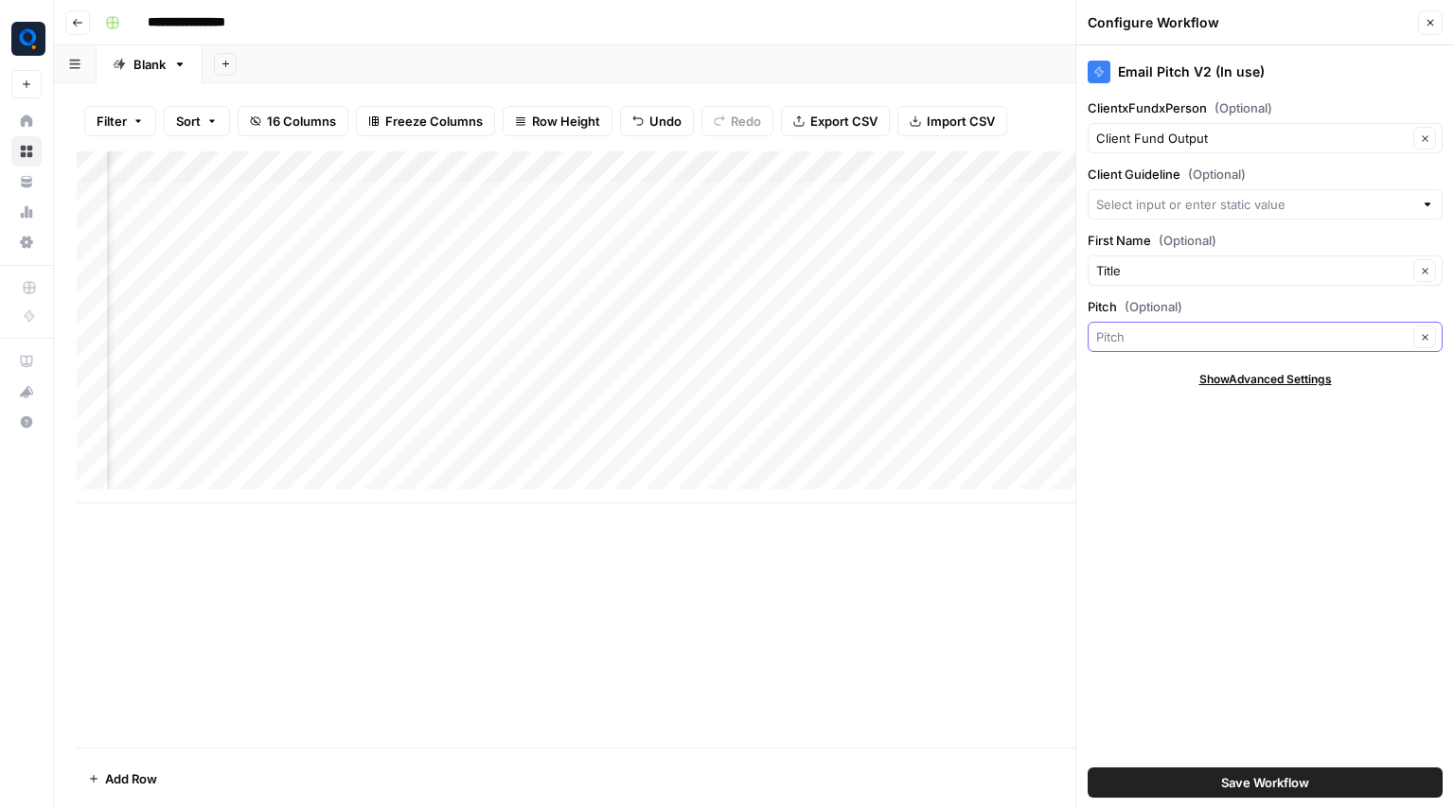
click at [1198, 336] on input "Pitch (Optional)" at bounding box center [1251, 337] width 311 height 19
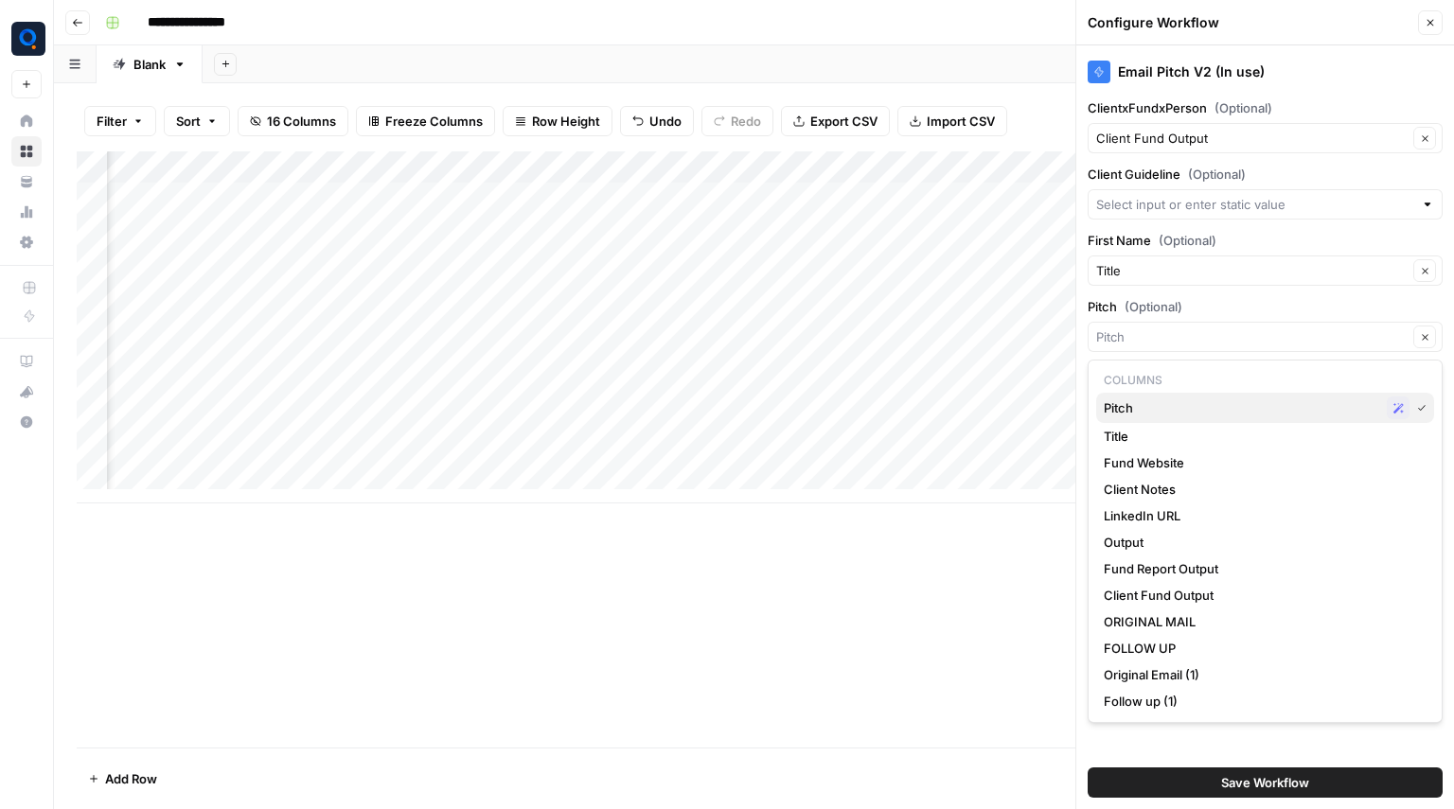
click at [1143, 407] on span "Pitch" at bounding box center [1241, 408] width 275 height 19
type input "Pitch"
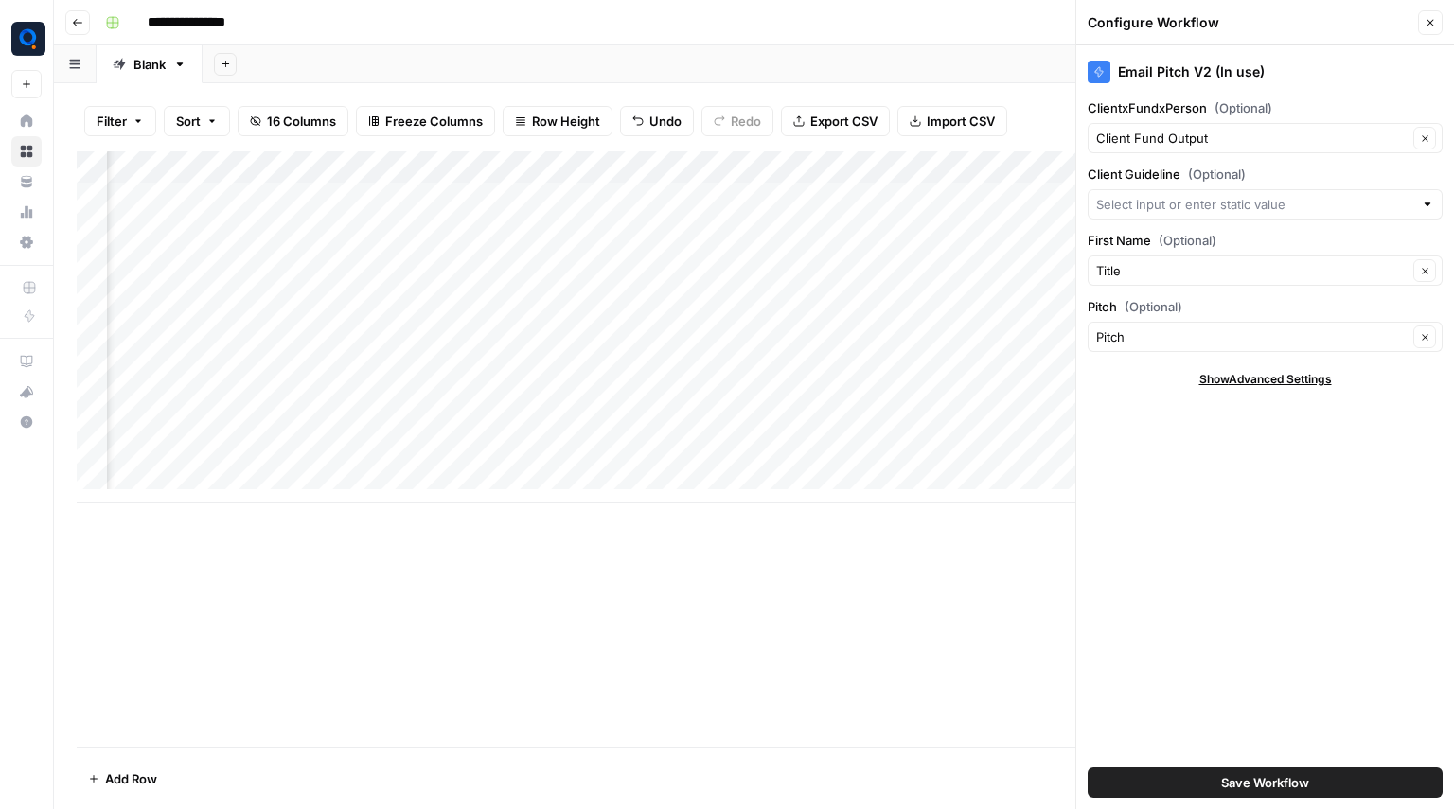
click at [1298, 795] on button "Save Workflow" at bounding box center [1265, 783] width 355 height 30
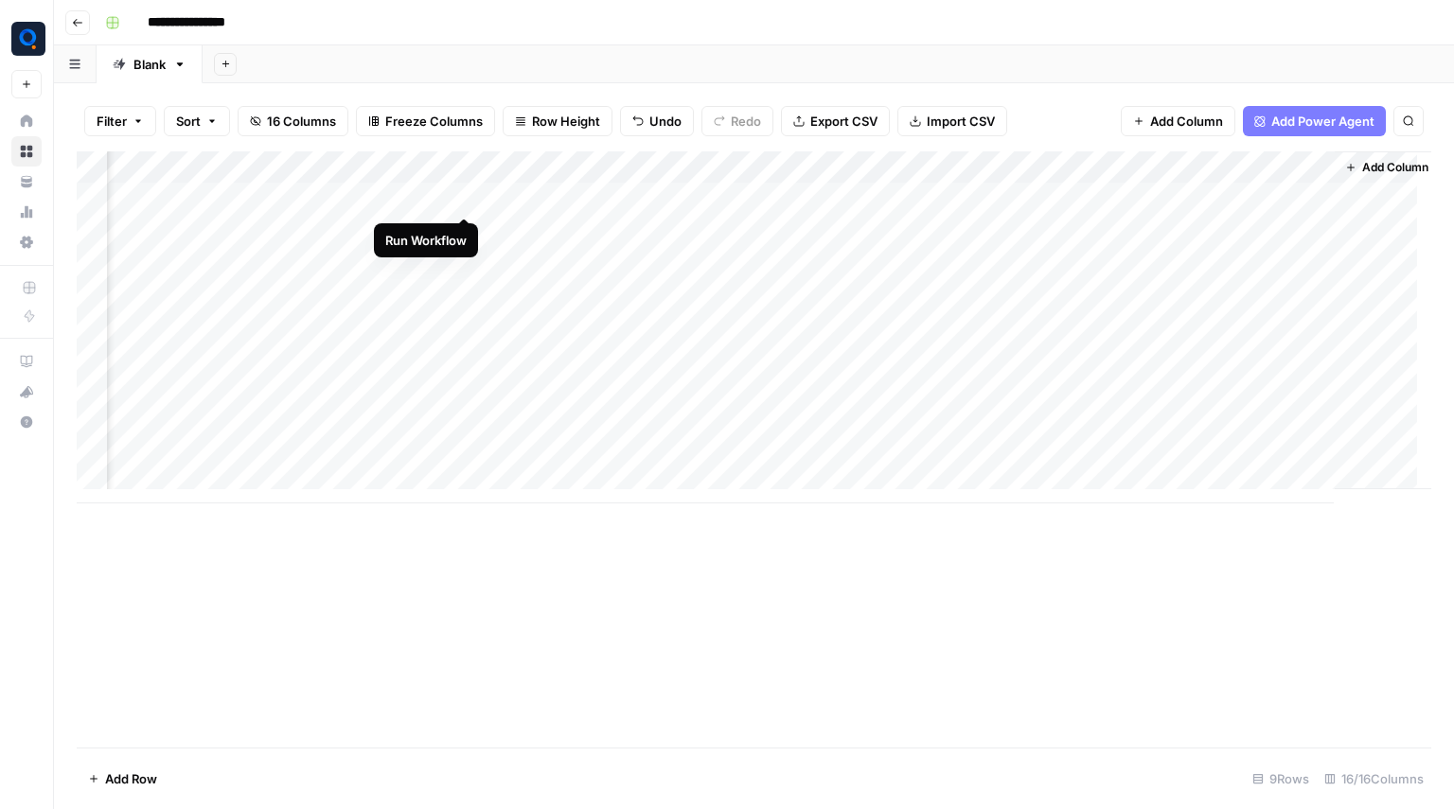
click at [469, 202] on div "Add Column" at bounding box center [754, 327] width 1355 height 352
click at [460, 239] on div "Add Column" at bounding box center [754, 327] width 1355 height 352
click at [460, 261] on div "Add Column" at bounding box center [754, 327] width 1355 height 352
click at [465, 290] on div "Add Column" at bounding box center [754, 327] width 1355 height 352
click at [435, 202] on div "Add Column" at bounding box center [754, 327] width 1355 height 352
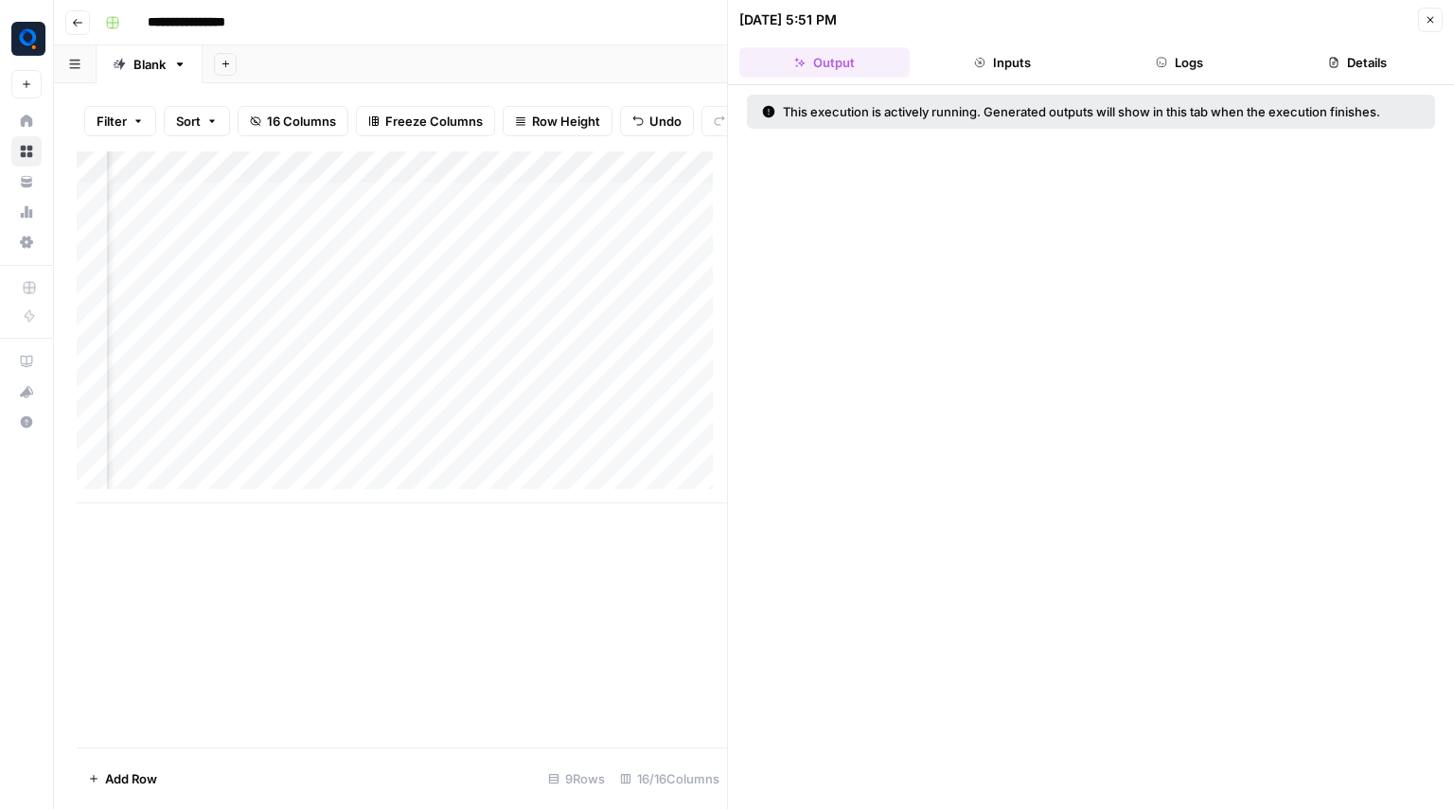
click at [1164, 66] on icon "button" at bounding box center [1162, 62] width 9 height 9
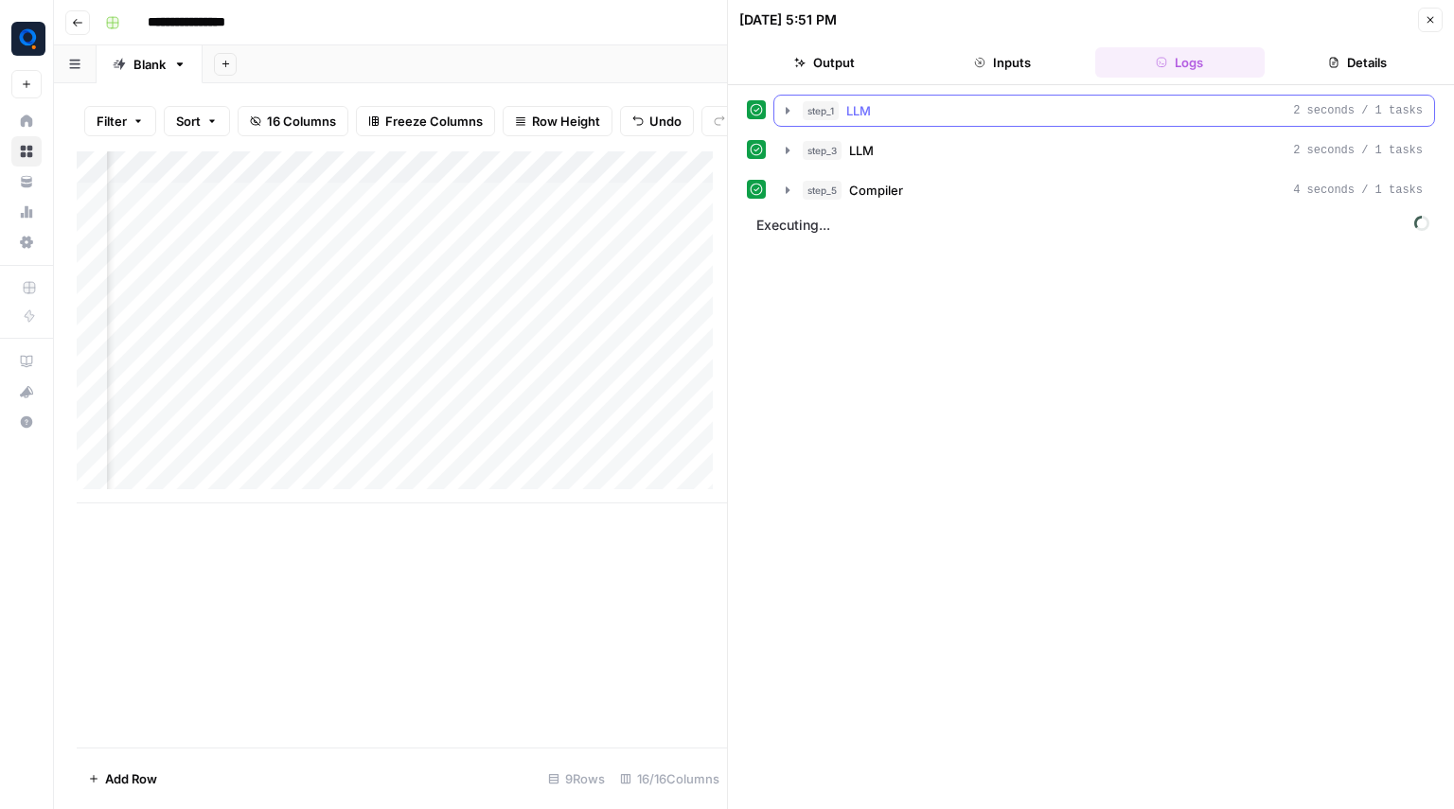
click at [958, 121] on button "step_1 LLM 2 seconds / 1 tasks" at bounding box center [1104, 111] width 660 height 30
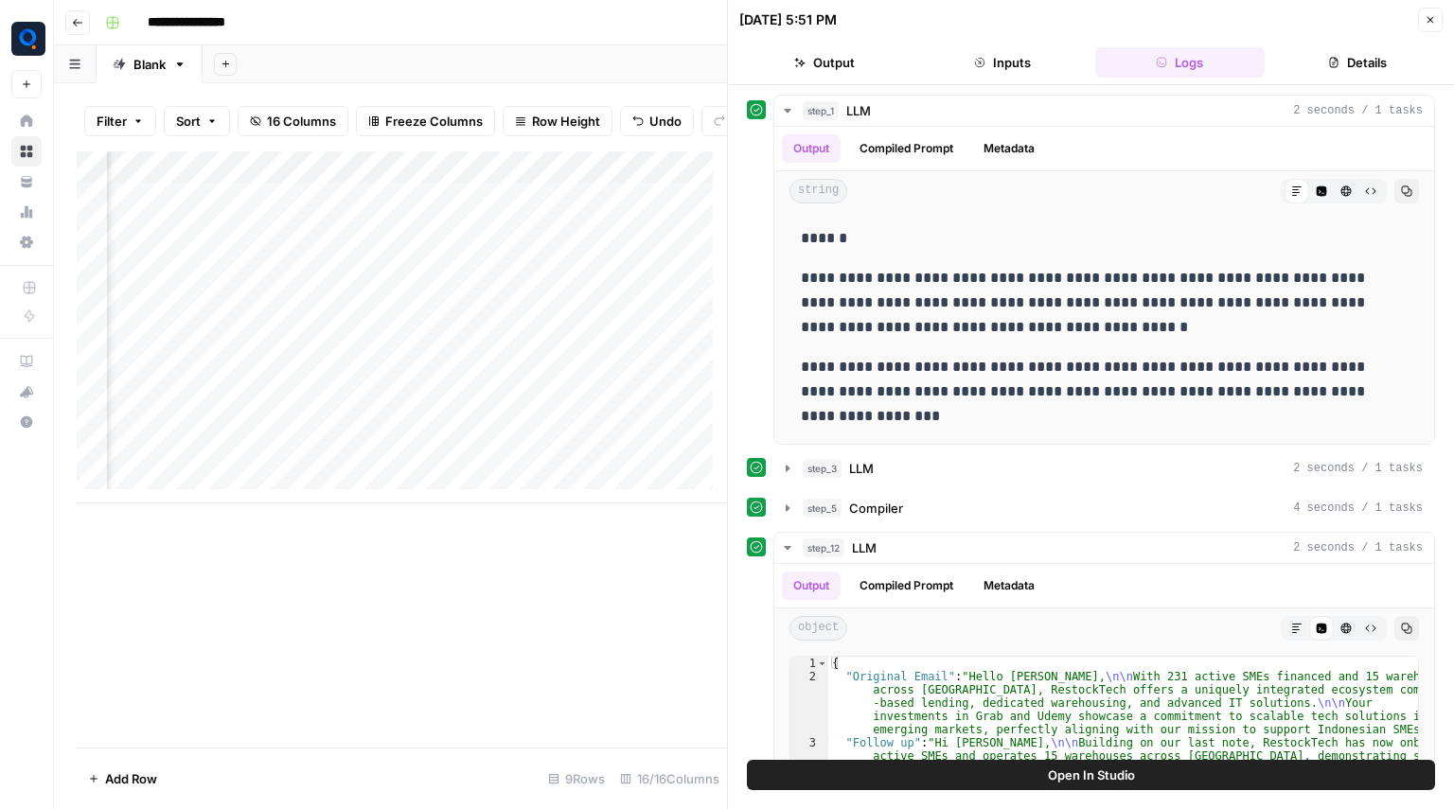
click at [1430, 32] on header "08/14/25 at 5:51 PM Close Output Inputs Logs Details" at bounding box center [1091, 42] width 726 height 85
click at [1435, 30] on button "Close" at bounding box center [1430, 20] width 25 height 25
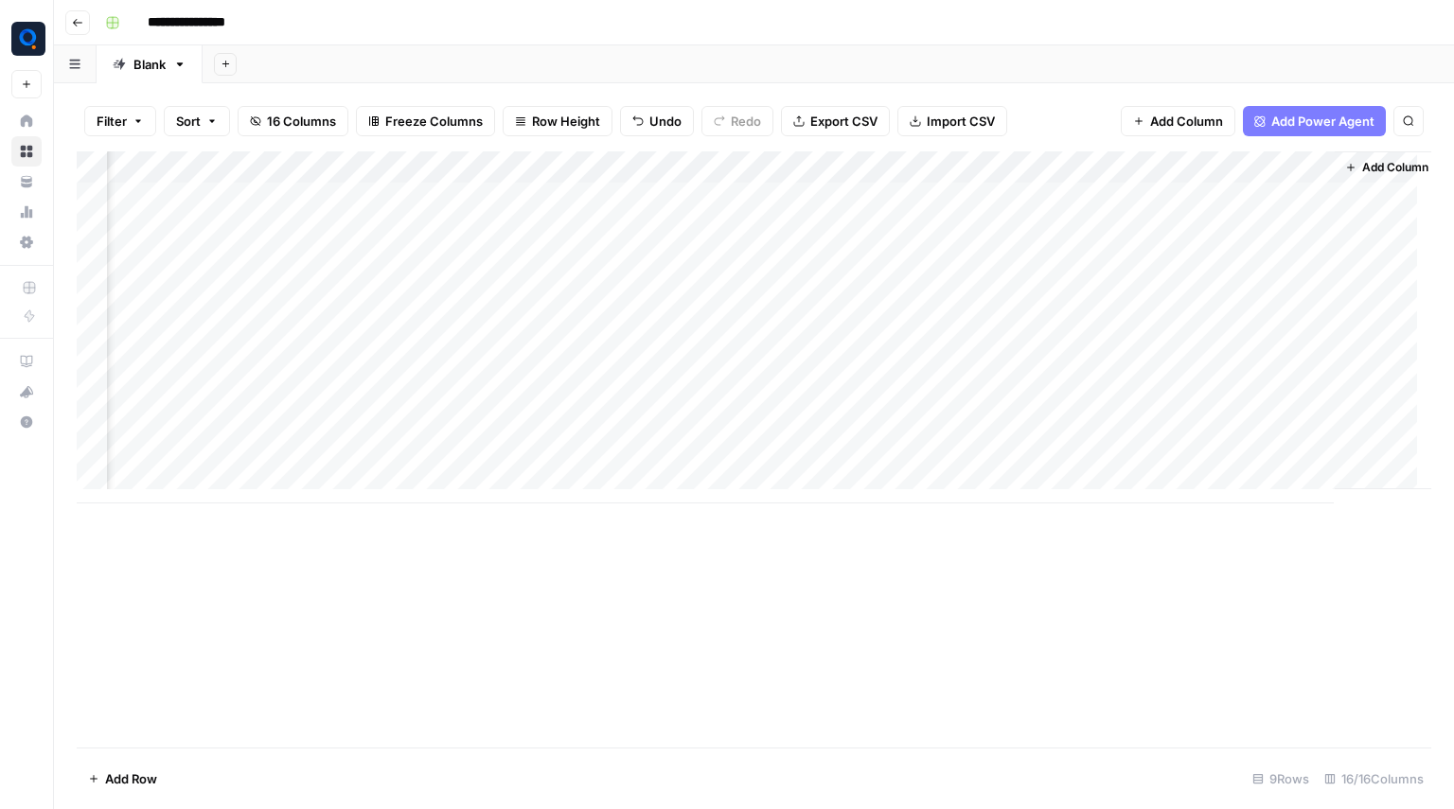
click at [593, 240] on div "Add Column" at bounding box center [754, 327] width 1355 height 352
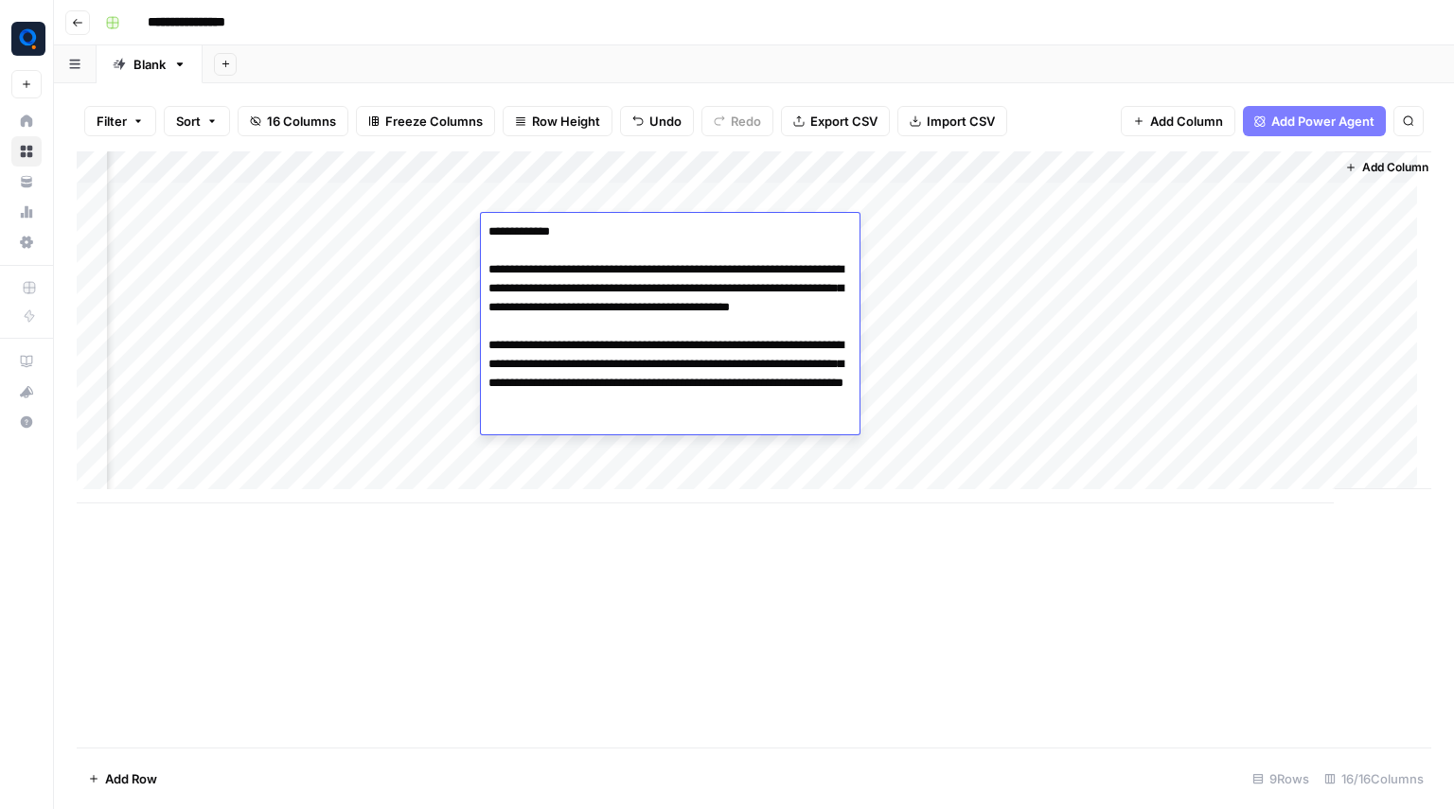
click at [669, 355] on textarea "**********" at bounding box center [670, 327] width 379 height 216
click at [602, 307] on textarea "**********" at bounding box center [670, 327] width 379 height 216
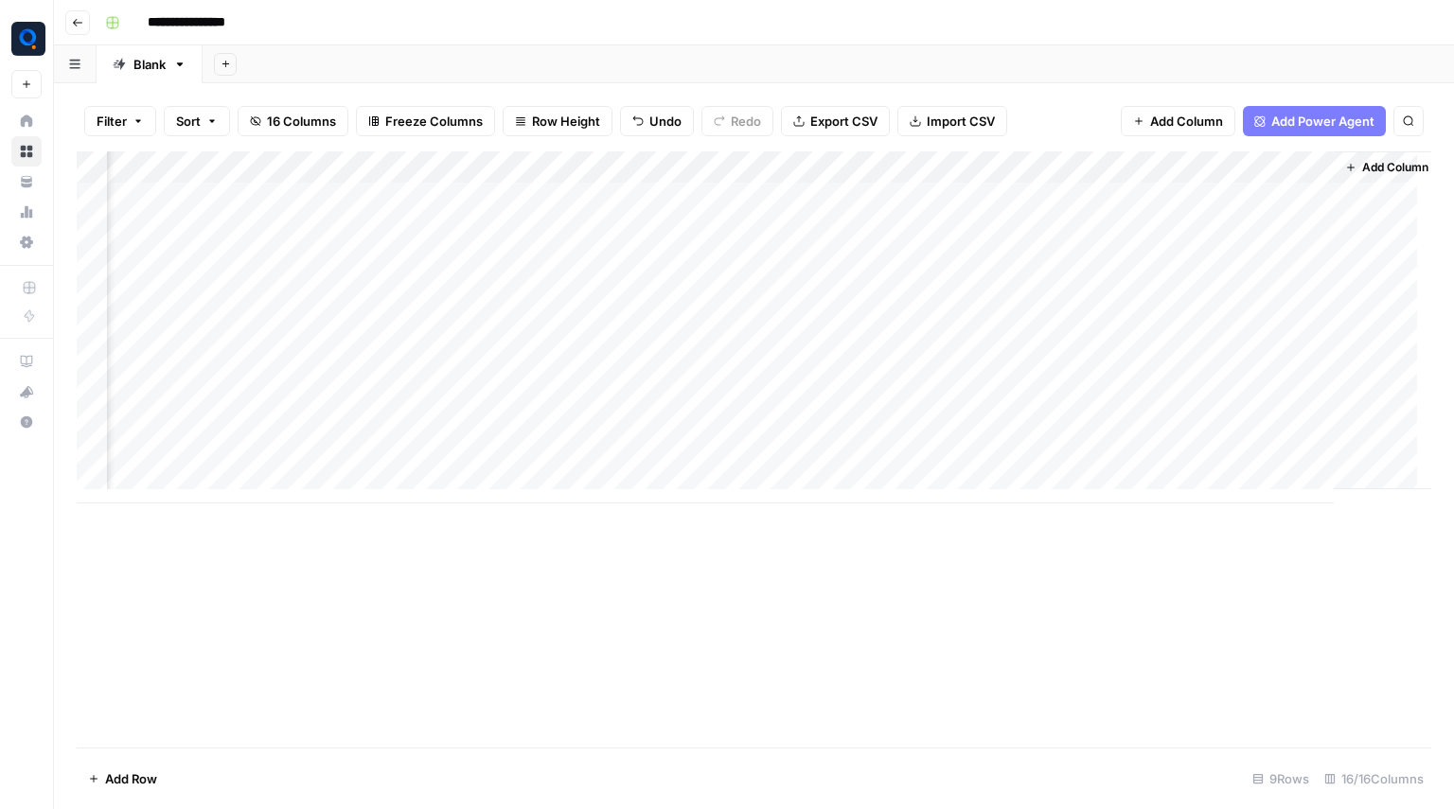
click at [775, 752] on footer "Add Row 9 Rows 16/16 Columns" at bounding box center [754, 779] width 1355 height 62
click at [558, 309] on div "Add Column" at bounding box center [754, 327] width 1355 height 352
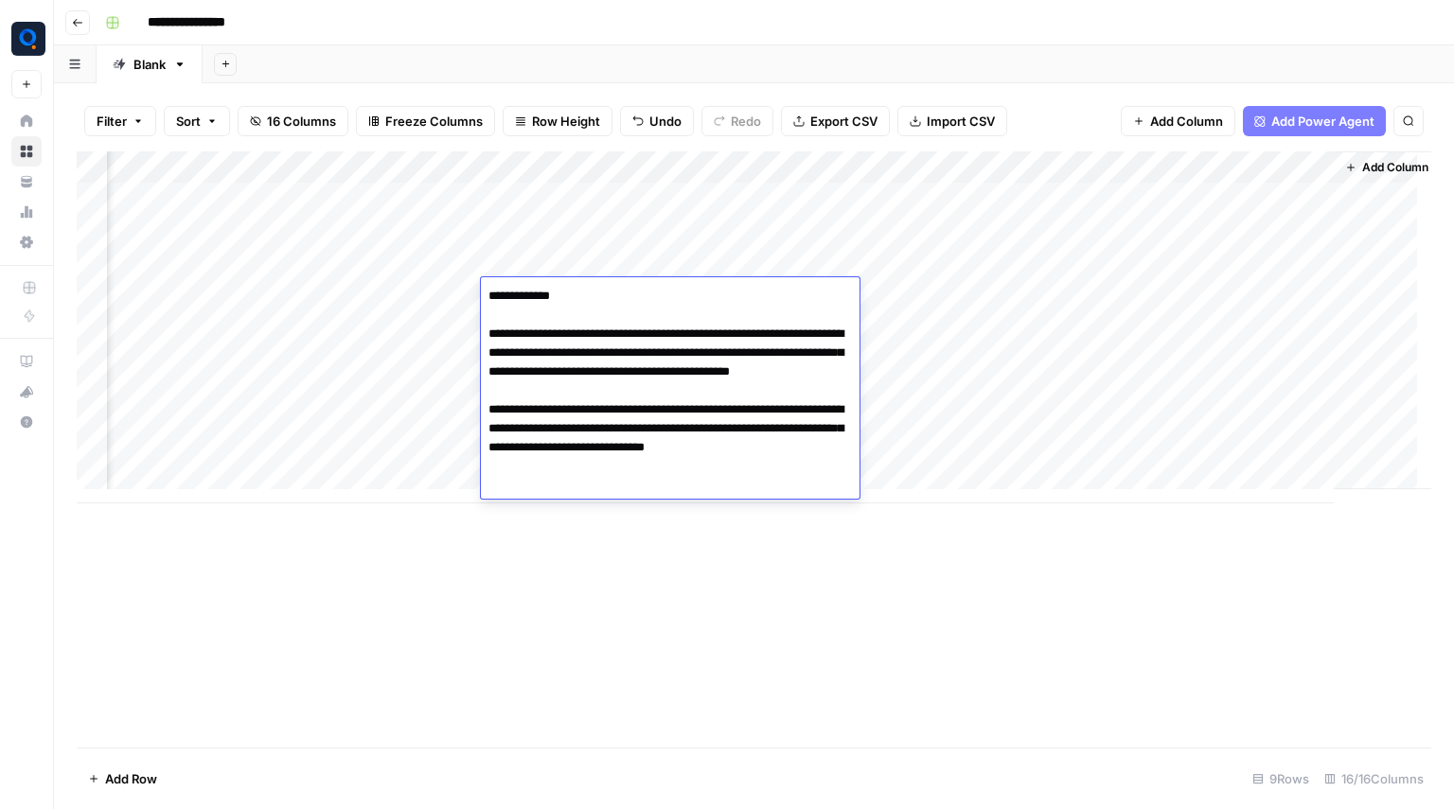
click at [558, 309] on textarea "**********" at bounding box center [670, 391] width 379 height 216
click at [595, 544] on div "Add Column" at bounding box center [754, 449] width 1355 height 596
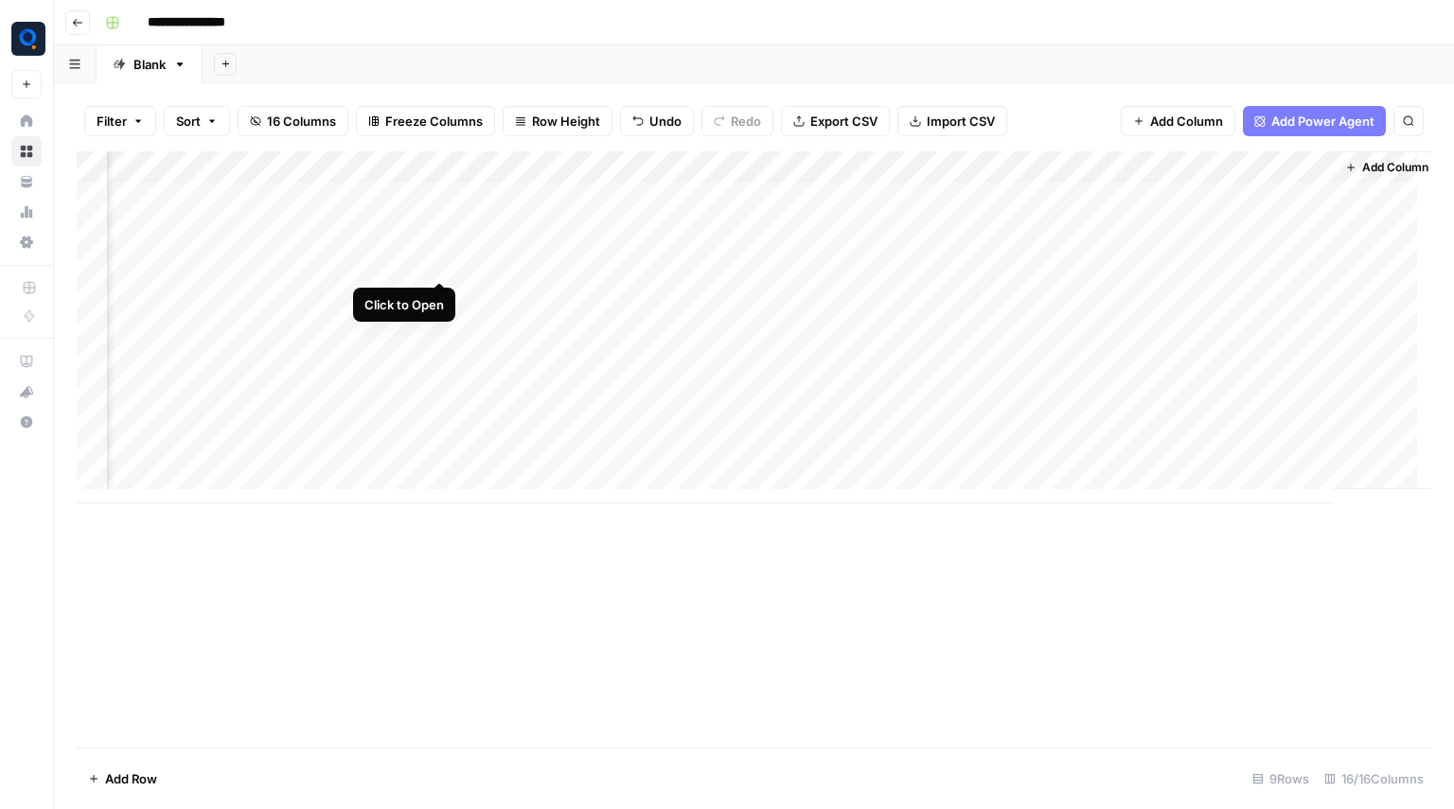
click at [442, 257] on div "Add Column" at bounding box center [754, 327] width 1355 height 352
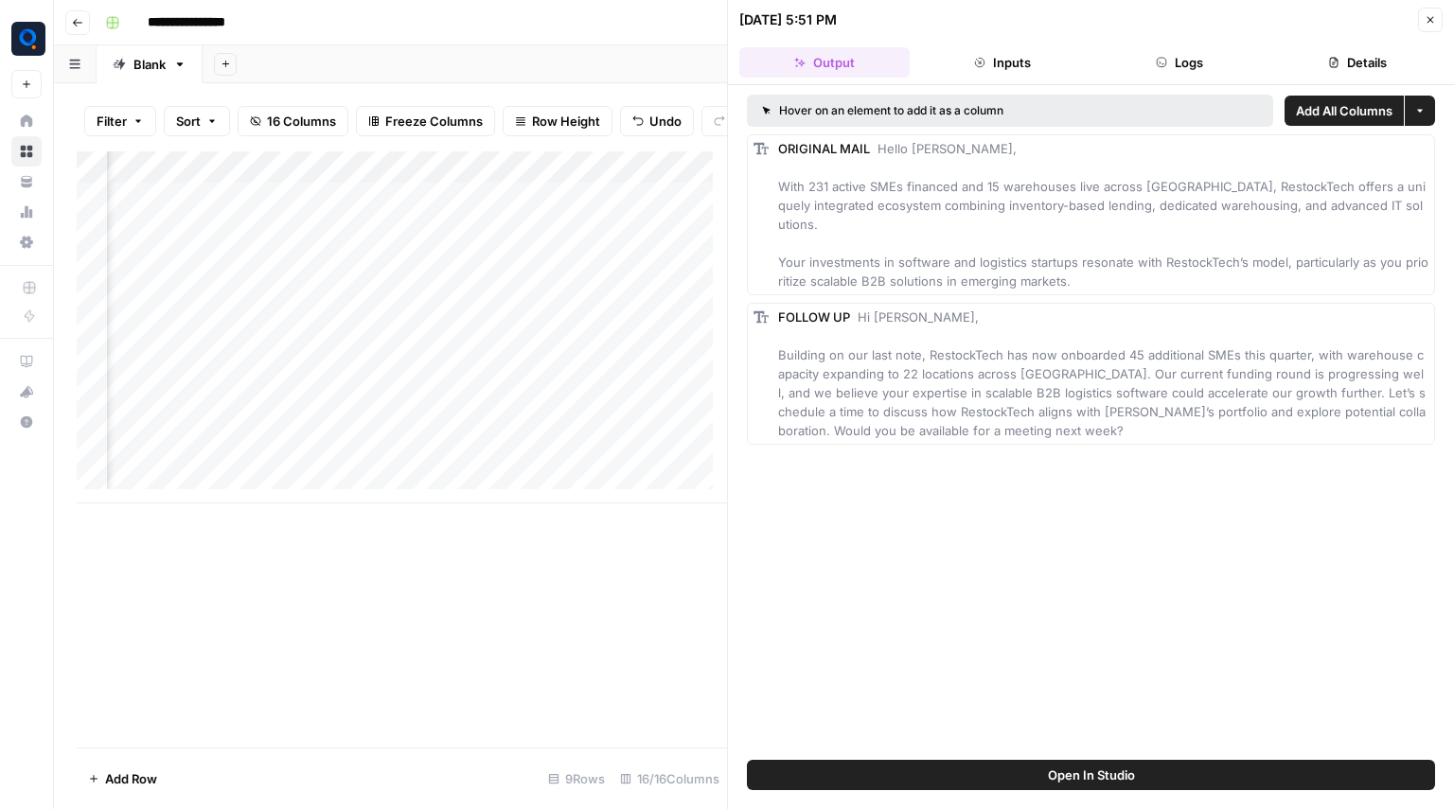
click at [1143, 56] on button "Logs" at bounding box center [1180, 62] width 170 height 30
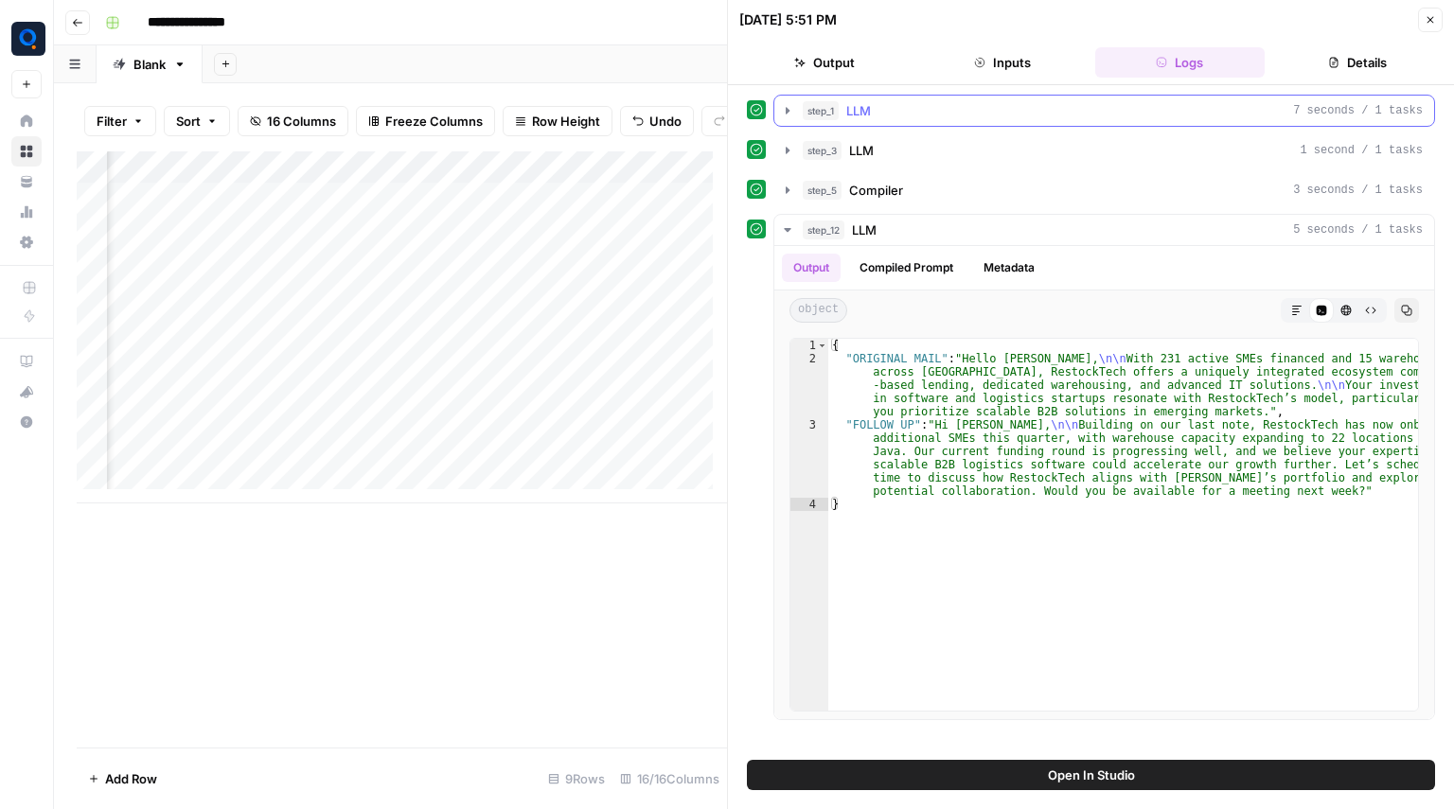
click at [862, 96] on button "step_1 LLM 7 seconds / 1 tasks" at bounding box center [1104, 111] width 660 height 30
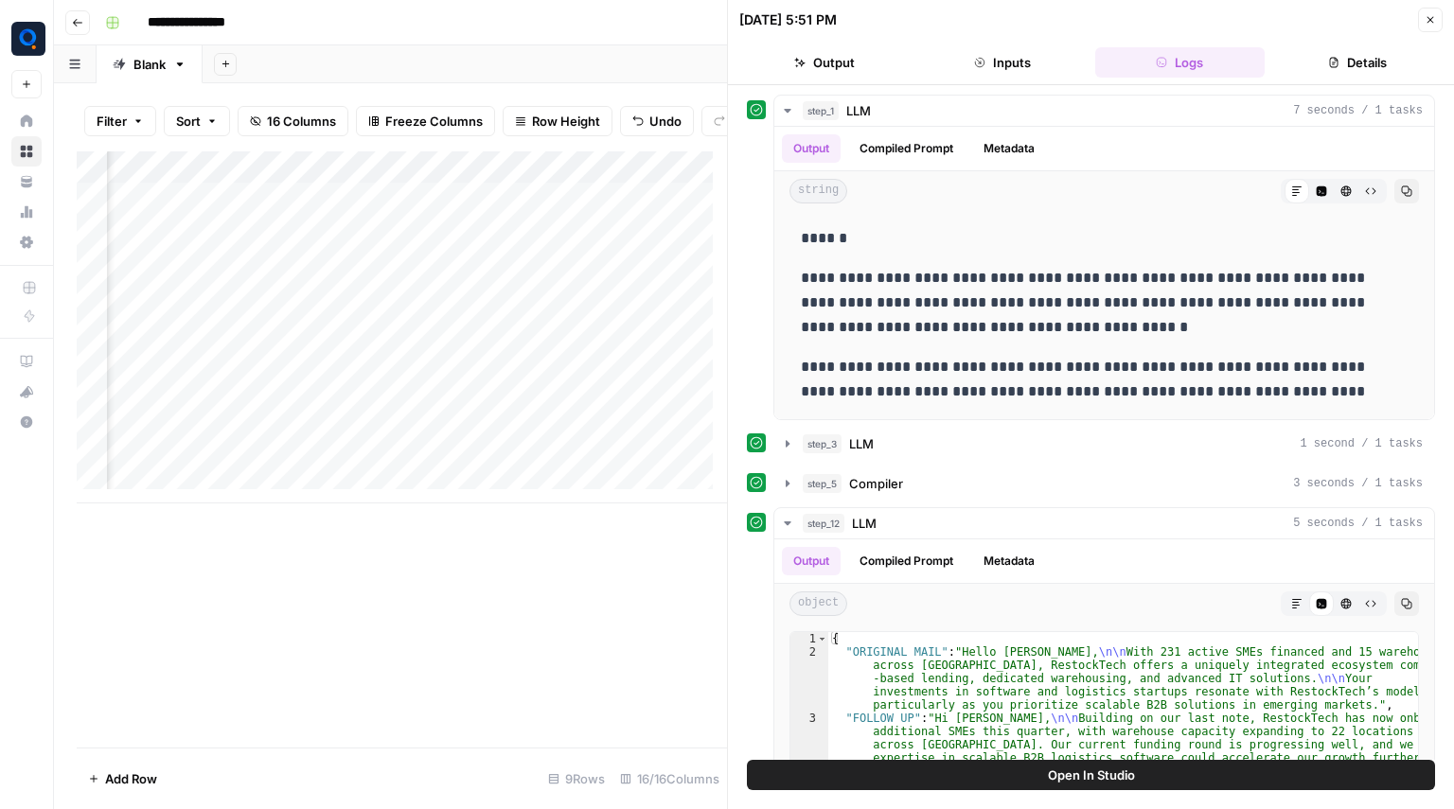
click at [1428, 30] on button "Close" at bounding box center [1430, 20] width 25 height 25
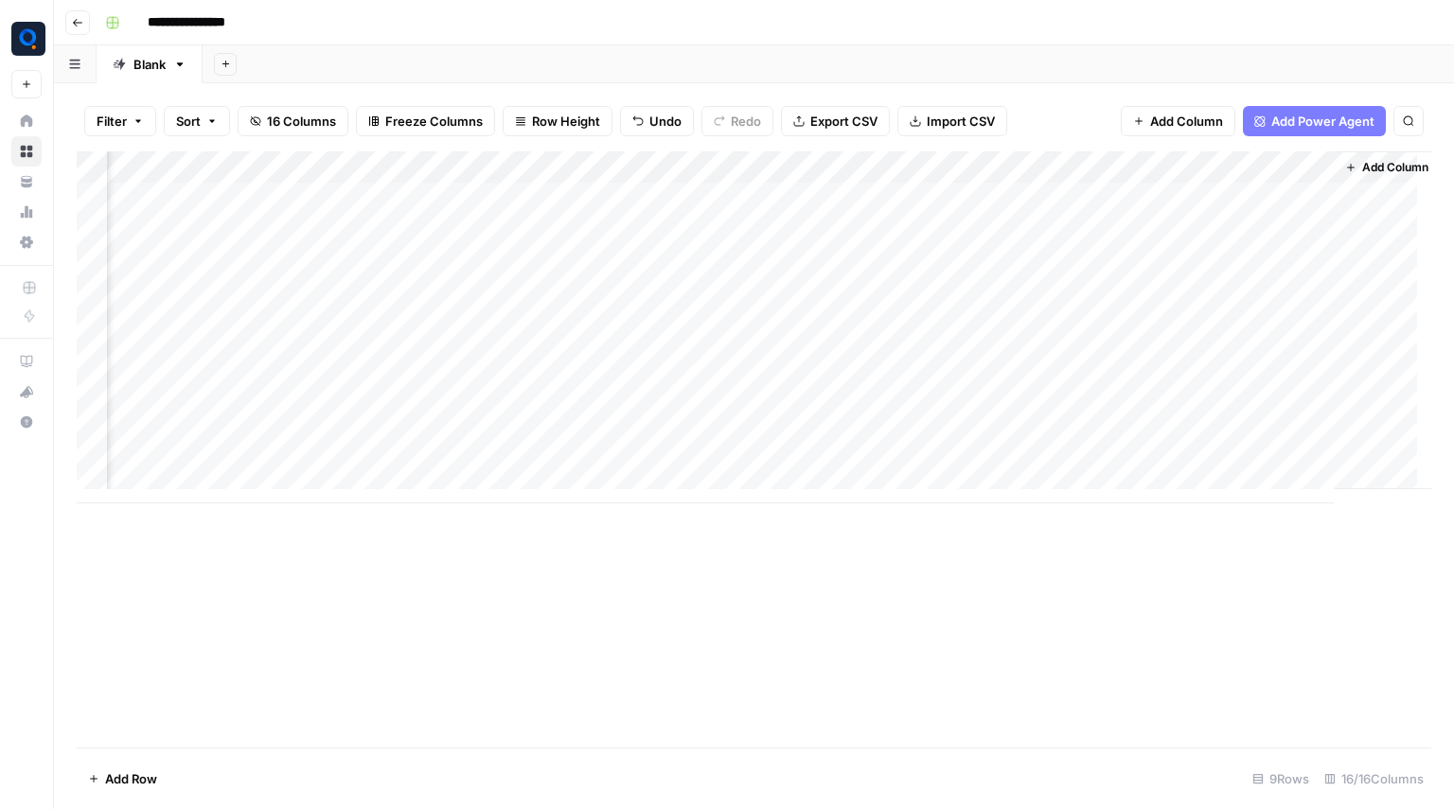
click at [526, 235] on div "Add Column" at bounding box center [754, 327] width 1355 height 352
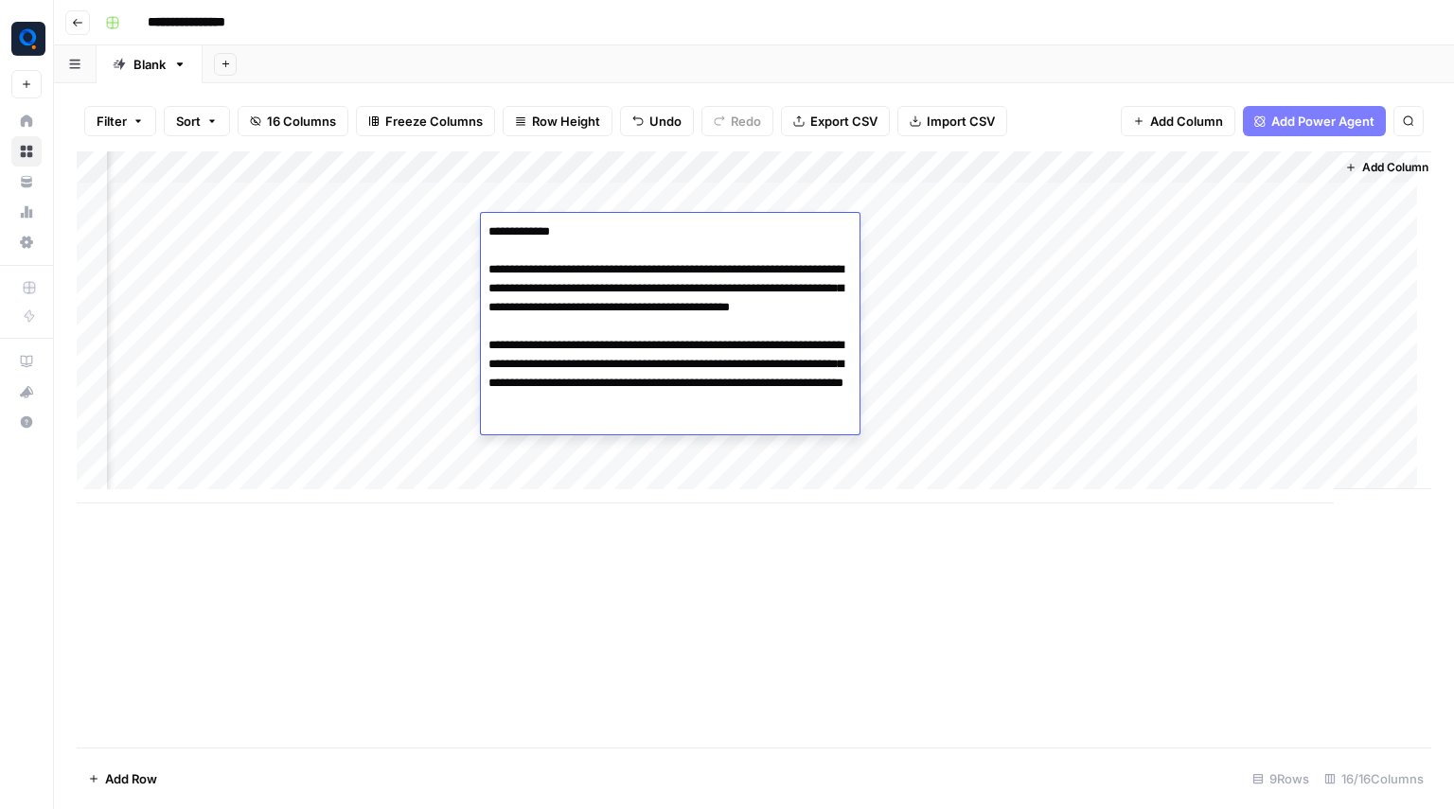
click at [601, 397] on textarea "**********" at bounding box center [670, 327] width 379 height 216
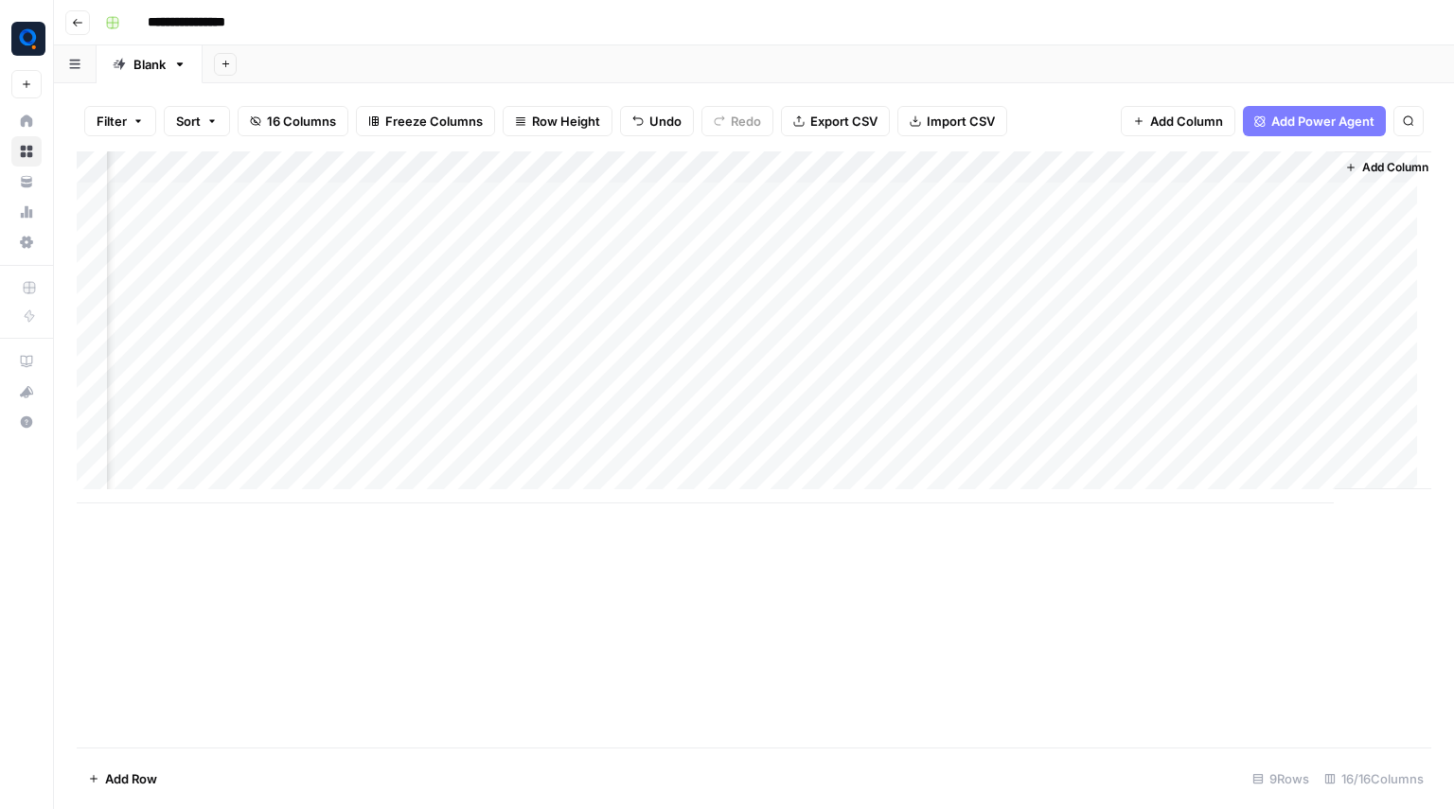
click at [769, 619] on div "Add Column" at bounding box center [754, 449] width 1355 height 596
click at [437, 168] on div "Add Column" at bounding box center [754, 327] width 1355 height 352
click at [425, 586] on div "Add Column" at bounding box center [754, 449] width 1355 height 596
click at [467, 198] on div "Add Column" at bounding box center [754, 327] width 1355 height 352
click at [463, 232] on div "Add Column" at bounding box center [754, 327] width 1355 height 352
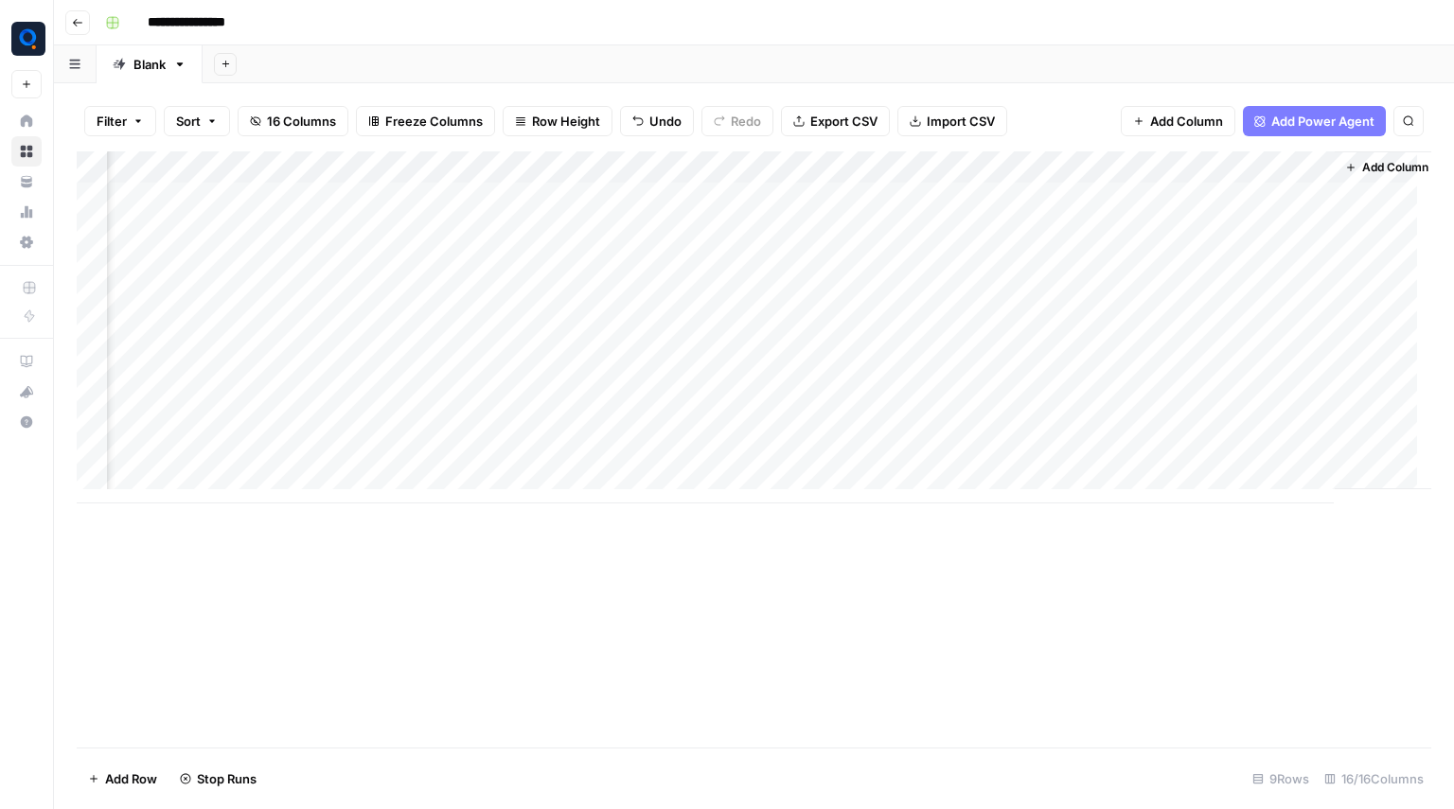
click at [464, 258] on div "Add Column" at bounding box center [754, 327] width 1355 height 352
click at [466, 296] on div "Add Column" at bounding box center [754, 327] width 1355 height 352
click at [466, 315] on div "Add Column" at bounding box center [754, 327] width 1355 height 352
click at [437, 198] on div "Add Column" at bounding box center [754, 327] width 1355 height 352
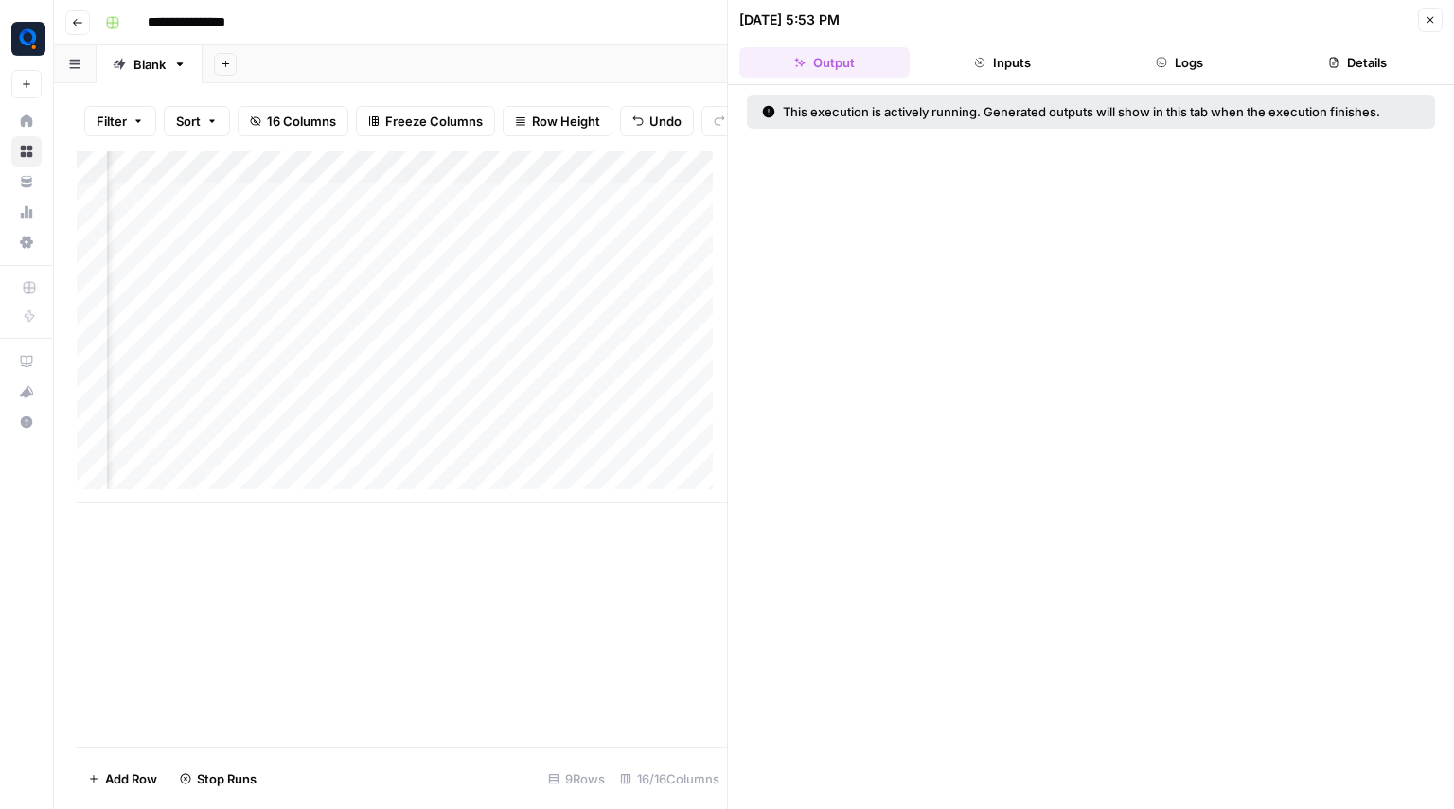
click at [1148, 54] on button "Logs" at bounding box center [1180, 62] width 170 height 30
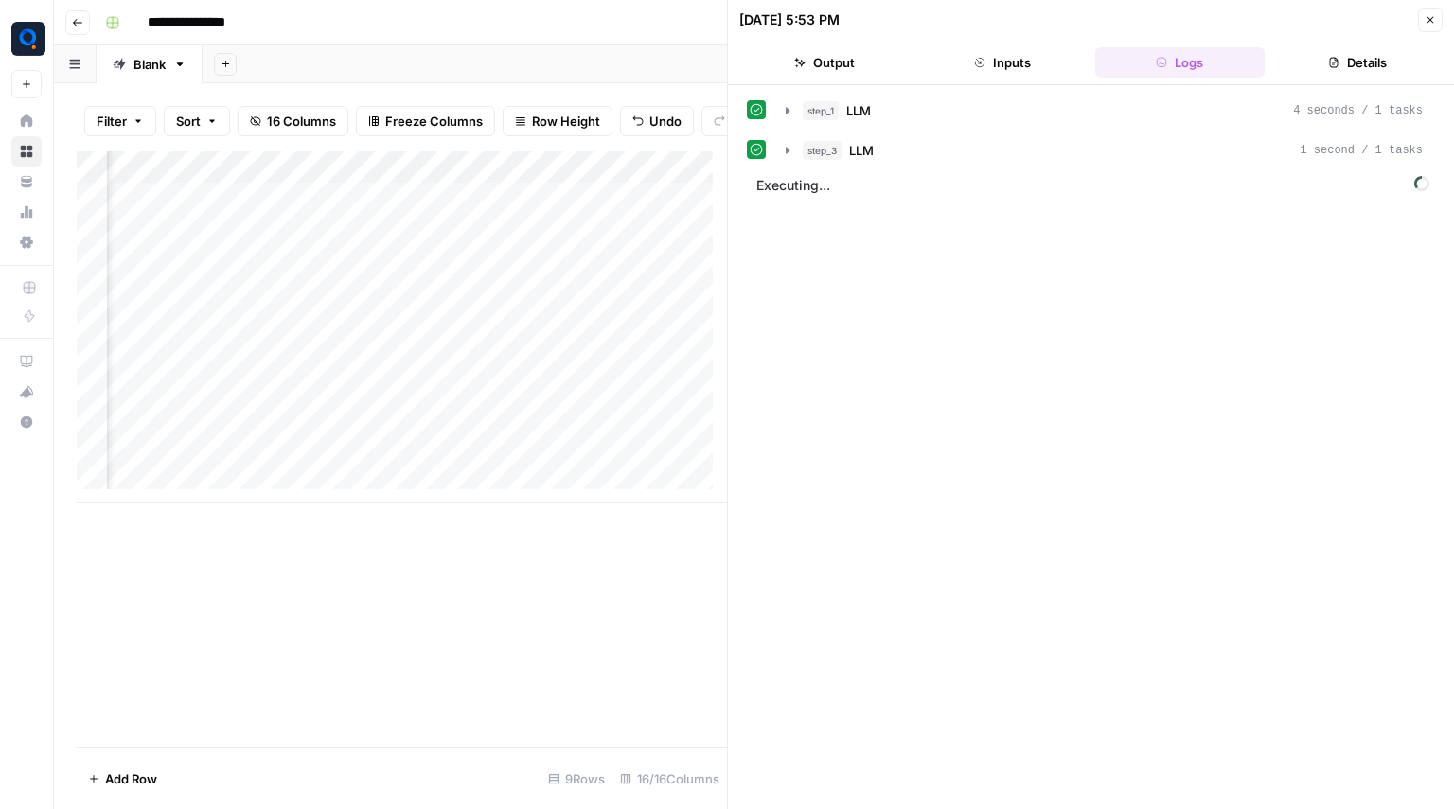
click at [930, 85] on div "step_1 LLM 4 seconds / 1 tasks step_3 LLM 1 second / 1 tasks Executing..." at bounding box center [1091, 447] width 726 height 724
click at [907, 102] on div "step_1 LLM 4 seconds / 1 tasks" at bounding box center [1113, 110] width 620 height 19
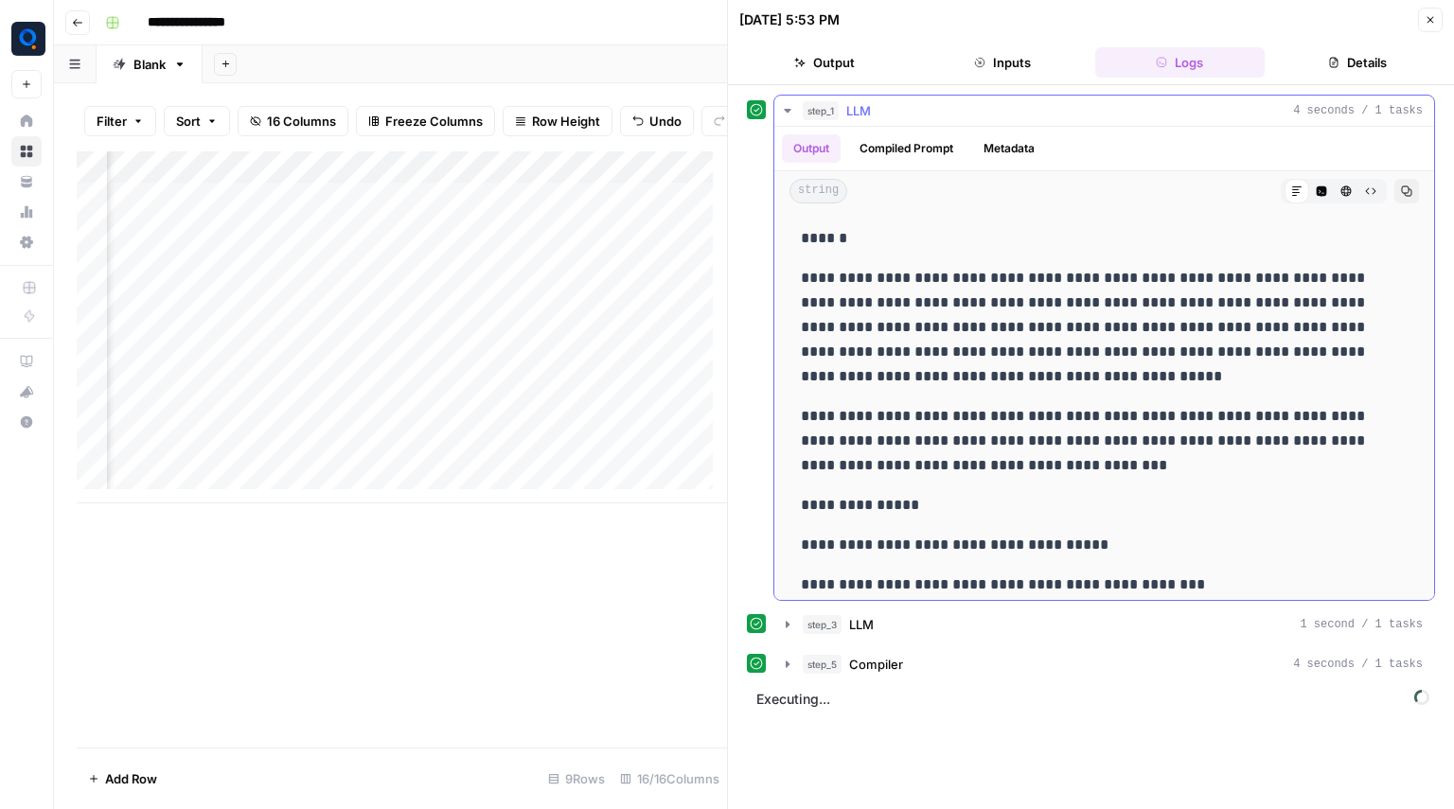
scroll to position [156, 0]
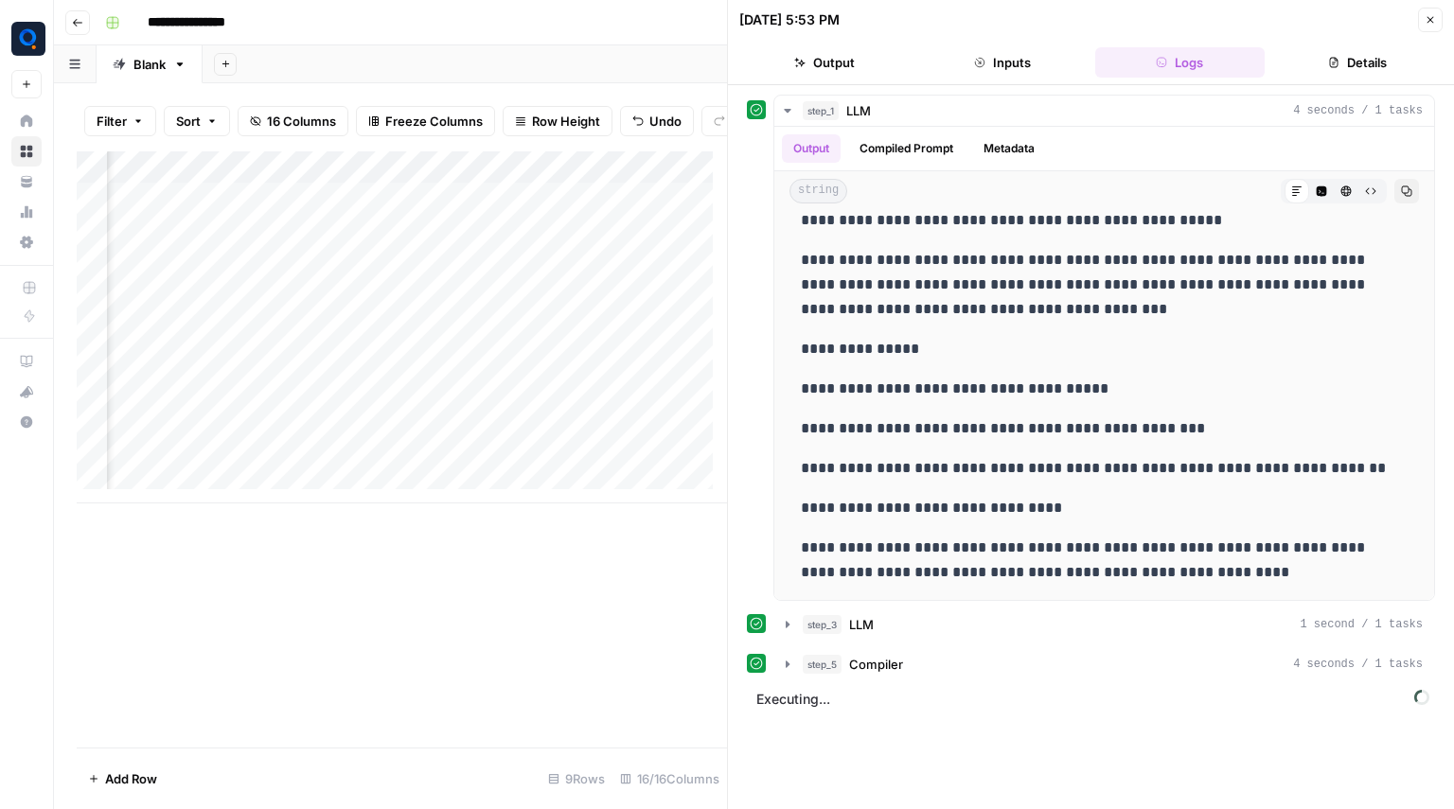
click at [1431, 16] on icon "button" at bounding box center [1430, 19] width 11 height 11
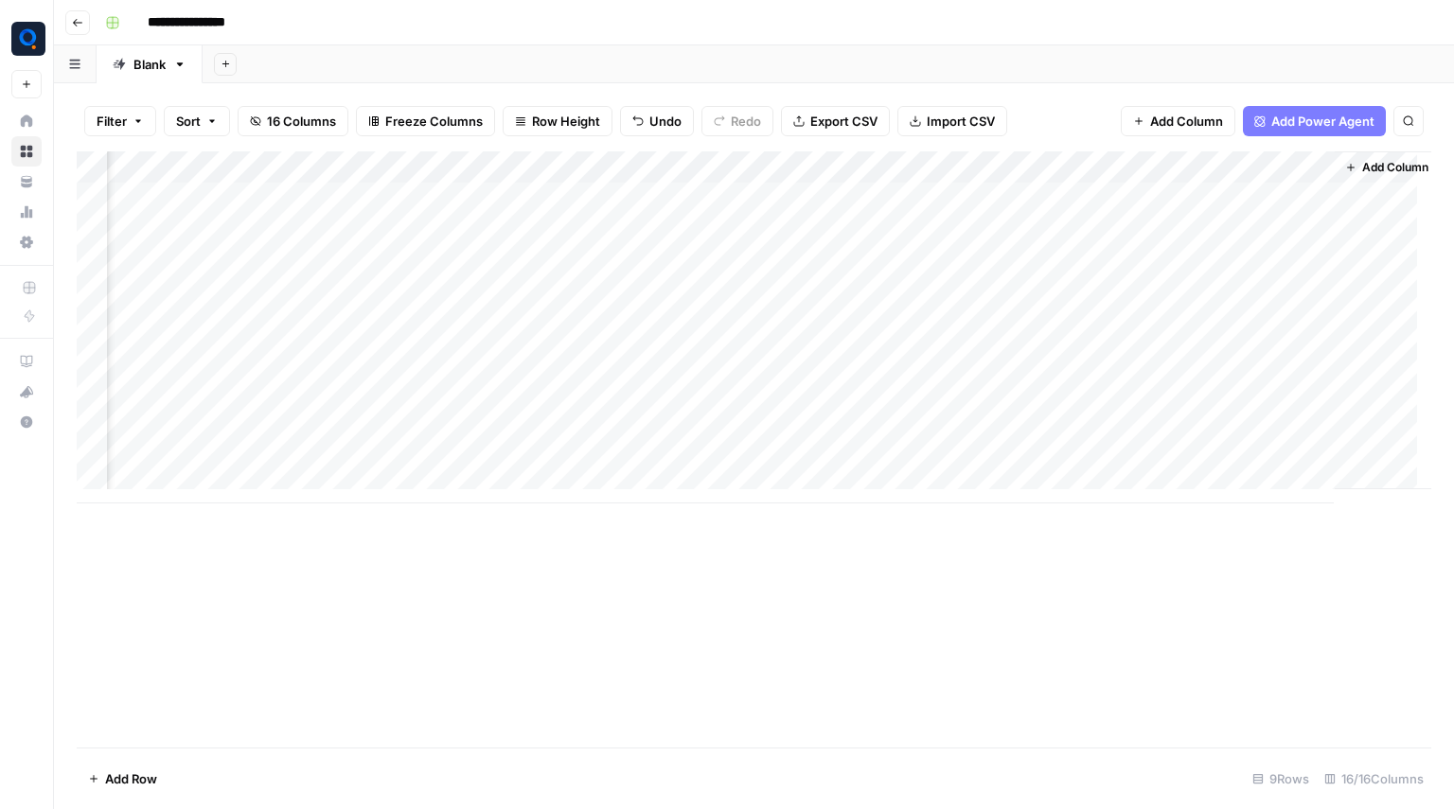
click at [923, 197] on div "Add Column" at bounding box center [754, 327] width 1355 height 352
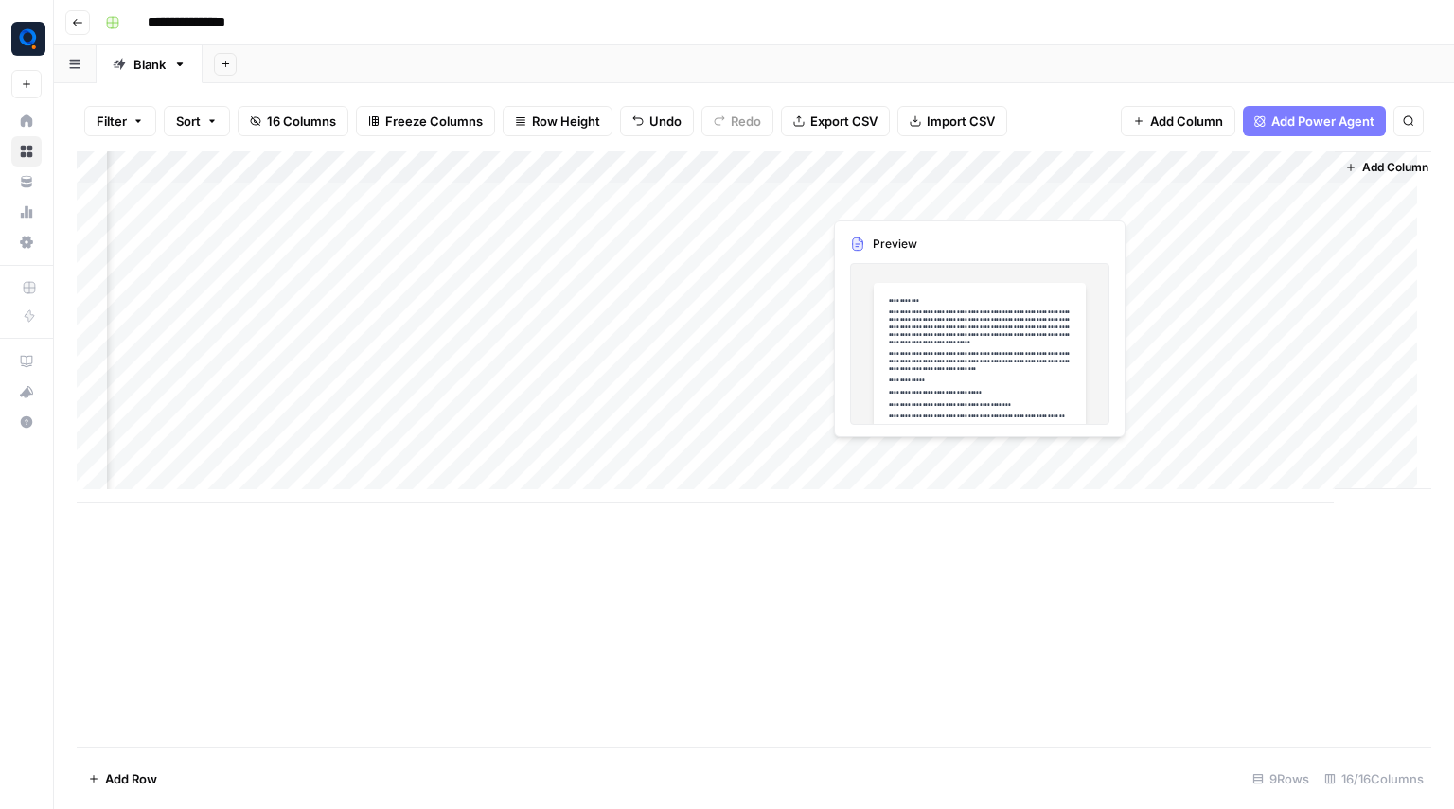
click at [923, 197] on div "Add Column" at bounding box center [754, 327] width 1355 height 352
click at [923, 197] on div at bounding box center [908, 198] width 173 height 35
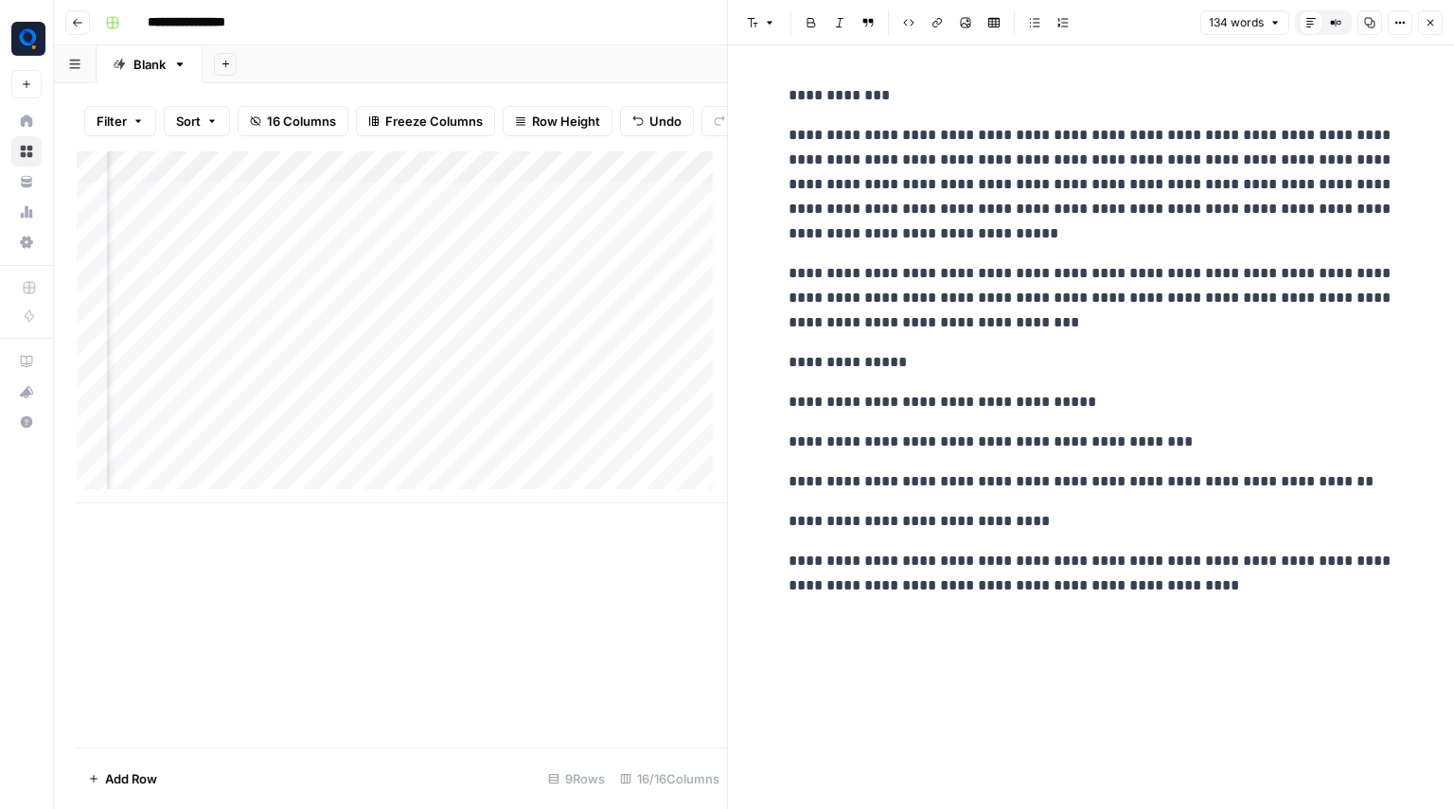
click at [1075, 185] on p "**********" at bounding box center [1091, 184] width 606 height 123
drag, startPoint x: 1262, startPoint y: 597, endPoint x: 782, endPoint y: 95, distance: 694.9
click at [782, 95] on div "**********" at bounding box center [1091, 341] width 629 height 530
copy div "**********"
click at [1429, 35] on header "Font style Bold Italic Block quote Code block Link Image Insert Table Bulleted …" at bounding box center [1091, 22] width 726 height 45
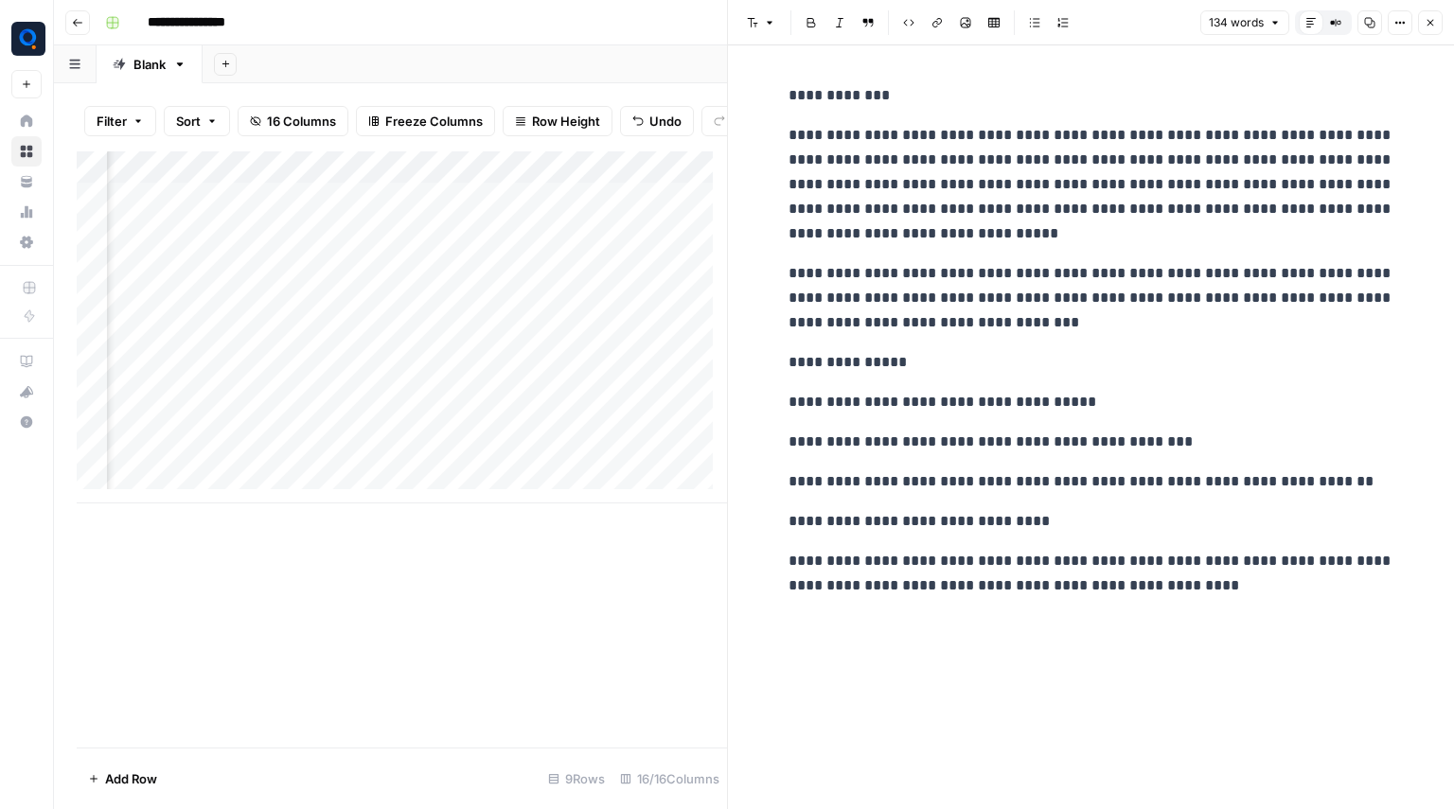
click at [1426, 29] on button "Close" at bounding box center [1430, 22] width 25 height 25
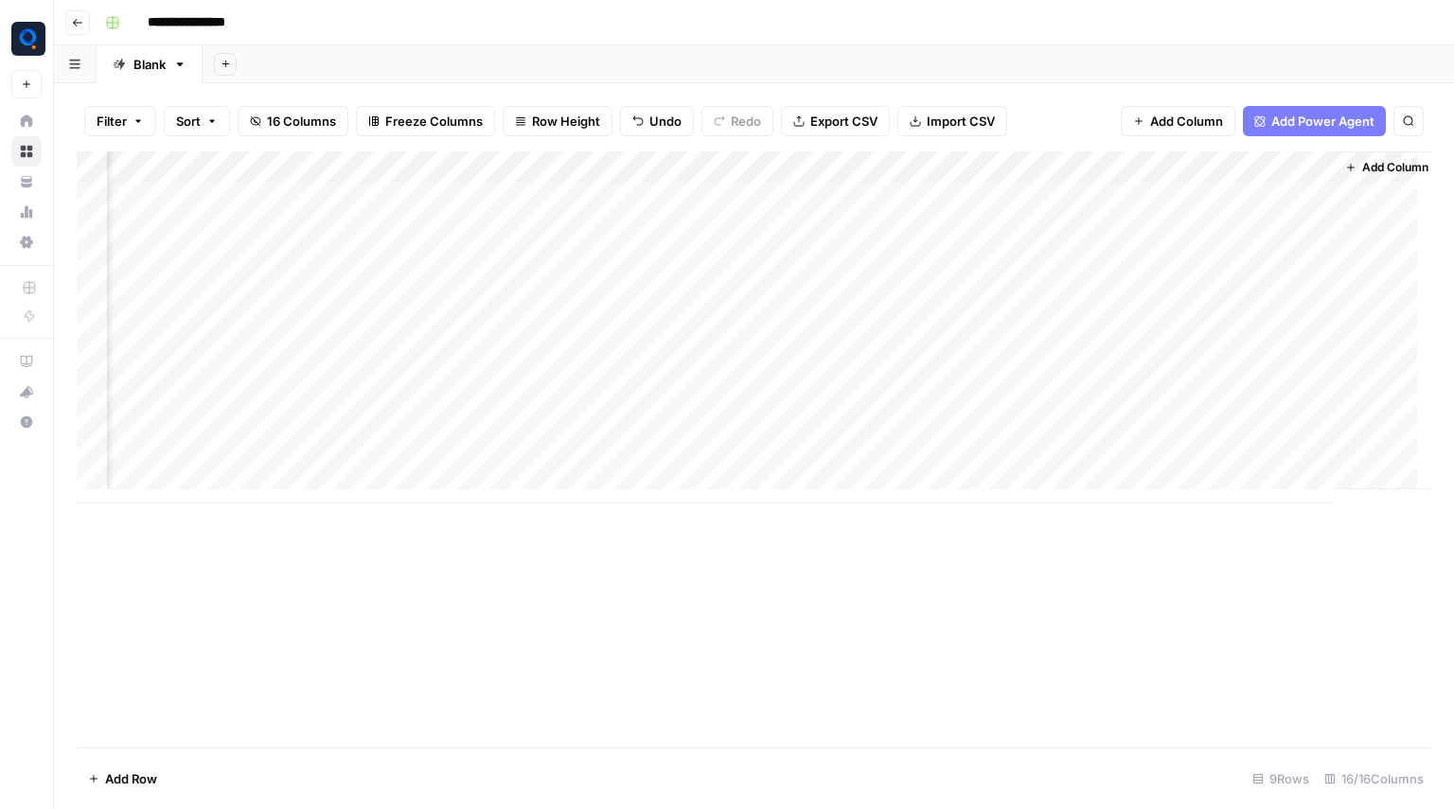
click at [930, 239] on div "Add Column" at bounding box center [754, 327] width 1355 height 352
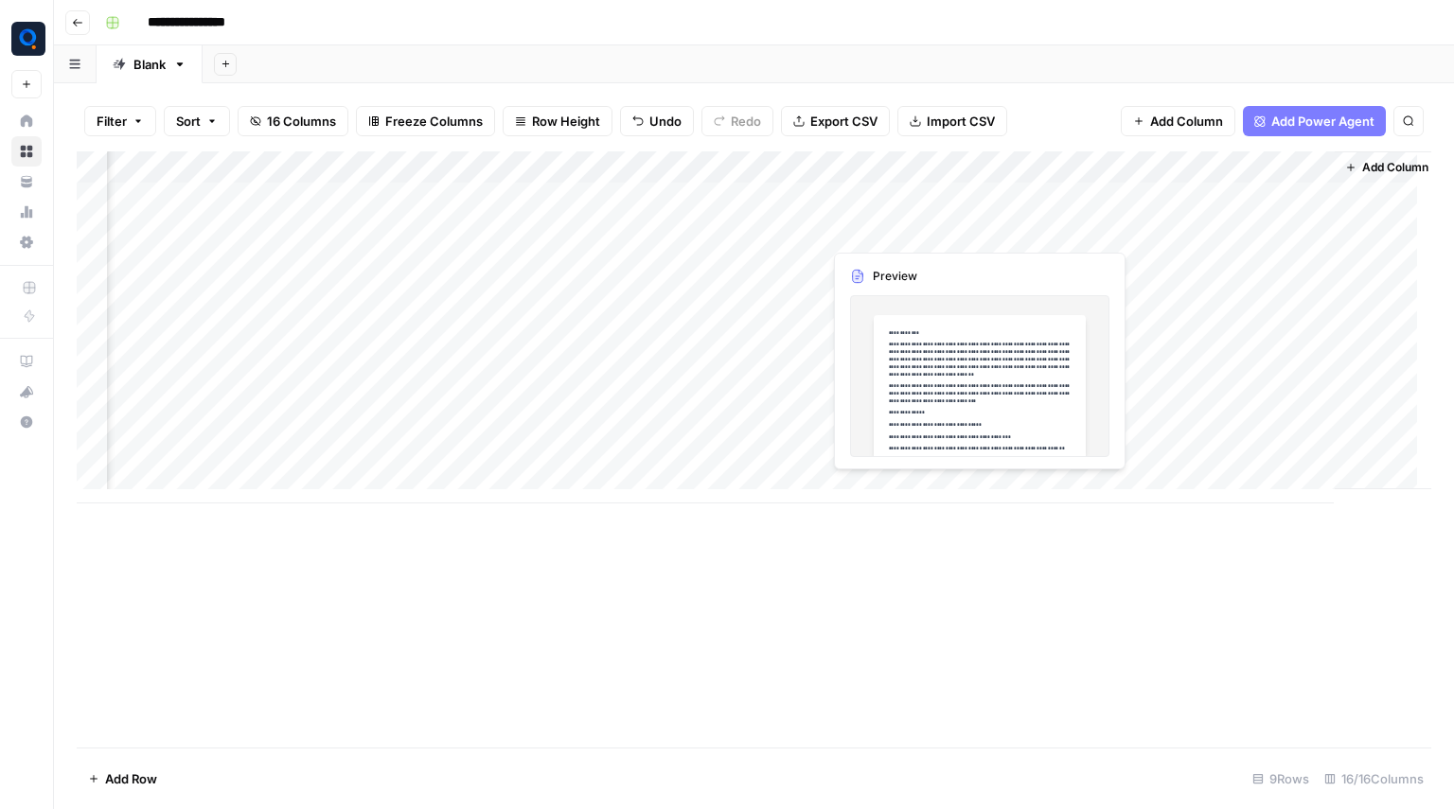
click at [930, 239] on div "Add Column" at bounding box center [754, 327] width 1355 height 352
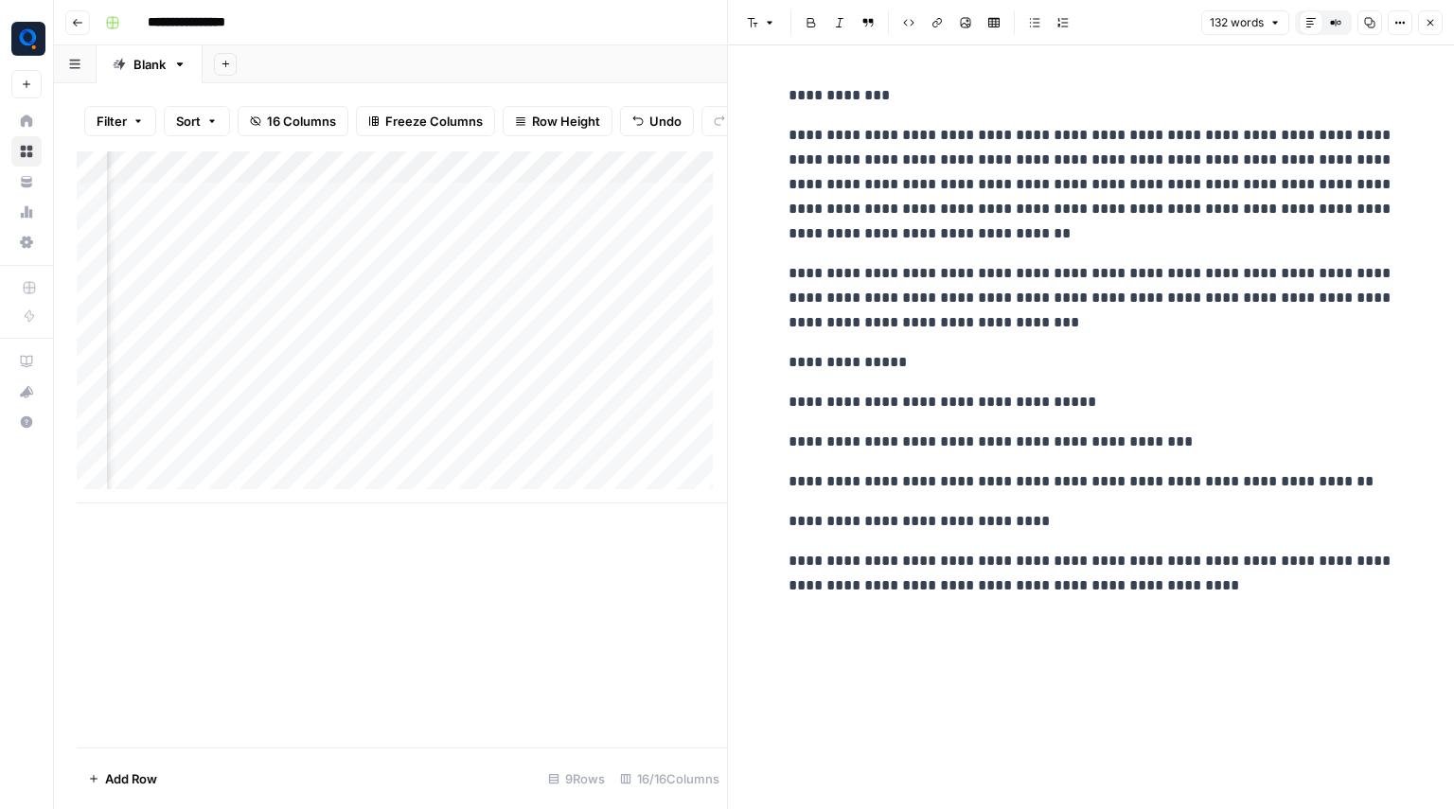
click at [1426, 22] on icon "button" at bounding box center [1430, 22] width 11 height 11
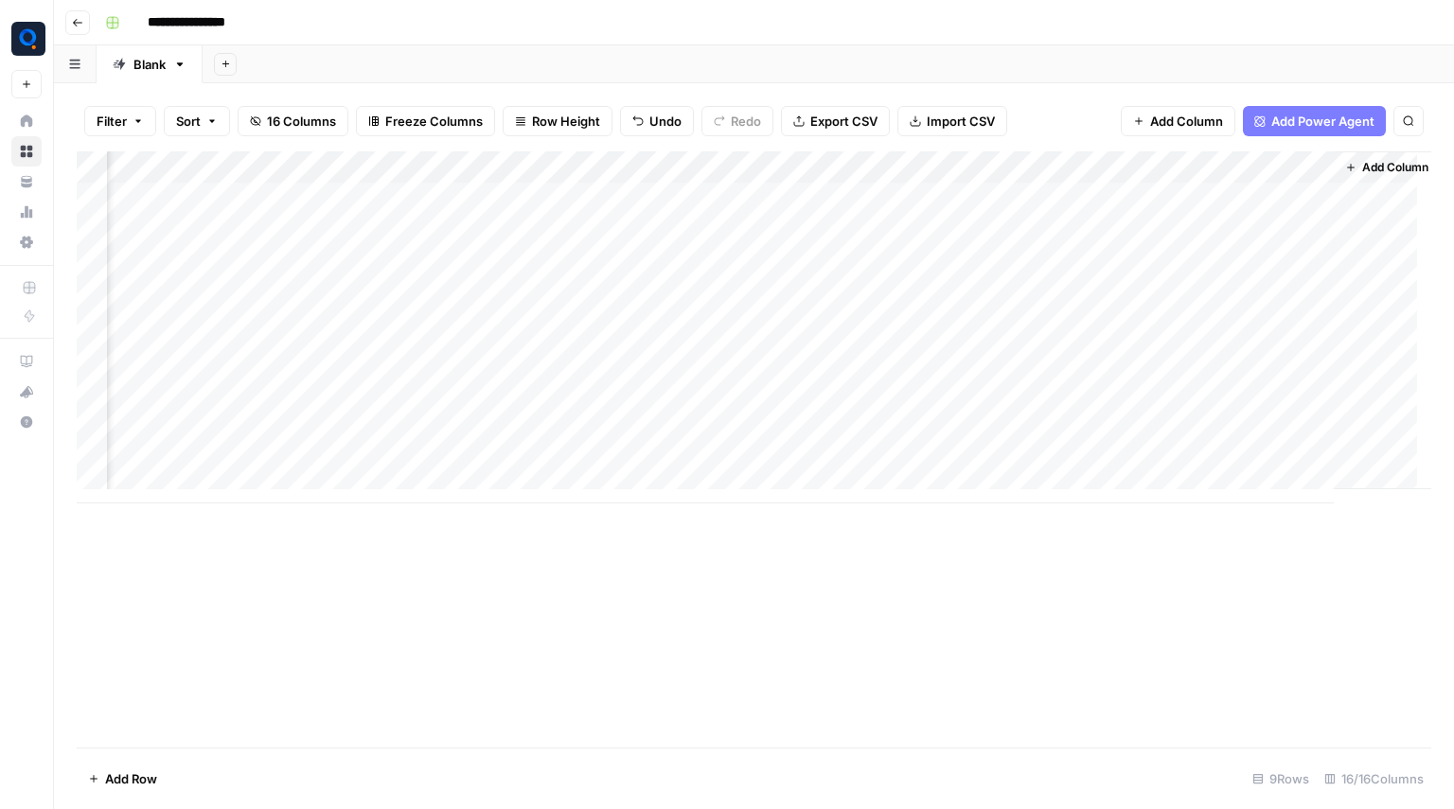
click at [440, 168] on div "Add Column" at bounding box center [754, 327] width 1355 height 352
click at [423, 618] on div "Add Column" at bounding box center [754, 449] width 1355 height 596
click at [469, 204] on div "Add Column" at bounding box center [754, 327] width 1355 height 352
click at [463, 229] on div "Add Column" at bounding box center [754, 327] width 1355 height 352
click at [465, 194] on div "Add Column" at bounding box center [754, 327] width 1355 height 352
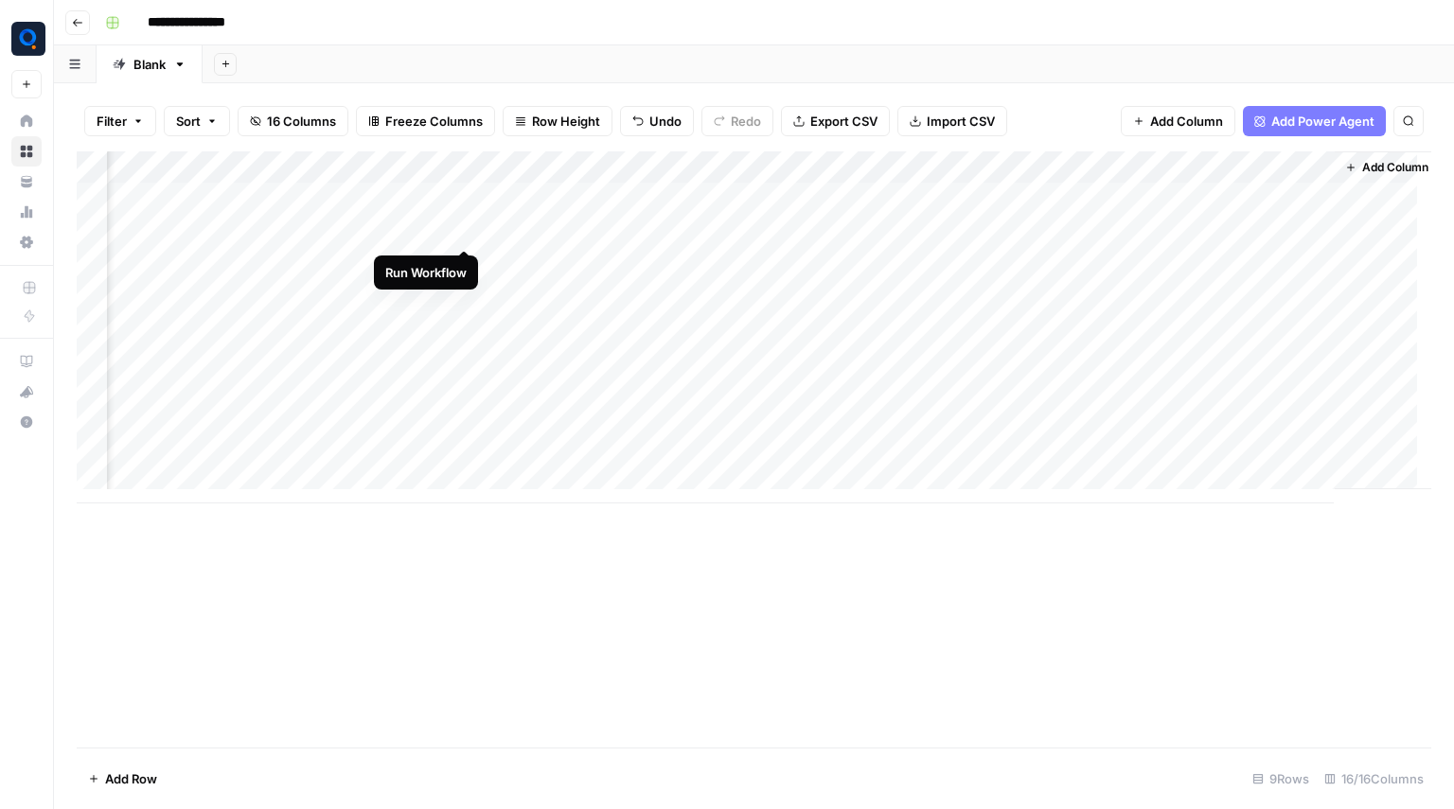
click at [463, 228] on div "Add Column" at bounding box center [754, 327] width 1355 height 352
click at [466, 233] on div "Add Column" at bounding box center [754, 327] width 1355 height 352
click at [465, 204] on div "Add Column" at bounding box center [754, 327] width 1355 height 352
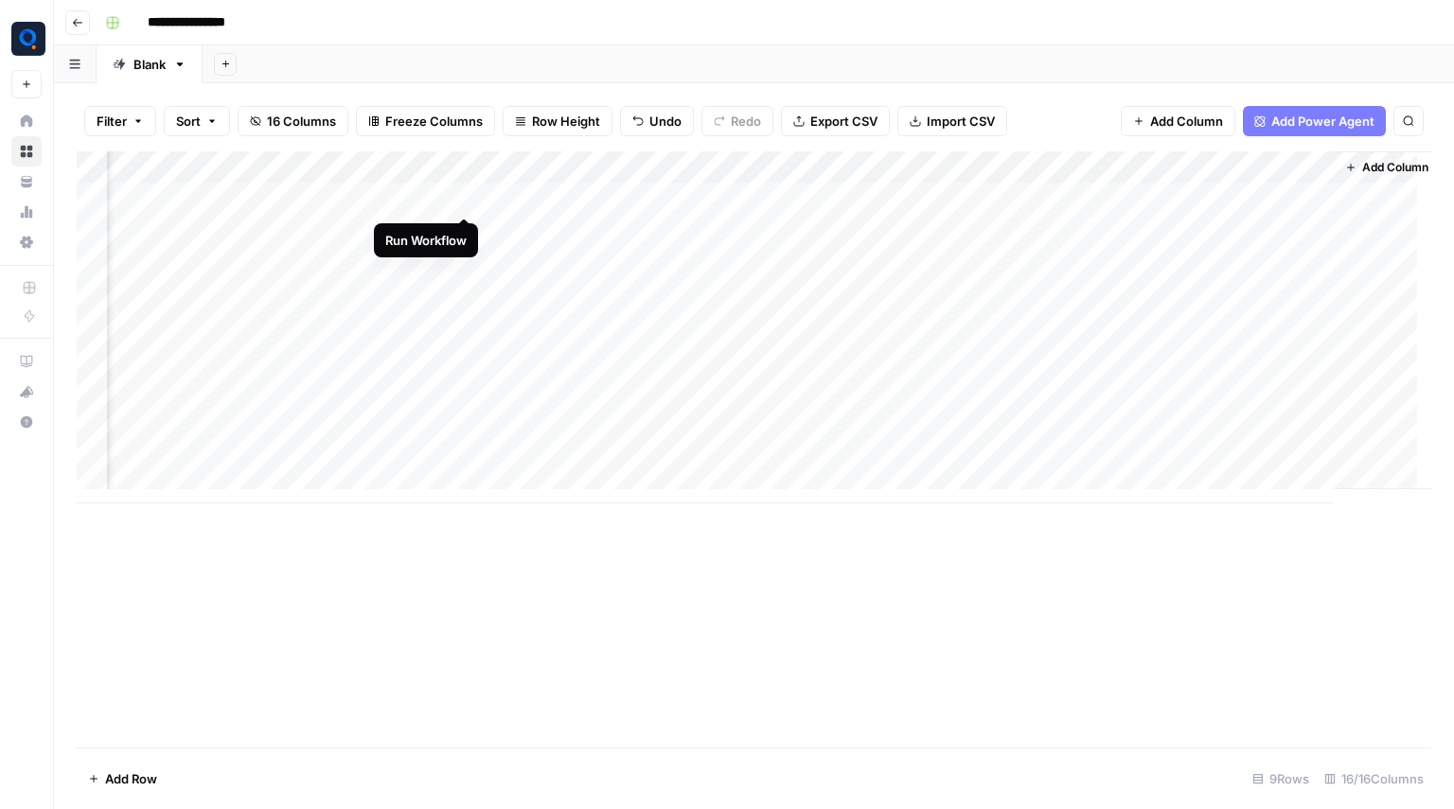
click at [465, 204] on div "Add Column" at bounding box center [754, 327] width 1355 height 352
click at [465, 198] on div "Add Column" at bounding box center [754, 327] width 1355 height 352
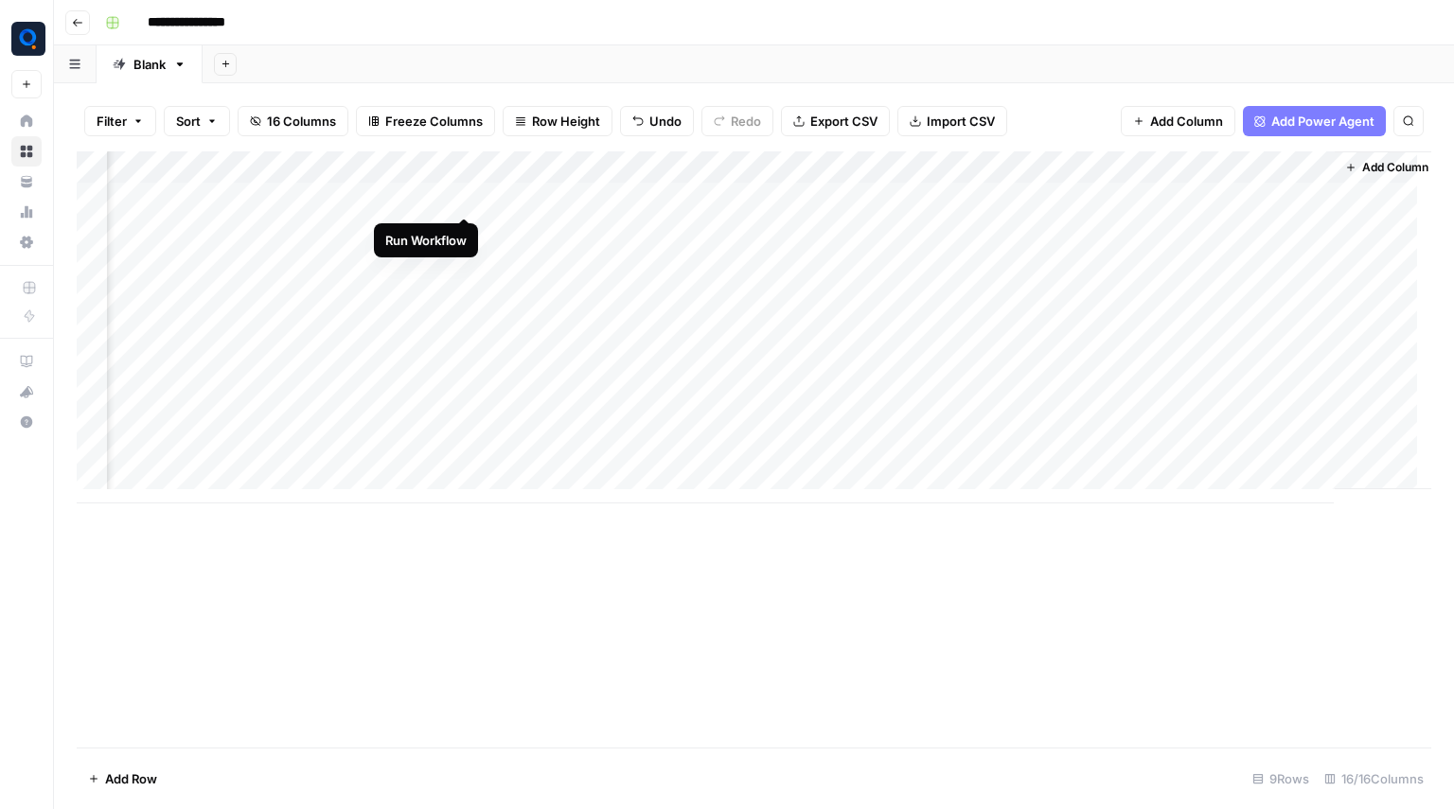
click at [465, 198] on div "Add Column" at bounding box center [754, 327] width 1355 height 352
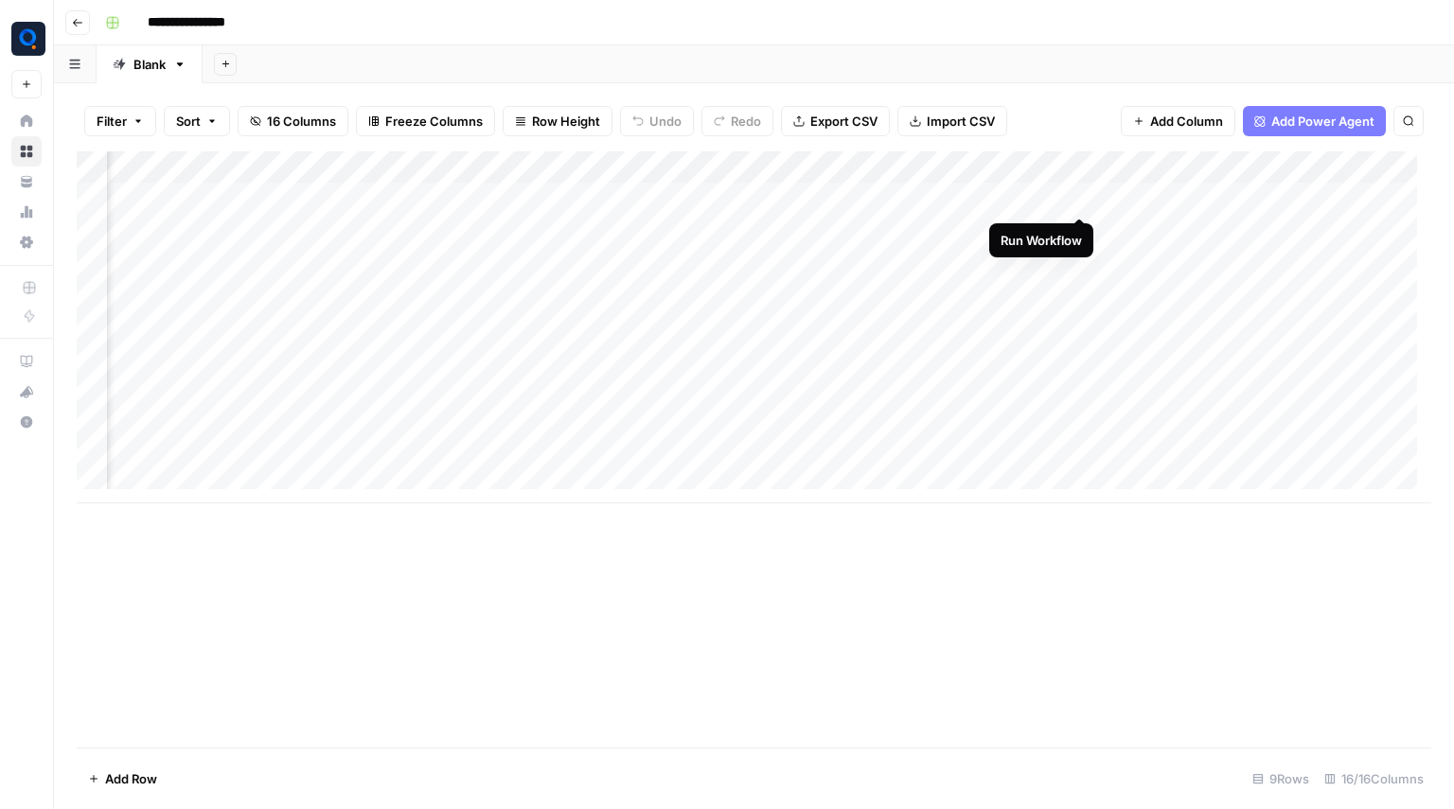
click at [1081, 201] on div "Add Column" at bounding box center [754, 327] width 1355 height 352
click at [817, 194] on div "Add Column" at bounding box center [754, 327] width 1355 height 352
click at [822, 231] on div "Add Column" at bounding box center [754, 327] width 1355 height 352
click at [819, 257] on div "Add Column" at bounding box center [754, 327] width 1355 height 352
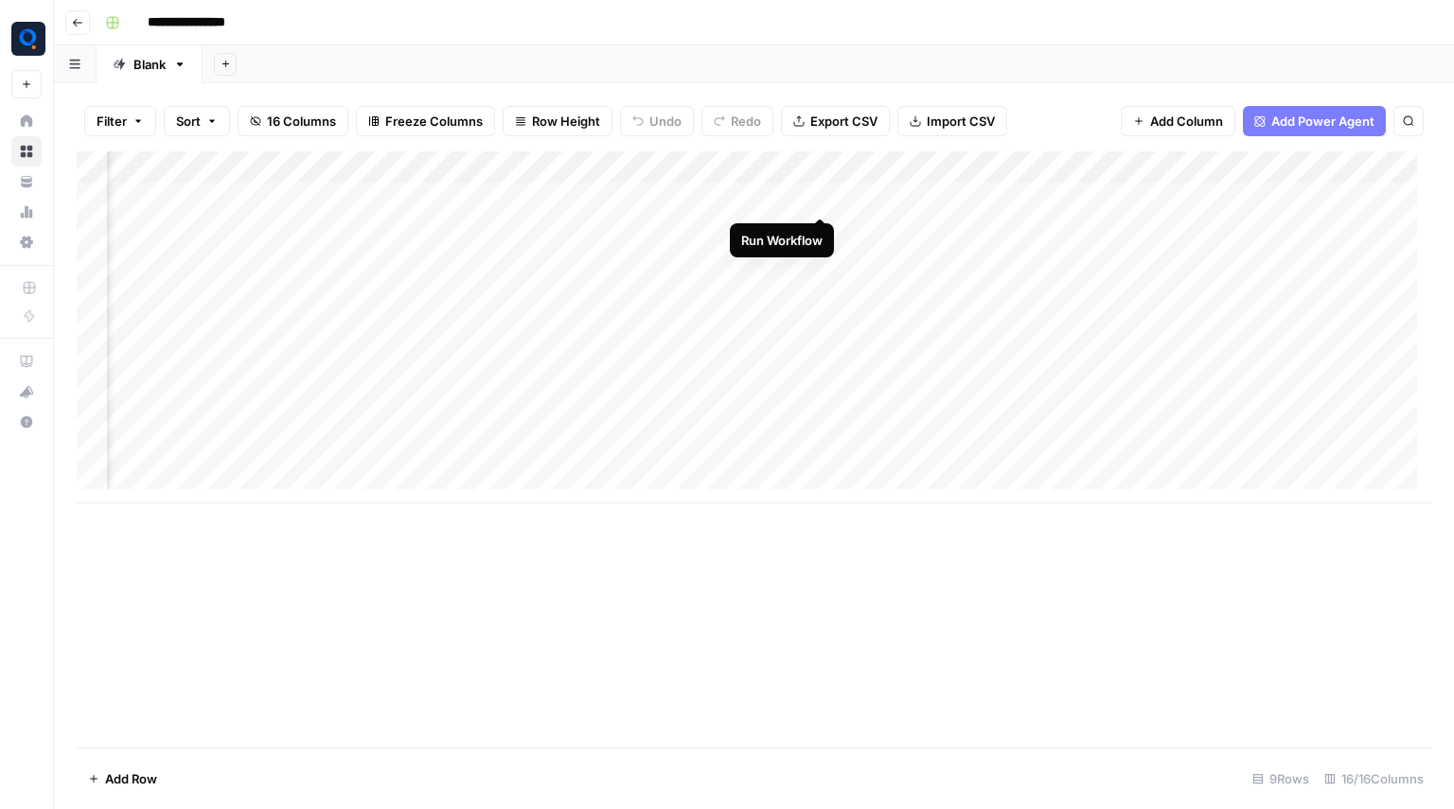
click at [818, 194] on div "Add Column" at bounding box center [754, 327] width 1355 height 352
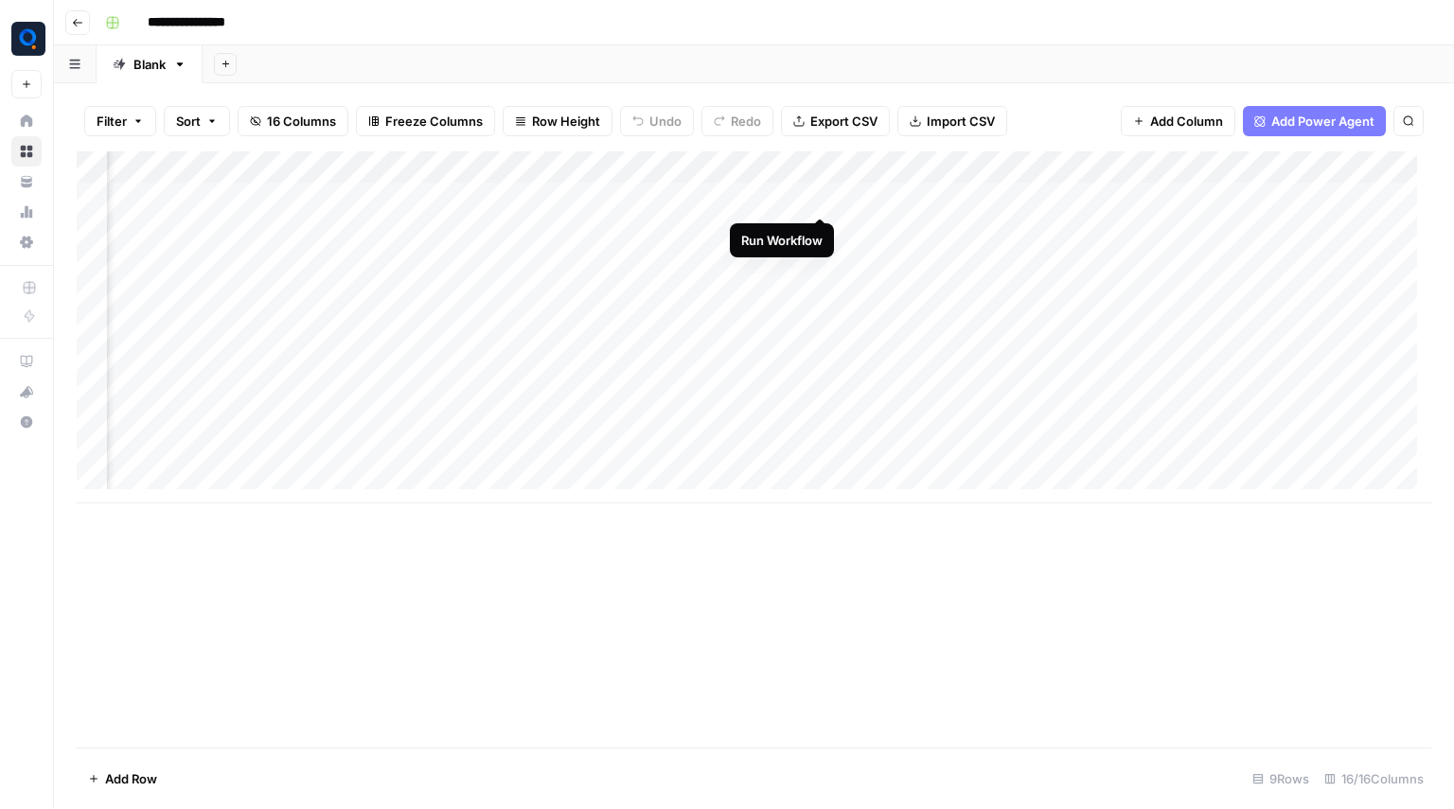
click at [818, 194] on div "Add Column" at bounding box center [754, 327] width 1355 height 352
